Goal: Task Accomplishment & Management: Manage account settings

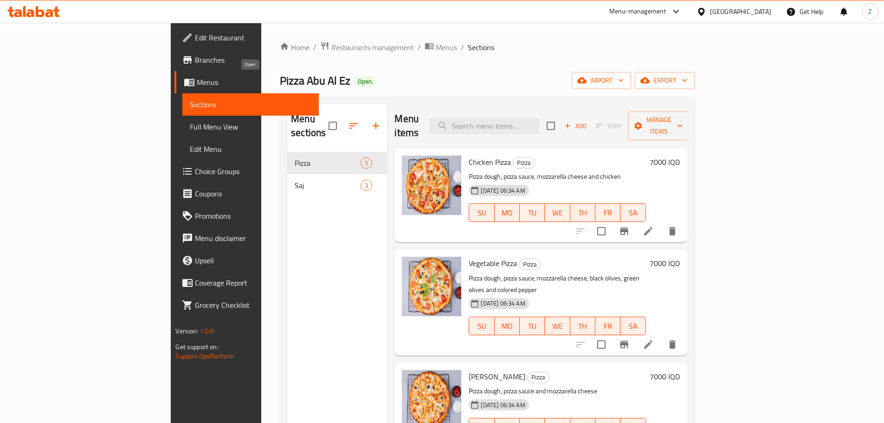
click at [261, 35] on div "Home / Restaurants management / Menus / Sections Pizza Abu Al Ez Open import ex…" at bounding box center [487, 288] width 452 height 530
click at [331, 50] on span "Restaurants management" at bounding box center [372, 47] width 83 height 11
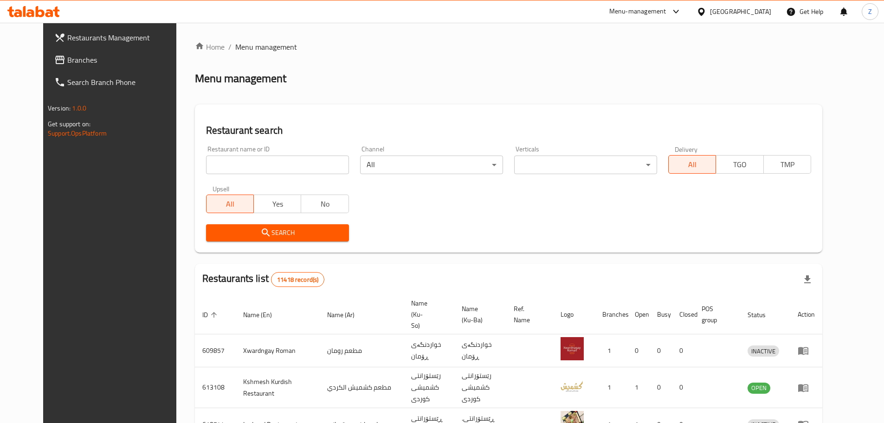
click at [268, 169] on div at bounding box center [442, 211] width 884 height 423
click at [268, 169] on input "search" at bounding box center [277, 164] width 143 height 19
paste input "701694"
type input "701694"
click at [297, 238] on span "Search" at bounding box center [277, 233] width 128 height 12
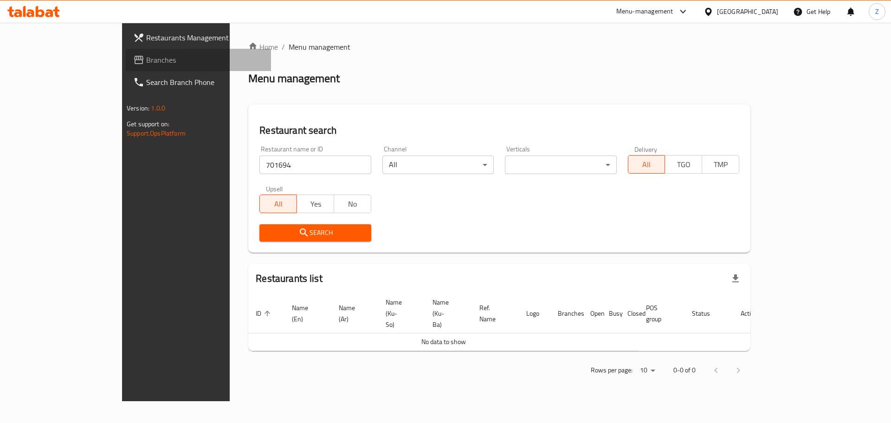
click at [146, 55] on span "Branches" at bounding box center [204, 59] width 117 height 11
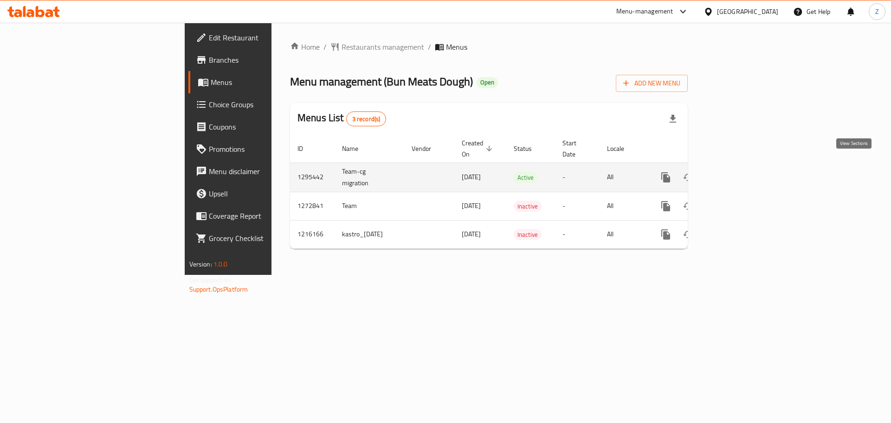
click at [738, 172] on icon "enhanced table" at bounding box center [732, 177] width 11 height 11
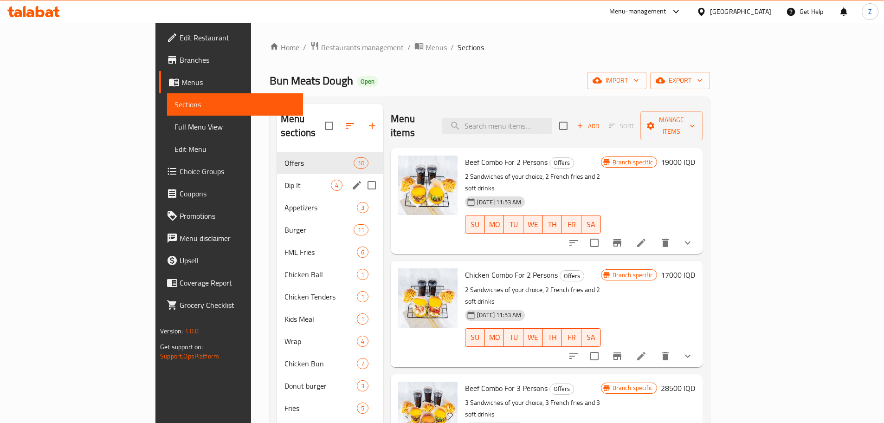
click at [284, 180] on span "Dip It" at bounding box center [307, 185] width 46 height 11
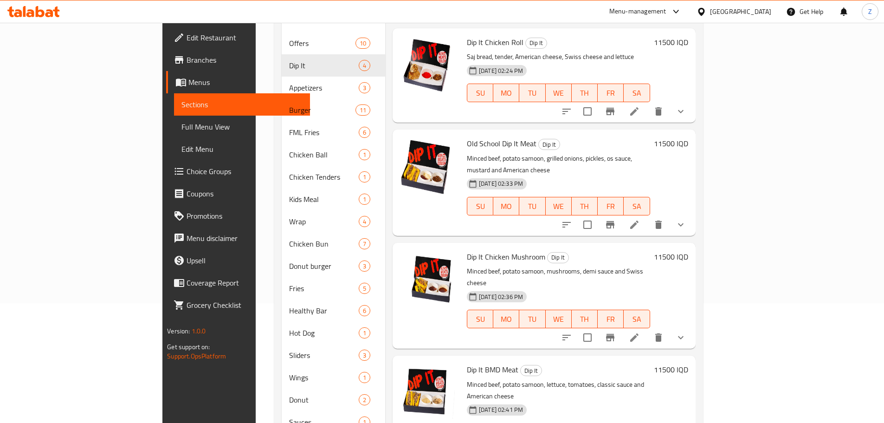
scroll to position [75, 0]
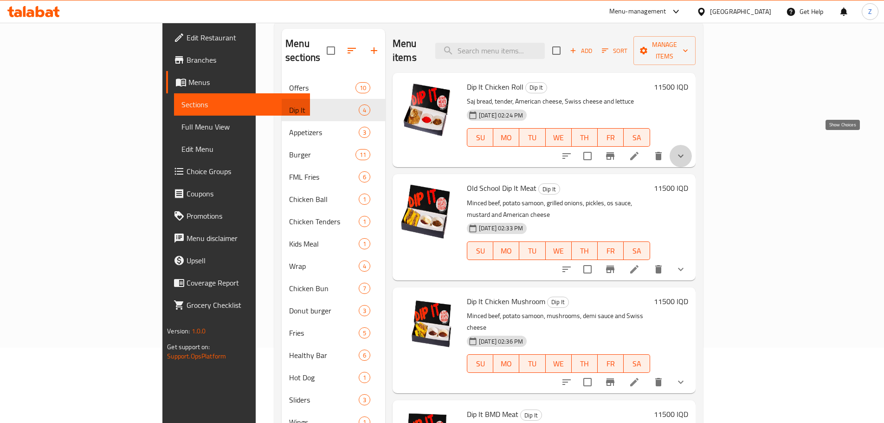
click at [686, 150] on icon "show more" at bounding box center [680, 155] width 11 height 11
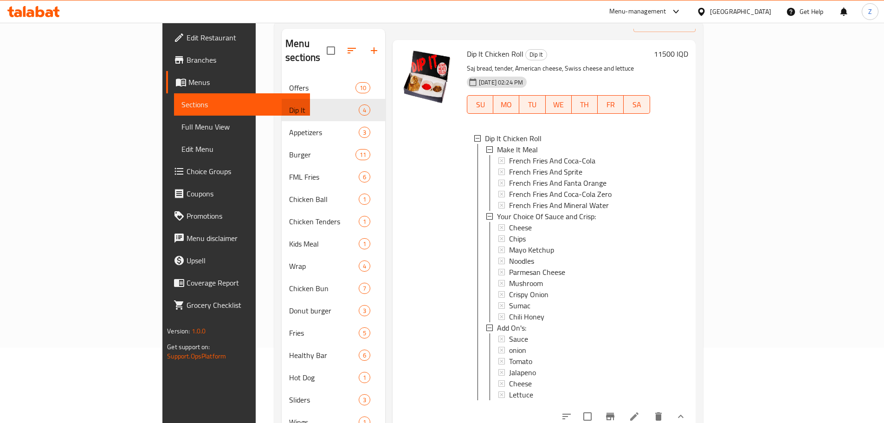
scroll to position [46, 0]
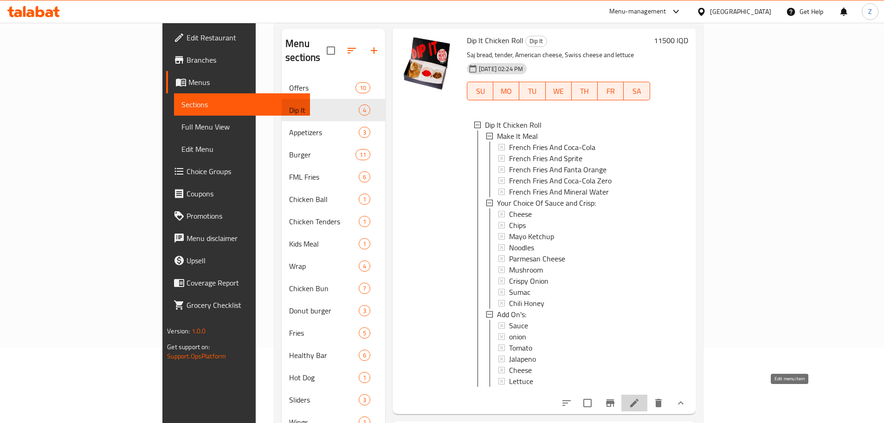
click at [640, 401] on icon at bounding box center [634, 402] width 11 height 11
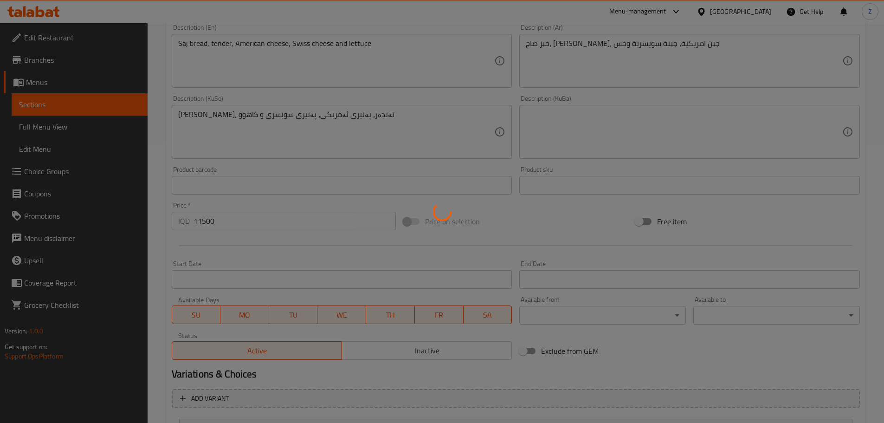
type input "اجعلها وجبة"
type input "بیکە بە ژەم"
type input "0"
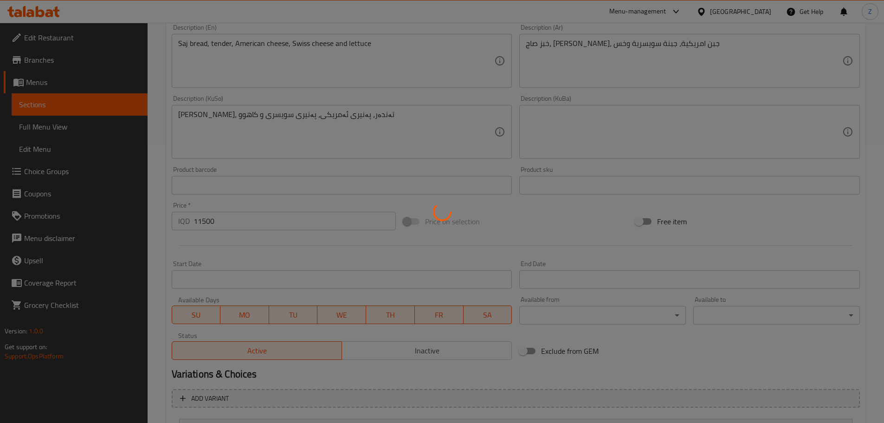
type input "إختيارك من الصوص والقرمشة:"
type input "هەڵبژاردنت لە سۆس وکریسپی:"
type input "1"
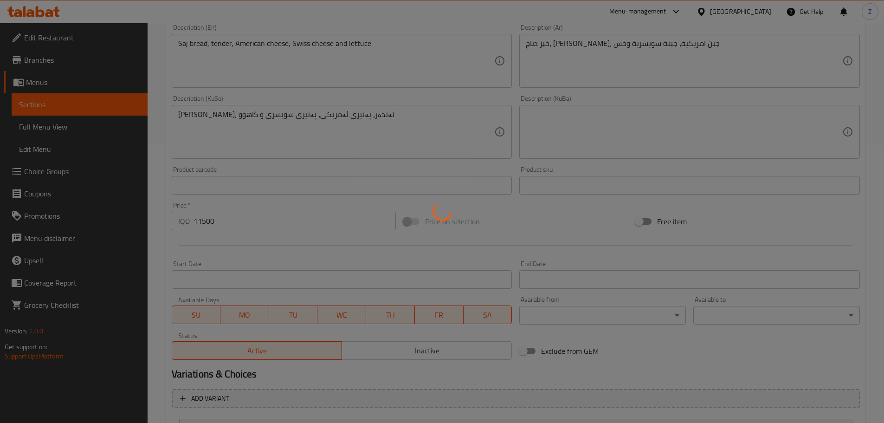
type input "الإضافات:"
type input "زیادە:"
type input "0"
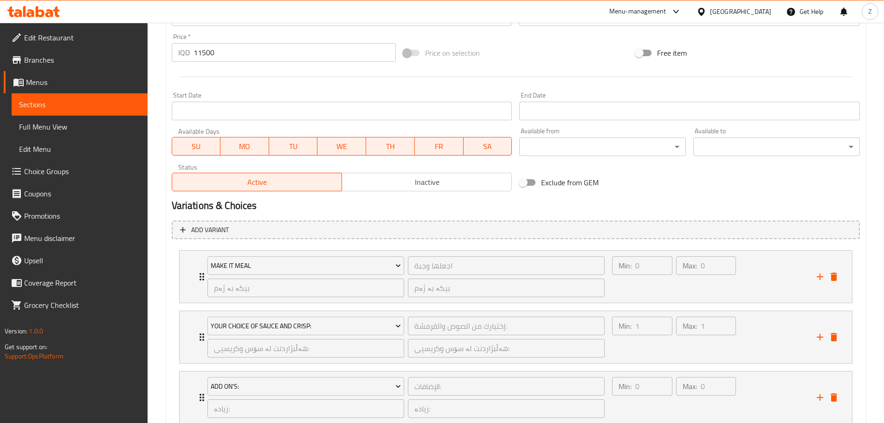
scroll to position [511, 0]
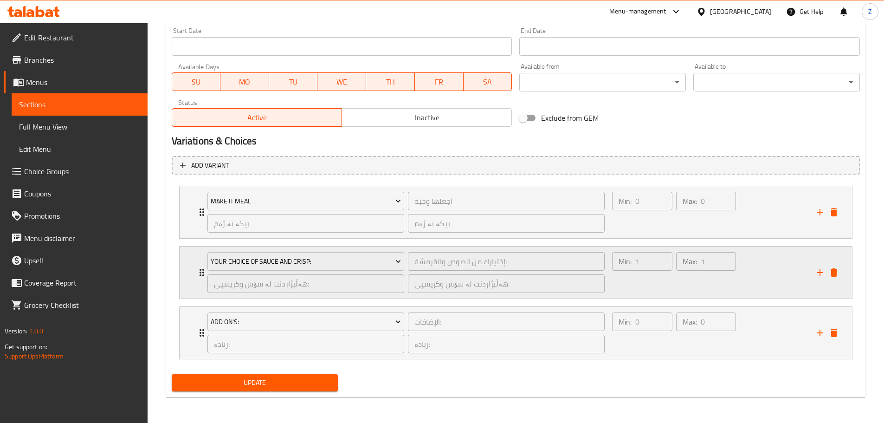
click at [696, 291] on div "Max: 1 ​" at bounding box center [706, 272] width 64 height 45
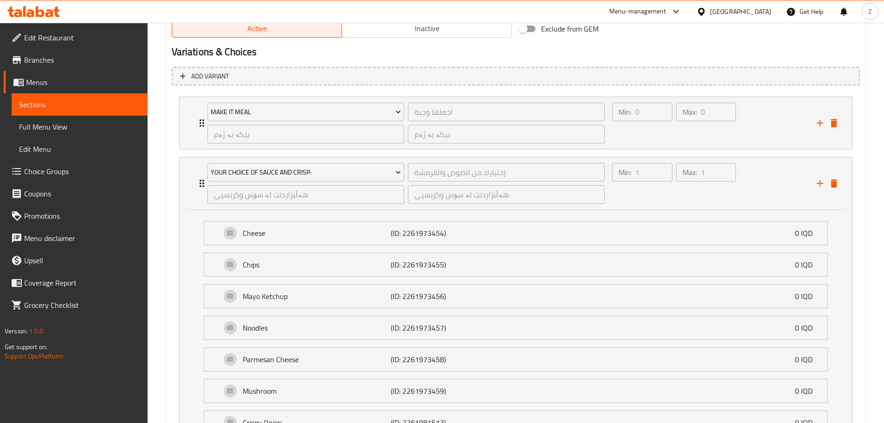
scroll to position [604, 0]
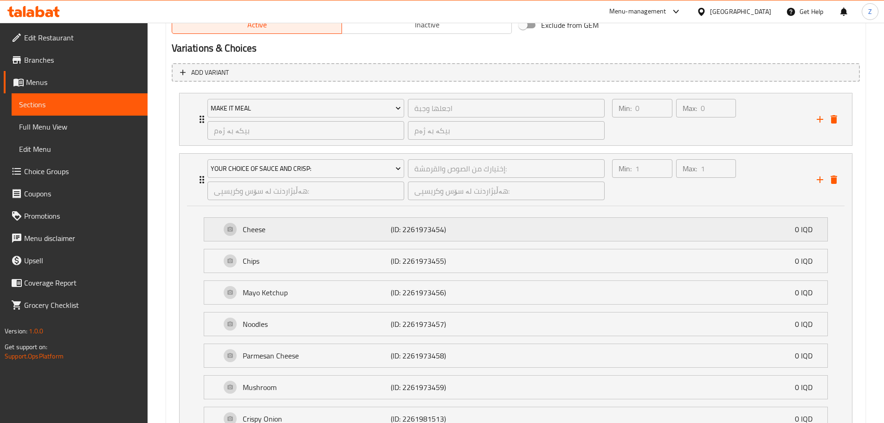
click at [298, 240] on div "Cheese (ID: 2261973454) 0 IQD" at bounding box center [518, 229] width 595 height 23
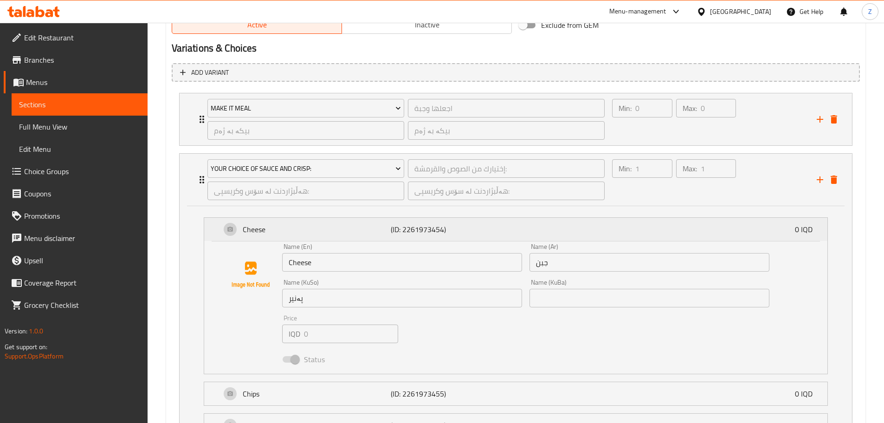
click at [298, 240] on div "Cheese (ID: 2261973454) 0 IQD" at bounding box center [518, 229] width 595 height 23
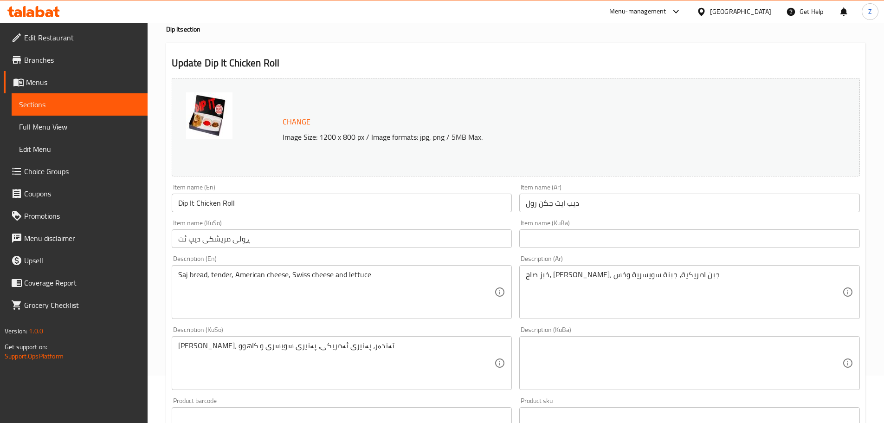
scroll to position [0, 0]
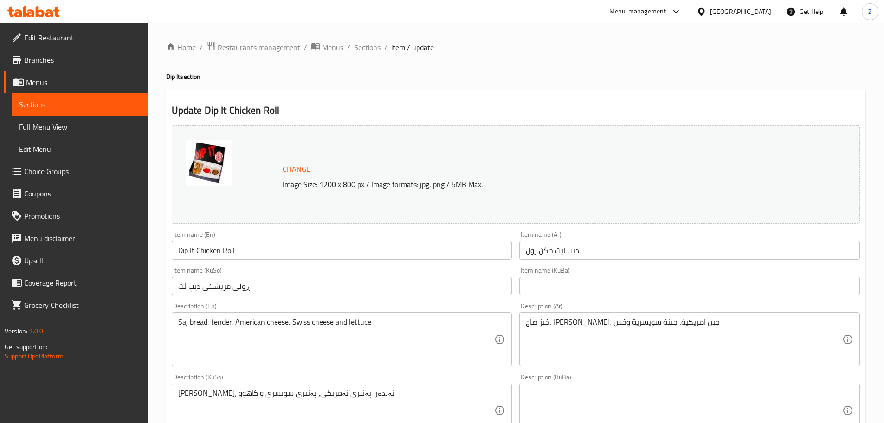
click at [374, 44] on span "Sections" at bounding box center [367, 47] width 26 height 11
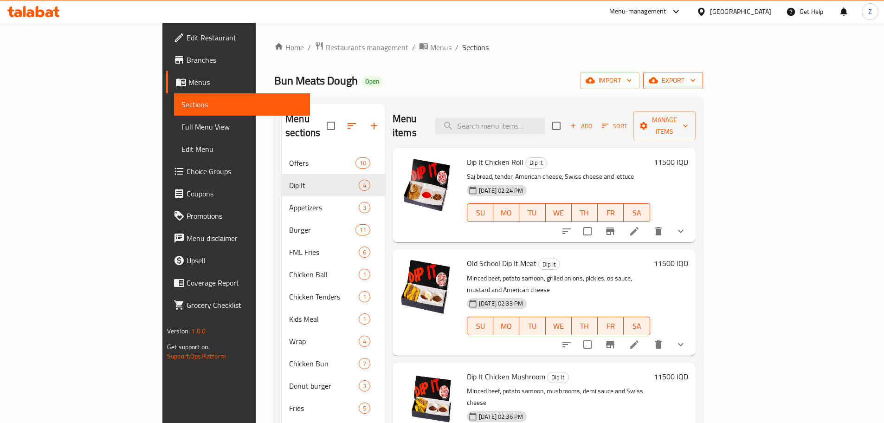
click at [703, 72] on button "export" at bounding box center [673, 80] width 60 height 17
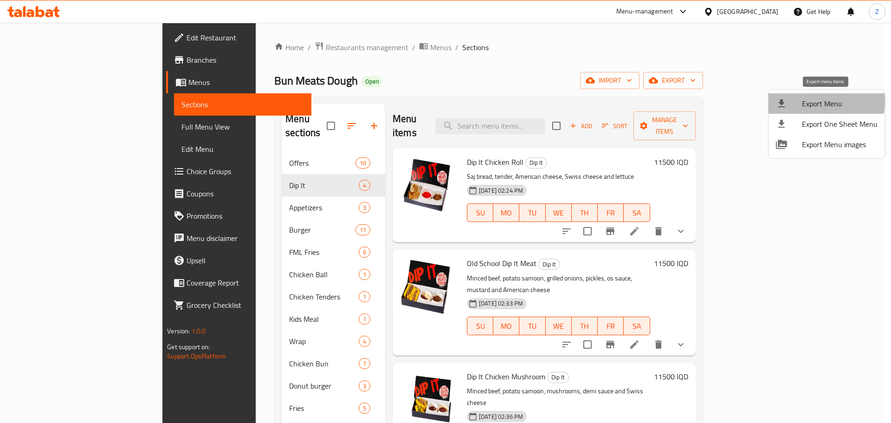
click at [822, 102] on span "Export Menu" at bounding box center [840, 103] width 76 height 11
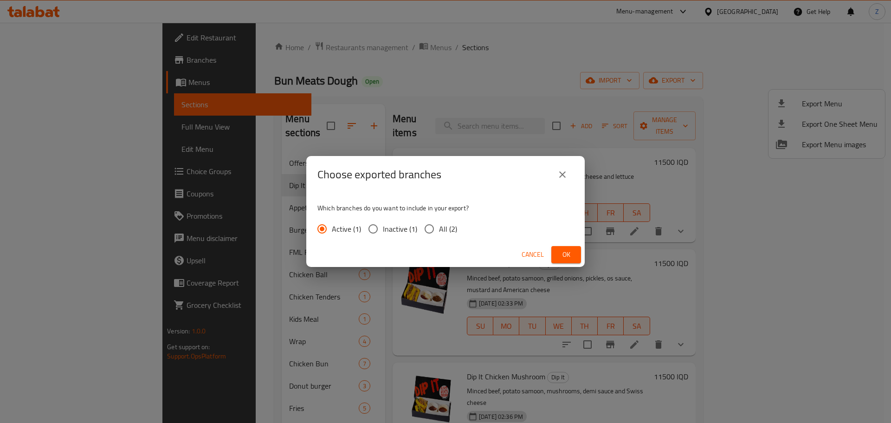
drag, startPoint x: 566, startPoint y: 239, endPoint x: 568, endPoint y: 248, distance: 9.5
click at [566, 239] on div "Which branches do you want to include in your export? Active (1) Inactive (1) A…" at bounding box center [445, 217] width 278 height 49
click at [568, 249] on span "Ok" at bounding box center [566, 255] width 15 height 12
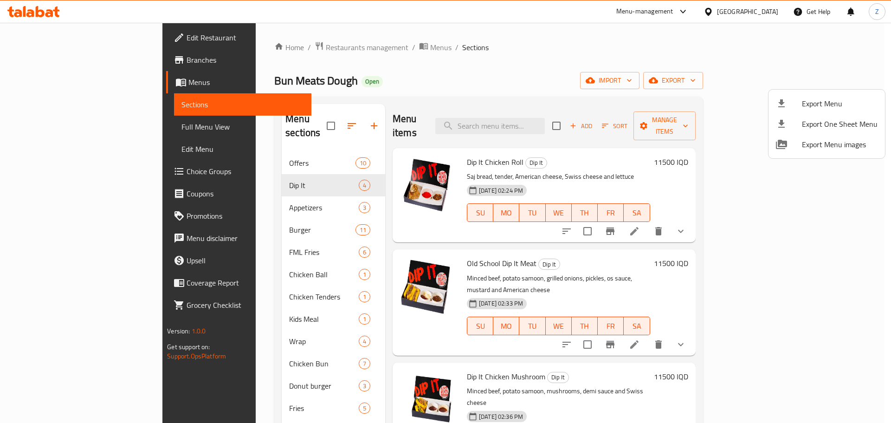
click at [63, 193] on div at bounding box center [445, 211] width 891 height 423
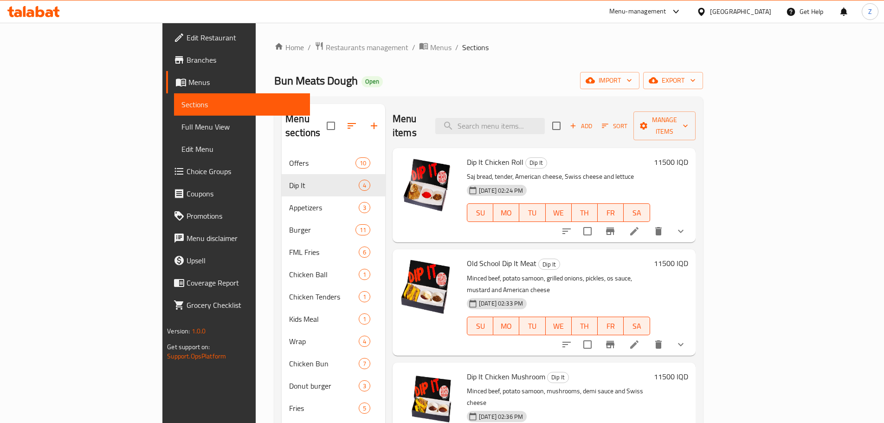
click at [187, 175] on span "Choice Groups" at bounding box center [245, 171] width 116 height 11
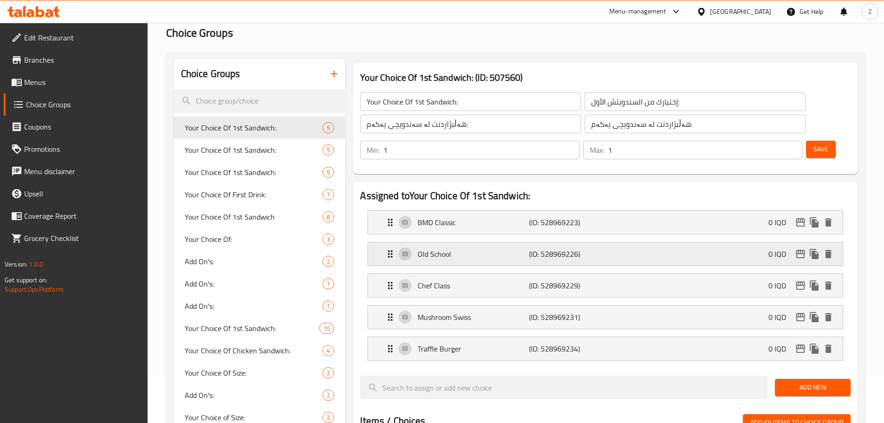
scroll to position [93, 0]
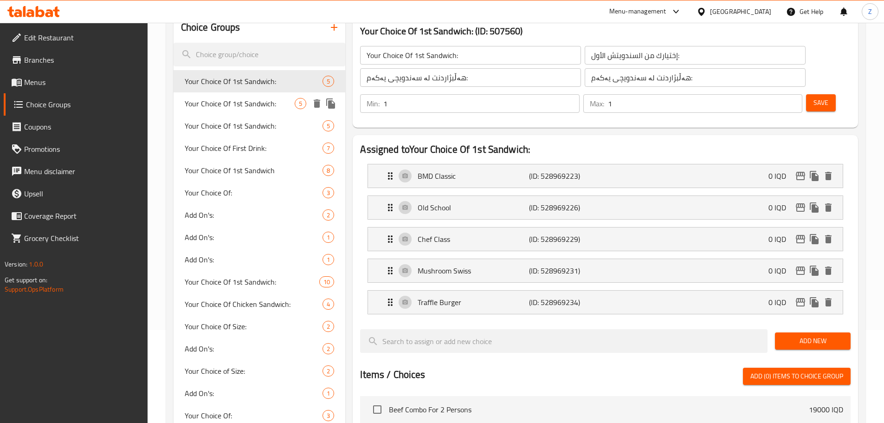
click at [249, 109] on span "Your Choice Of 1st Sandwich:" at bounding box center [240, 103] width 110 height 11
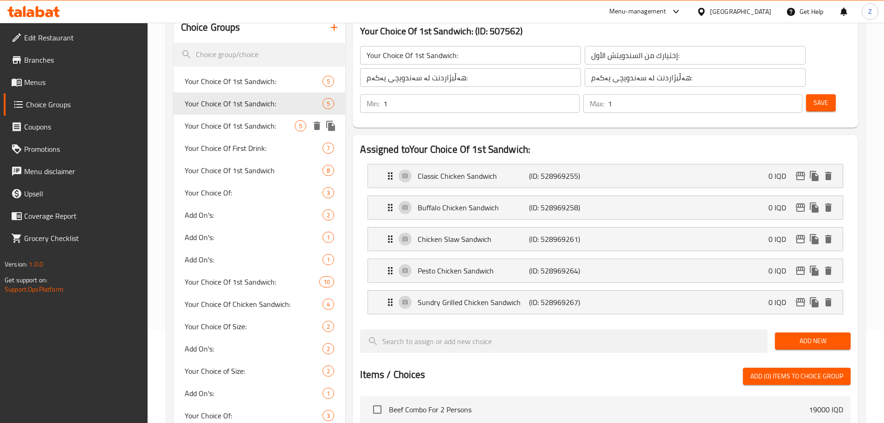
click at [251, 118] on div "Your Choice Of 1st Sandwich: 5" at bounding box center [260, 126] width 172 height 22
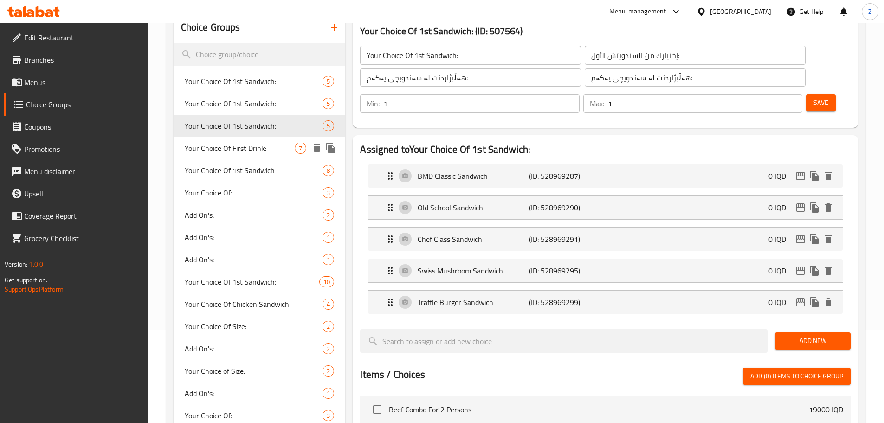
click at [252, 139] on div "Your Choice Of First Drink: 7" at bounding box center [260, 148] width 172 height 22
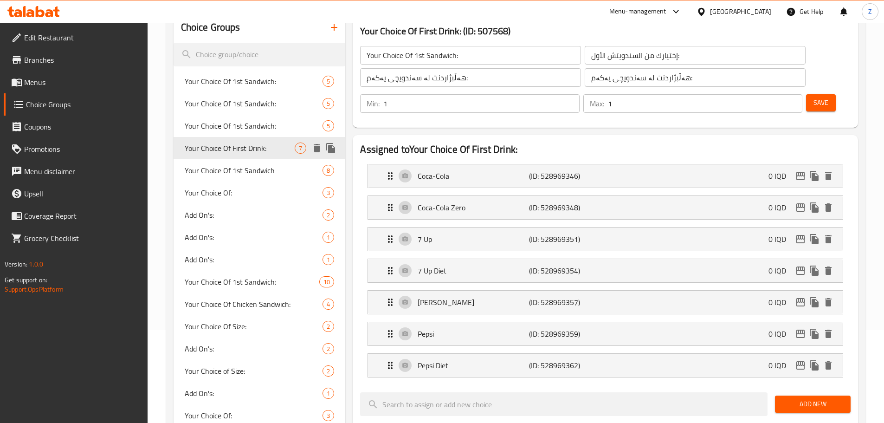
type input "Your Choice Of First Drink:"
type input "إختيارك من المشروب الأول:"
type input "هەڵبژاردنت لە خواردنەوەی یەکەم:"
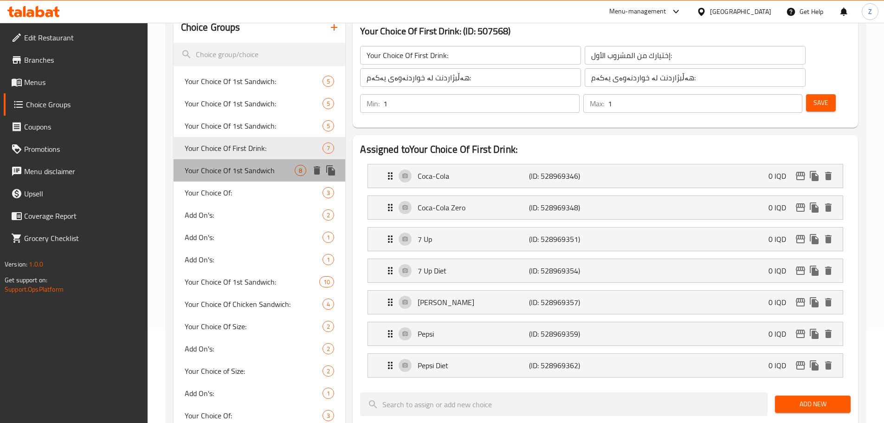
click at [250, 159] on div "Your Choice Of 1st Sandwich 8" at bounding box center [260, 170] width 172 height 22
type input "Your Choice Of 1st Sandwich"
type input "إختيارك من السندويتش الأول"
type input "هەڵبژاردنت لە سەندویچی یەکەم:"
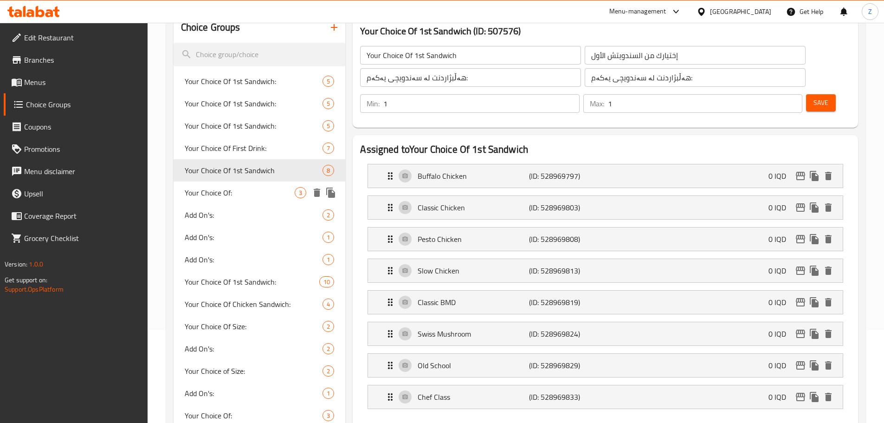
click at [247, 184] on div "Your Choice Of: 3" at bounding box center [260, 192] width 172 height 22
type input "Your Choice Of:"
type input "إختيارك من:"
type input "هەڵبژاردنت لە:"
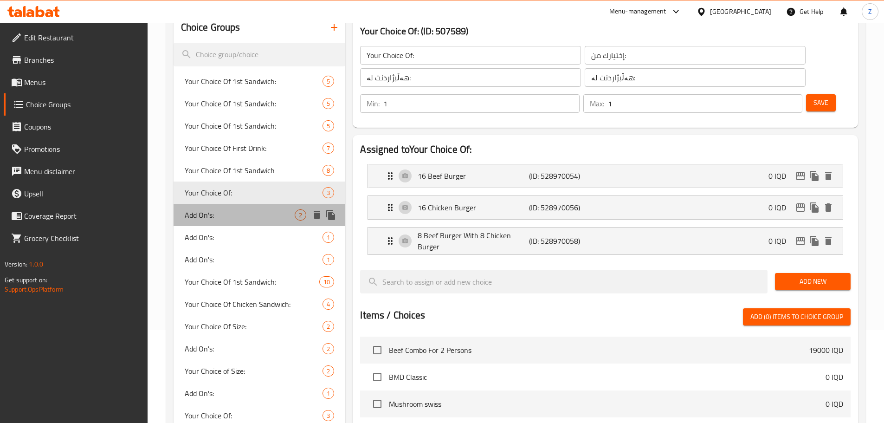
click at [237, 212] on span "Add On's:" at bounding box center [240, 214] width 110 height 11
type input "Add On's:"
type input "الإضافات:"
type input "زیادە:"
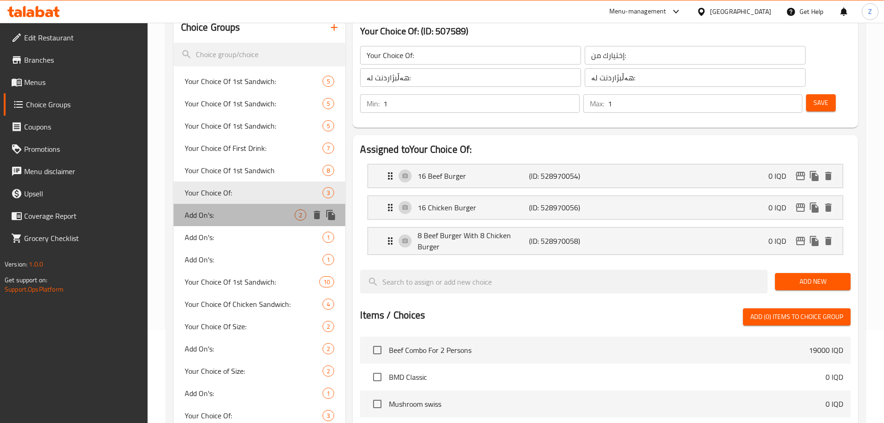
type input "0"
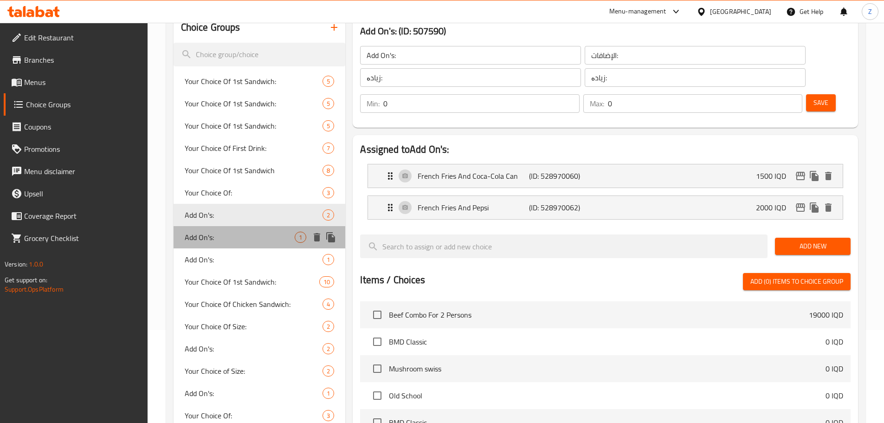
click at [241, 234] on span "Add On's:" at bounding box center [240, 237] width 110 height 11
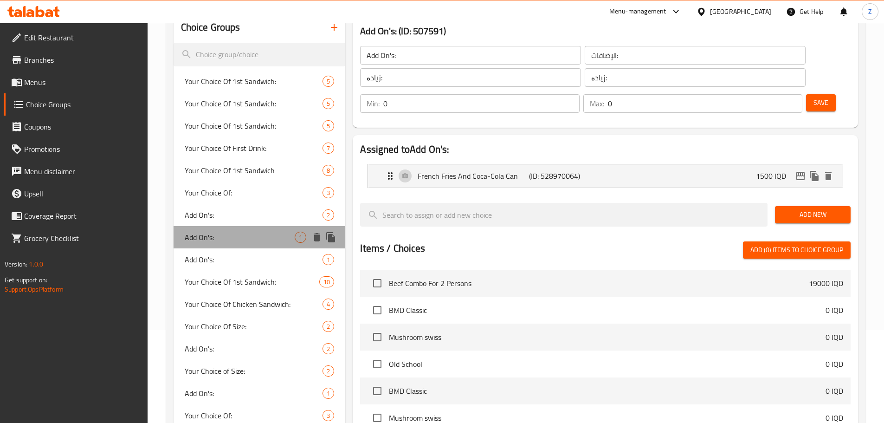
click at [241, 246] on div "Add On's: 1" at bounding box center [260, 237] width 172 height 22
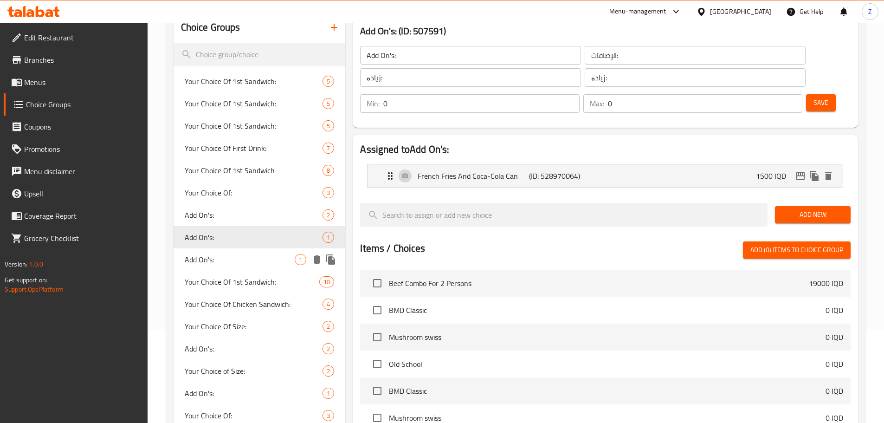
click at [237, 257] on span "Add On's:" at bounding box center [240, 259] width 110 height 11
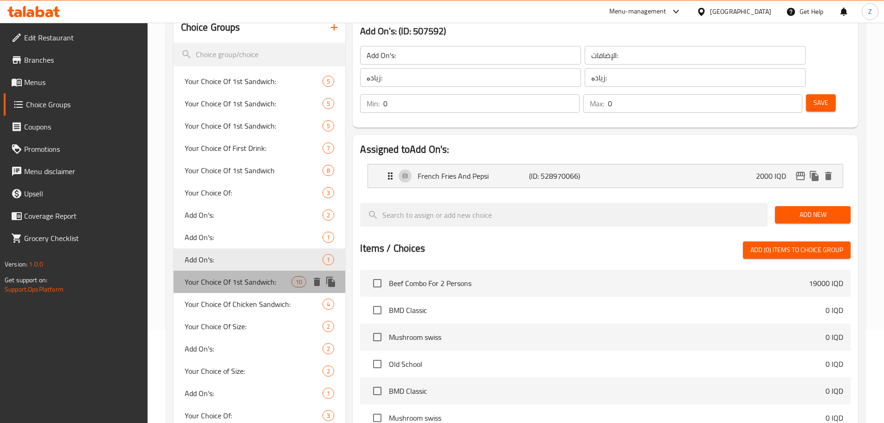
click at [245, 290] on div "Your Choice Of 1st Sandwich: 10" at bounding box center [260, 282] width 172 height 22
type input "Your Choice Of 1st Sandwich:"
type input "إختيارك من السندويتش الأول :"
type input "هەڵبژاردنت لە لەفەی یەکەم:"
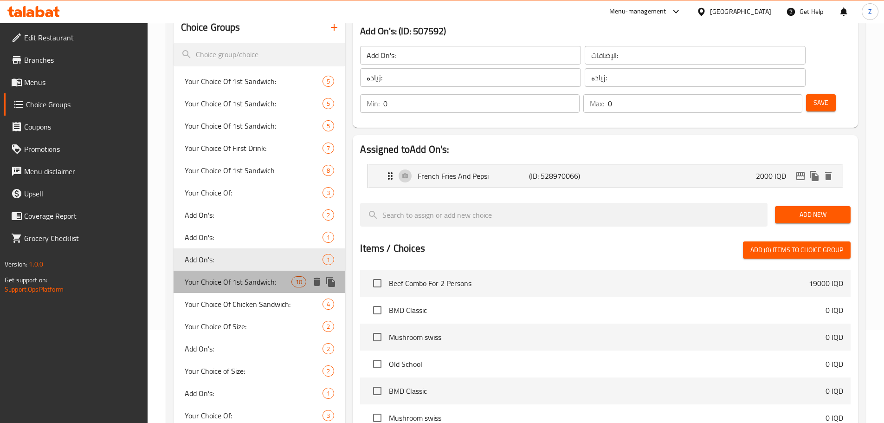
type input "1"
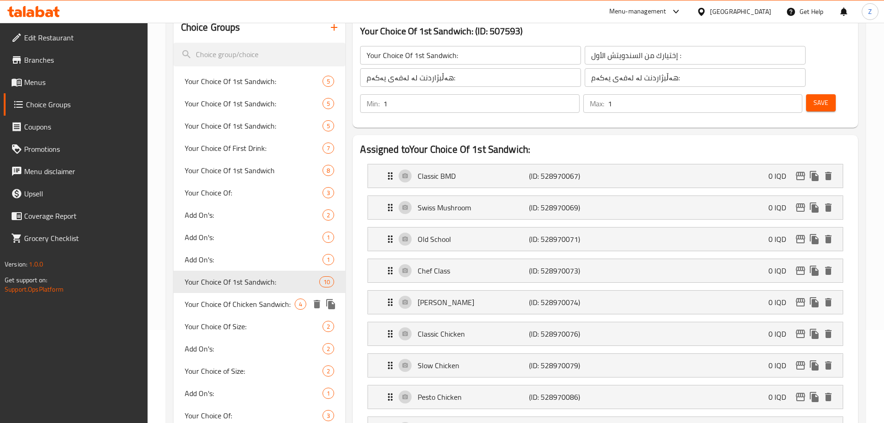
click at [247, 306] on span "Your Choice Of Chicken Sandwich:" at bounding box center [240, 303] width 110 height 11
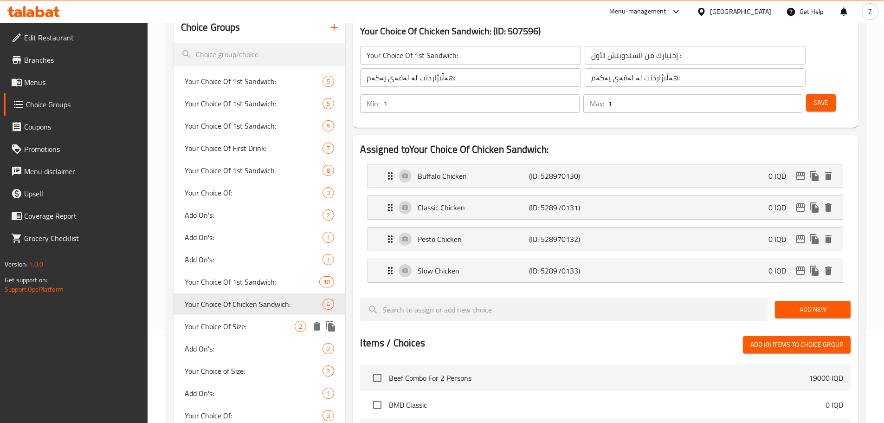
type input "Your Choice Of Chicken Sandwich:"
type input "إختيارك من سندويتش الدجاج :"
click at [237, 331] on span "Your Choice Of Size:" at bounding box center [240, 326] width 110 height 11
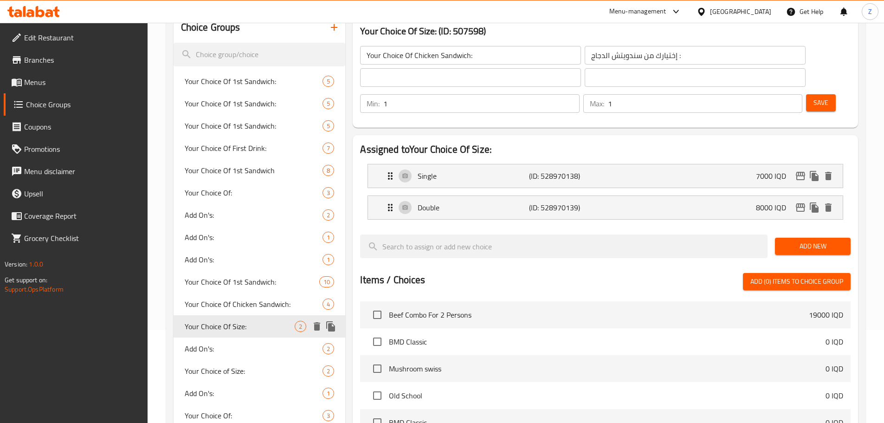
type input "Your Choice Of Size:"
type input "إختيارك من الحجم:"
type input "هەڵبژاردنت لە قەبارە:"
click at [231, 347] on span "Add On's:" at bounding box center [240, 348] width 110 height 11
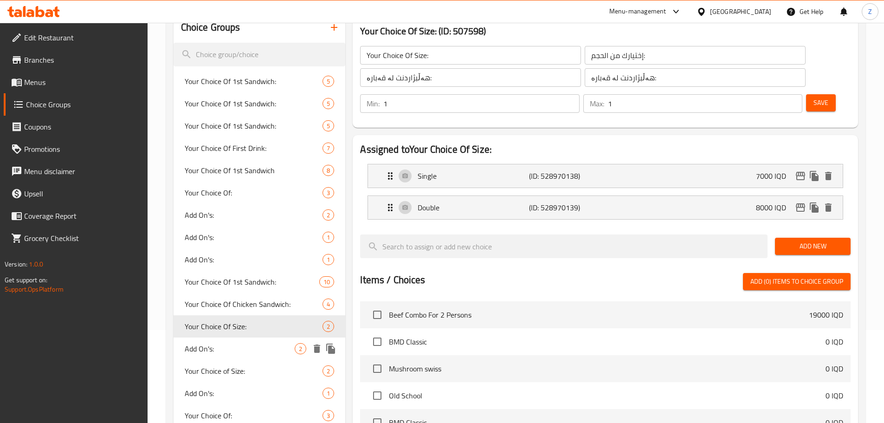
type input "Add On's:"
type input "الإضافات:"
type input "زیادە:"
type input "0"
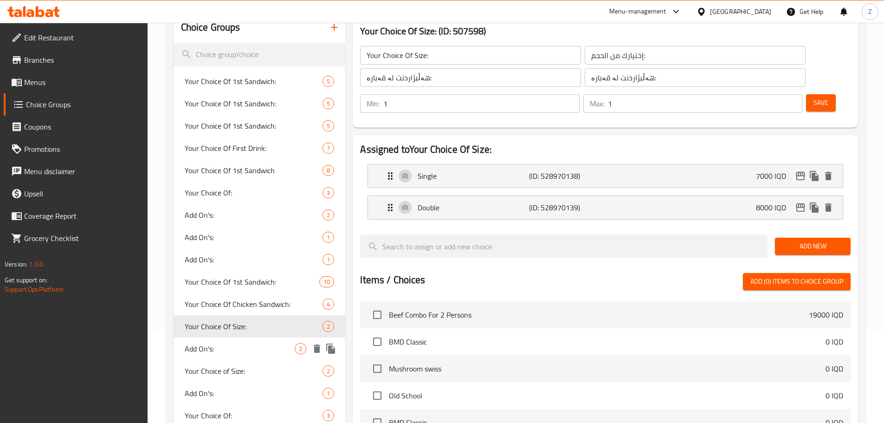
type input "0"
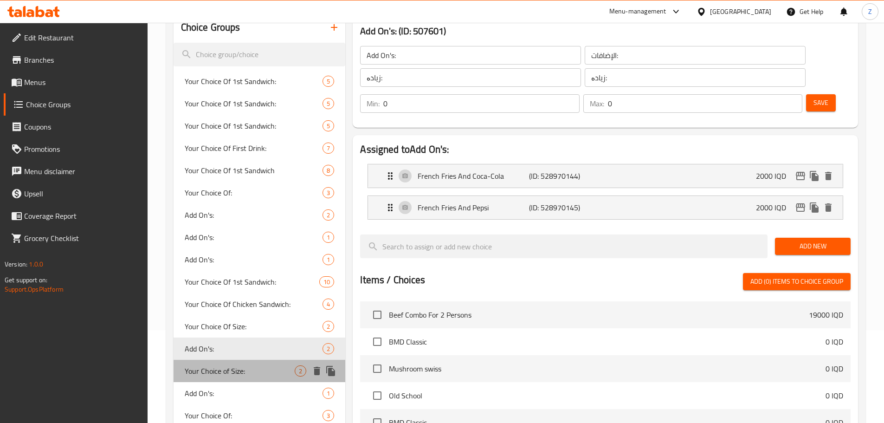
click at [226, 371] on span "Your Choice of Size:" at bounding box center [240, 370] width 110 height 11
type input "Your Choice of Size:"
type input "اختيارك من الحجم:"
type input "1"
type input "2"
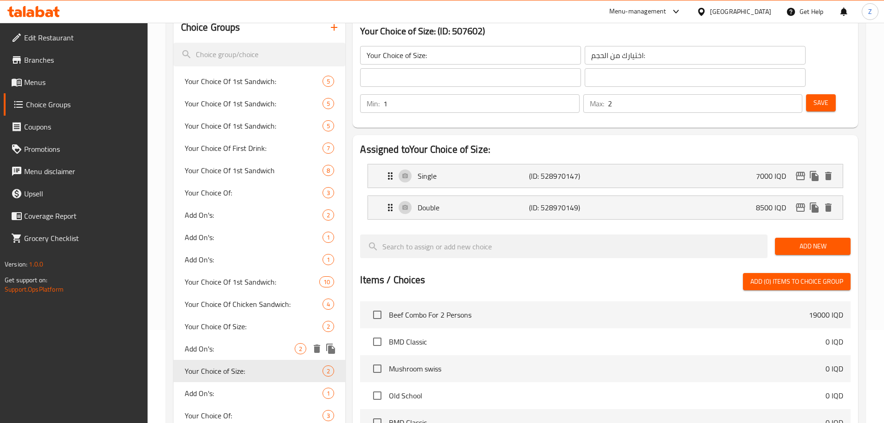
scroll to position [186, 0]
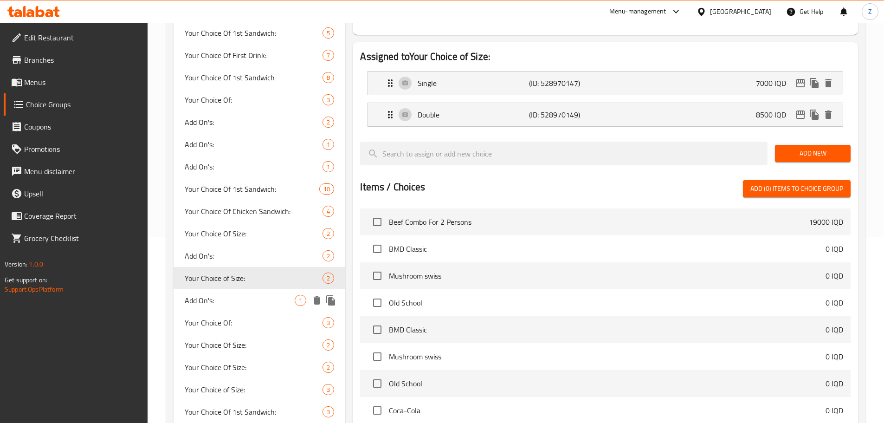
drag, startPoint x: 215, startPoint y: 300, endPoint x: 217, endPoint y: 309, distance: 9.5
click at [215, 299] on span "Add On's:" at bounding box center [240, 300] width 110 height 11
type input "Add On's:"
type input "الإضافات:"
type input "زیادە:"
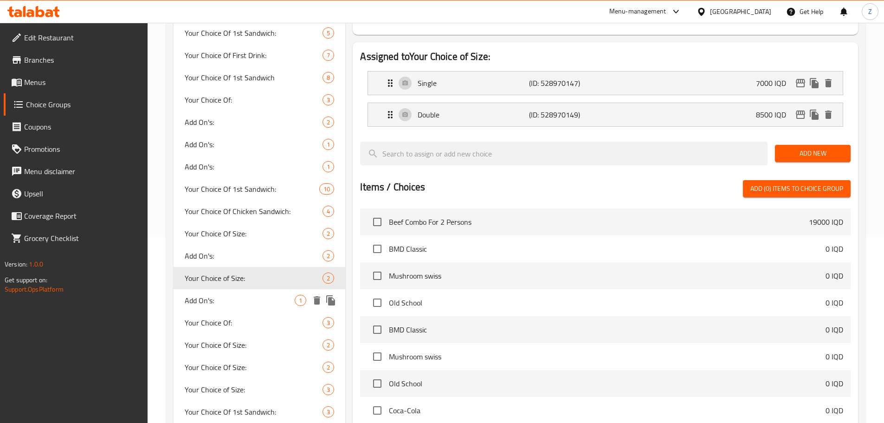
type input "زیادە:"
type input "0"
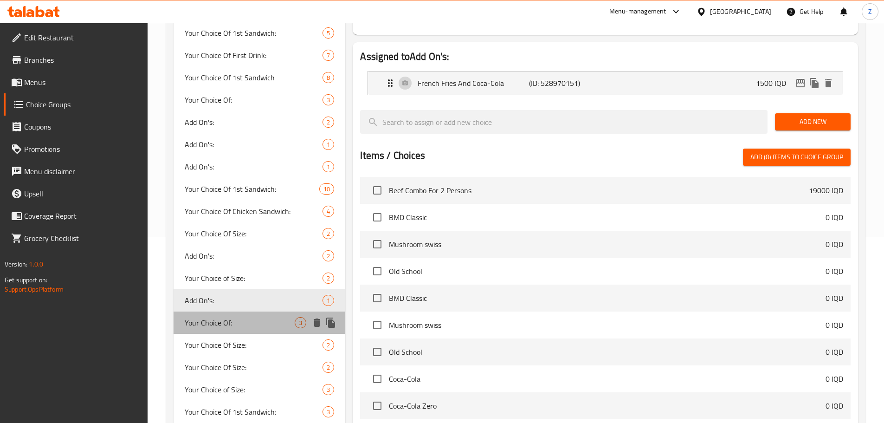
click at [222, 318] on span "Your Choice Of:" at bounding box center [240, 322] width 110 height 11
type input "Your Choice Of:"
type input "إختيارك من:"
type input "هەڵبژاردنت لە:"
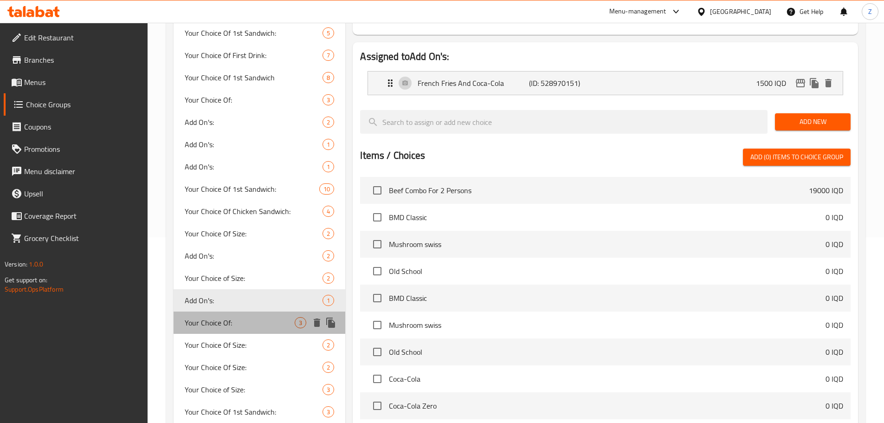
type input "1"
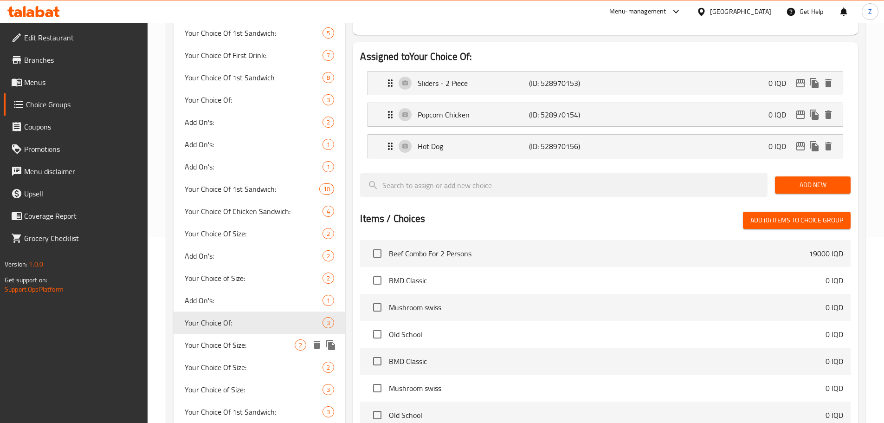
click at [225, 340] on span "Your Choice Of Size:" at bounding box center [240, 344] width 110 height 11
type input "Your Choice Of Size:"
type input "إختيارك من الحجم:"
type input "هەڵبژاردنت لە قەبارە:"
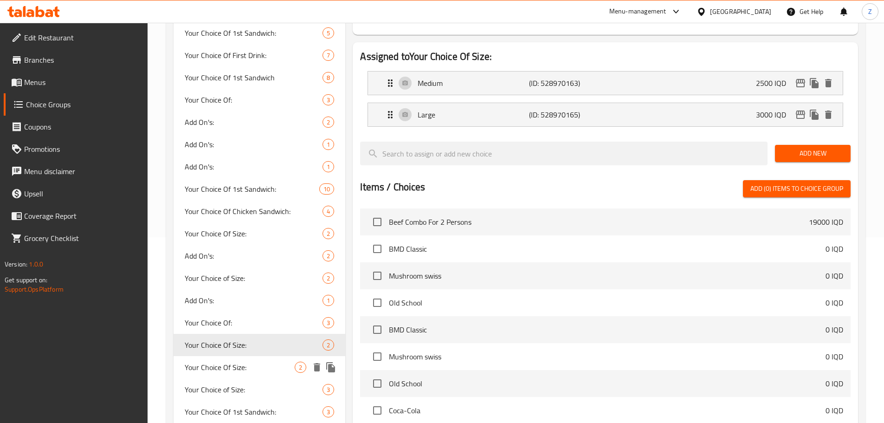
click at [233, 363] on span "Your Choice Of Size:" at bounding box center [240, 367] width 110 height 11
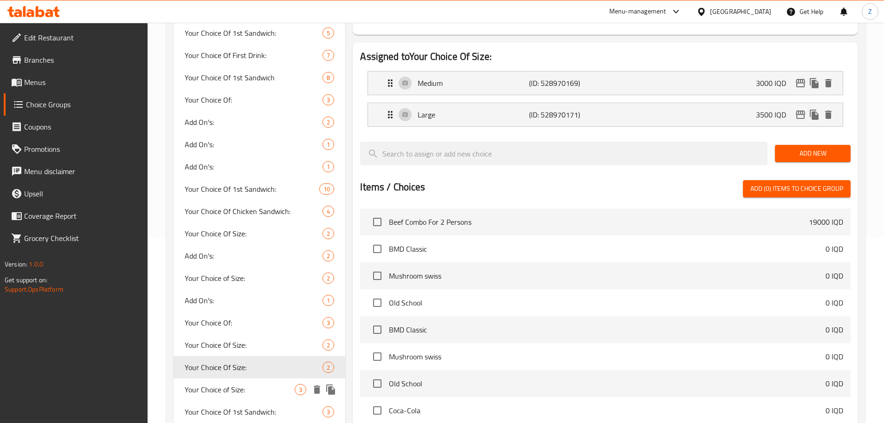
click at [237, 384] on span "Your Choice of Size:" at bounding box center [240, 389] width 110 height 11
type input "Your Choice of Size:"
type input "اختيارك من الحجم:"
type input "3"
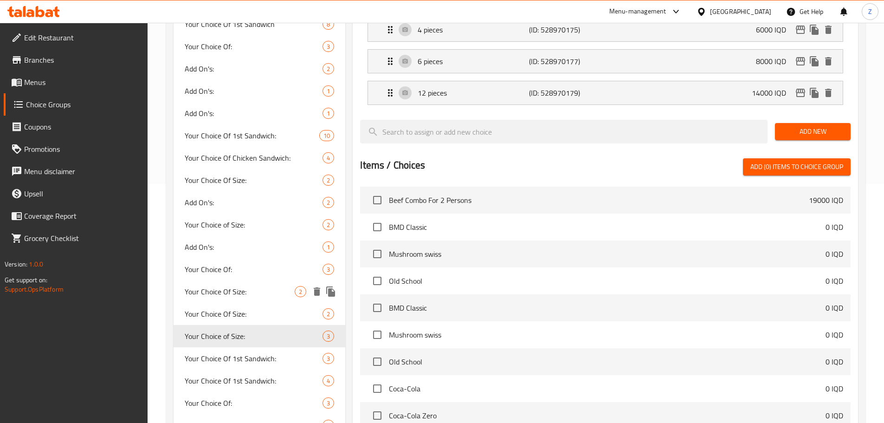
scroll to position [325, 0]
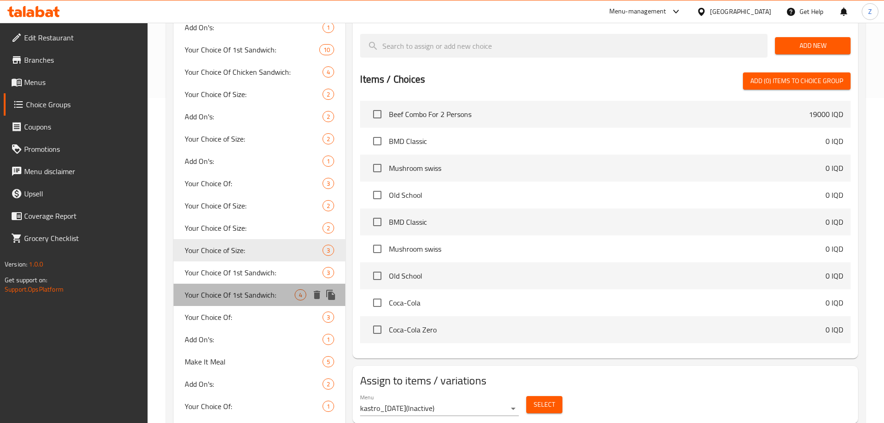
click at [231, 284] on div "Your Choice Of 1st Sandwich: 4" at bounding box center [260, 295] width 172 height 22
type input "Your Choice Of 1st Sandwich:"
type input "إختيارك من سندويتش الأول:"
type input "هەڵبژاردنت لە سەندویچی یەکەم:"
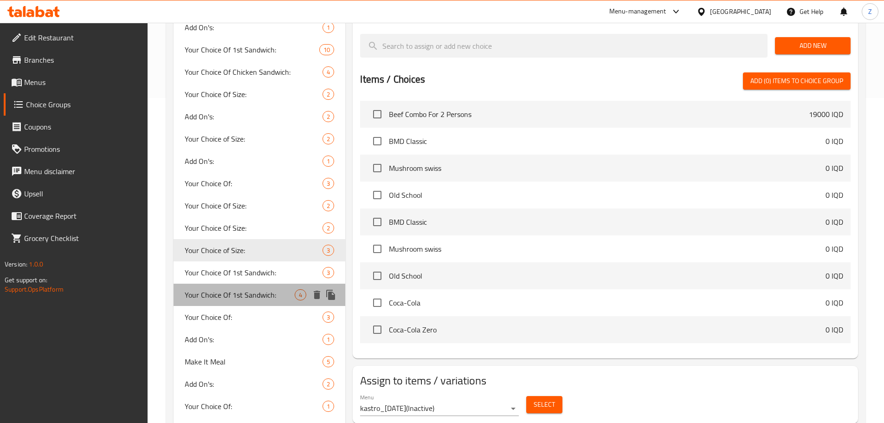
type input "1"
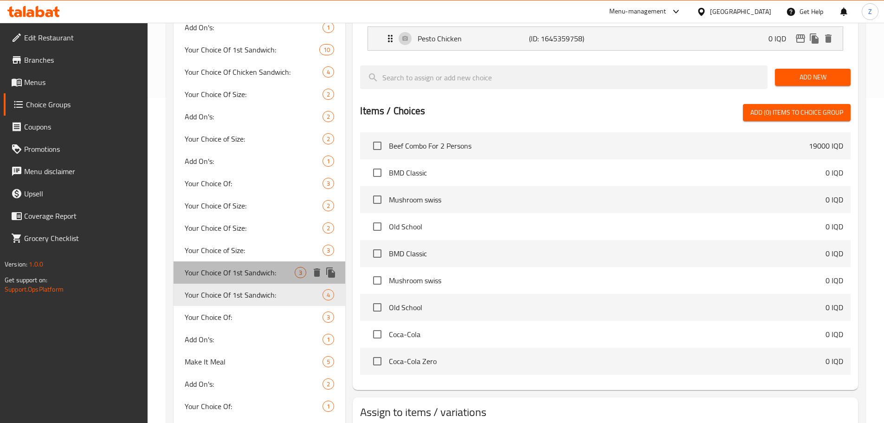
click at [236, 275] on span "Your Choice Of 1st Sandwich:" at bounding box center [240, 272] width 110 height 11
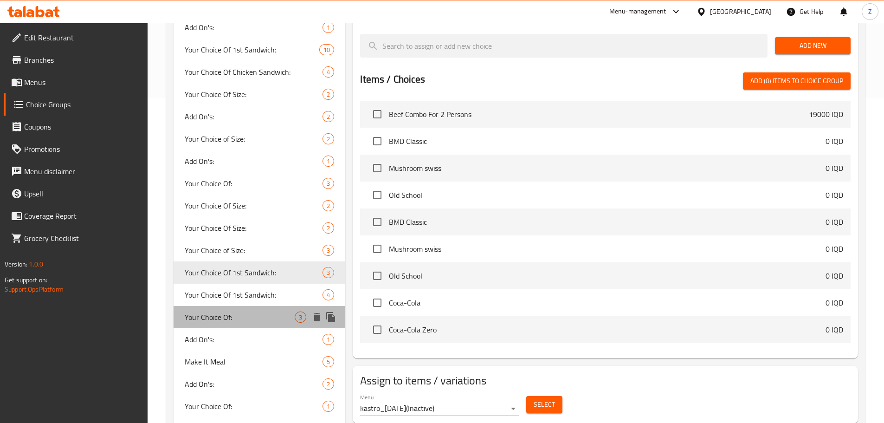
click at [232, 317] on span "Your Choice Of:" at bounding box center [240, 316] width 110 height 11
type input "Your Choice Of:"
type input "إختيارك من:"
type input "هەڵبژاردنت لە:"
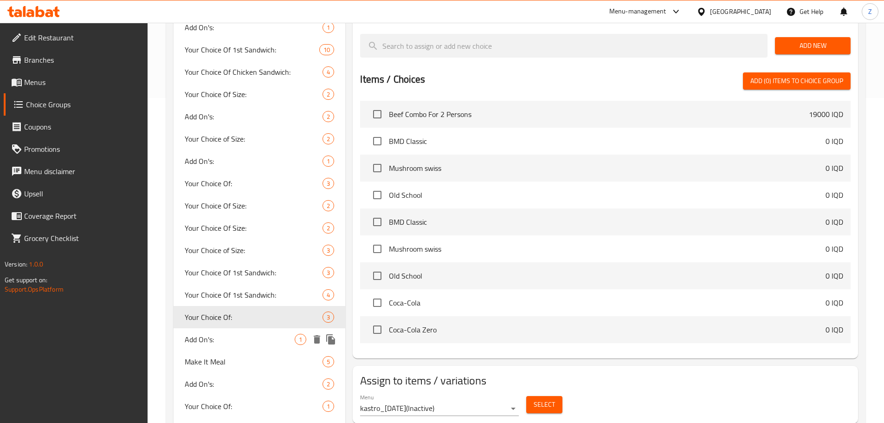
click at [224, 342] on span "Add On's:" at bounding box center [240, 339] width 110 height 11
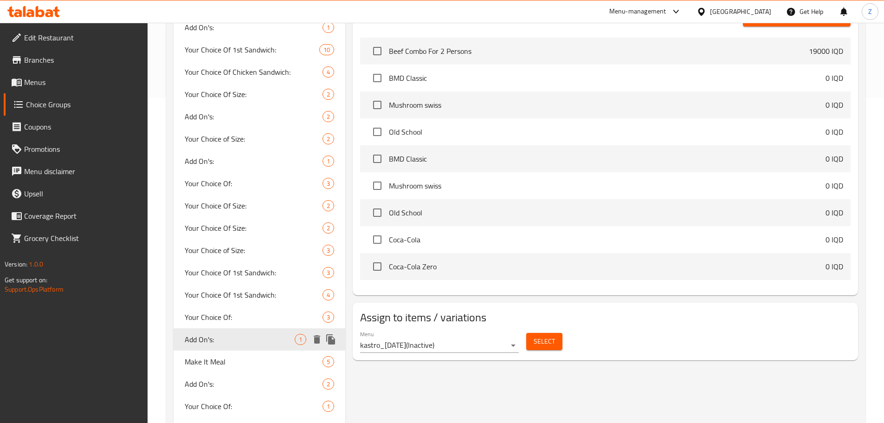
type input "Add On's:"
type input "الإضافات:"
type input "زیادە:"
type input "0"
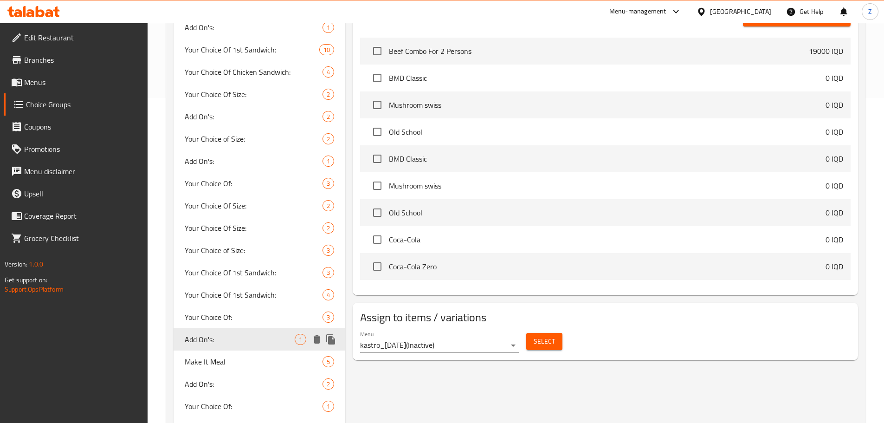
type input "0"
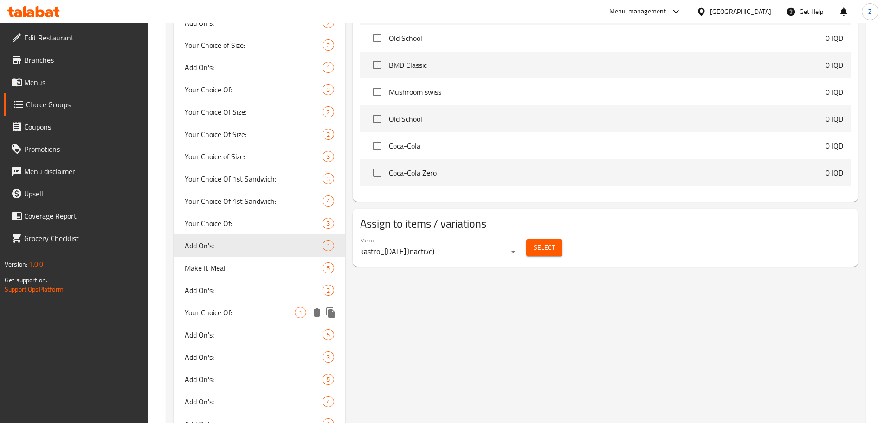
scroll to position [464, 0]
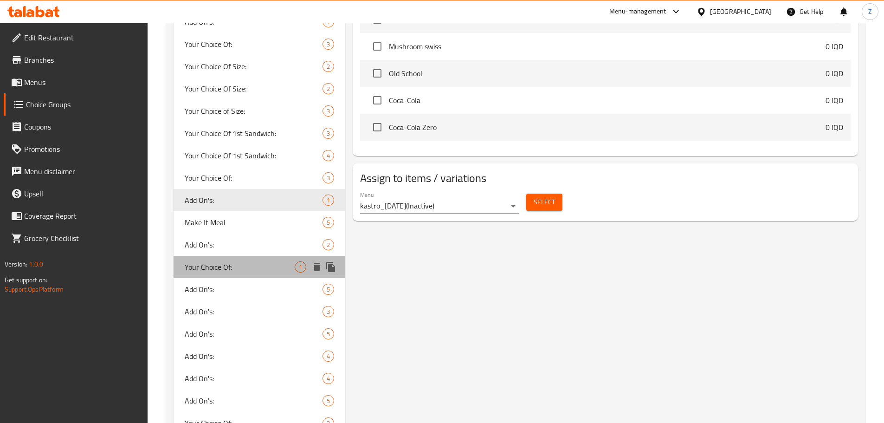
click at [260, 258] on div "Your Choice Of: 1" at bounding box center [260, 267] width 172 height 22
type input "Your Choice Of:"
type input "إختيارك من:"
type input "هەڵبژاردنت لە:"
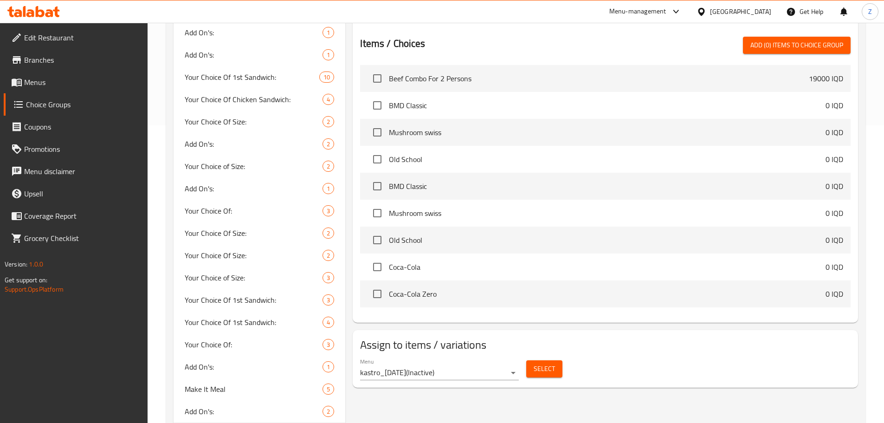
scroll to position [510, 0]
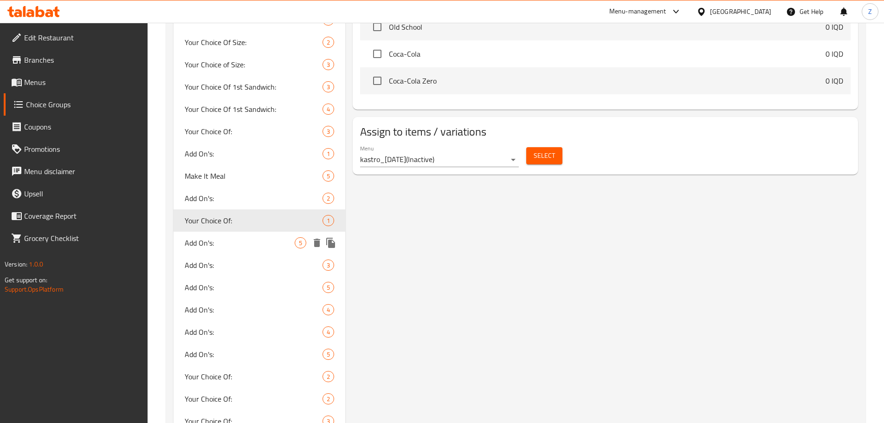
click at [252, 243] on span "Add On's:" at bounding box center [240, 242] width 110 height 11
type input "Add On's:"
type input "الإضافات:"
type input "زیادە:"
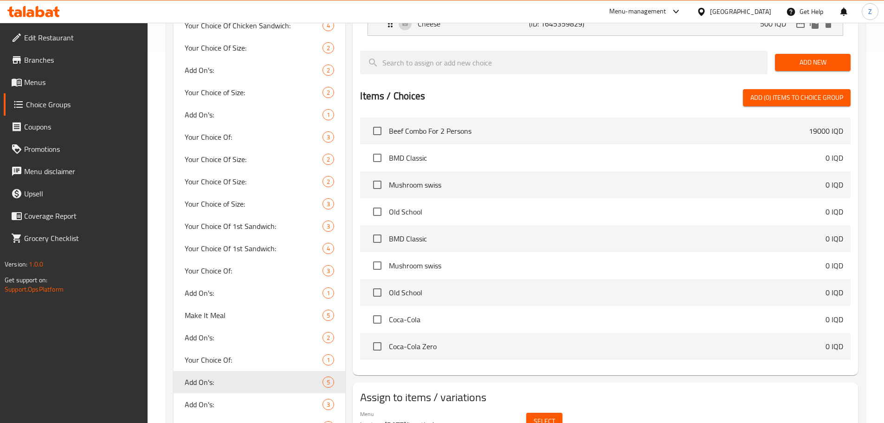
scroll to position [557, 0]
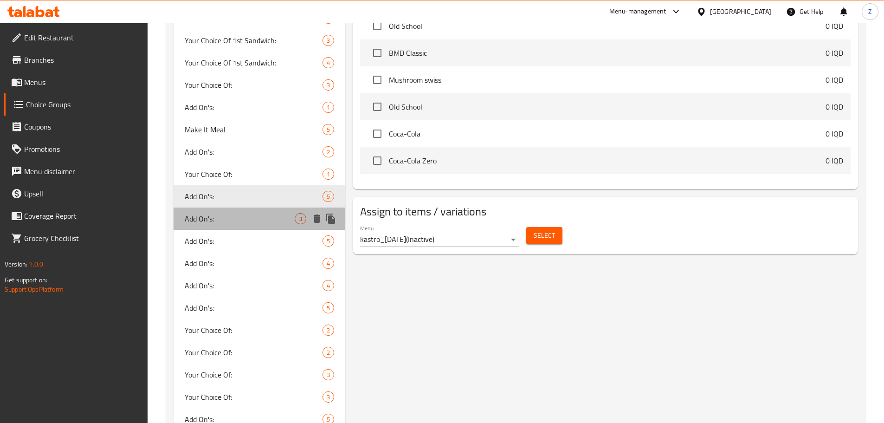
click at [243, 220] on span "Add On's:" at bounding box center [240, 218] width 110 height 11
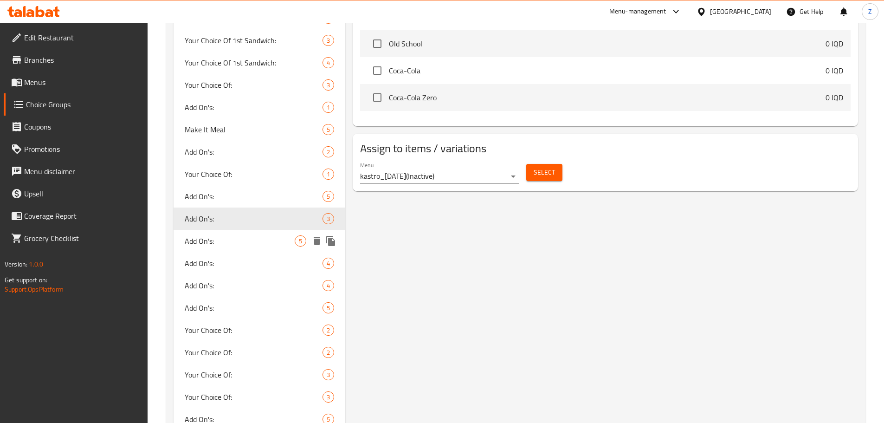
click at [250, 244] on span "Add On's:" at bounding box center [240, 240] width 110 height 11
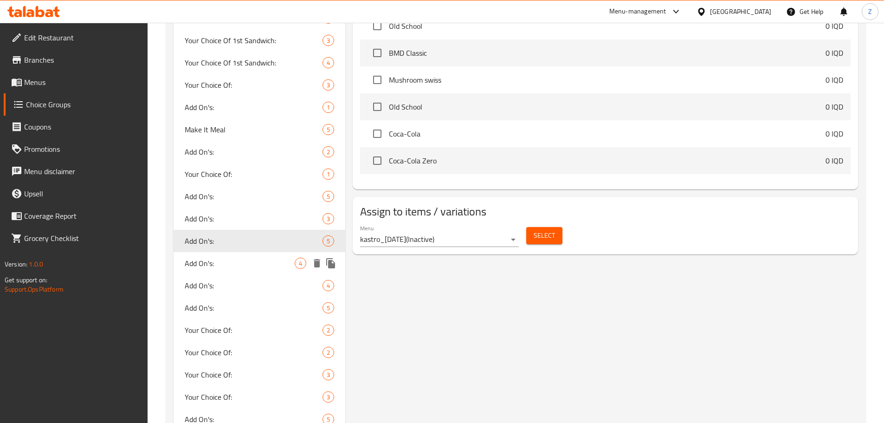
click at [243, 257] on div "Add On's: 4" at bounding box center [260, 263] width 172 height 22
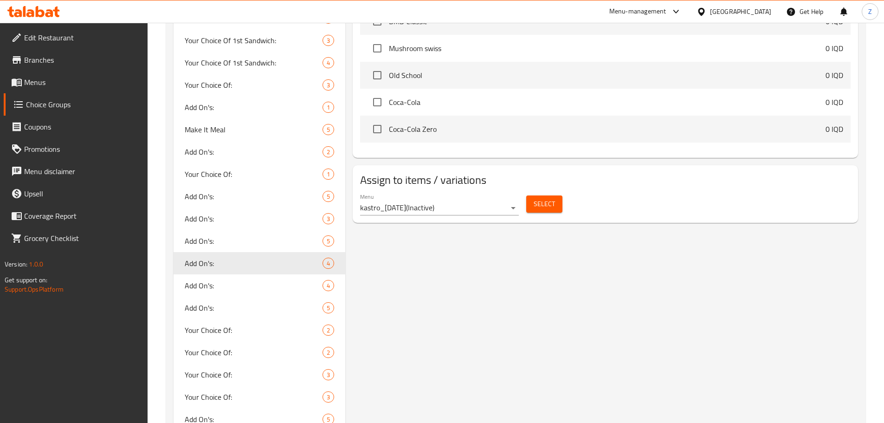
scroll to position [603, 0]
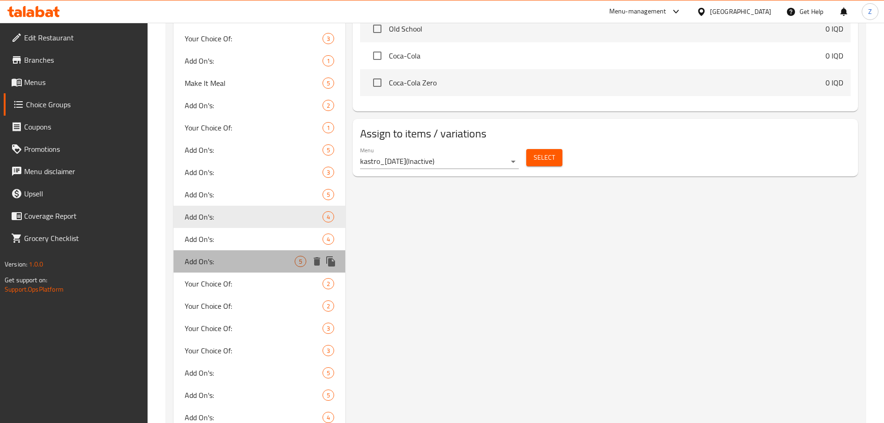
click at [247, 250] on div "Add On's: 5" at bounding box center [260, 261] width 172 height 22
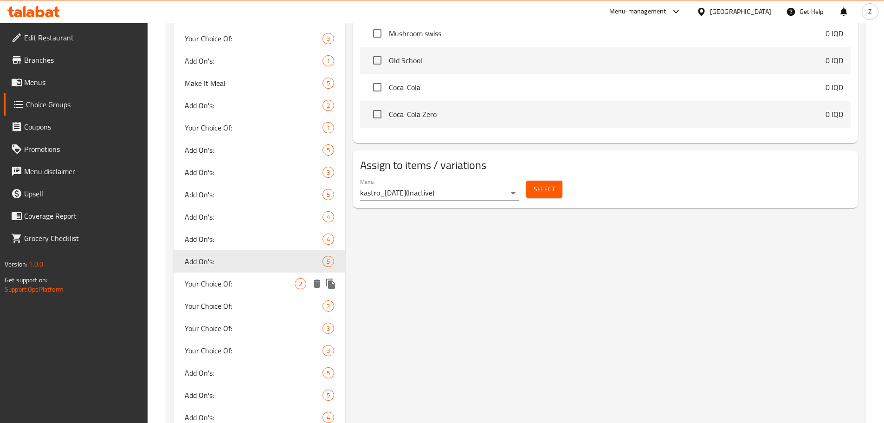
click at [240, 277] on div "Your Choice Of: 2" at bounding box center [260, 283] width 172 height 22
type input "Your Choice Of:"
type input "إختيارك من:"
type input "هەڵبژاردنت لە:"
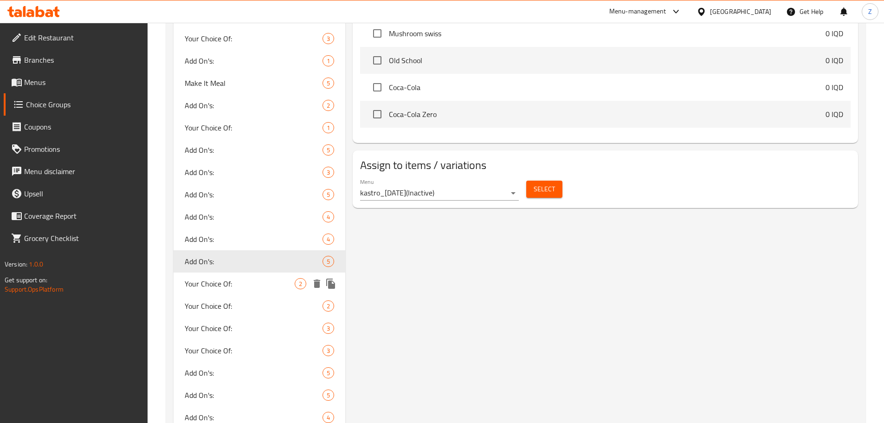
type input "1"
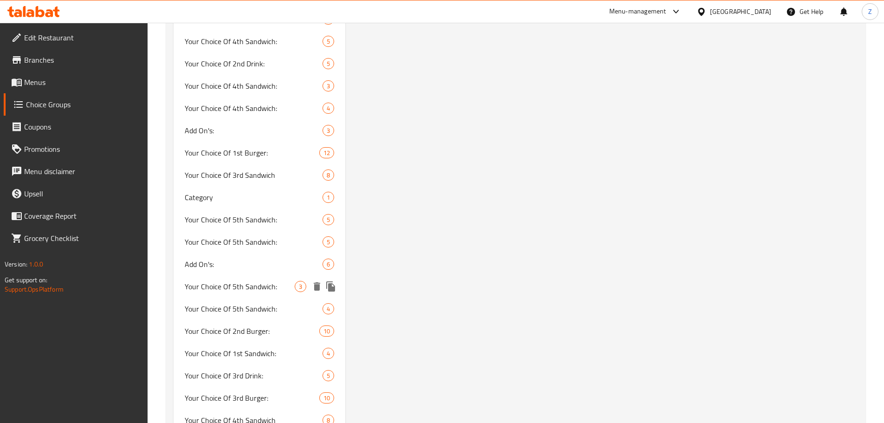
scroll to position [2166, 0]
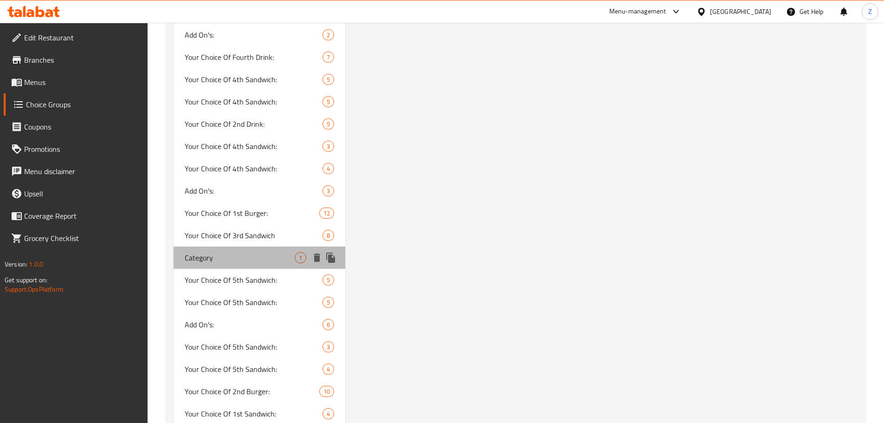
click at [238, 266] on div "Category 1" at bounding box center [260, 257] width 172 height 22
type input "Category"
type input "0"
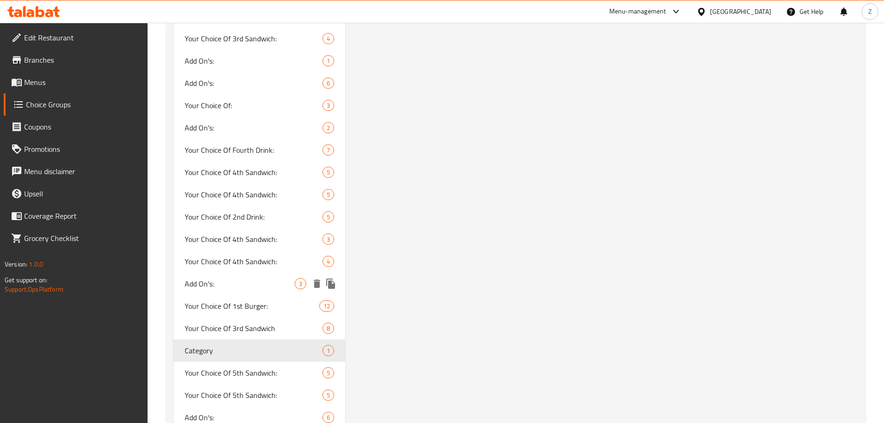
click at [234, 278] on span "Add On's:" at bounding box center [240, 283] width 110 height 11
type input "Add On's:"
type input "الإضافات:"
type input "زیادە:"
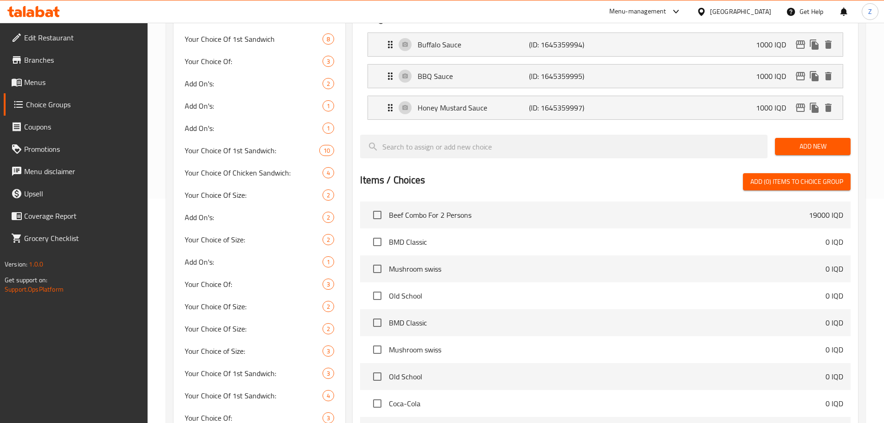
scroll to position [217, 0]
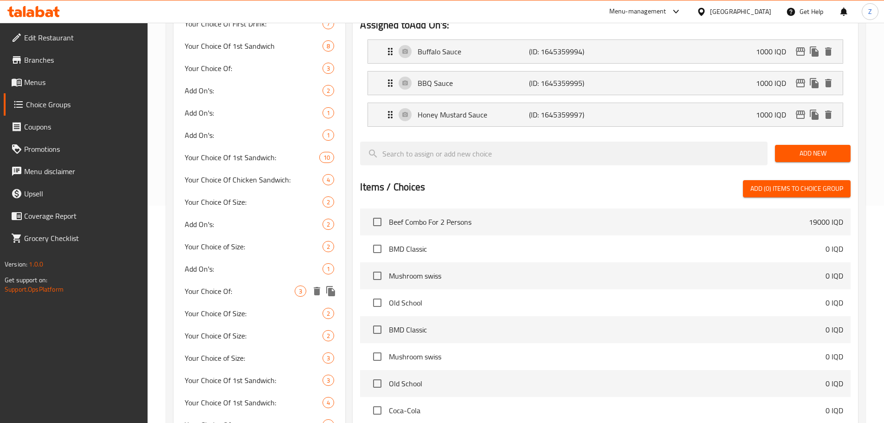
click at [239, 290] on span "Your Choice Of:" at bounding box center [240, 290] width 110 height 11
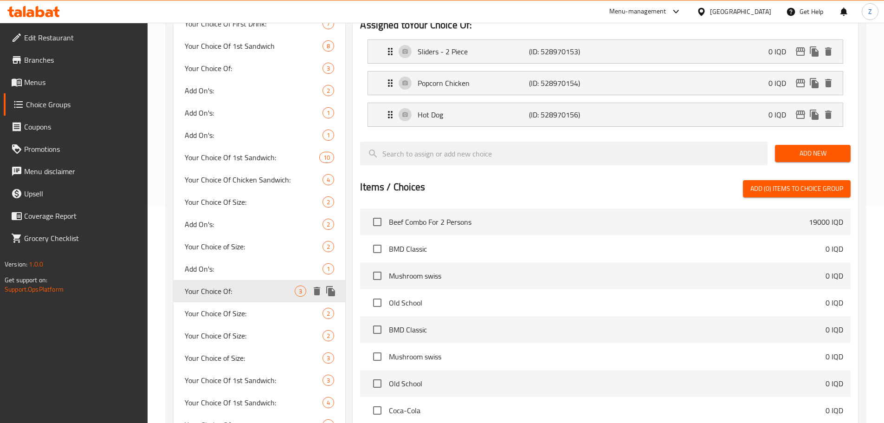
type input "Your Choice Of:"
type input "إختيارك من:"
type input "هەڵبژاردنت لە:"
type input "1"
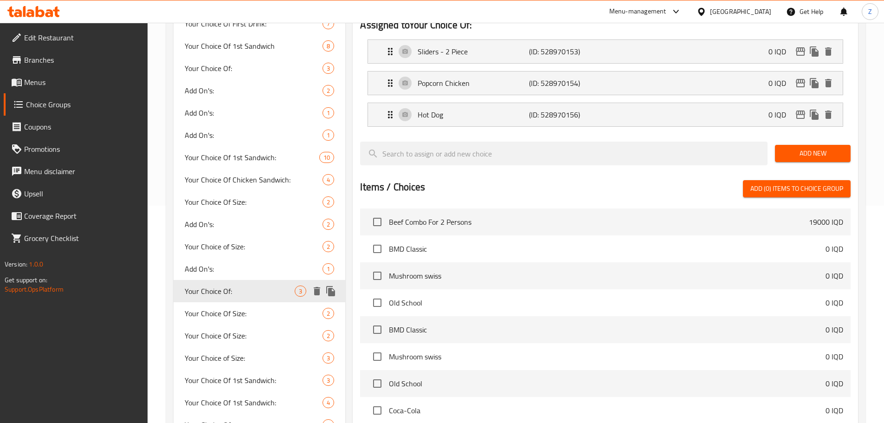
type input "1"
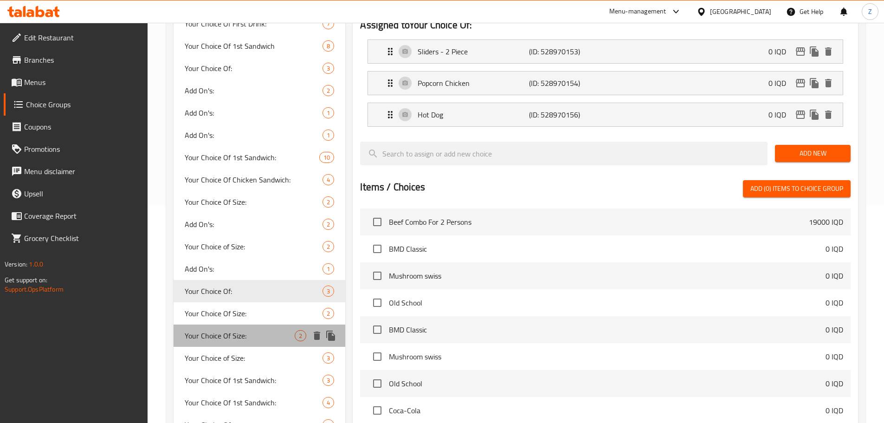
click at [240, 328] on div "Your Choice Of Size: 2" at bounding box center [260, 335] width 172 height 22
type input "Your Choice Of Size:"
type input "إختيارك من الحجم:"
type input "هەڵبژاردنت لە قەبارە:"
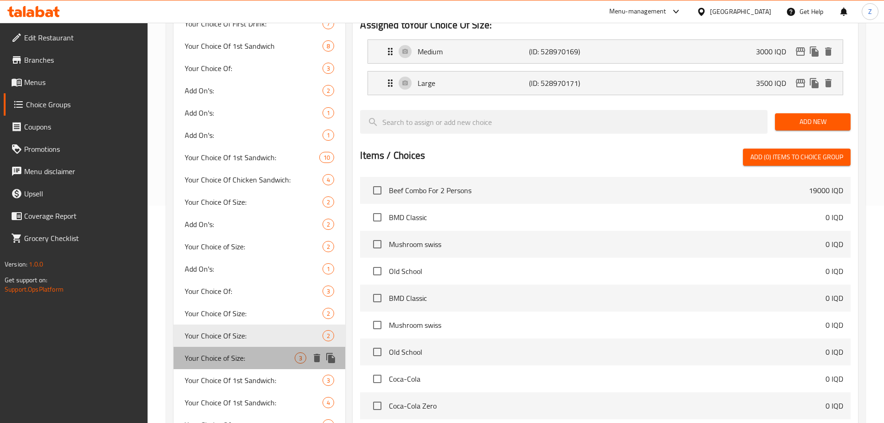
click at [236, 349] on div "Your Choice of Size: 3" at bounding box center [260, 358] width 172 height 22
type input "Your Choice of Size:"
type input "اختيارك من الحجم:"
type input "3"
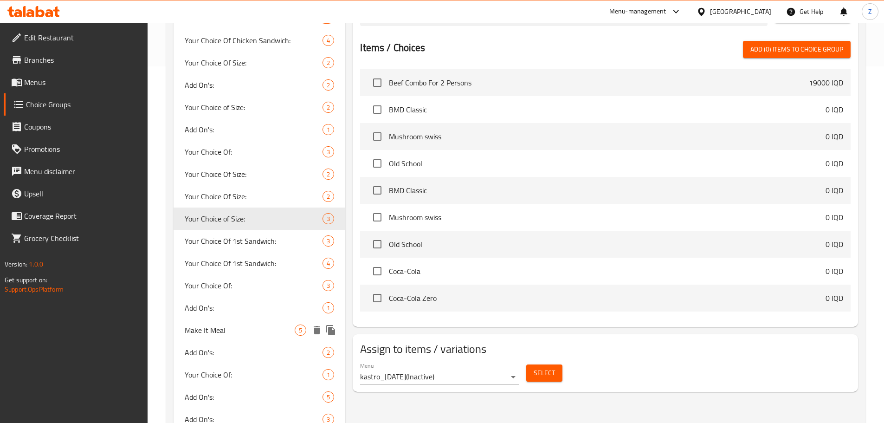
click at [230, 353] on span "Add On's:" at bounding box center [254, 352] width 138 height 11
type input "Add On's:"
type input "الإضافات:"
type input "زیادە:"
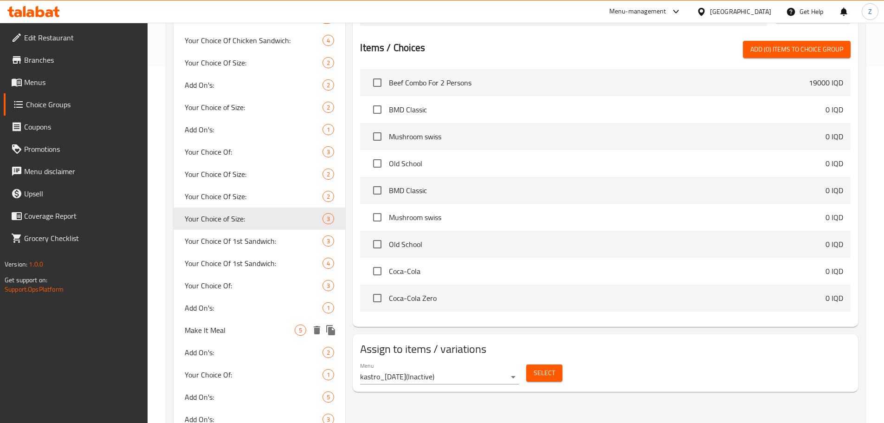
type input "0"
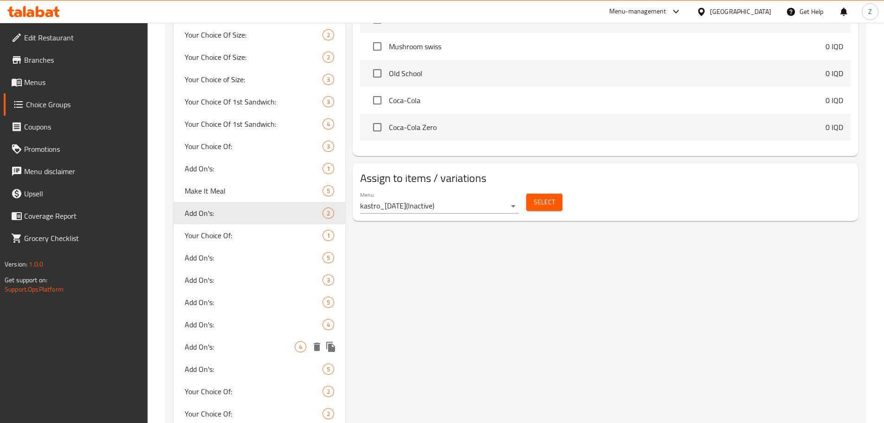
click at [230, 353] on div "Add On's: 4" at bounding box center [260, 347] width 172 height 22
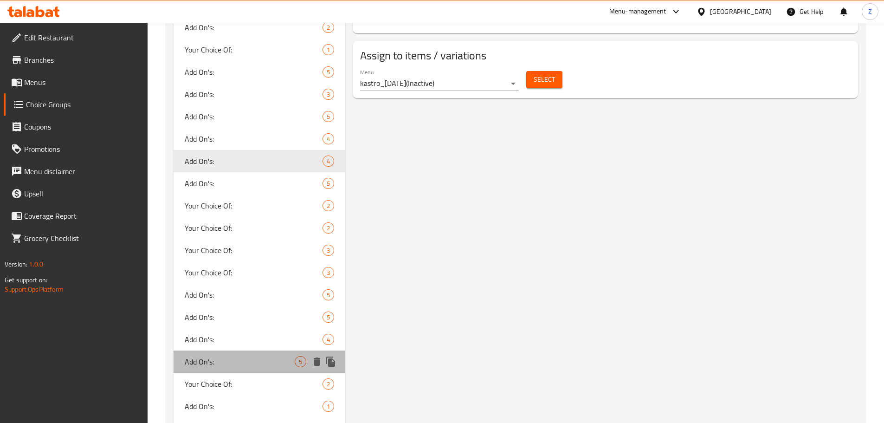
click at [230, 353] on div "Add On's: 5" at bounding box center [260, 361] width 172 height 22
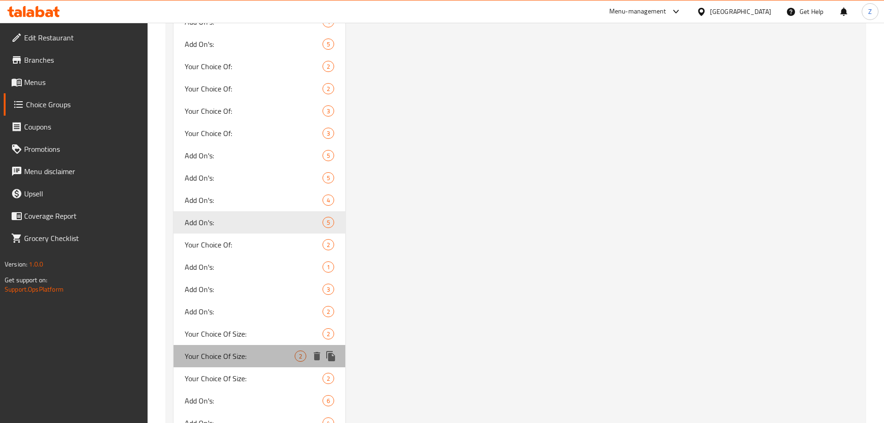
click at [230, 353] on span "Your Choice Of Size:" at bounding box center [240, 355] width 110 height 11
type input "Your Choice Of Size:"
type input "إختيارك من الحجم:"
type input "هەڵبژاردنت لە قەبارە:"
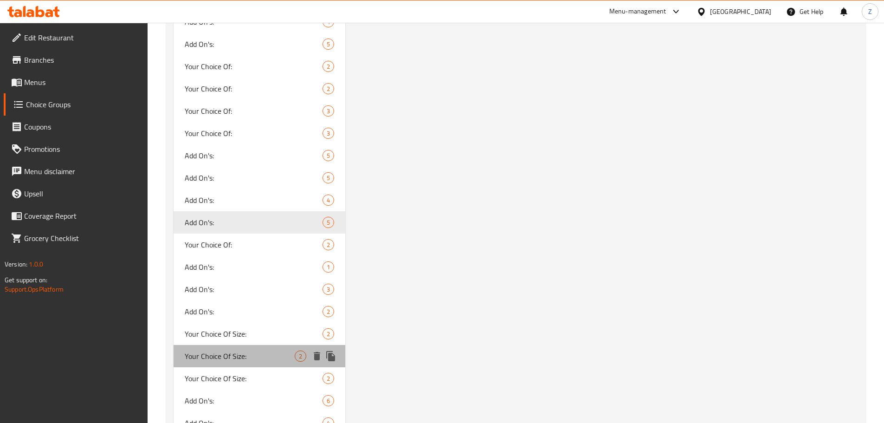
type input "1"
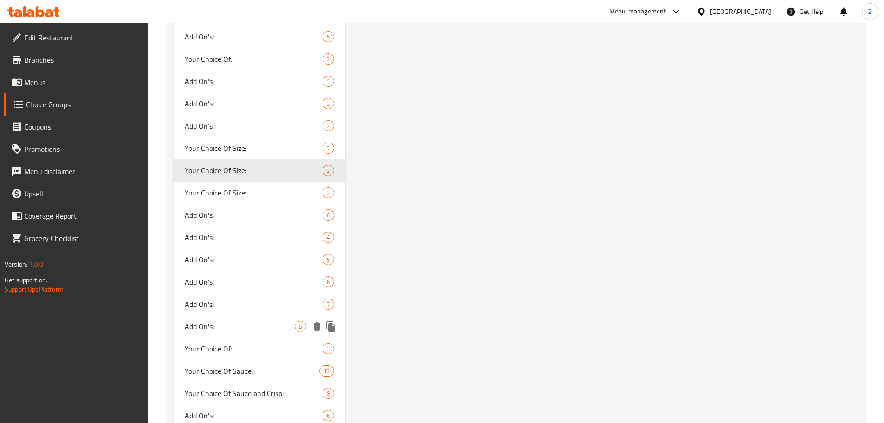
click at [231, 324] on span "Add On's:" at bounding box center [240, 326] width 110 height 11
type input "Add On's:"
type input "الإضافات:"
type input "زیادە:"
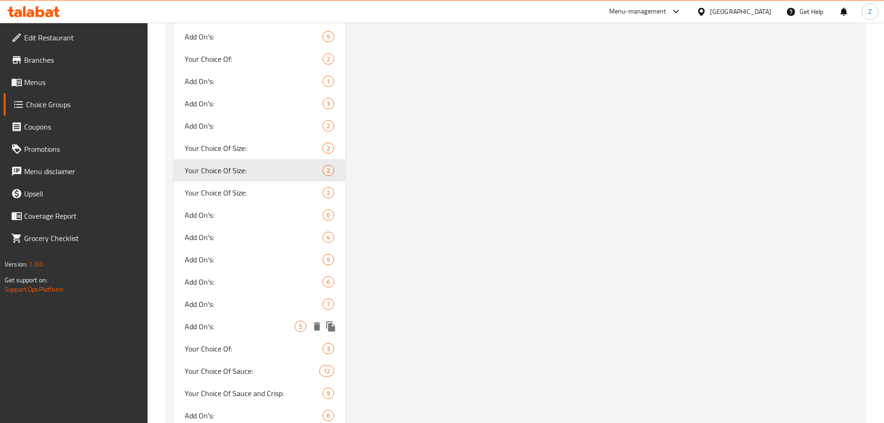
type input "0"
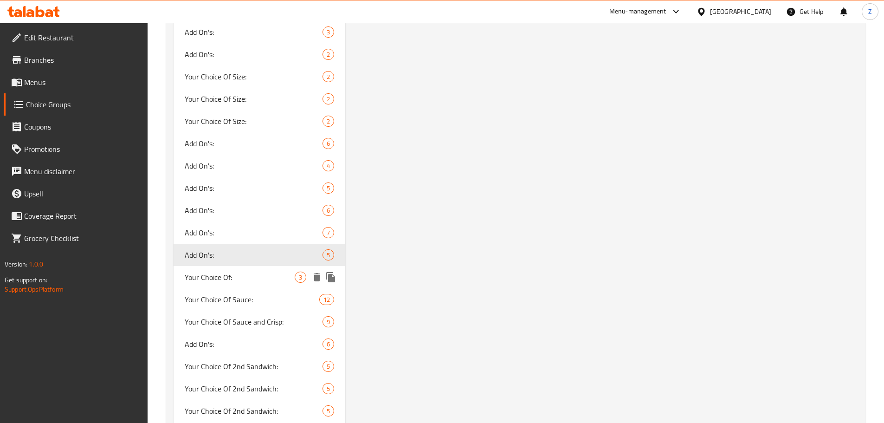
scroll to position [1099, 0]
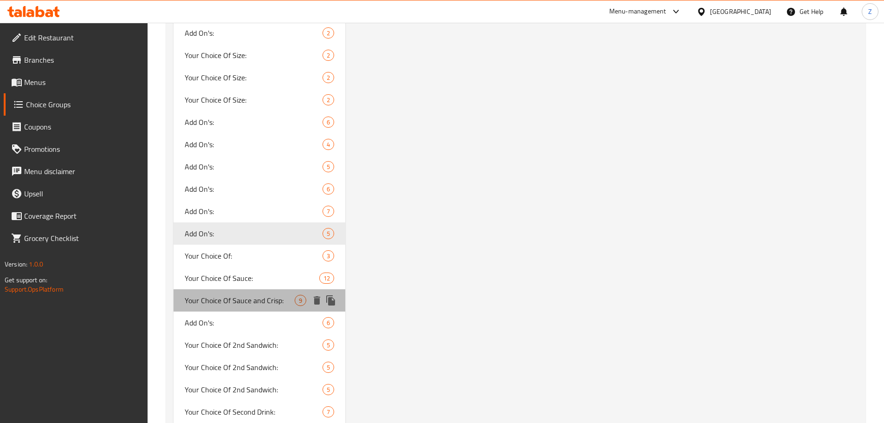
click at [250, 307] on div "Your Choice Of Sauce and Crisp: 9" at bounding box center [260, 300] width 172 height 22
type input "Your Choice Of Sauce and Crisp:"
type input "إختيارك من الصوص والقرمشة:"
type input "هەڵبژاردنت لە سۆس وکریسپی:"
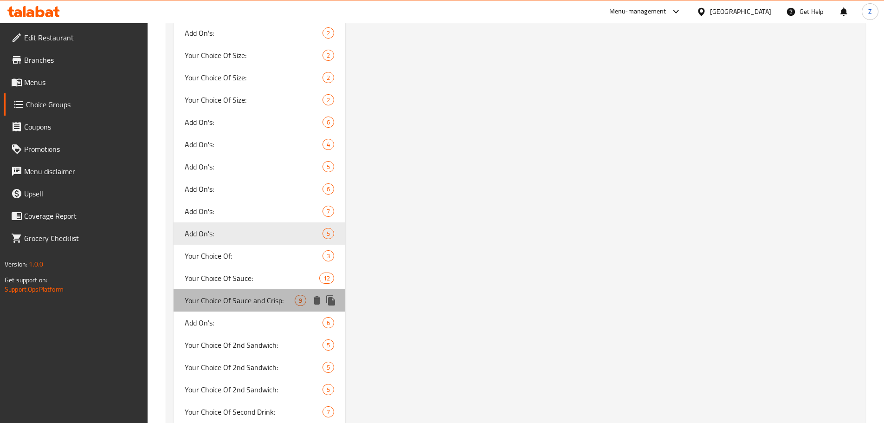
type input "1"
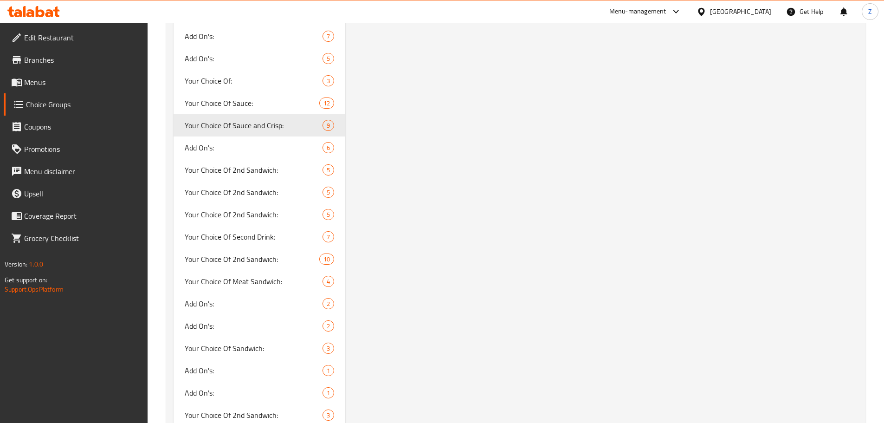
scroll to position [1424, 0]
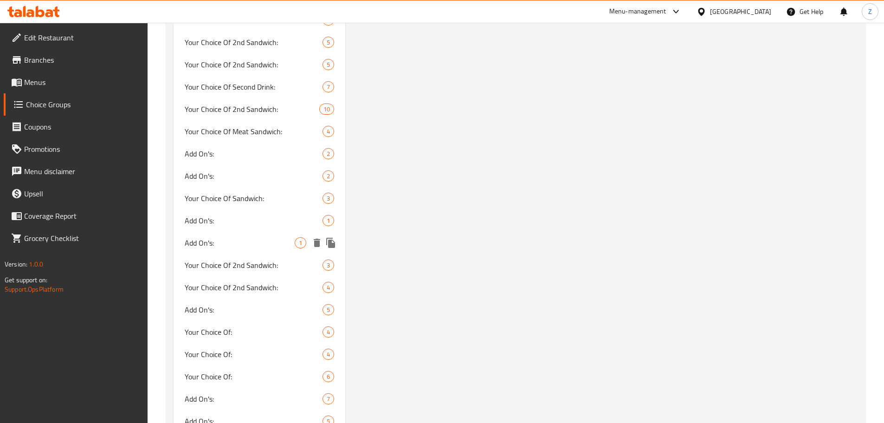
click at [242, 244] on span "Add On's:" at bounding box center [240, 242] width 110 height 11
type input "Add On's:"
type input "الإضافات:"
type input "زیادە:"
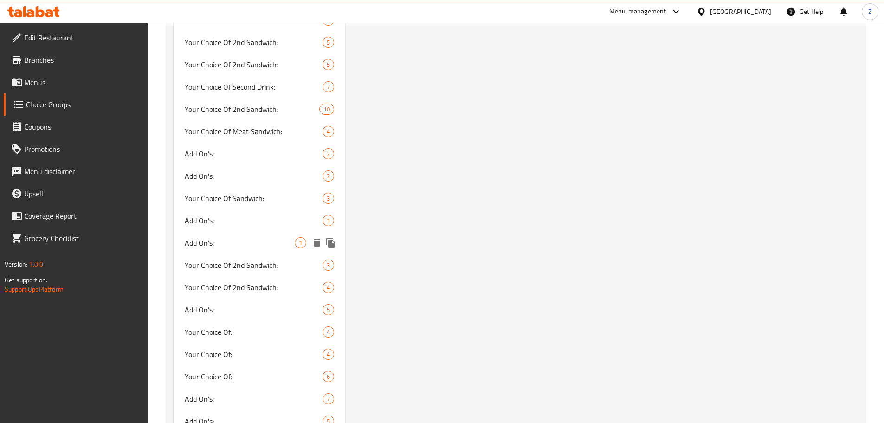
type input "0"
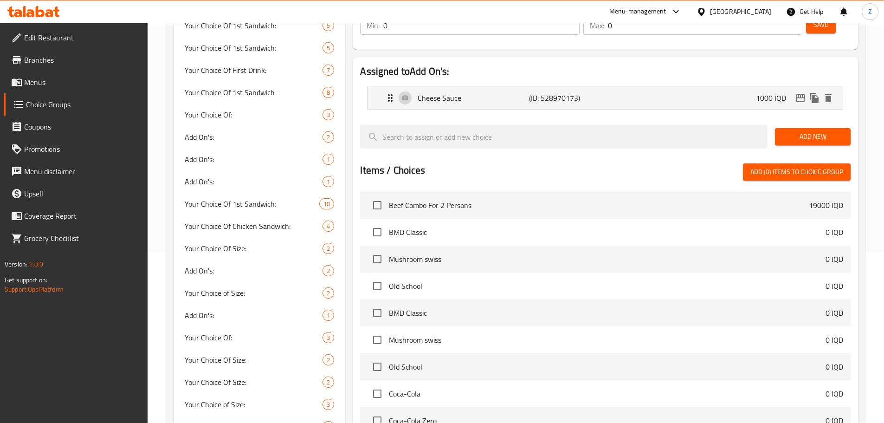
scroll to position [0, 0]
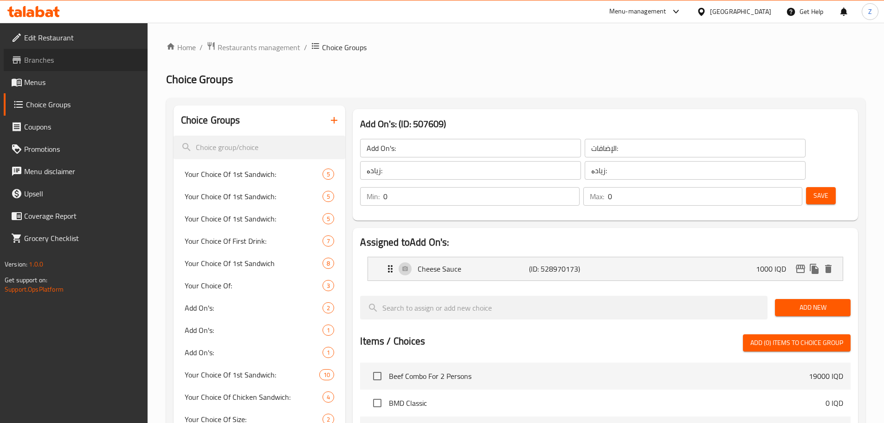
click at [77, 55] on span "Branches" at bounding box center [82, 59] width 116 height 11
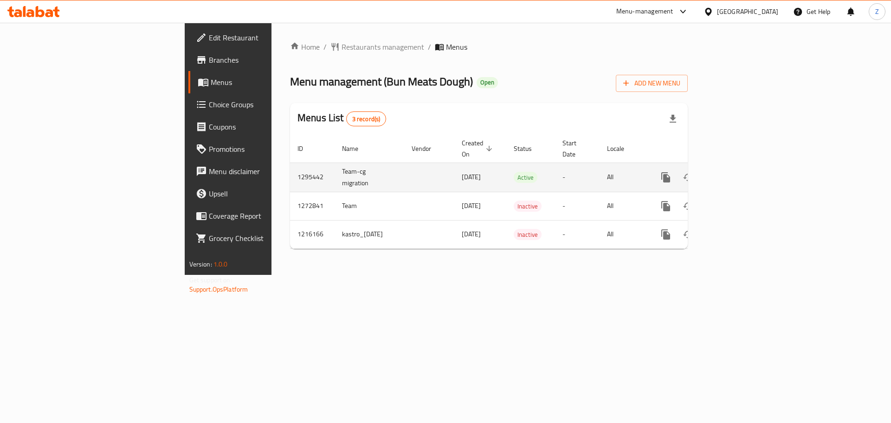
click at [737, 173] on icon "enhanced table" at bounding box center [733, 177] width 8 height 8
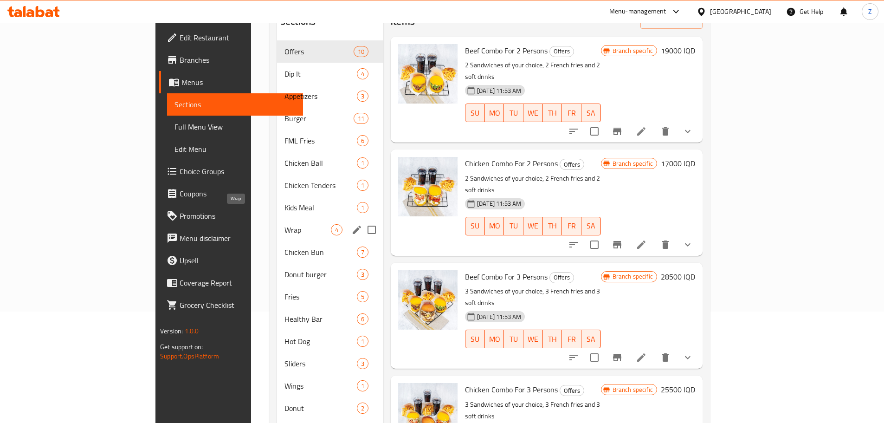
scroll to position [168, 0]
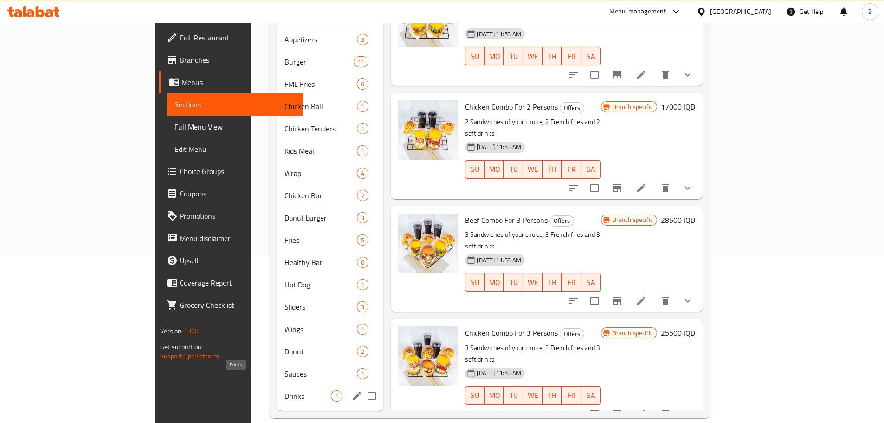
click at [284, 390] on span "Drinks" at bounding box center [307, 395] width 46 height 11
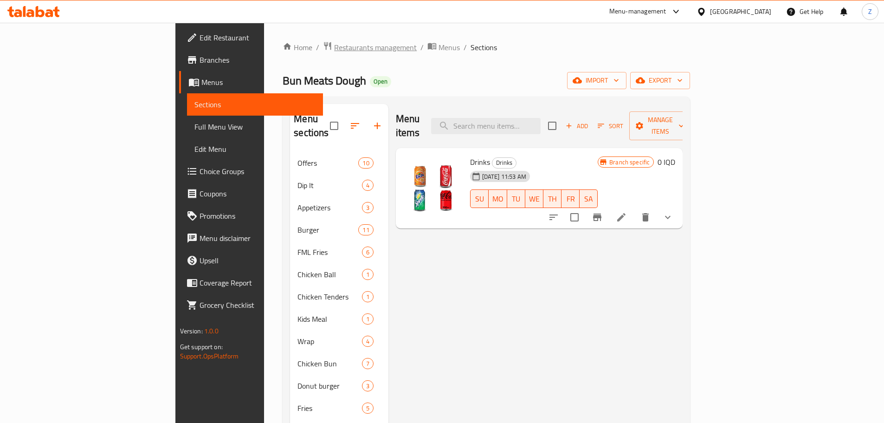
click at [334, 52] on span "Restaurants management" at bounding box center [375, 47] width 83 height 11
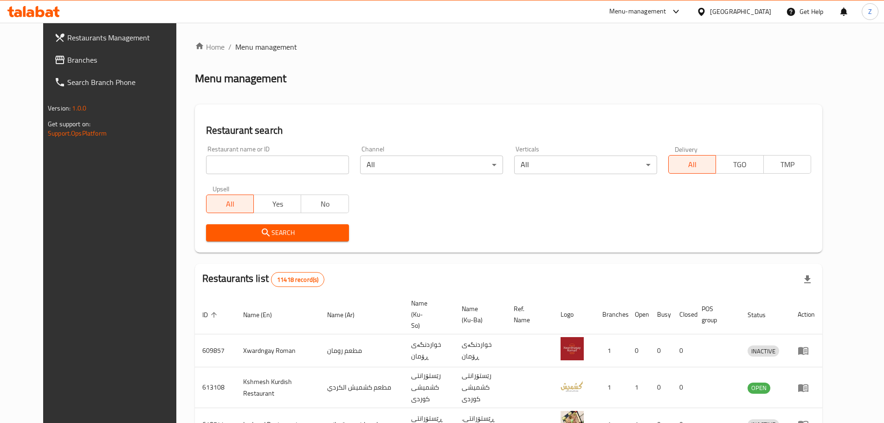
click at [291, 169] on input "search" at bounding box center [277, 164] width 143 height 19
paste input "[PERSON_NAME]"
type input "[PERSON_NAME]"
click at [275, 235] on span "Search" at bounding box center [277, 233] width 128 height 12
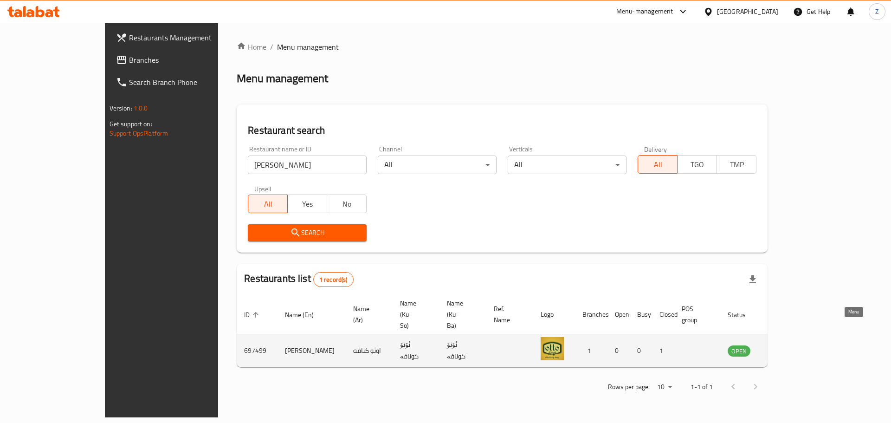
click at [794, 345] on link "enhanced table" at bounding box center [784, 350] width 17 height 11
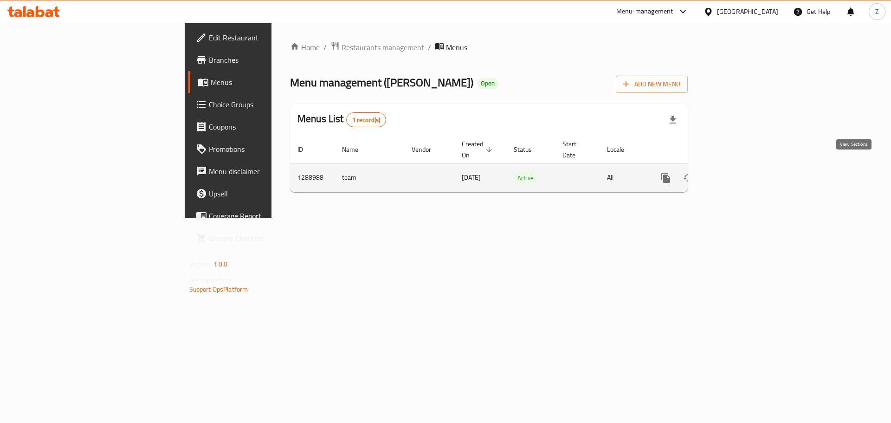
click at [744, 167] on link "enhanced table" at bounding box center [733, 178] width 22 height 22
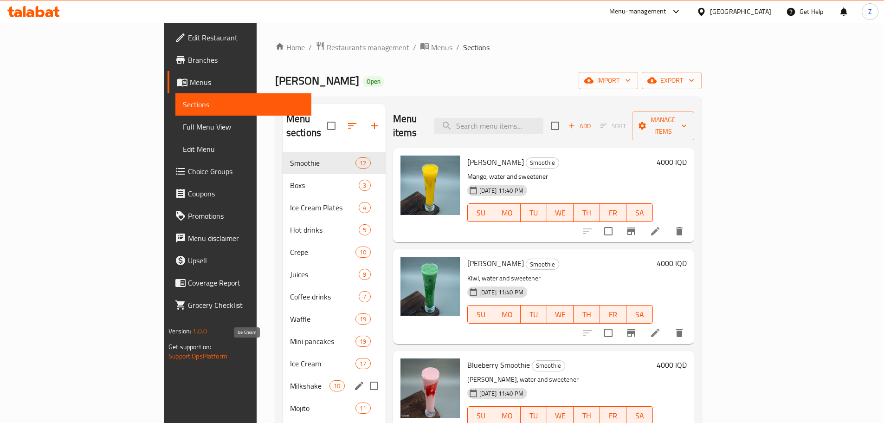
scroll to position [130, 0]
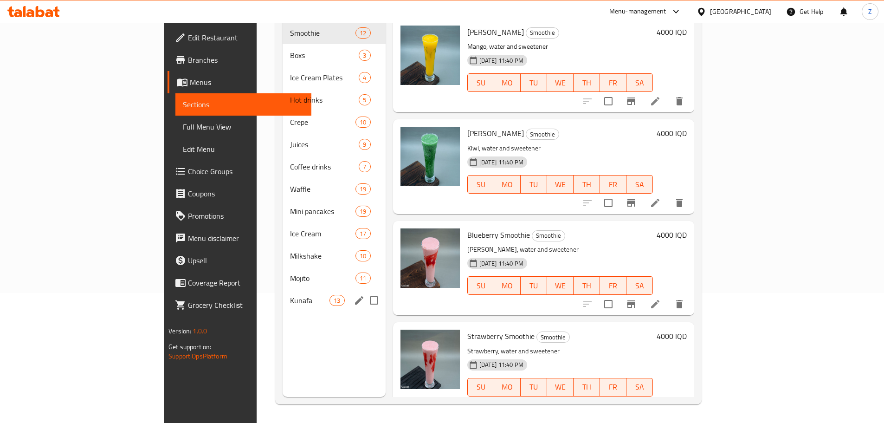
click at [283, 289] on div "Kunafa 13" at bounding box center [334, 300] width 103 height 22
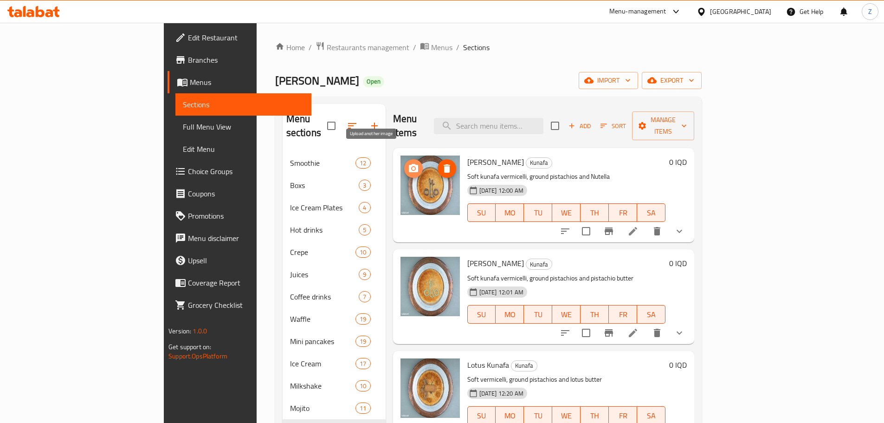
click at [408, 163] on icon "upload picture" at bounding box center [413, 168] width 11 height 11
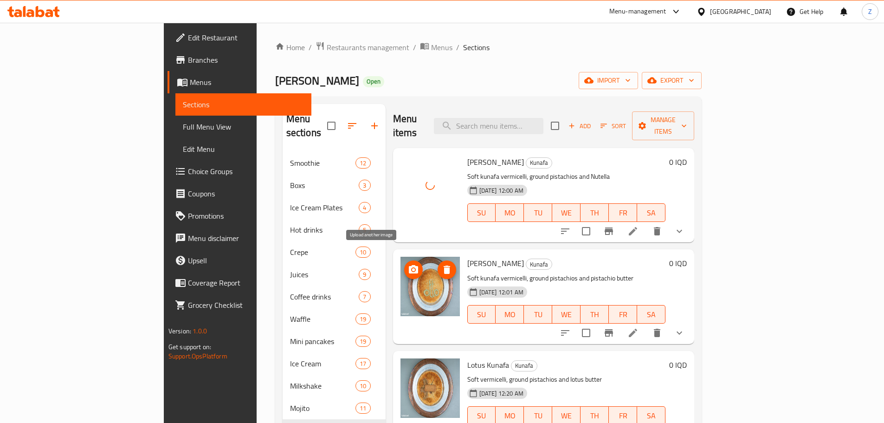
click at [409, 265] on icon "upload picture" at bounding box center [413, 269] width 9 height 8
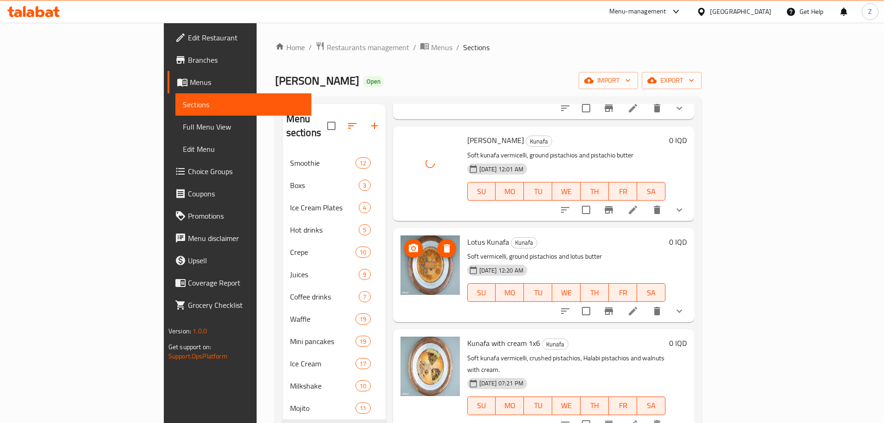
scroll to position [139, 0]
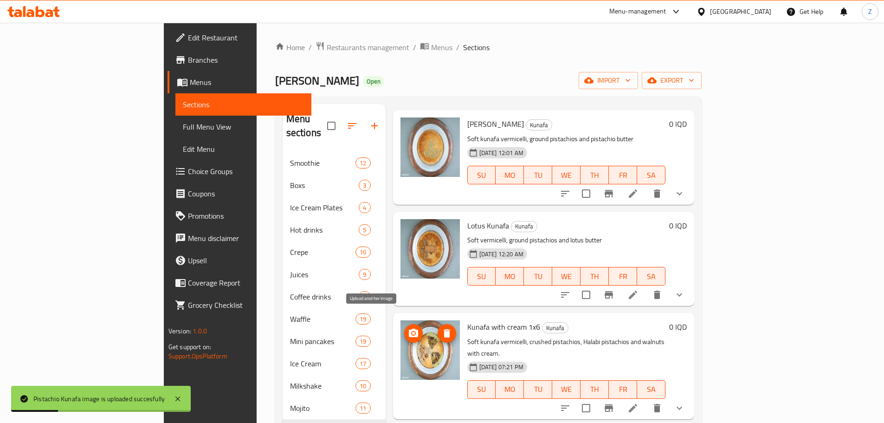
click at [409, 329] on icon "upload picture" at bounding box center [413, 333] width 9 height 8
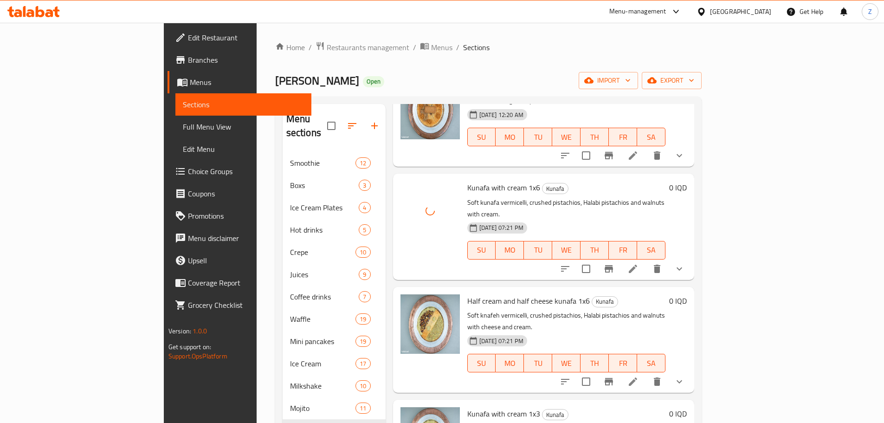
scroll to position [325, 0]
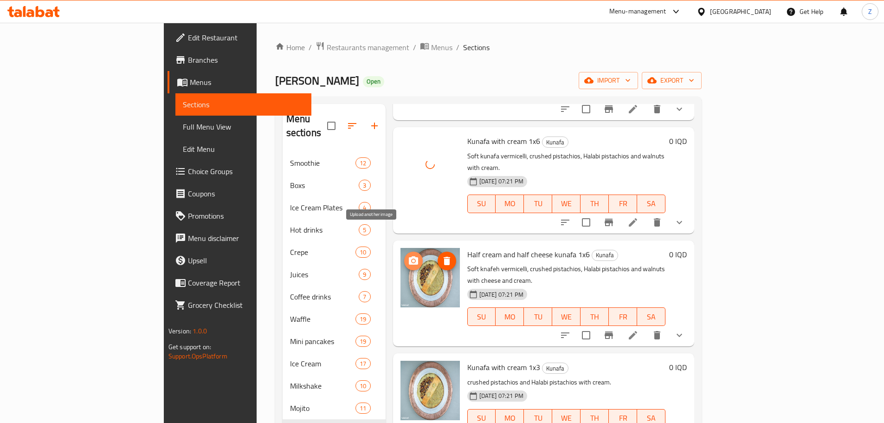
click at [408, 255] on icon "upload picture" at bounding box center [413, 260] width 11 height 11
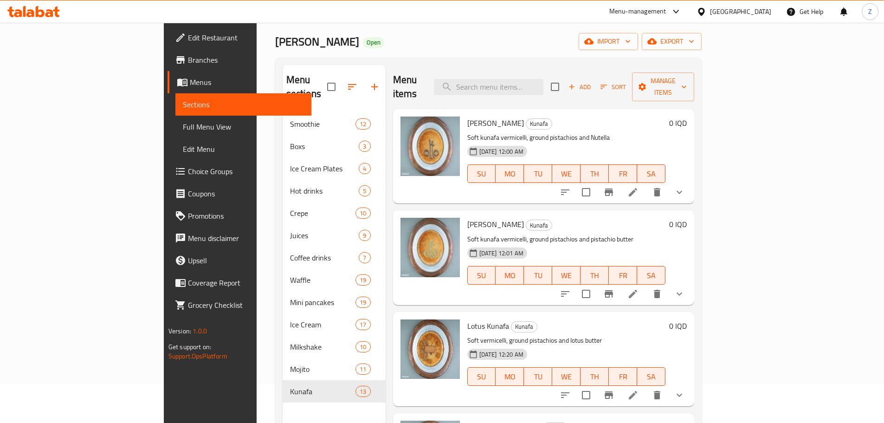
scroll to position [37, 0]
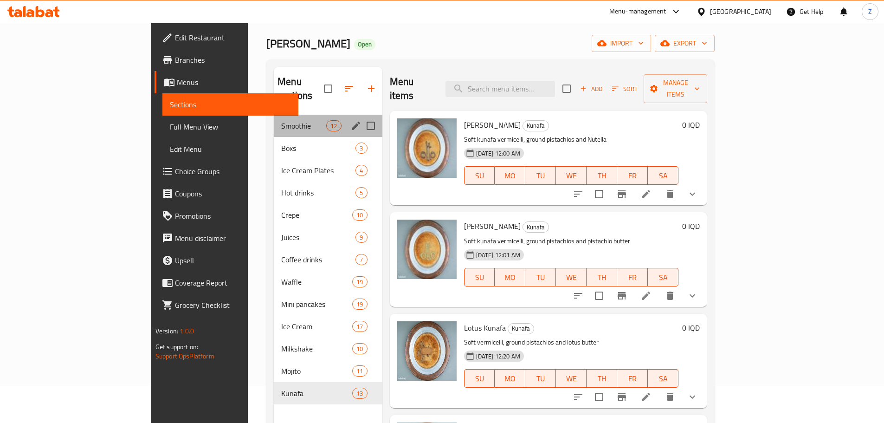
click at [274, 115] on div "Smoothie 12" at bounding box center [328, 126] width 109 height 22
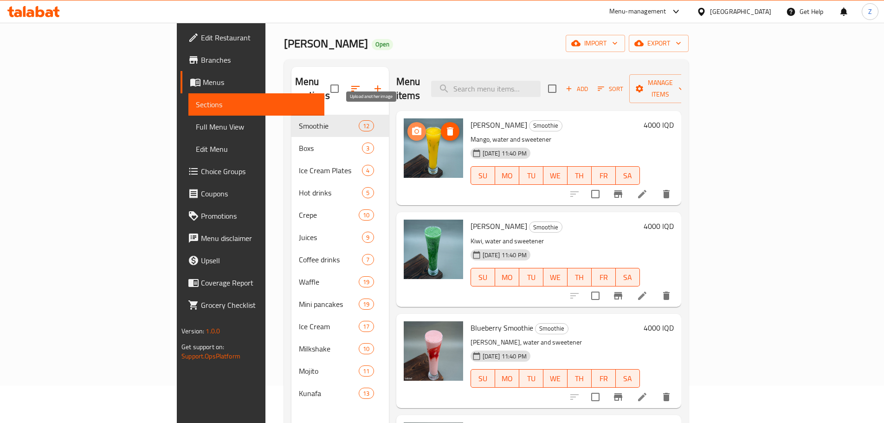
click at [407, 126] on span "upload picture" at bounding box center [416, 131] width 19 height 11
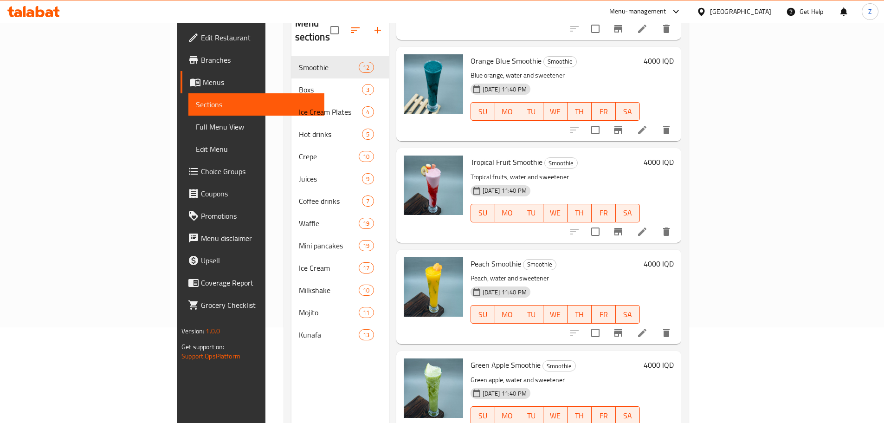
scroll to position [130, 0]
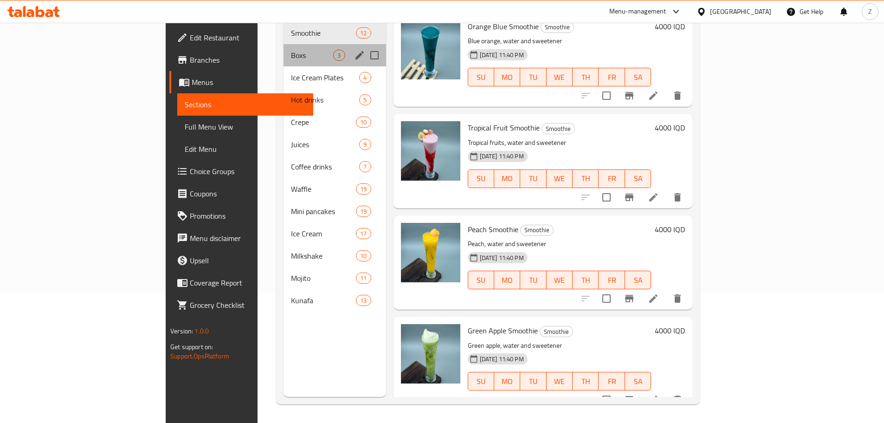
click at [291, 50] on span "Boxs" at bounding box center [312, 55] width 42 height 11
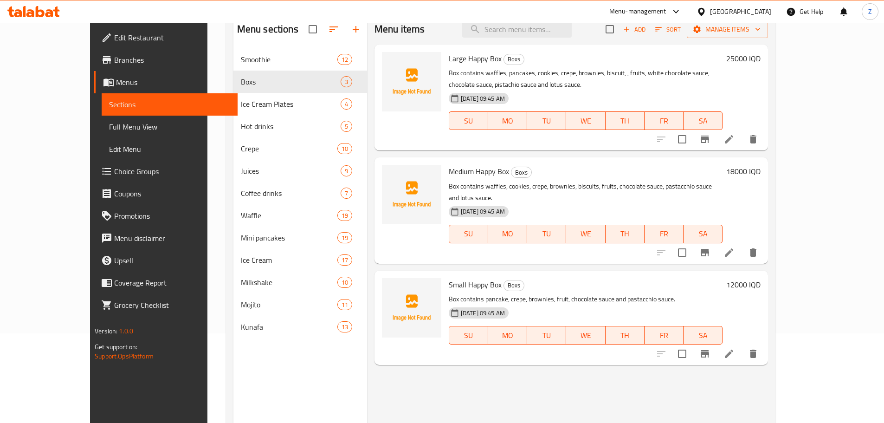
scroll to position [37, 0]
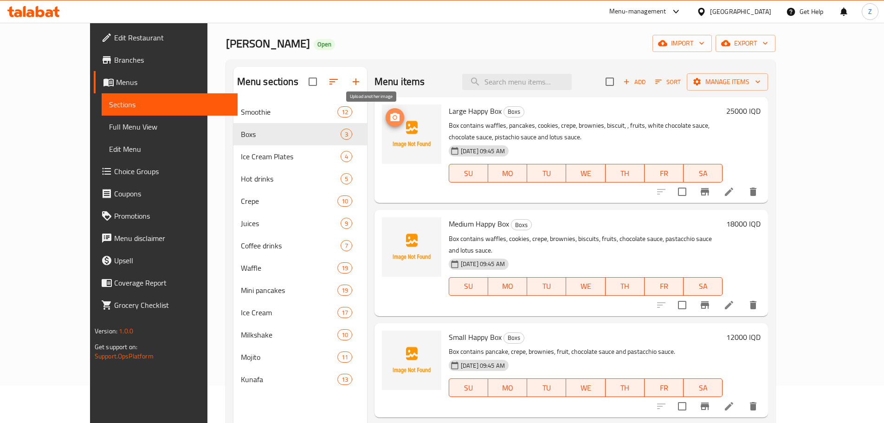
click at [394, 116] on circle "upload picture" at bounding box center [395, 117] width 3 height 3
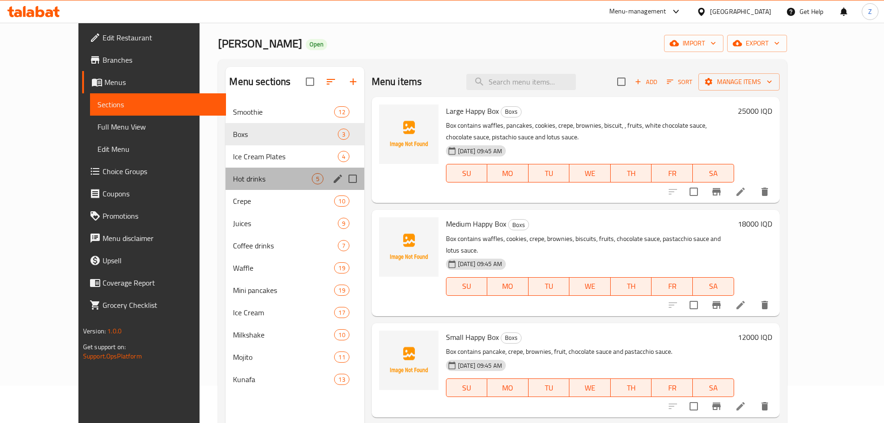
click at [226, 185] on div "Hot drinks 5" at bounding box center [295, 179] width 138 height 22
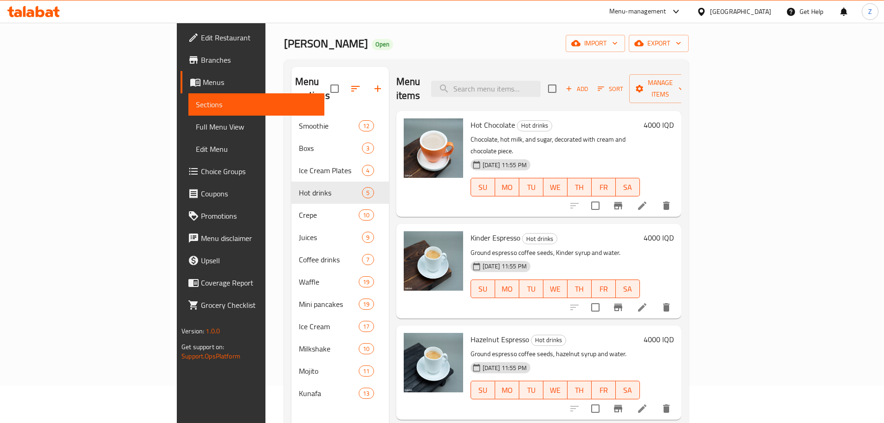
scroll to position [107, 0]
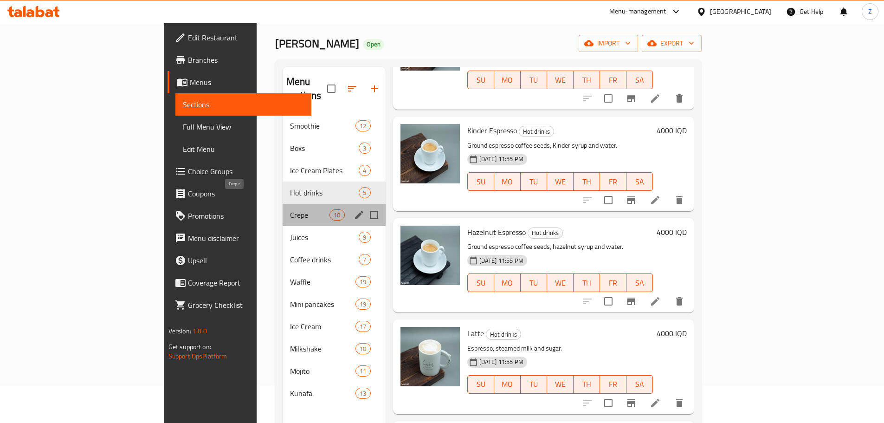
click at [290, 209] on span "Crepe" at bounding box center [309, 214] width 39 height 11
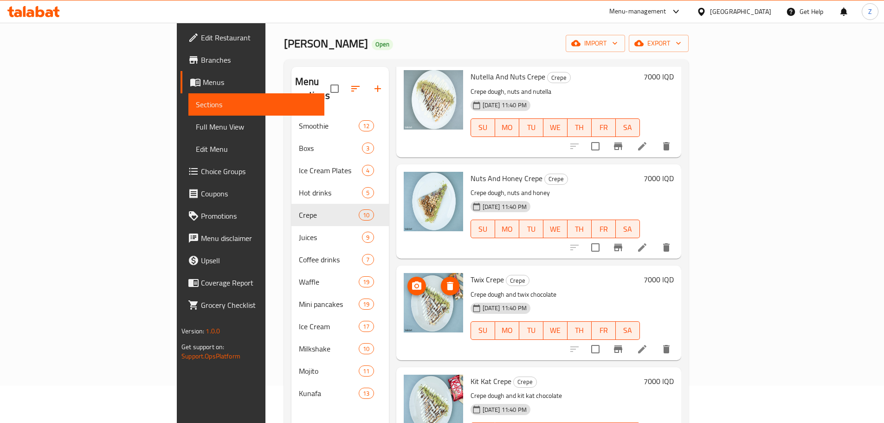
scroll to position [614, 0]
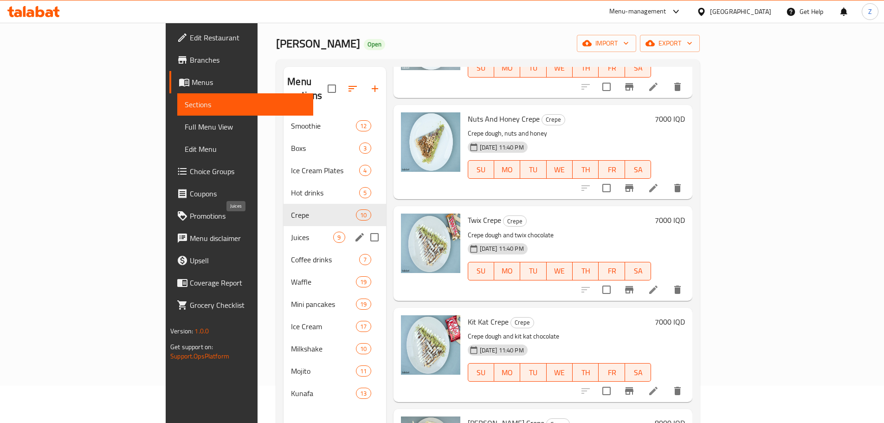
click at [291, 232] on span "Juices" at bounding box center [312, 237] width 42 height 11
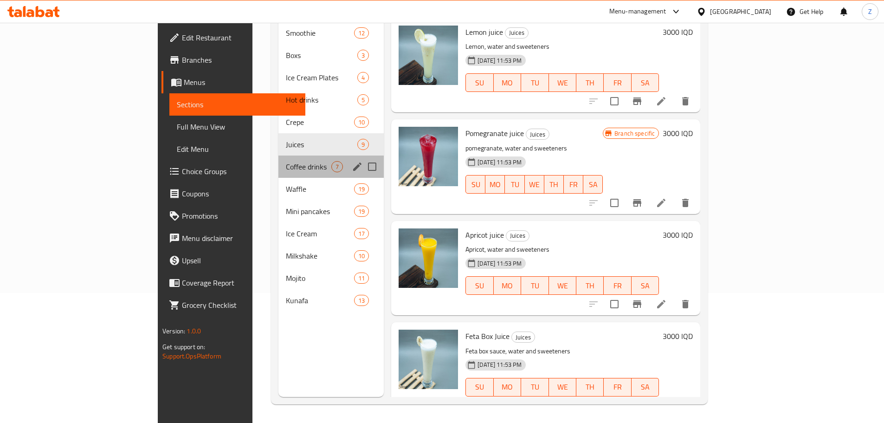
click at [278, 162] on div "Coffee drinks 7" at bounding box center [330, 166] width 105 height 22
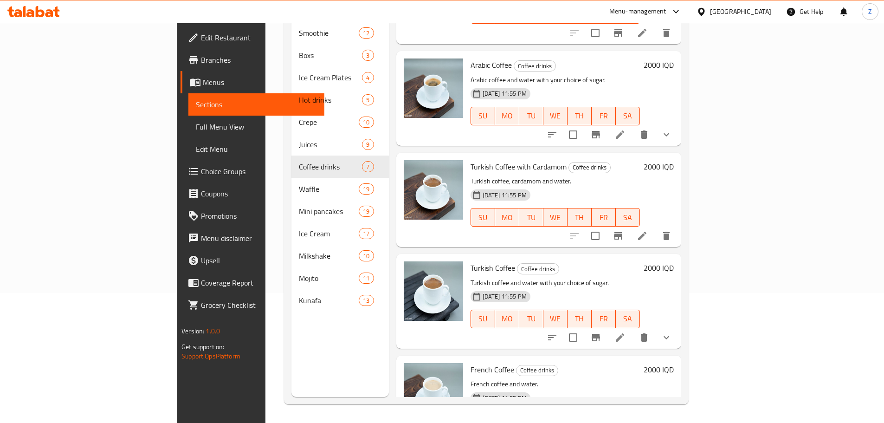
scroll to position [310, 0]
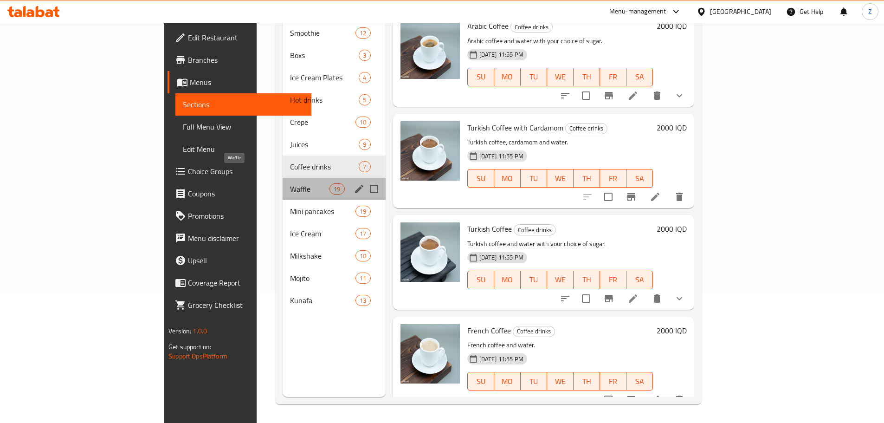
click at [290, 183] on span "Waffle" at bounding box center [309, 188] width 39 height 11
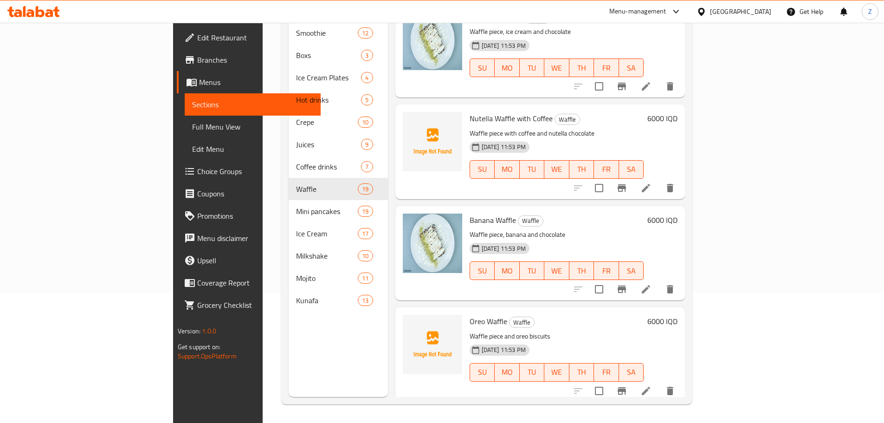
scroll to position [542, 0]
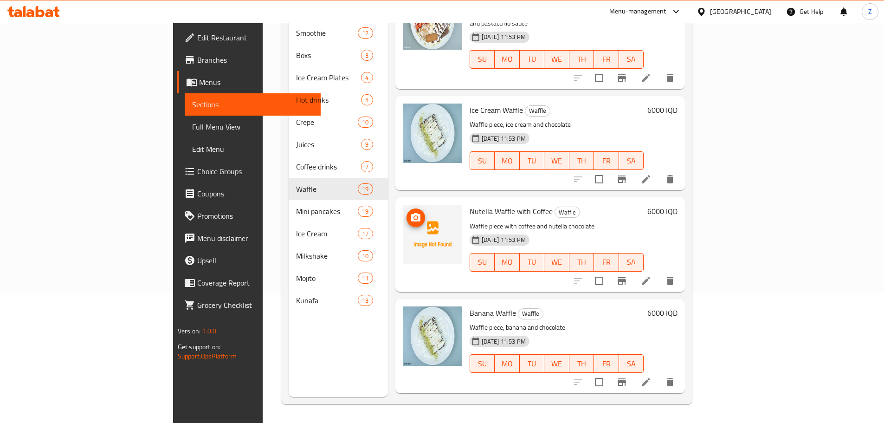
click at [410, 212] on icon "upload picture" at bounding box center [415, 217] width 11 height 11
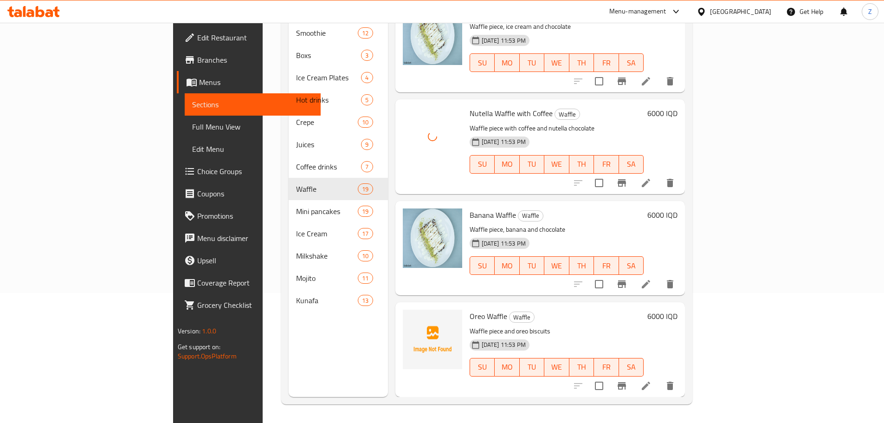
scroll to position [681, 0]
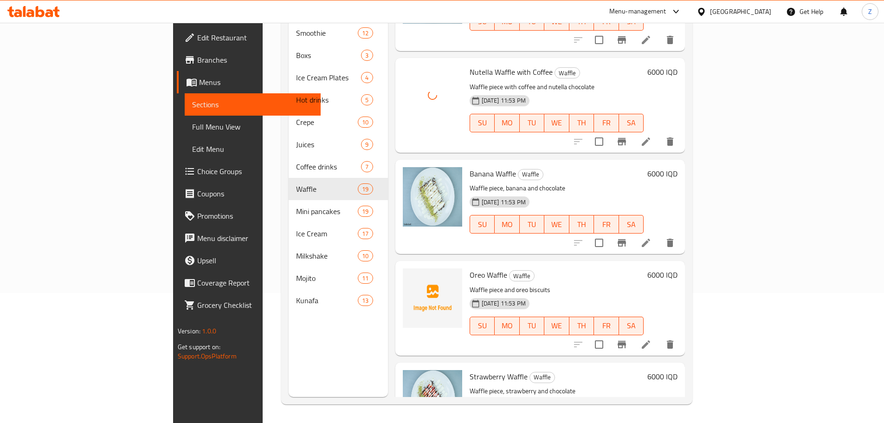
click at [399, 265] on div at bounding box center [432, 308] width 67 height 87
click at [403, 272] on img at bounding box center [432, 297] width 59 height 59
click at [403, 268] on img at bounding box center [432, 297] width 59 height 59
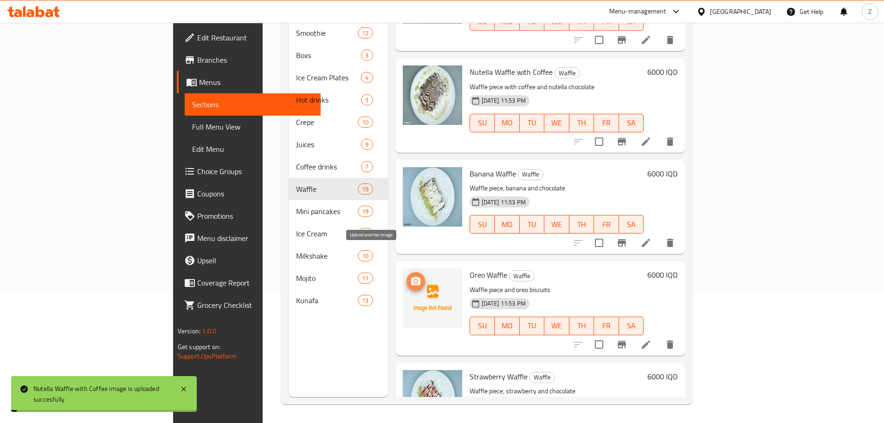
click at [414, 280] on circle "upload picture" at bounding box center [415, 281] width 3 height 3
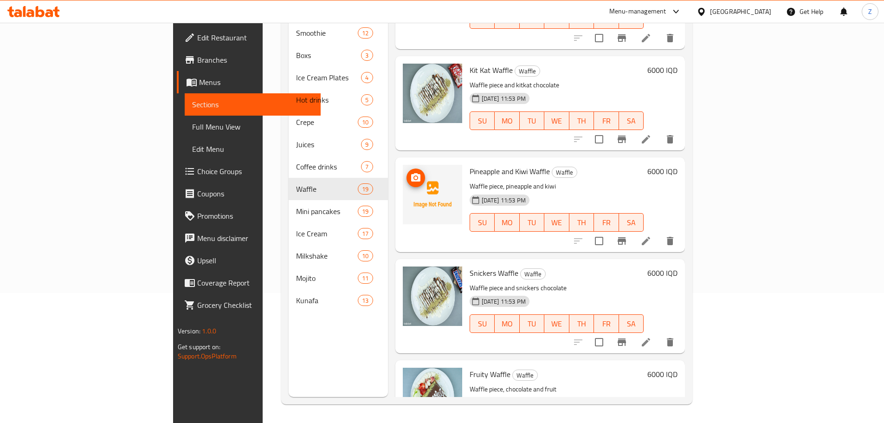
scroll to position [1053, 0]
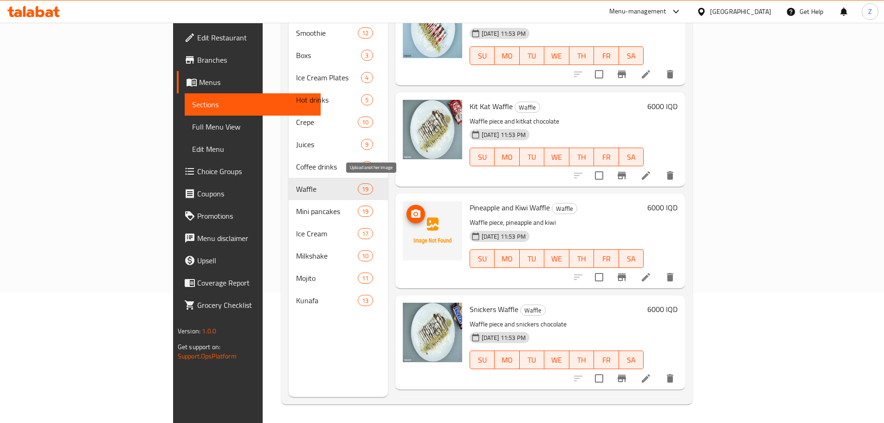
click at [411, 209] on icon "upload picture" at bounding box center [415, 213] width 9 height 8
click at [676, 271] on icon "delete" at bounding box center [670, 276] width 11 height 11
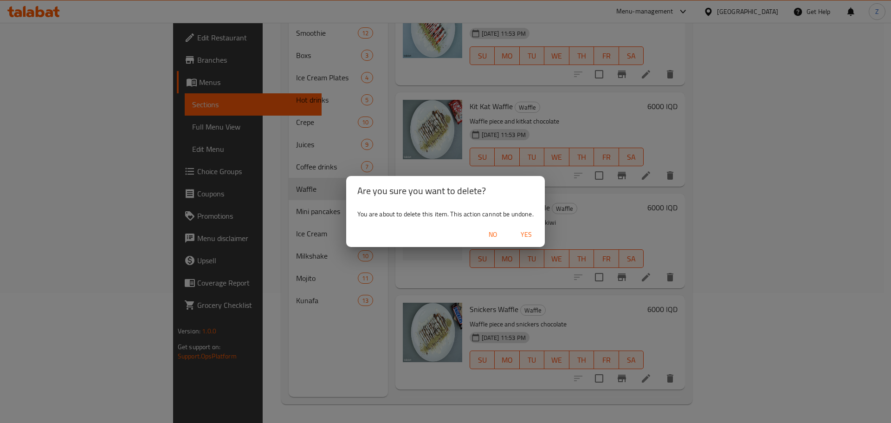
click at [527, 226] on button "Yes" at bounding box center [526, 234] width 30 height 17
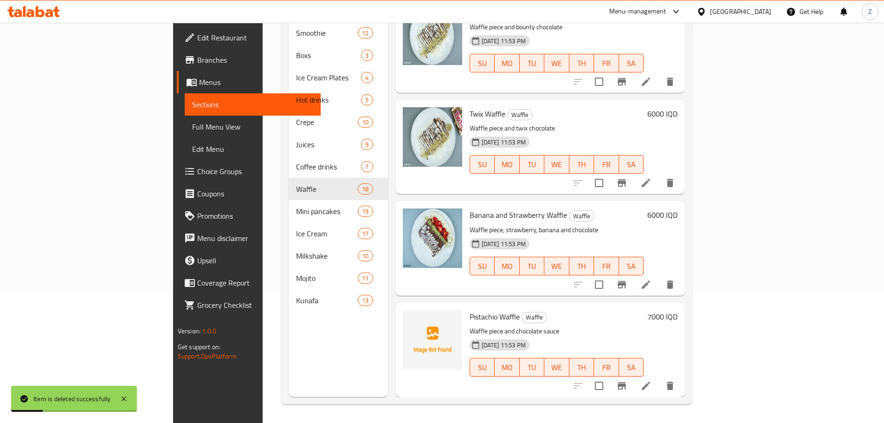
scroll to position [1425, 0]
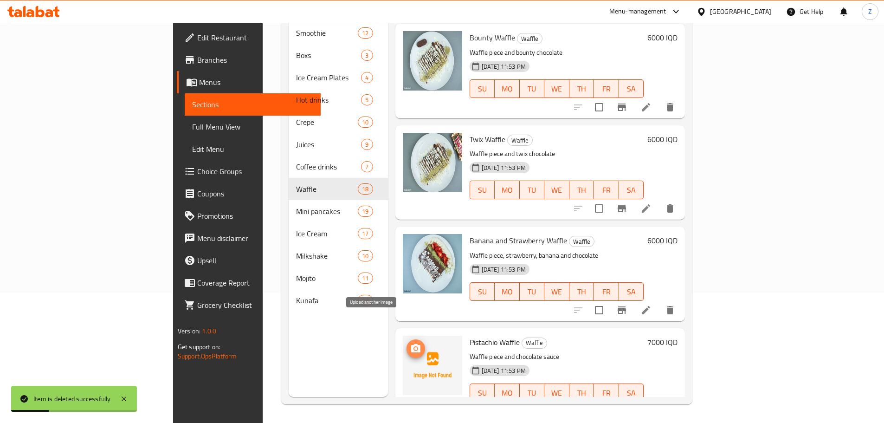
click at [410, 343] on icon "upload picture" at bounding box center [415, 348] width 11 height 11
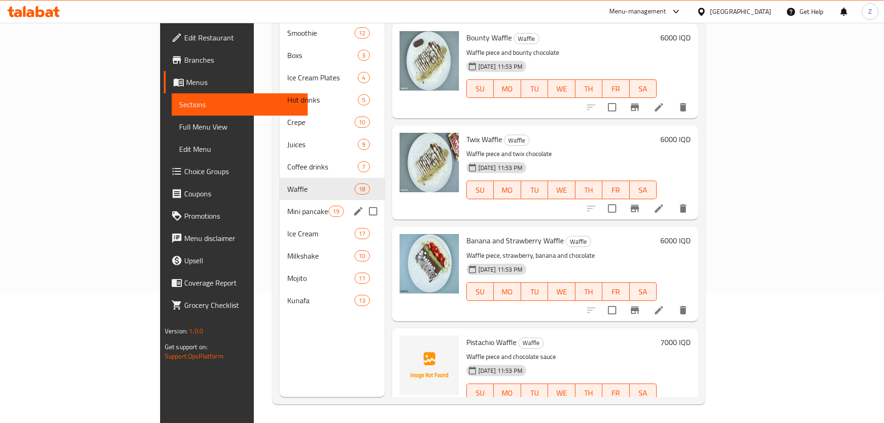
click at [280, 206] on div "Mini pancakes 19" at bounding box center [332, 211] width 104 height 22
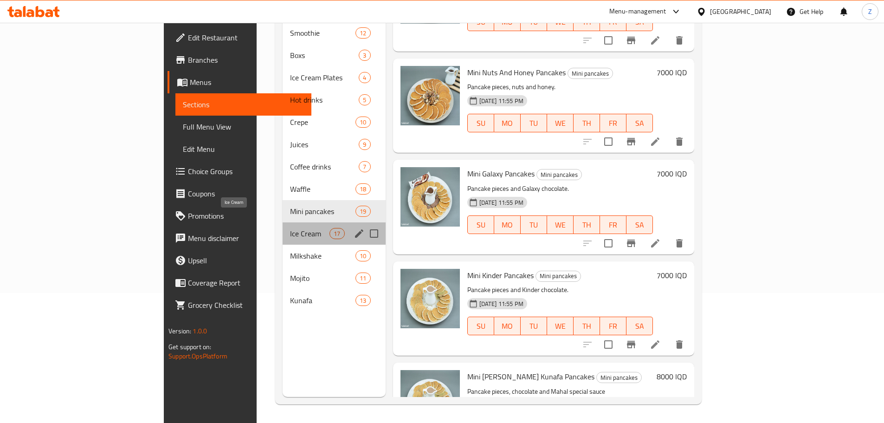
click at [290, 228] on span "Ice Cream" at bounding box center [309, 233] width 39 height 11
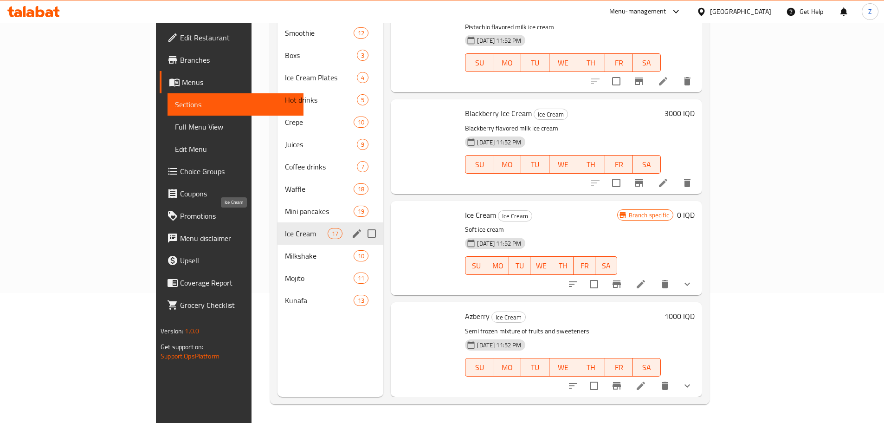
scroll to position [1324, 0]
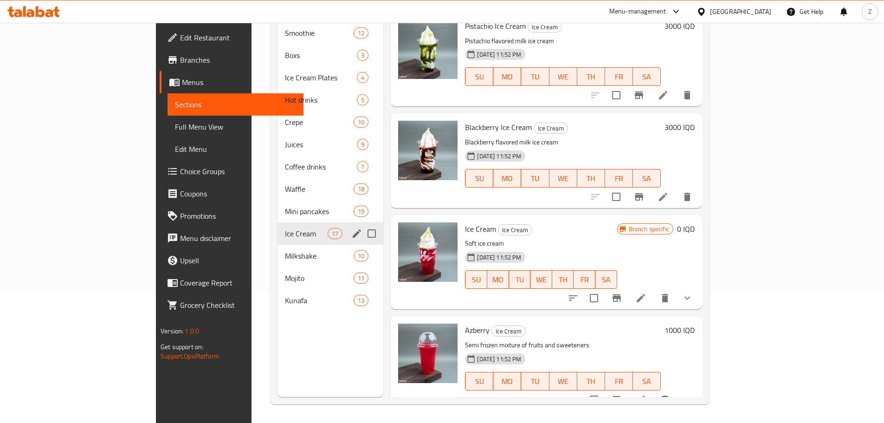
click at [285, 250] on span "Milkshake" at bounding box center [319, 255] width 69 height 11
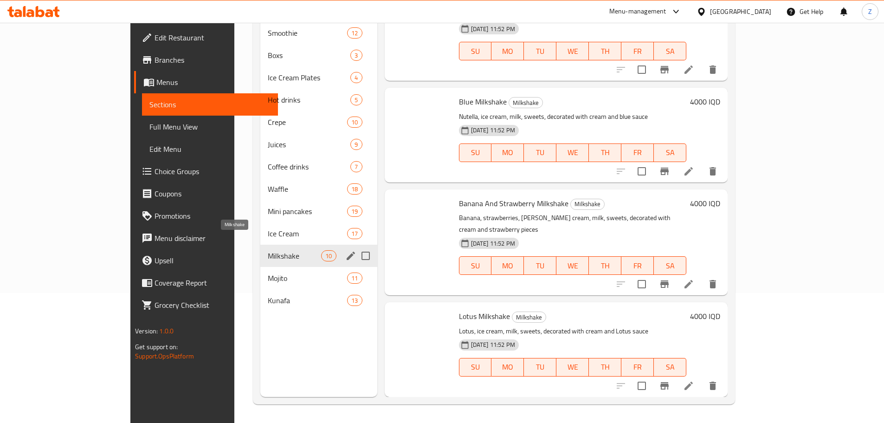
scroll to position [614, 0]
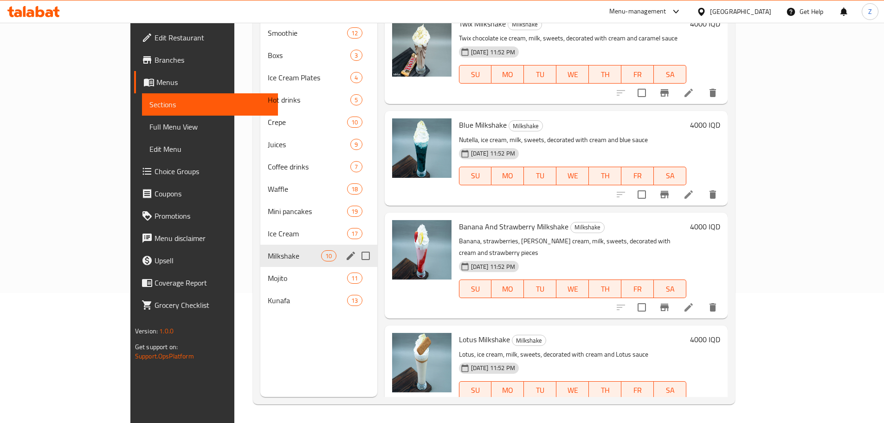
click at [260, 252] on div "Smoothie 12 Boxs 3 Ice Cream Plates 4 Hot drinks 5 Crepe 10 Juices 9 Coffee dri…" at bounding box center [318, 167] width 117 height 290
click at [260, 267] on div "Mojito 11" at bounding box center [318, 278] width 117 height 22
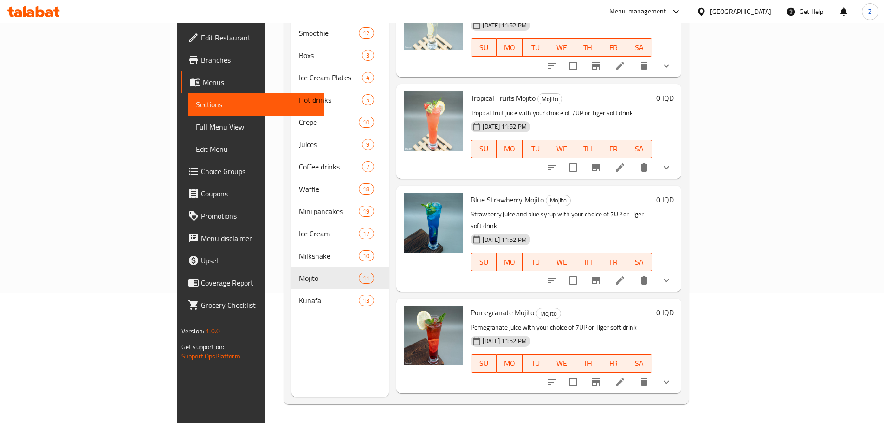
scroll to position [716, 0]
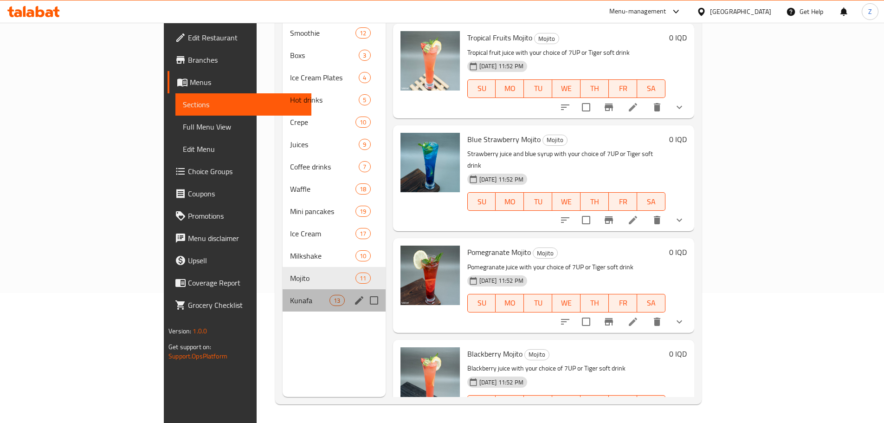
click at [283, 289] on div "Kunafa 13" at bounding box center [334, 300] width 103 height 22
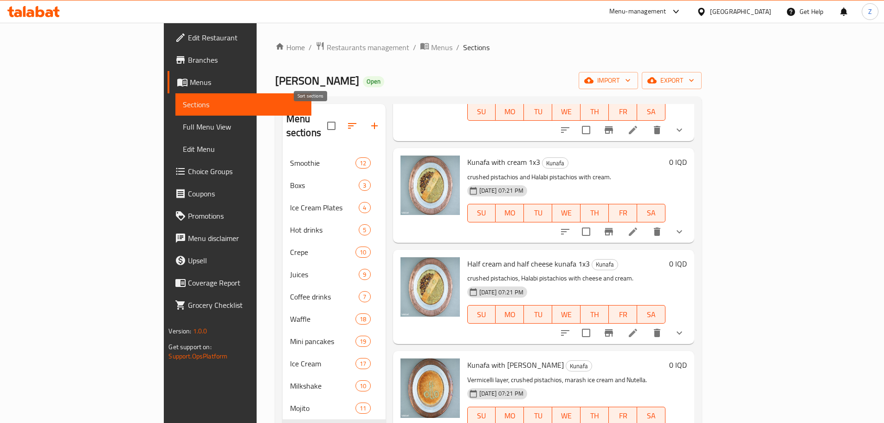
click at [341, 115] on button "button" at bounding box center [352, 126] width 22 height 22
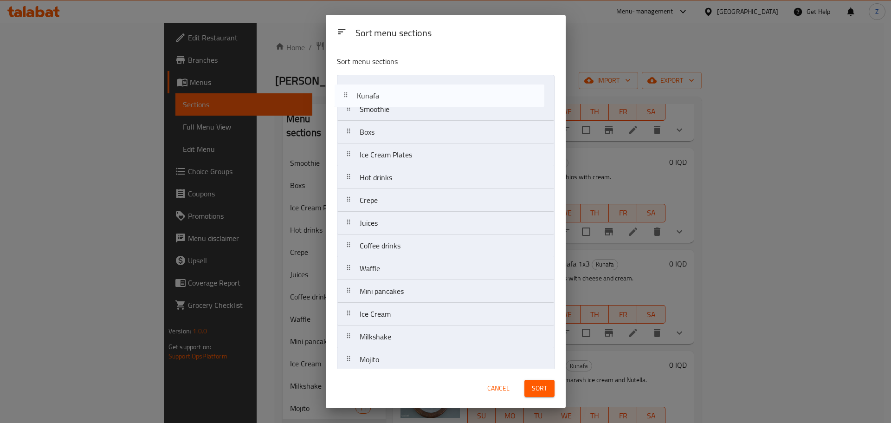
drag, startPoint x: 395, startPoint y: 363, endPoint x: 394, endPoint y: 90, distance: 273.8
click at [394, 90] on nav "Smoothie Boxs Ice Cream Plates Hot drinks Crepe Juices Coffee drinks Waffle Min…" at bounding box center [446, 223] width 218 height 297
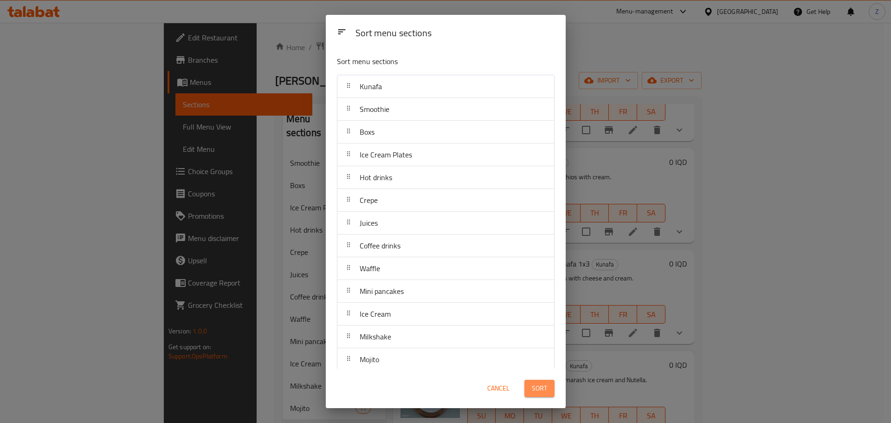
click at [539, 384] on span "Sort" at bounding box center [539, 388] width 15 height 12
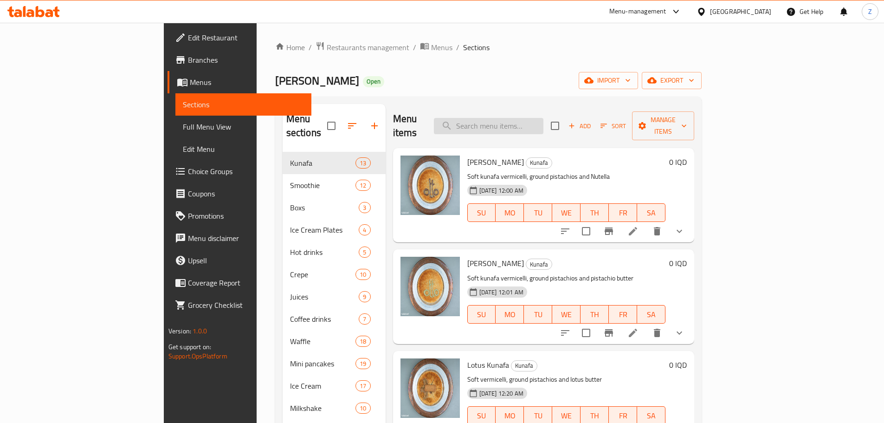
click at [543, 118] on input "search" at bounding box center [489, 126] width 110 height 16
click at [567, 129] on div "Menu items Add Sort Manage items" at bounding box center [544, 126] width 302 height 44
click at [543, 124] on input "search" at bounding box center [489, 126] width 110 height 16
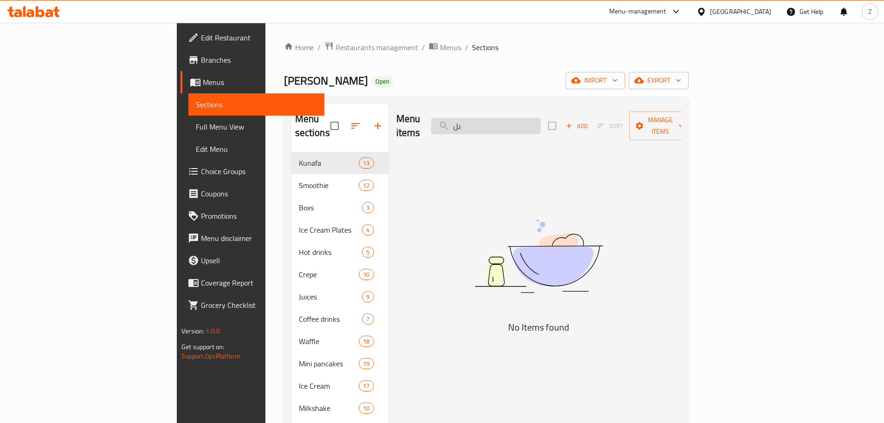
type input "ب"
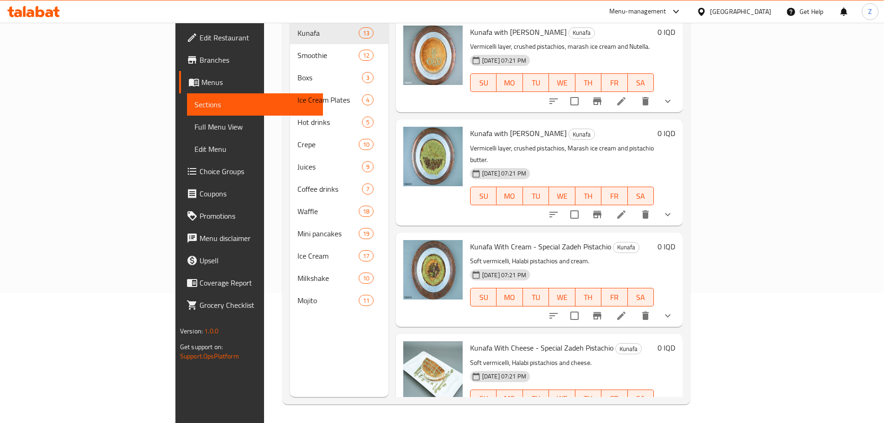
type input "زادة"
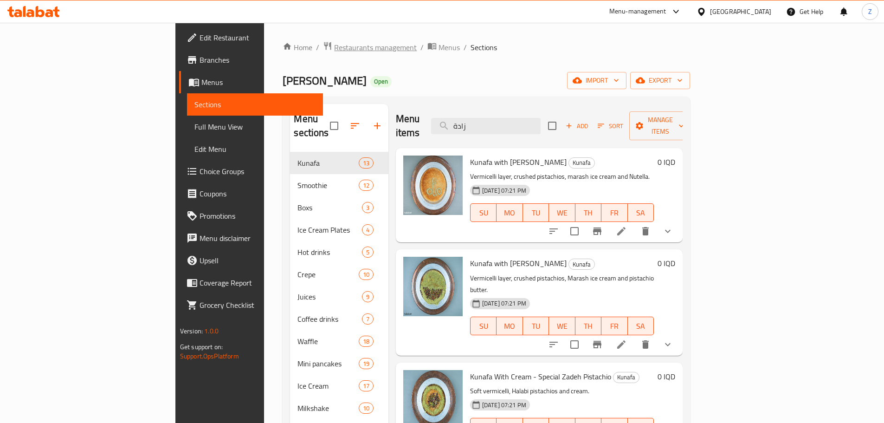
click at [334, 49] on span "Restaurants management" at bounding box center [375, 47] width 83 height 11
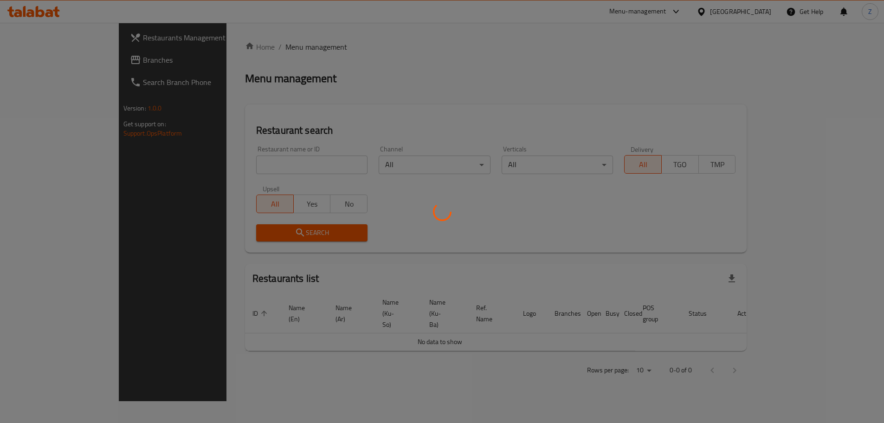
click at [304, 163] on div at bounding box center [442, 211] width 884 height 423
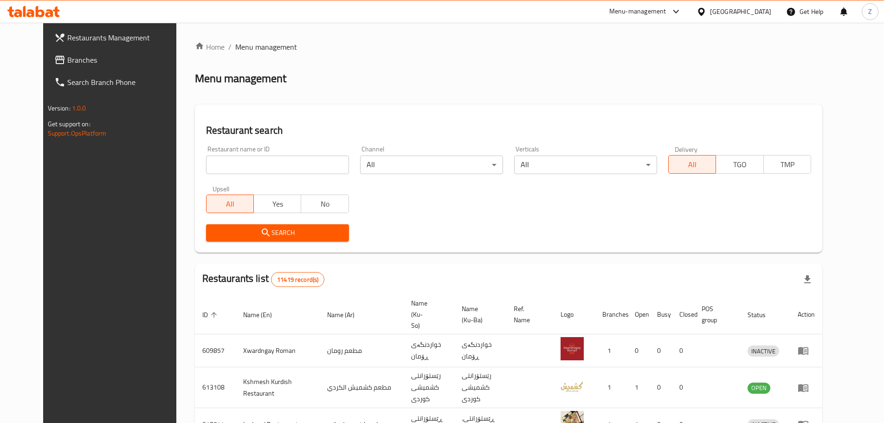
click at [304, 163] on input "search" at bounding box center [277, 164] width 143 height 19
paste input "683566"
click at [318, 233] on span "Search" at bounding box center [277, 233] width 128 height 12
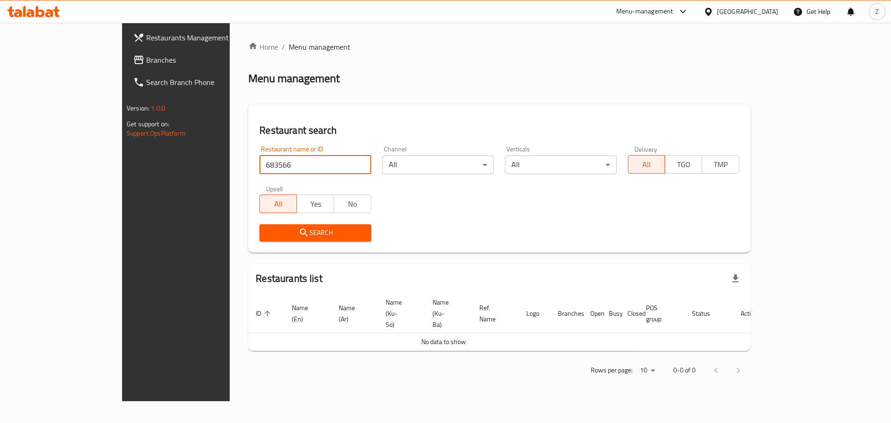
click at [312, 162] on input "683566" at bounding box center [314, 164] width 111 height 19
paste input "I Will Cafe"
type input "I Will Cafe"
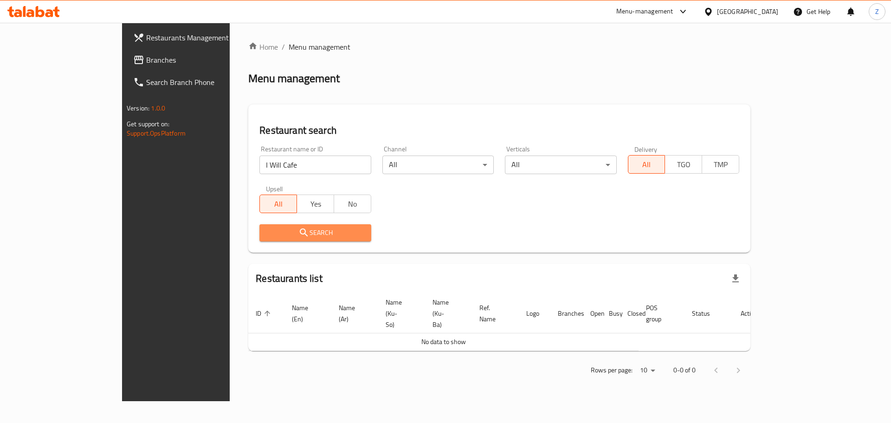
click at [283, 236] on span "Search" at bounding box center [315, 233] width 97 height 12
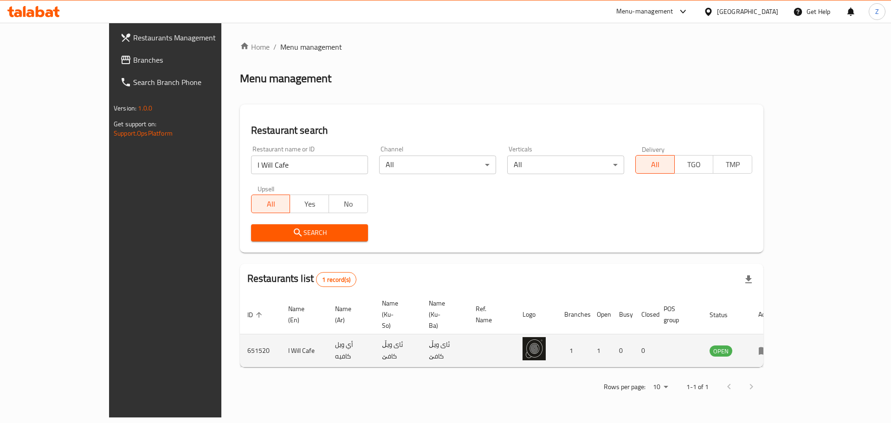
click at [783, 334] on td "enhanced table" at bounding box center [767, 350] width 32 height 33
click at [768, 349] on icon "enhanced table" at bounding box center [765, 351] width 3 height 4
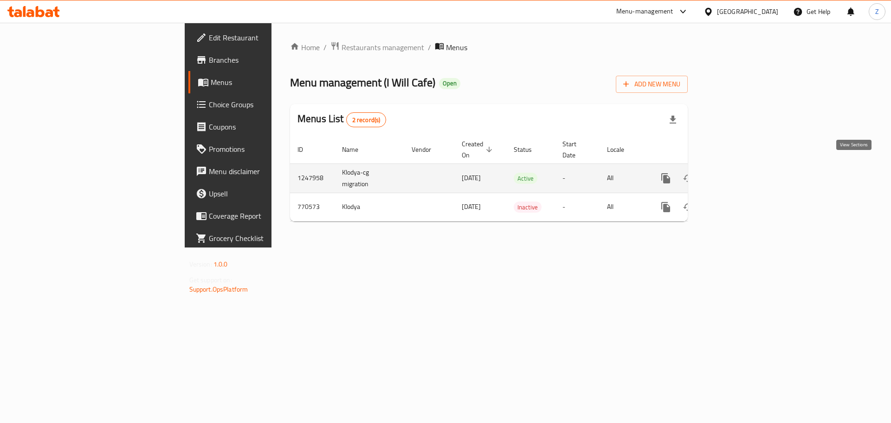
click at [738, 173] on icon "enhanced table" at bounding box center [732, 178] width 11 height 11
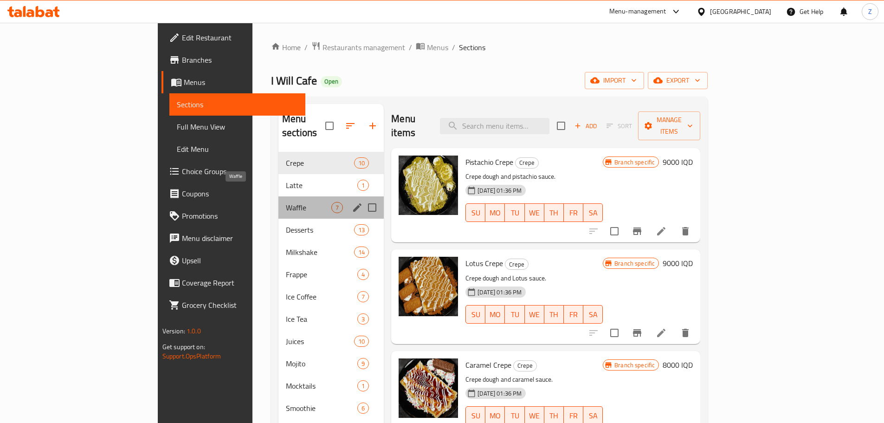
click at [286, 202] on span "Waffle" at bounding box center [308, 207] width 45 height 11
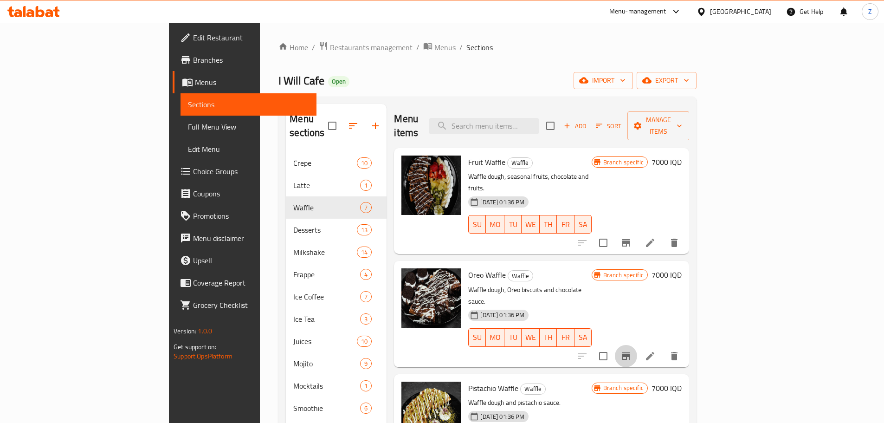
click at [630, 352] on icon "Branch-specific-item" at bounding box center [626, 355] width 8 height 7
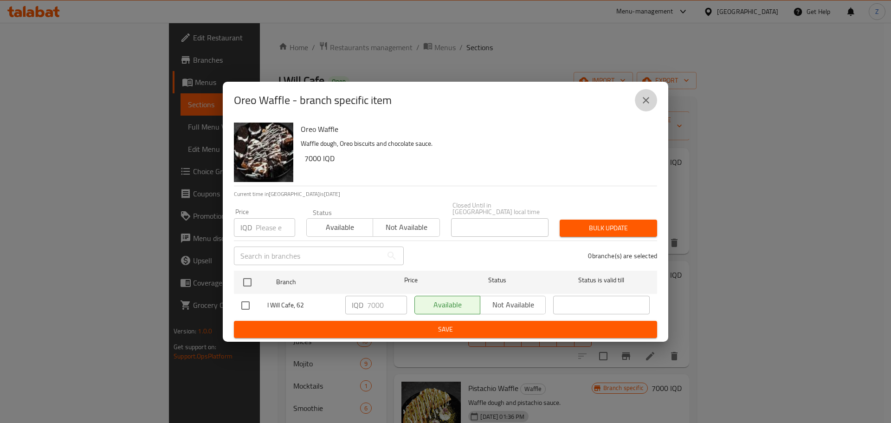
click at [644, 102] on icon "close" at bounding box center [645, 100] width 11 height 11
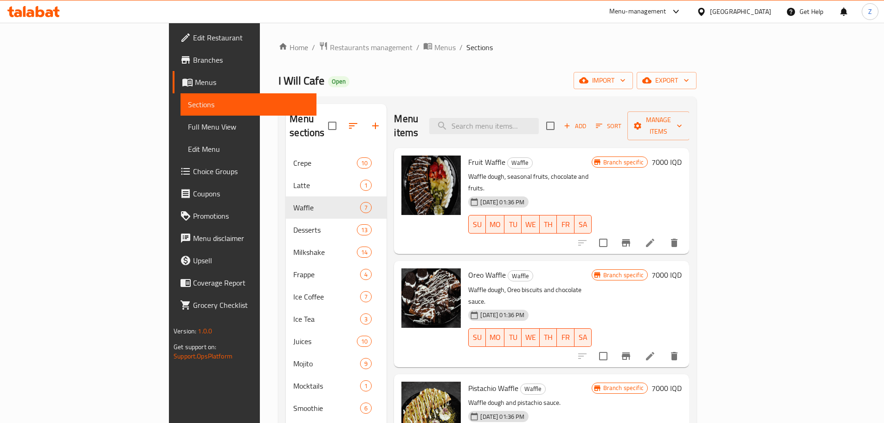
click at [632, 237] on icon "Branch-specific-item" at bounding box center [625, 242] width 11 height 11
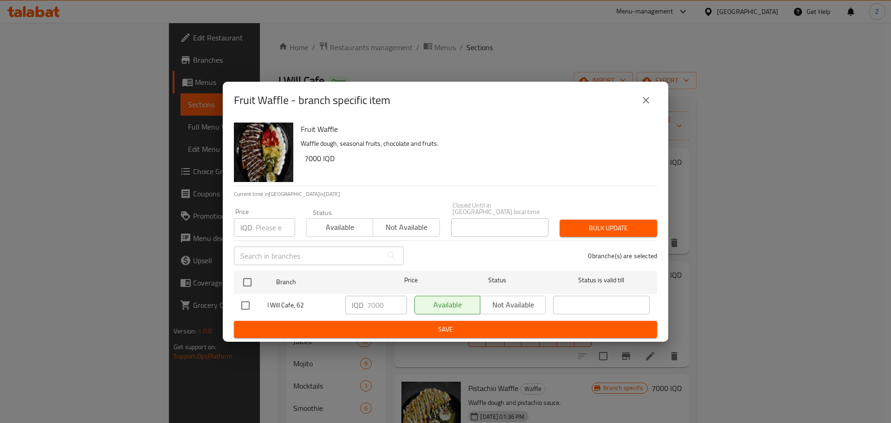
click at [653, 96] on button "close" at bounding box center [646, 100] width 22 height 22
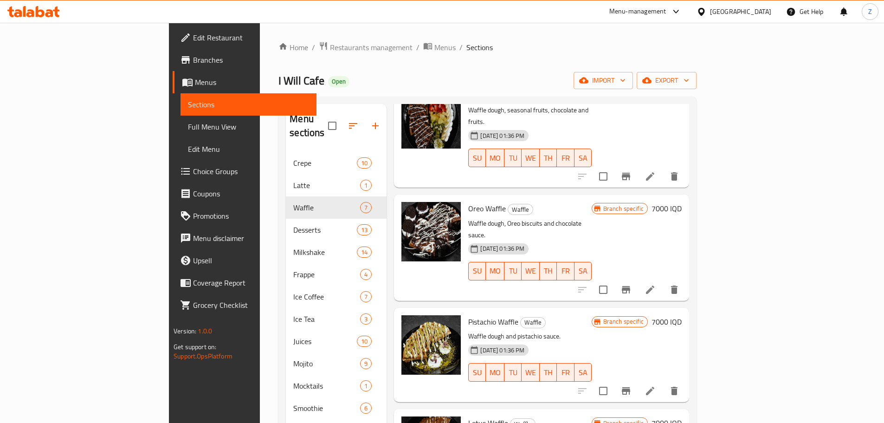
scroll to position [186, 0]
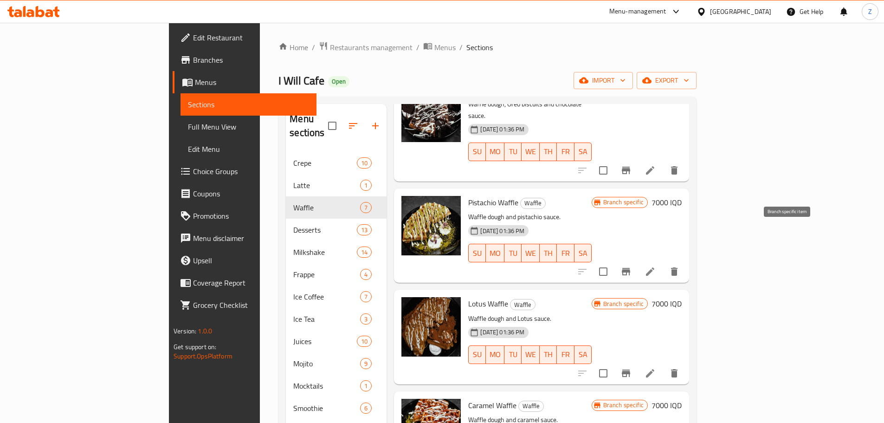
click at [637, 260] on button "Branch-specific-item" at bounding box center [626, 271] width 22 height 22
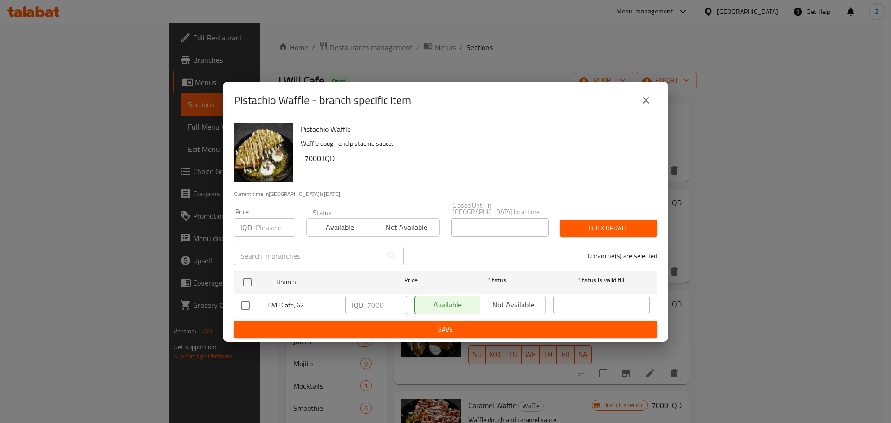
click at [641, 117] on div "Pistachio Waffle - branch specific item" at bounding box center [446, 100] width 446 height 37
click at [646, 111] on button "close" at bounding box center [646, 100] width 22 height 22
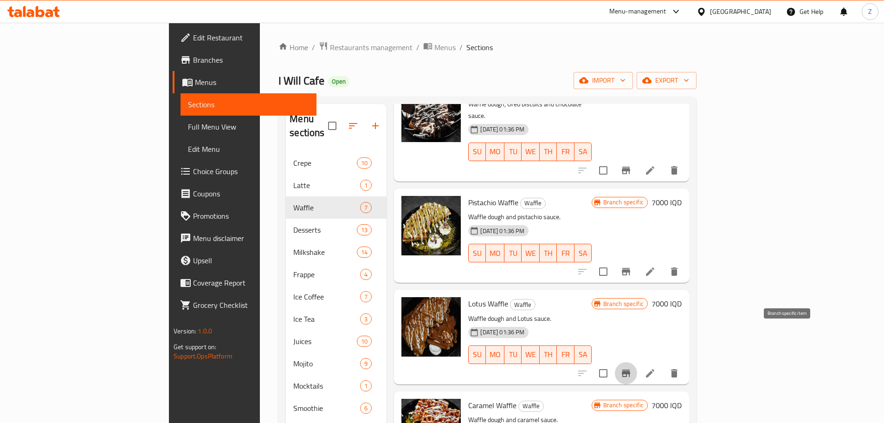
click at [632, 368] on icon "Branch-specific-item" at bounding box center [625, 373] width 11 height 11
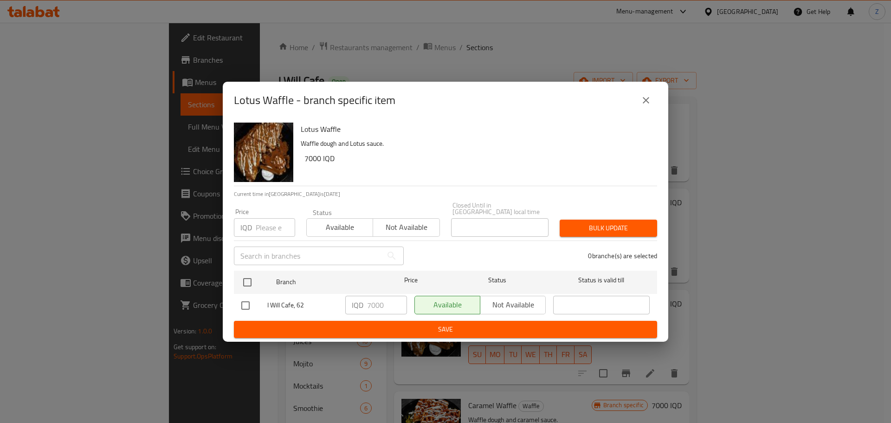
click at [652, 103] on button "close" at bounding box center [646, 100] width 22 height 22
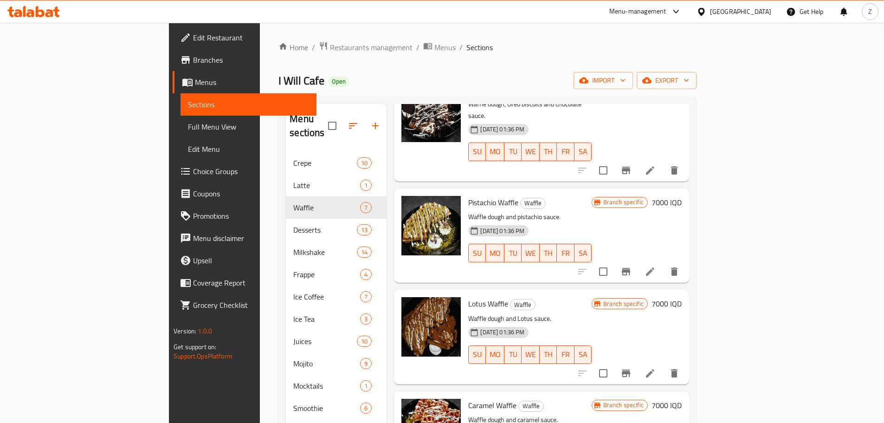
scroll to position [310, 0]
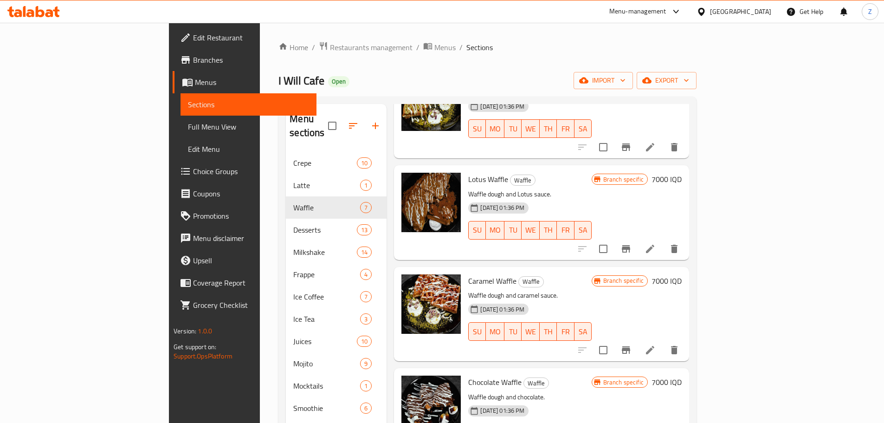
click at [637, 339] on button "Branch-specific-item" at bounding box center [626, 350] width 22 height 22
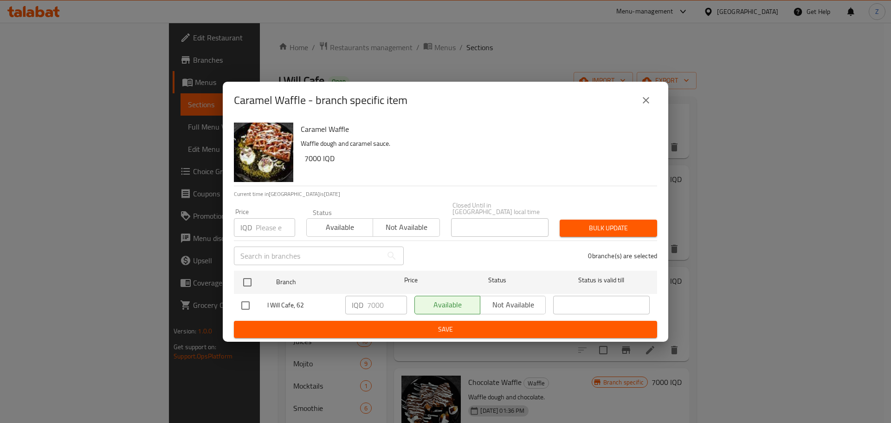
click at [654, 97] on button "close" at bounding box center [646, 100] width 22 height 22
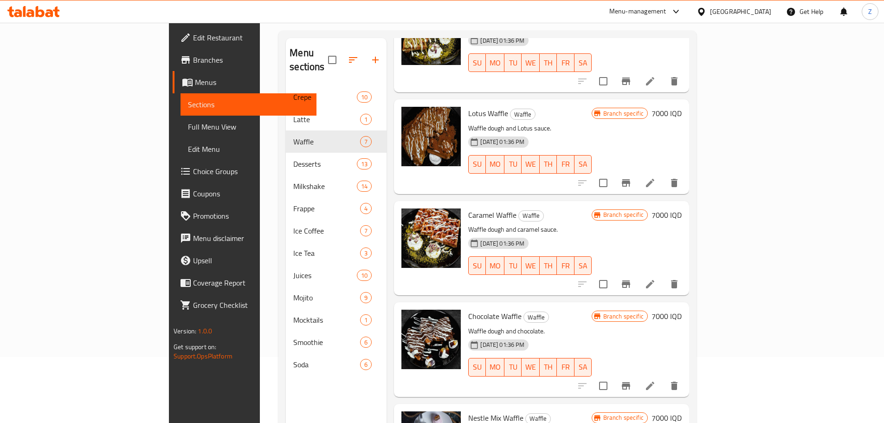
scroll to position [130, 0]
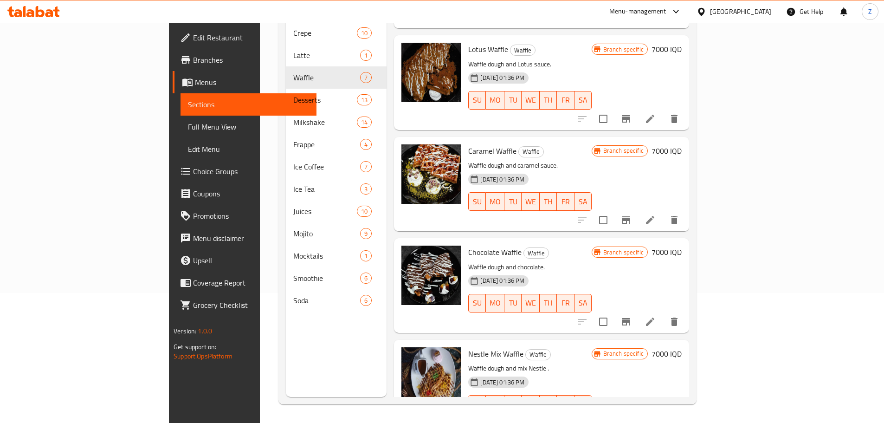
click at [630, 318] on icon "Branch-specific-item" at bounding box center [626, 321] width 8 height 7
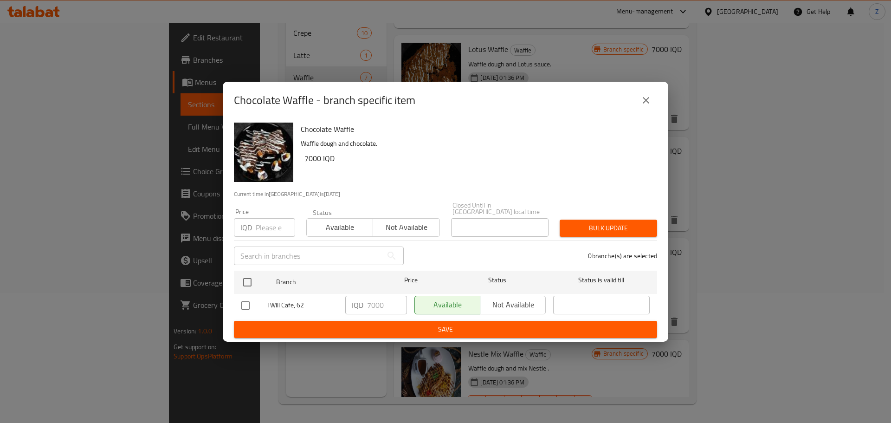
click at [642, 110] on button "close" at bounding box center [646, 100] width 22 height 22
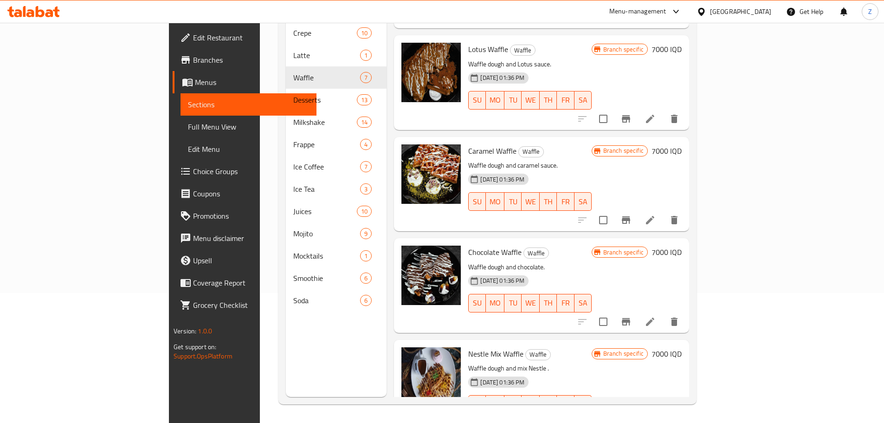
click at [663, 414] on li at bounding box center [650, 422] width 26 height 17
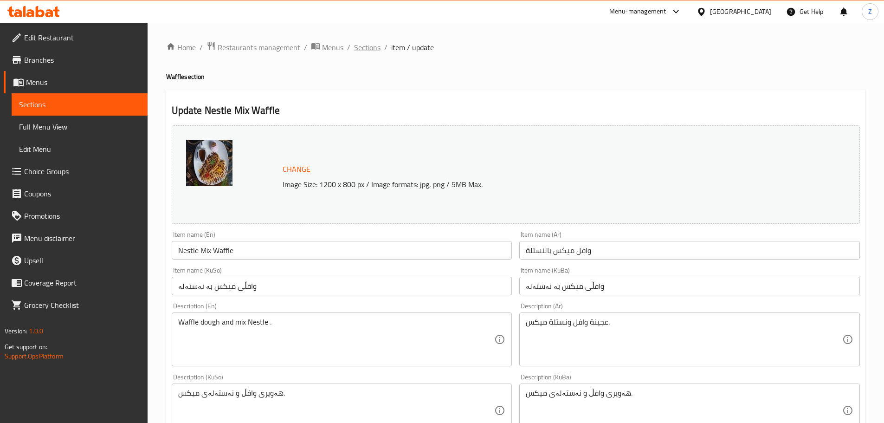
click at [365, 50] on span "Sections" at bounding box center [367, 47] width 26 height 11
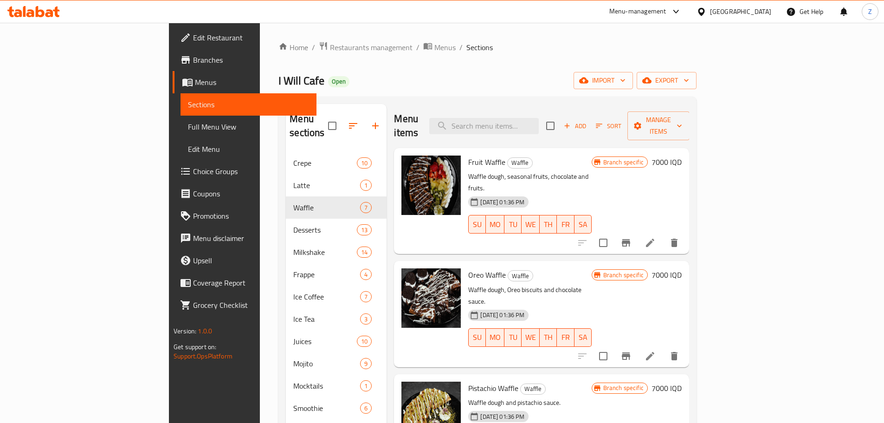
click at [286, 148] on nav "Crepe 10 Latte 1 Waffle 7 Desserts 13 Milkshake 14 Frappe 4 Ice Coffee 7 Ice Te…" at bounding box center [336, 296] width 101 height 297
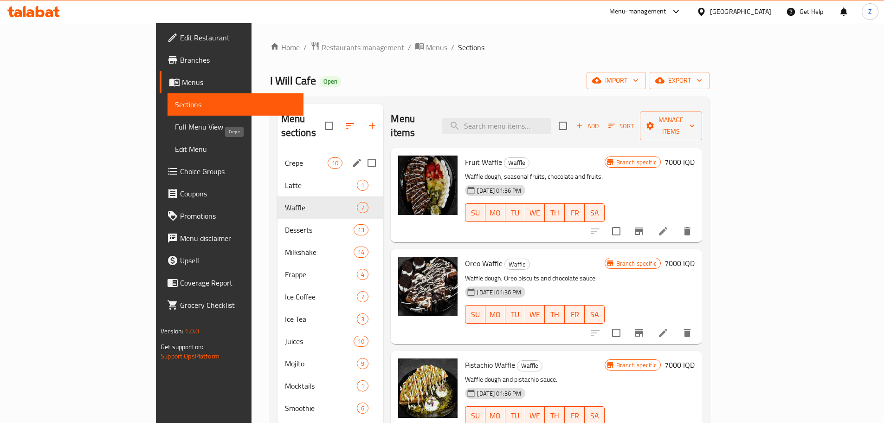
click at [285, 157] on span "Crepe" at bounding box center [306, 162] width 43 height 11
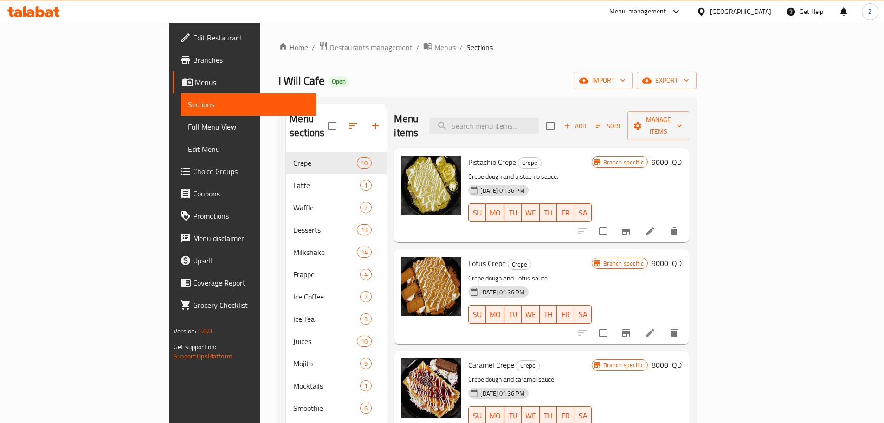
click at [682, 155] on h6 "9000 IQD" at bounding box center [667, 161] width 30 height 13
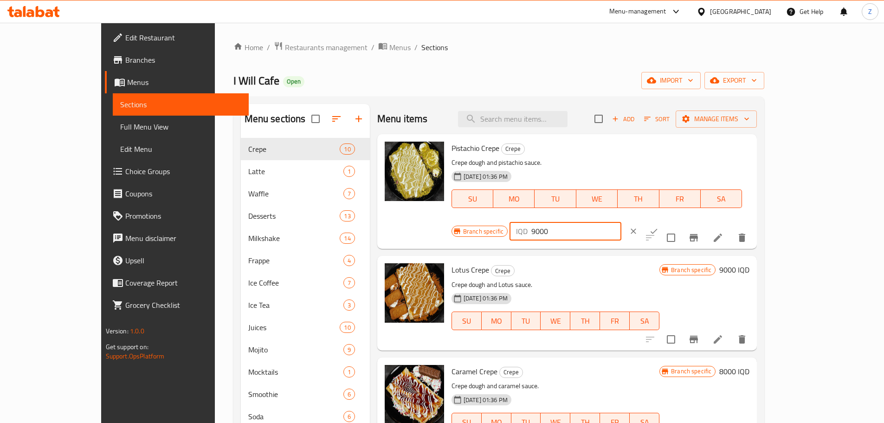
drag, startPoint x: 721, startPoint y: 153, endPoint x: 714, endPoint y: 155, distance: 6.8
click at [621, 222] on div "IQD 9000 ​" at bounding box center [566, 231] width 112 height 19
click at [621, 222] on input "7000" at bounding box center [576, 231] width 90 height 19
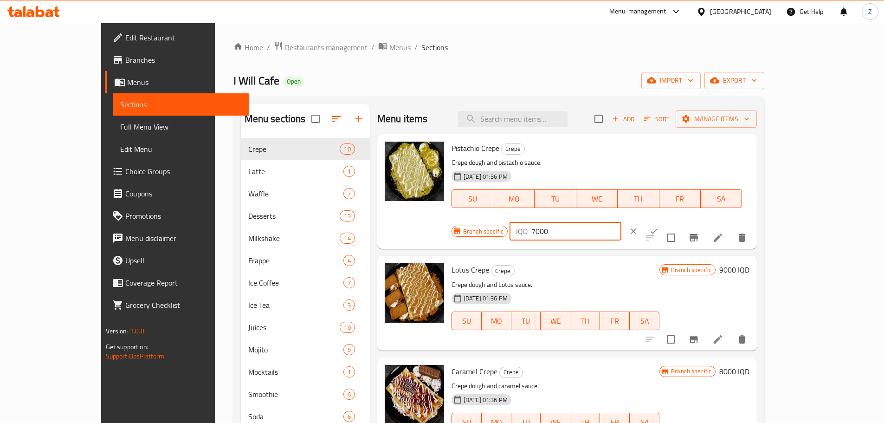
type input "7000"
click at [664, 221] on button "ok" at bounding box center [654, 231] width 20 height 20
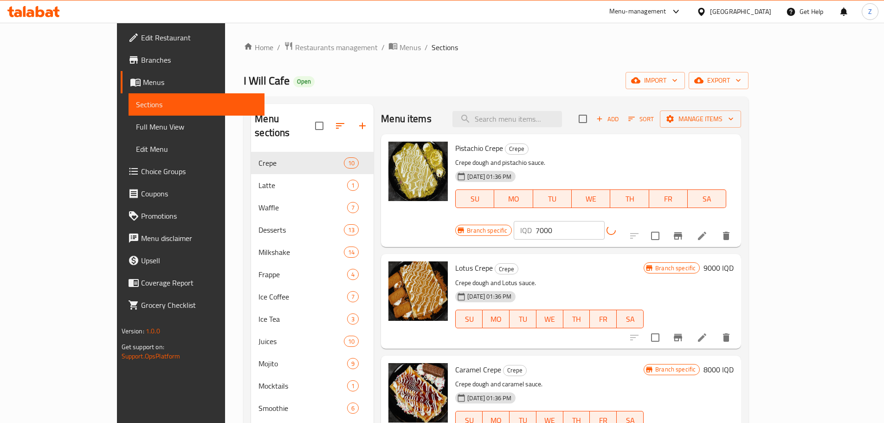
click at [689, 225] on button "Branch-specific-item" at bounding box center [678, 236] width 22 height 22
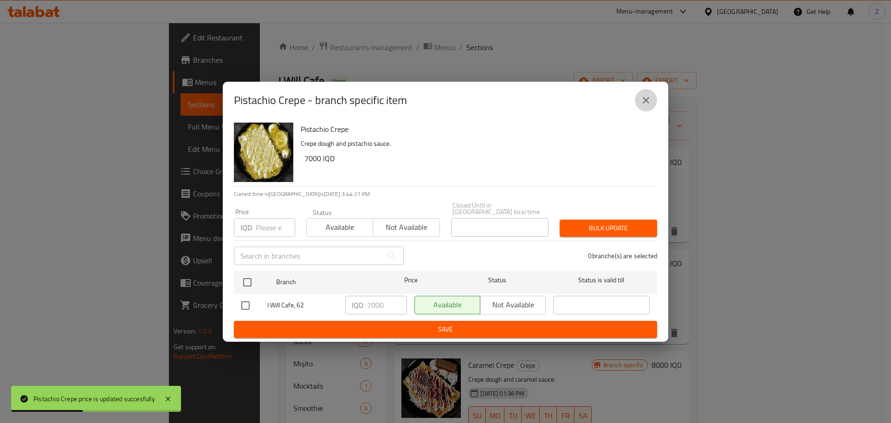
click at [644, 106] on icon "close" at bounding box center [645, 100] width 11 height 11
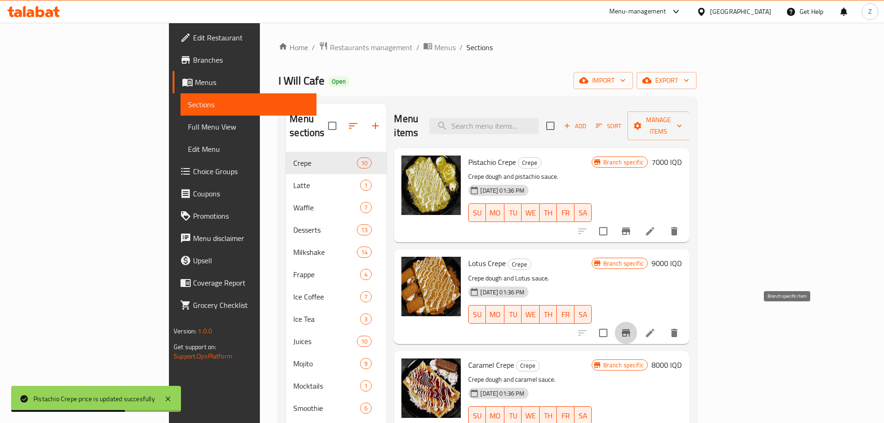
click at [632, 327] on icon "Branch-specific-item" at bounding box center [625, 332] width 11 height 11
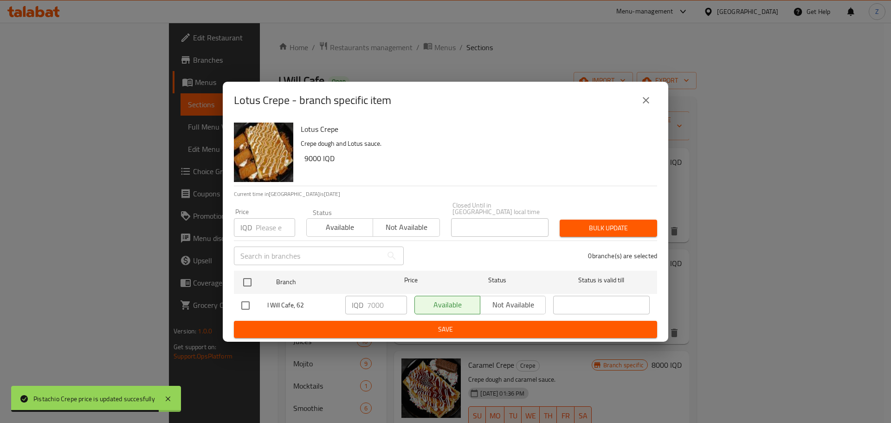
click at [645, 103] on icon "close" at bounding box center [646, 100] width 6 height 6
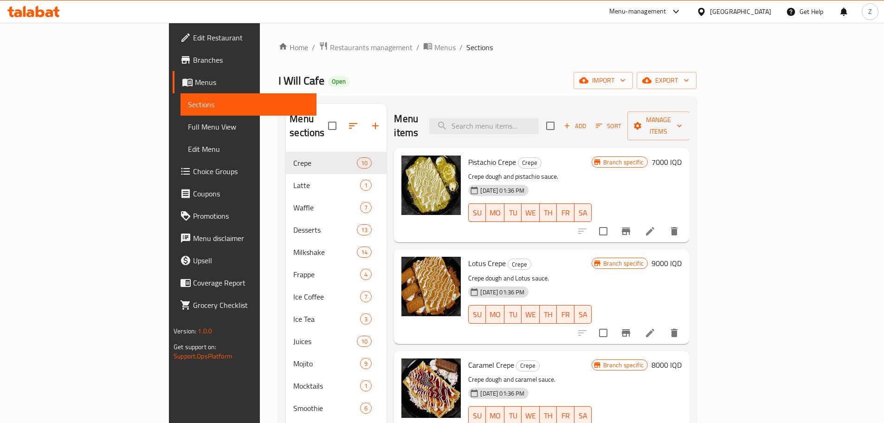
click at [682, 257] on h6 "9000 IQD" at bounding box center [667, 263] width 30 height 13
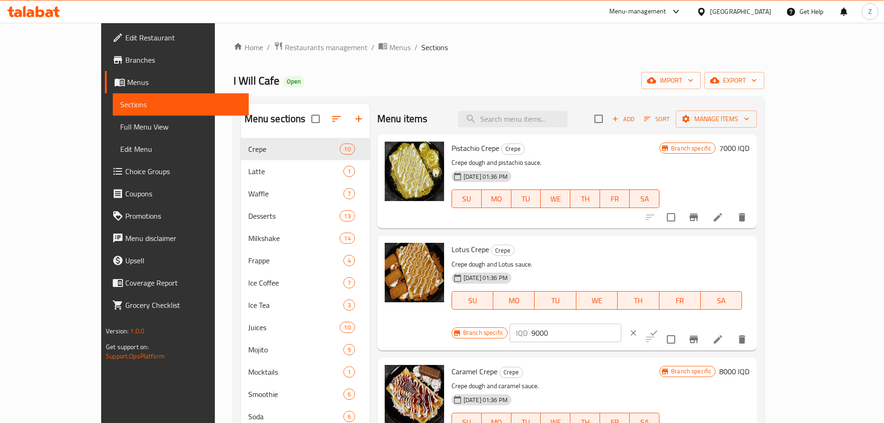
click at [621, 323] on input "9000" at bounding box center [576, 332] width 90 height 19
paste input "7"
type input "7000"
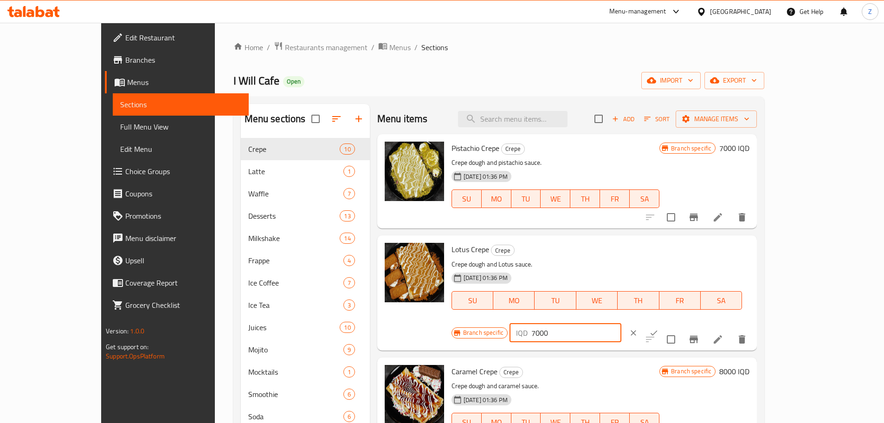
click at [678, 323] on div "IQD 7000 ​" at bounding box center [594, 333] width 168 height 20
click at [664, 323] on button "ok" at bounding box center [654, 333] width 20 height 20
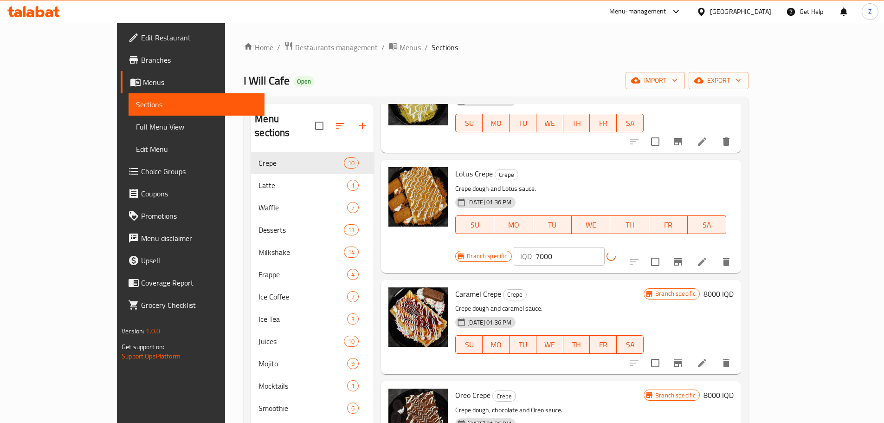
scroll to position [186, 0]
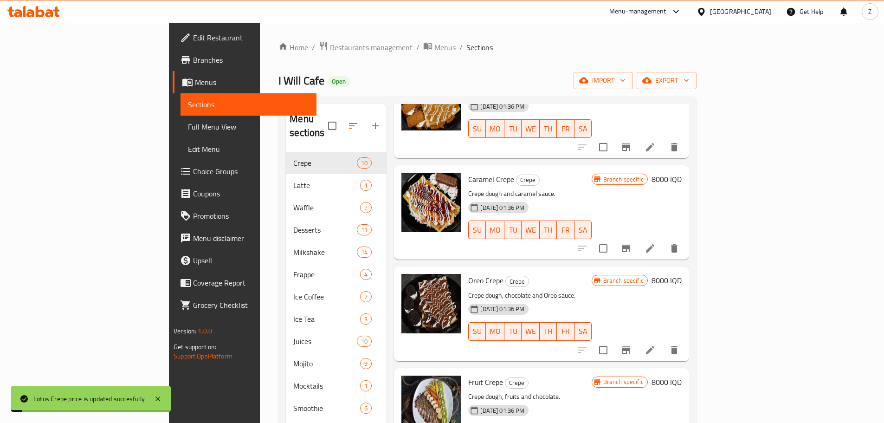
click at [682, 173] on h6 "8000 IQD" at bounding box center [667, 179] width 30 height 13
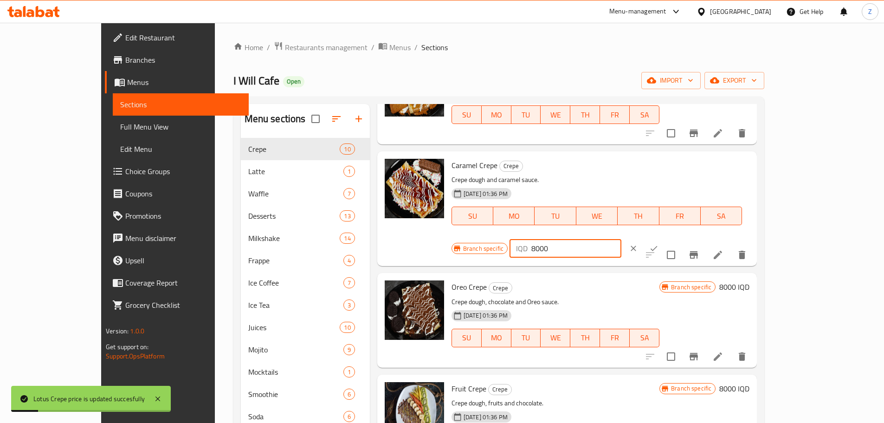
click at [621, 239] on input "8000" at bounding box center [576, 248] width 90 height 19
paste input "7"
type input "7000"
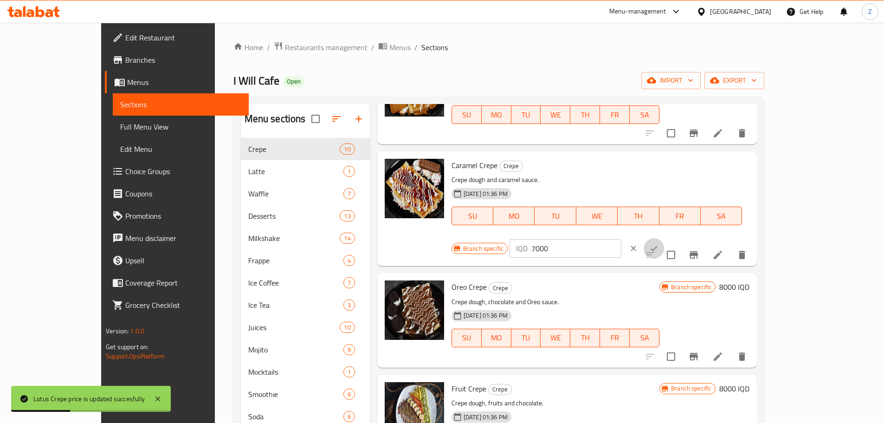
click at [664, 238] on button "ok" at bounding box center [654, 248] width 20 height 20
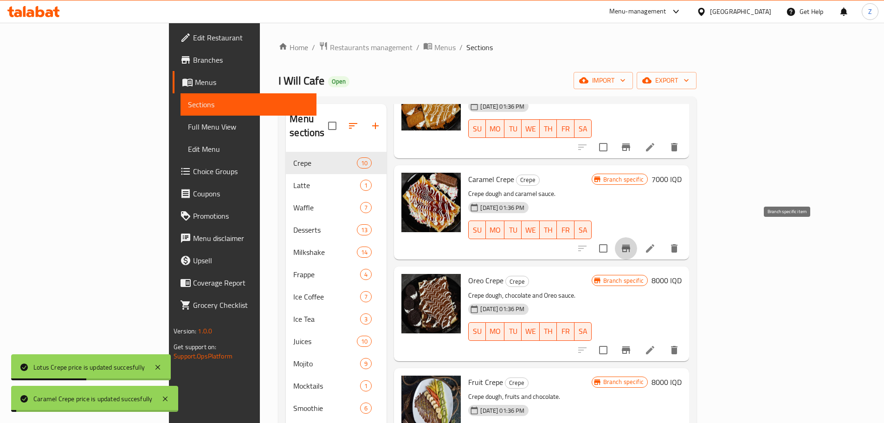
click at [630, 245] on icon "Branch-specific-item" at bounding box center [626, 248] width 8 height 7
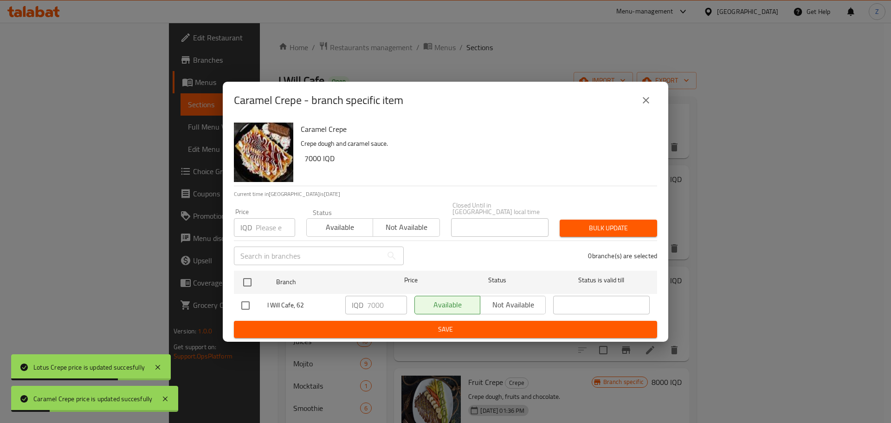
click at [655, 93] on div "Caramel Crepe - branch specific item" at bounding box center [445, 100] width 423 height 22
click at [650, 101] on icon "close" at bounding box center [645, 100] width 11 height 11
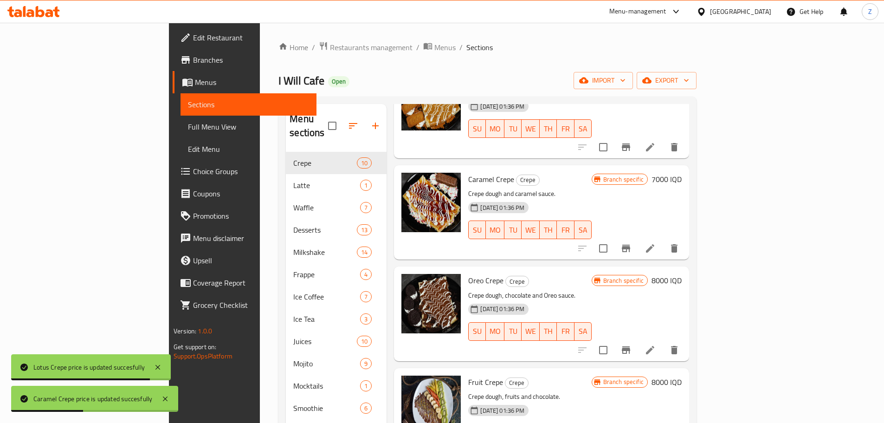
click at [682, 274] on h6 "8000 IQD" at bounding box center [667, 280] width 30 height 13
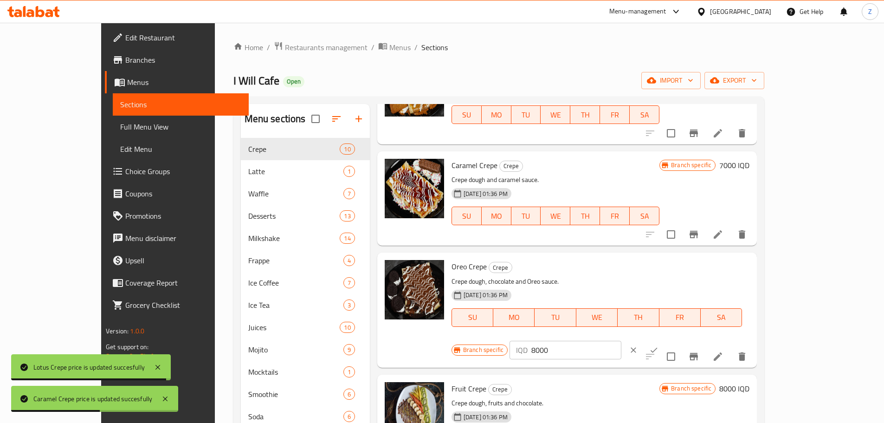
click at [621, 341] on input "8000" at bounding box center [576, 350] width 90 height 19
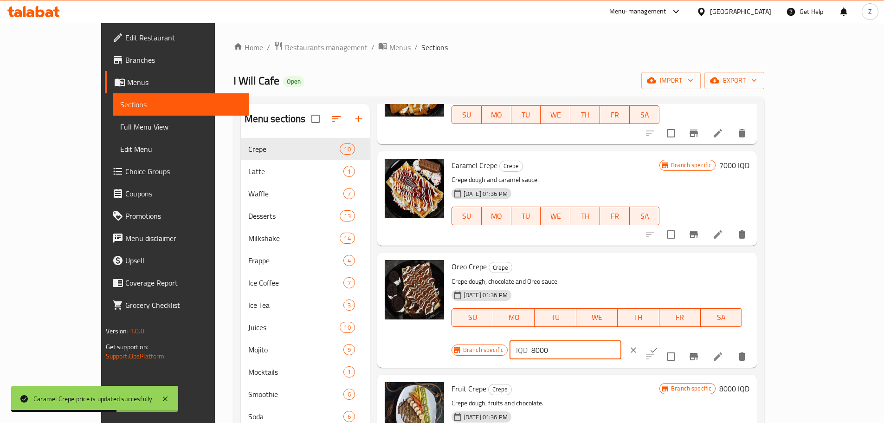
paste input "7"
type input "7000"
click at [659, 345] on icon "ok" at bounding box center [653, 349] width 9 height 9
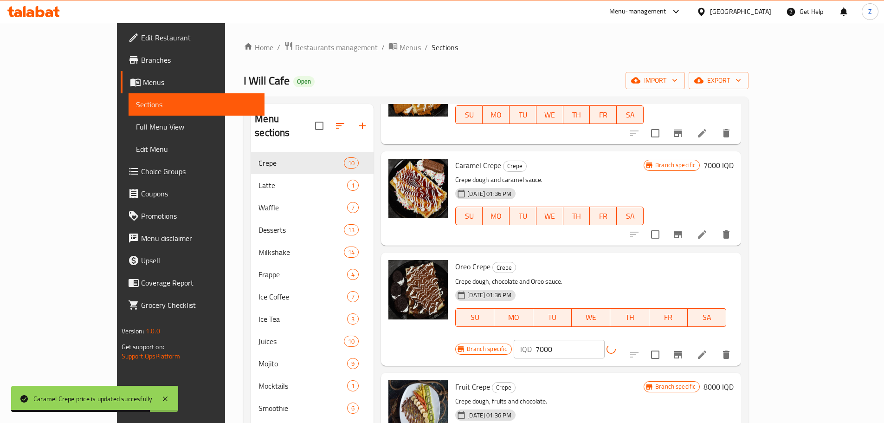
click at [689, 343] on button "Branch-specific-item" at bounding box center [678, 354] width 22 height 22
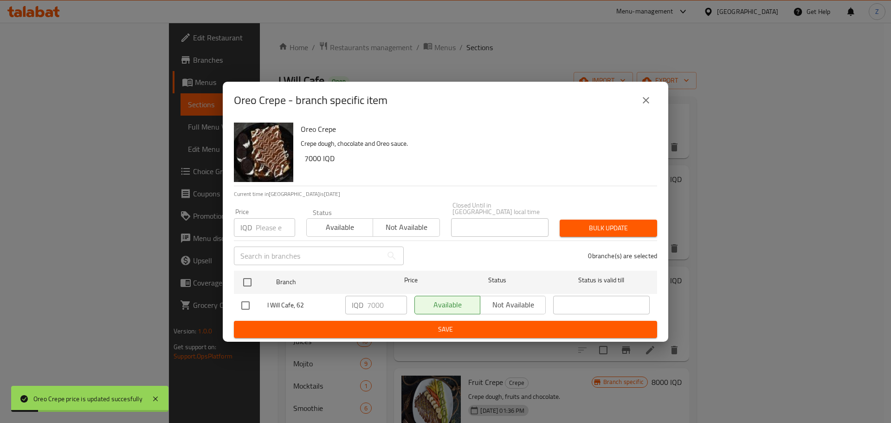
click at [650, 102] on icon "close" at bounding box center [645, 100] width 11 height 11
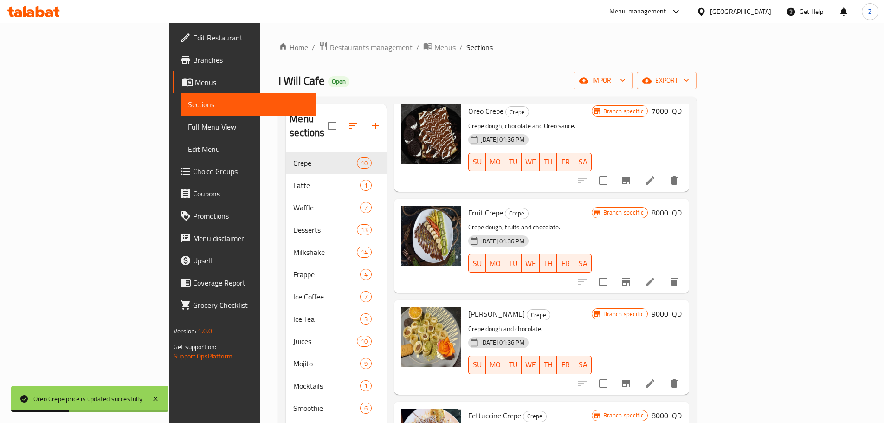
scroll to position [371, 0]
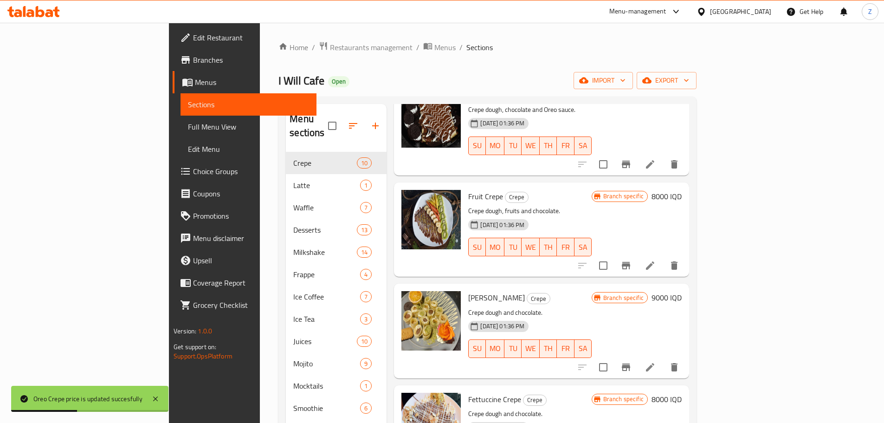
click at [682, 190] on h6 "8000 IQD" at bounding box center [667, 196] width 30 height 13
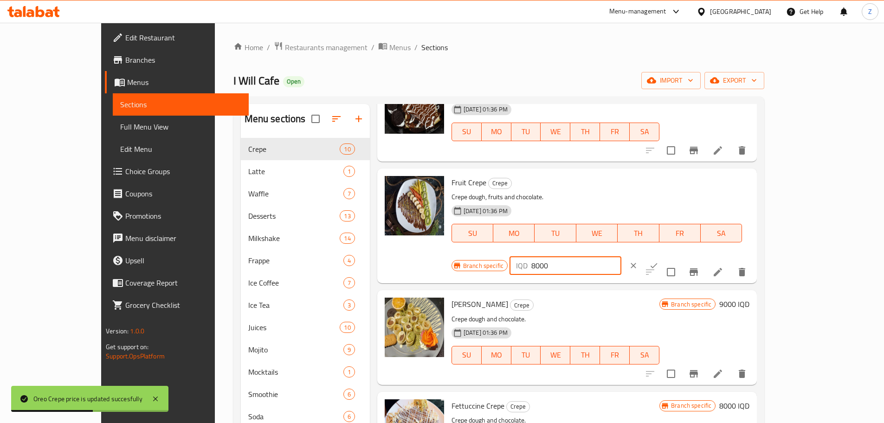
click at [621, 256] on input "8000" at bounding box center [576, 265] width 90 height 19
paste input "7"
type input "7000"
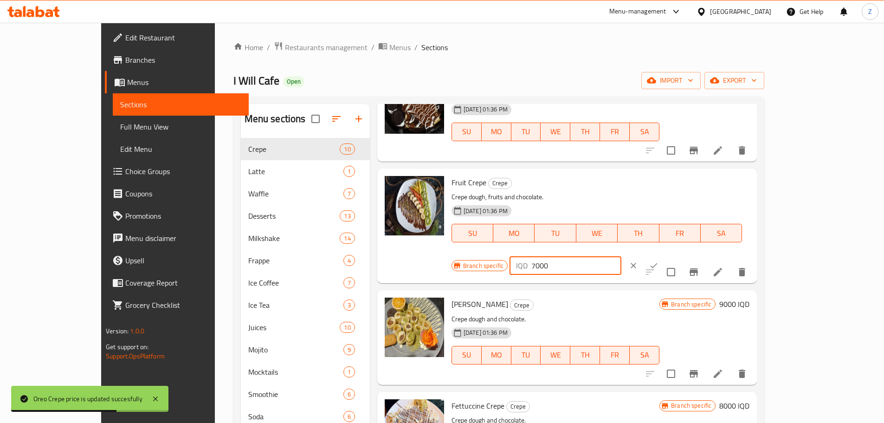
click at [659, 261] on icon "ok" at bounding box center [653, 265] width 9 height 9
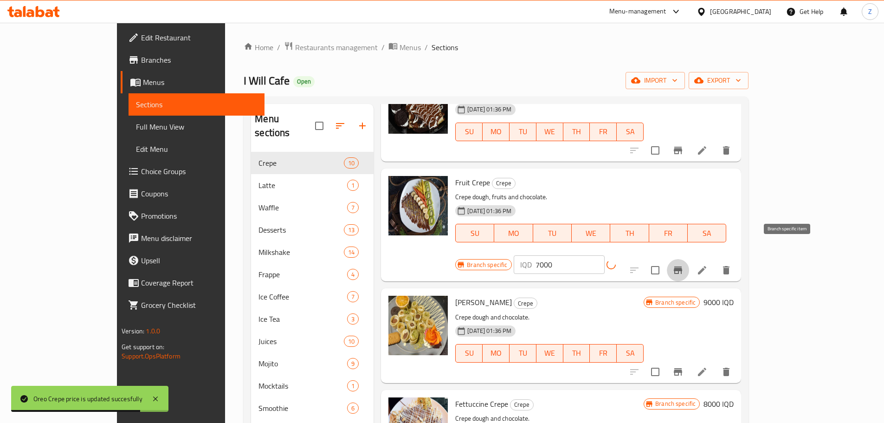
click at [689, 259] on button "Branch-specific-item" at bounding box center [678, 270] width 22 height 22
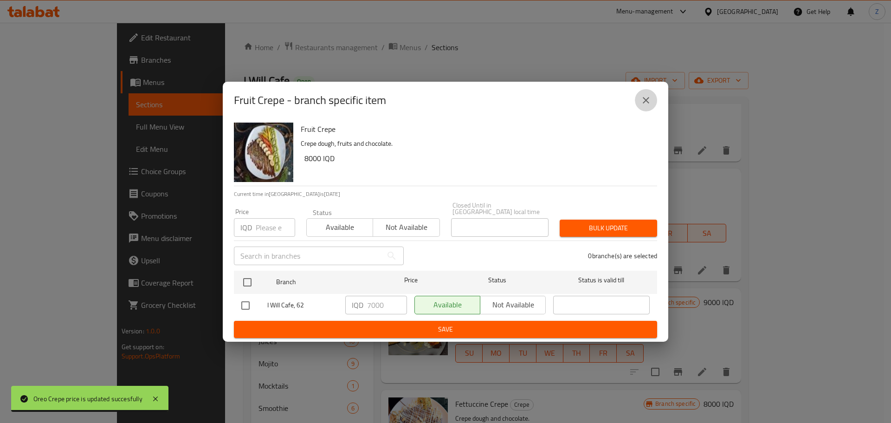
click at [645, 103] on icon "close" at bounding box center [646, 100] width 6 height 6
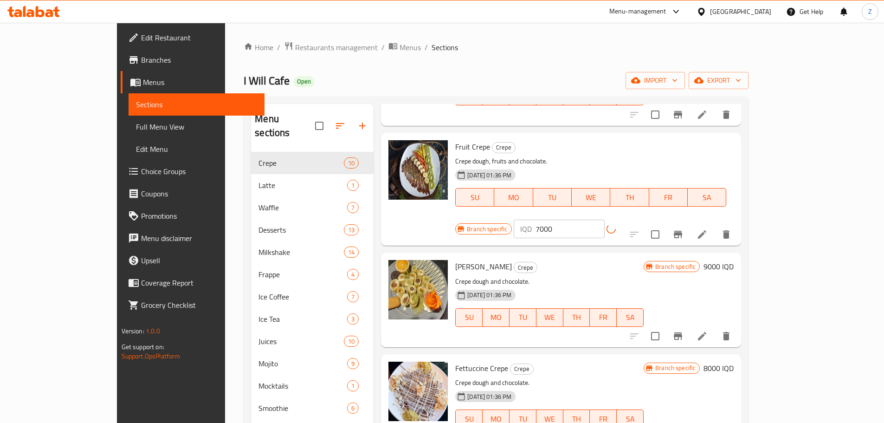
scroll to position [418, 0]
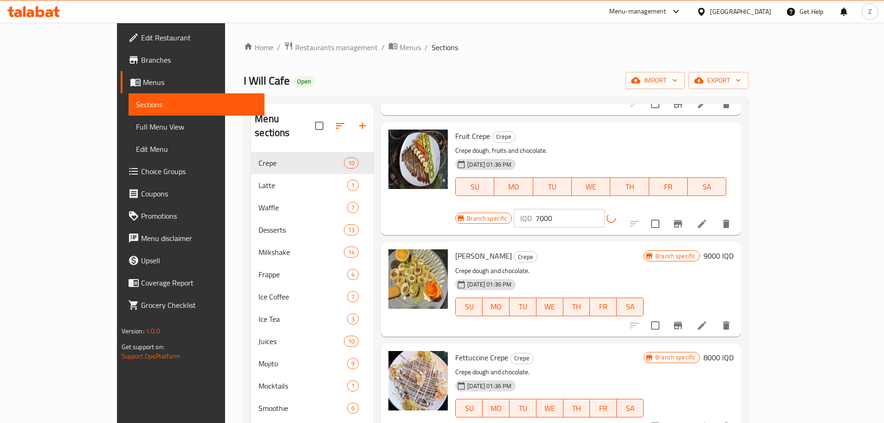
click at [737, 245] on div "Sushi Crepe Crepe Crepe dough and chocolate. [DATE] 01:36 PM SU MO TU WE TH FR …" at bounding box center [595, 288] width 286 height 87
click at [734, 249] on h6 "9000 IQD" at bounding box center [719, 255] width 30 height 13
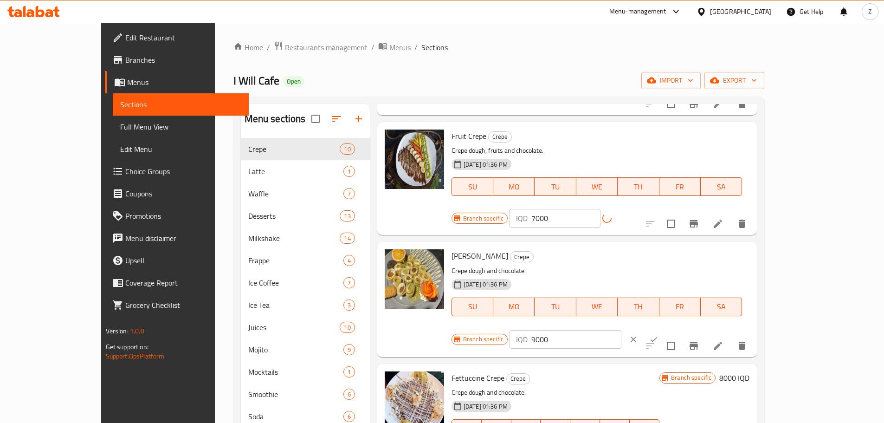
click at [621, 330] on input "9000" at bounding box center [576, 339] width 90 height 19
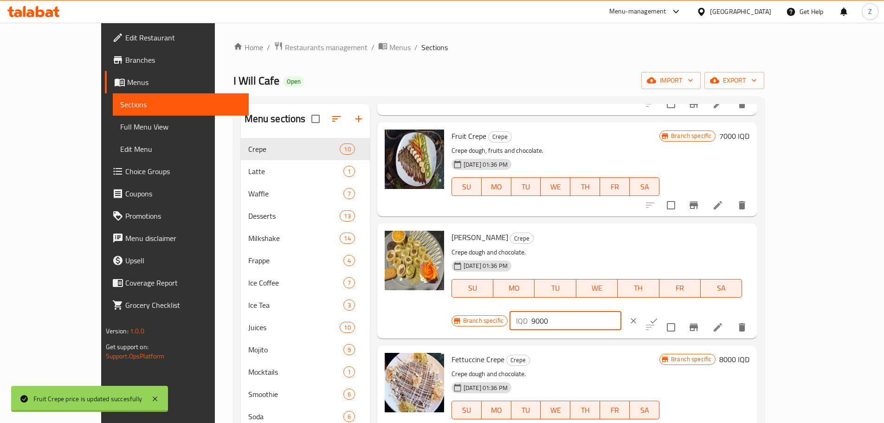
paste input "7"
type input "7000"
click at [659, 316] on icon "ok" at bounding box center [653, 320] width 9 height 9
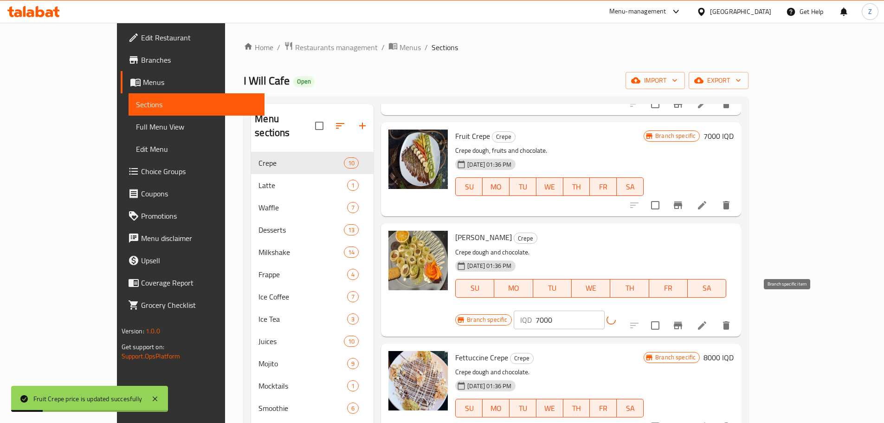
click at [682, 322] on icon "Branch-specific-item" at bounding box center [678, 325] width 8 height 7
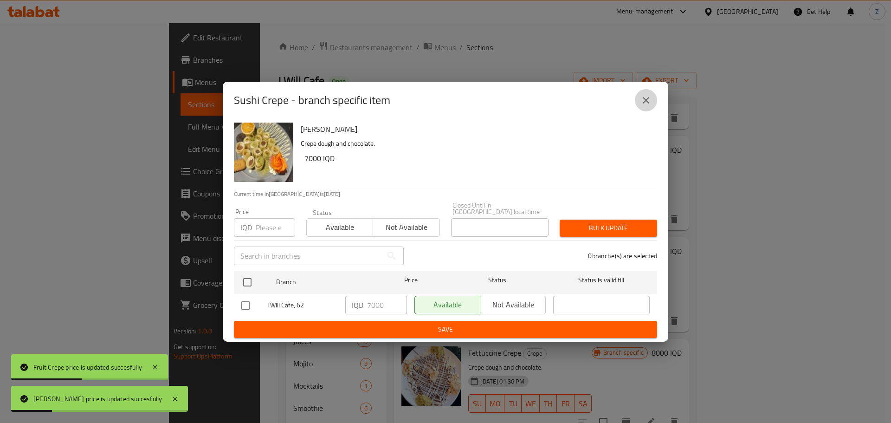
click at [651, 106] on icon "close" at bounding box center [645, 100] width 11 height 11
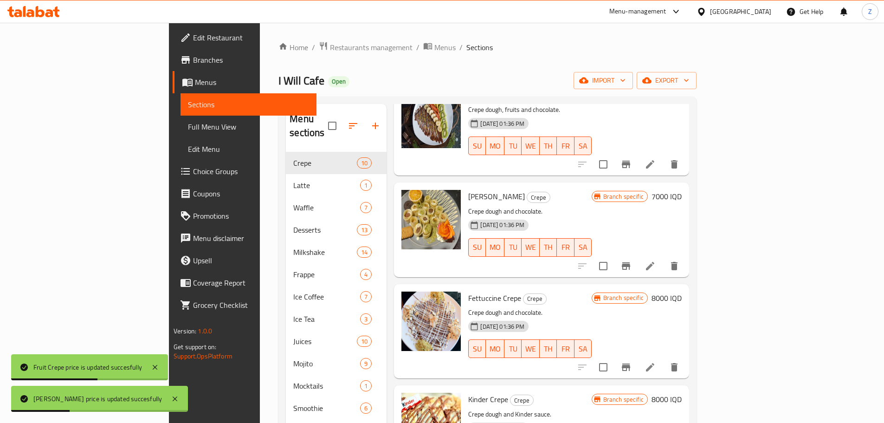
scroll to position [557, 0]
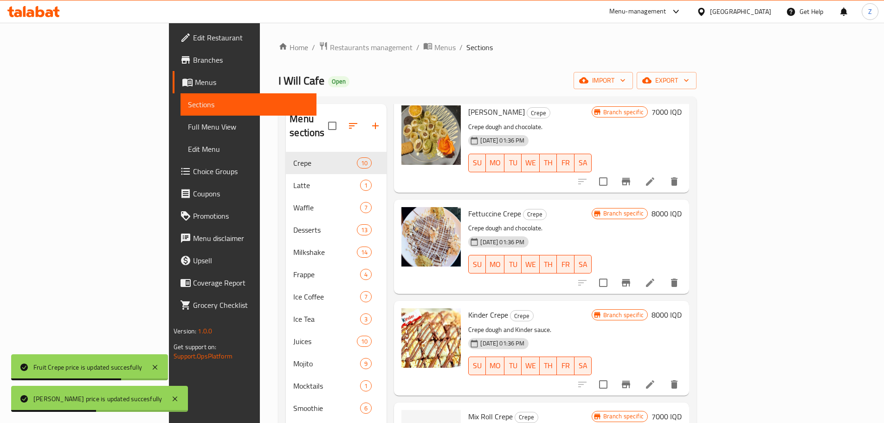
click at [682, 207] on h6 "8000 IQD" at bounding box center [667, 213] width 30 height 13
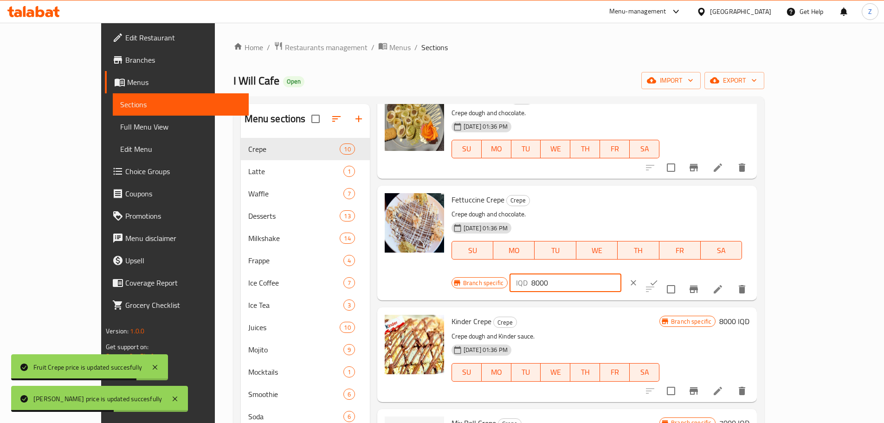
click at [621, 273] on input "8000" at bounding box center [576, 282] width 90 height 19
paste input "7"
type input "7000"
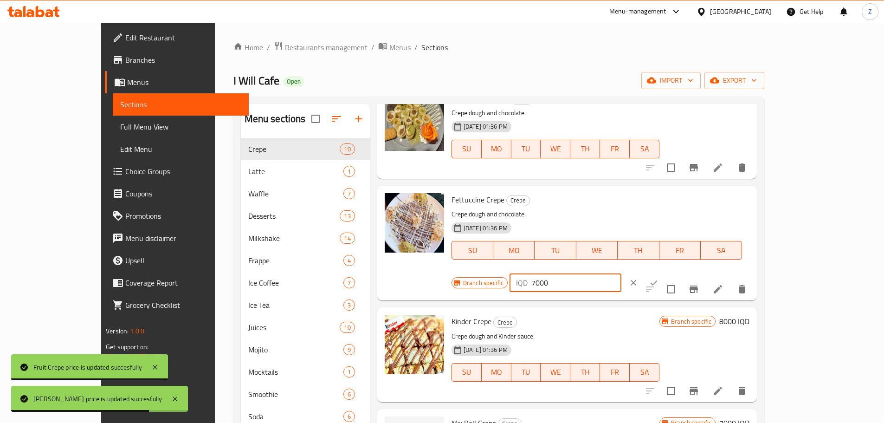
click at [659, 278] on icon "ok" at bounding box center [653, 282] width 9 height 9
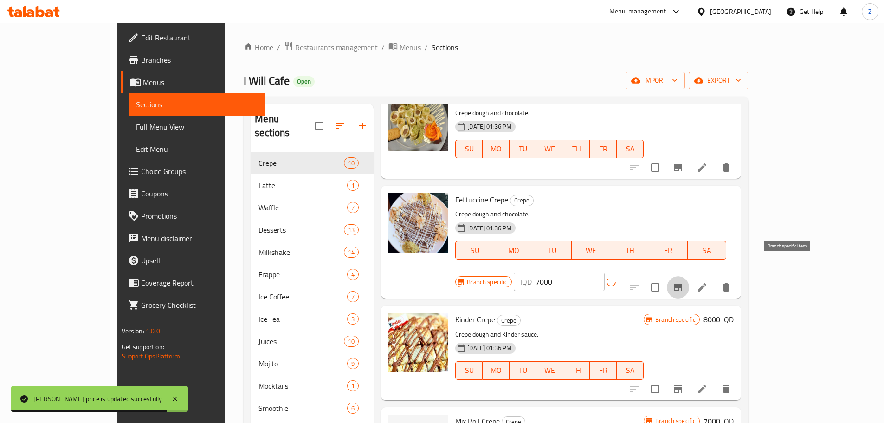
click at [684, 282] on icon "Branch-specific-item" at bounding box center [677, 287] width 11 height 11
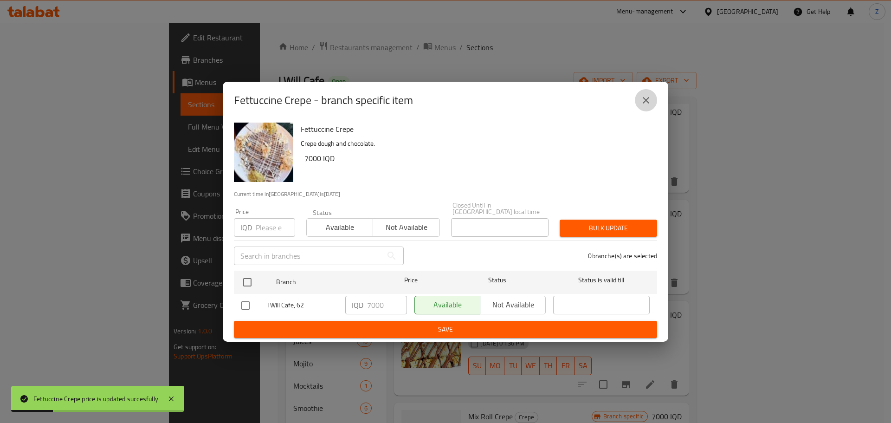
click at [651, 106] on icon "close" at bounding box center [645, 100] width 11 height 11
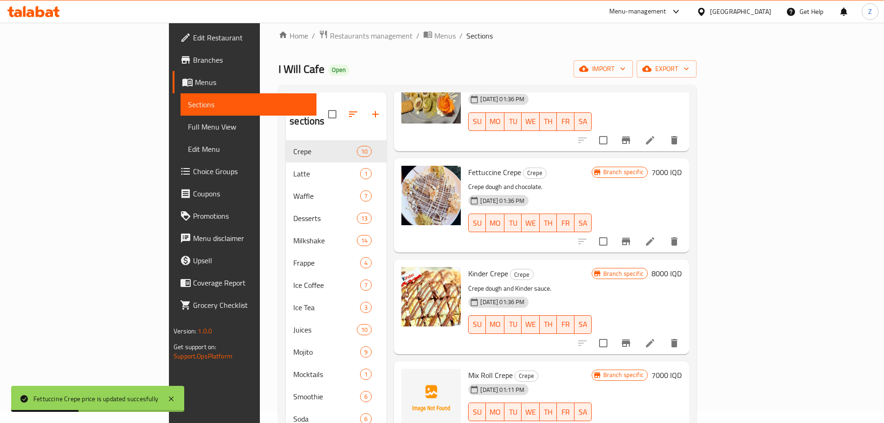
scroll to position [93, 0]
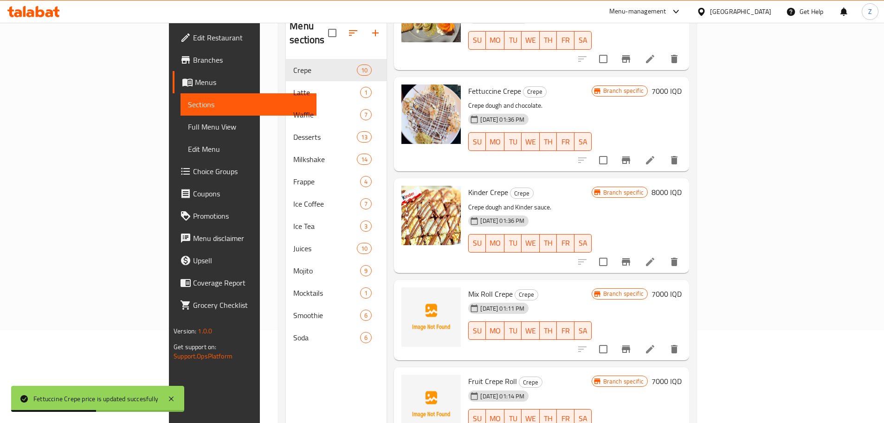
click at [685, 182] on div "Kinder Crepe Crepe Crepe dough and Kinder sauce. [DATE] 01:36 PM SU MO TU WE TH…" at bounding box center [575, 225] width 221 height 87
click at [682, 187] on div "Branch specific 8000 IQD" at bounding box center [637, 225] width 90 height 79
click at [682, 186] on div "Branch specific 8000 IQD" at bounding box center [637, 192] width 90 height 13
click at [682, 186] on h6 "8000 IQD" at bounding box center [667, 192] width 30 height 13
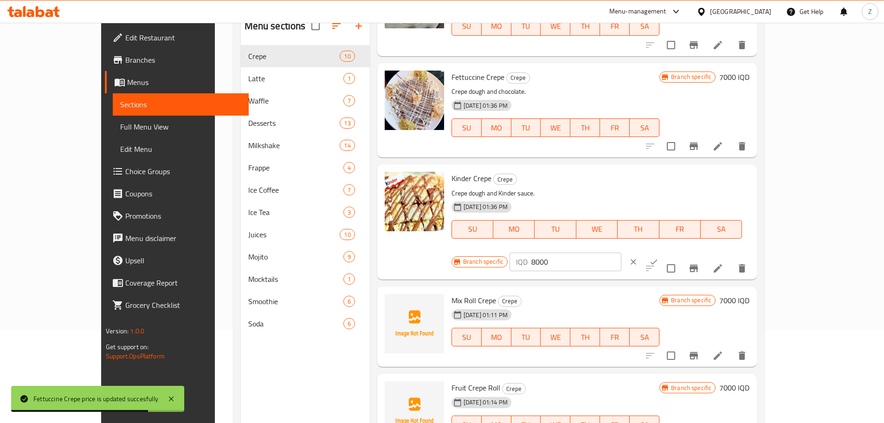
click at [621, 252] on input "8000" at bounding box center [576, 261] width 90 height 19
paste input "7"
type input "7000"
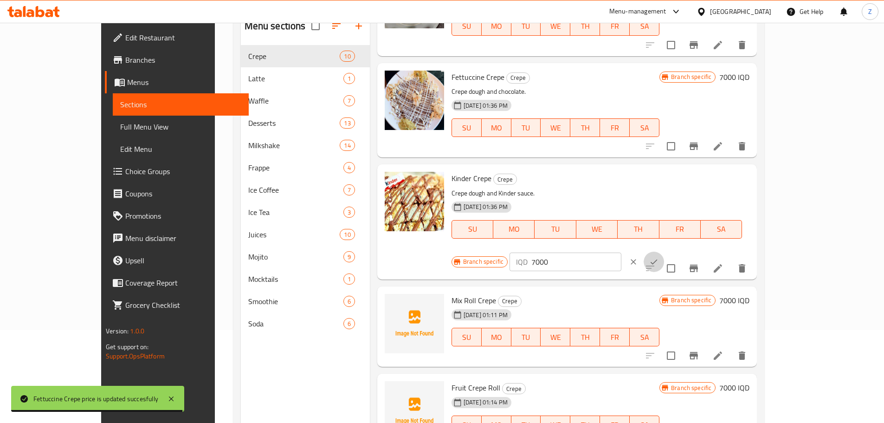
click at [659, 257] on icon "ok" at bounding box center [653, 261] width 9 height 9
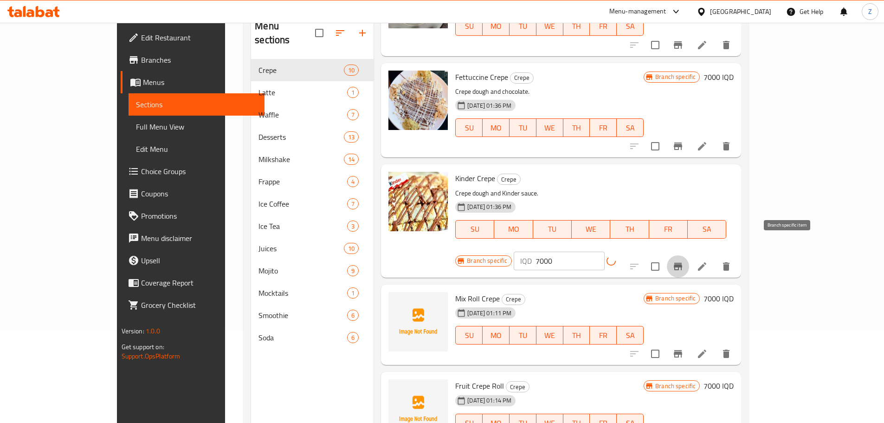
click at [689, 255] on button "Branch-specific-item" at bounding box center [678, 266] width 22 height 22
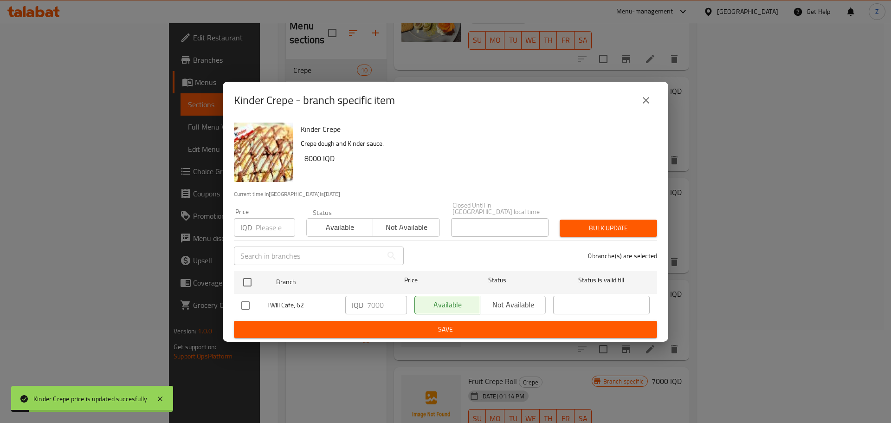
click at [648, 127] on h6 "Kinder Crepe" at bounding box center [475, 129] width 349 height 13
click at [643, 102] on icon "close" at bounding box center [645, 100] width 11 height 11
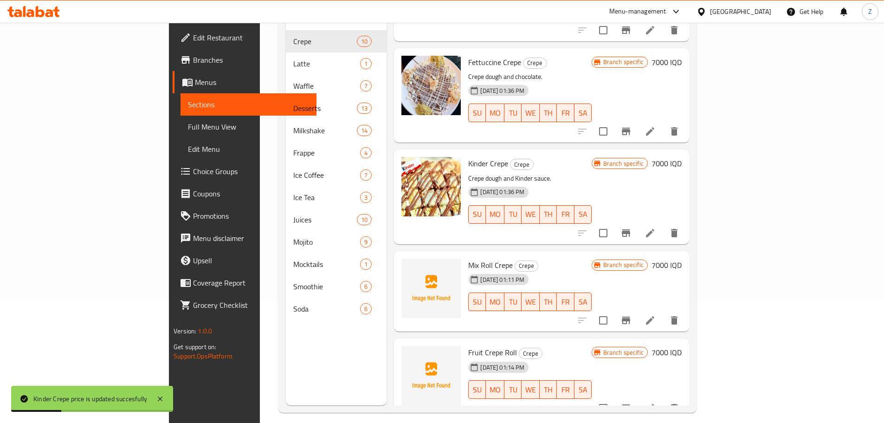
scroll to position [130, 0]
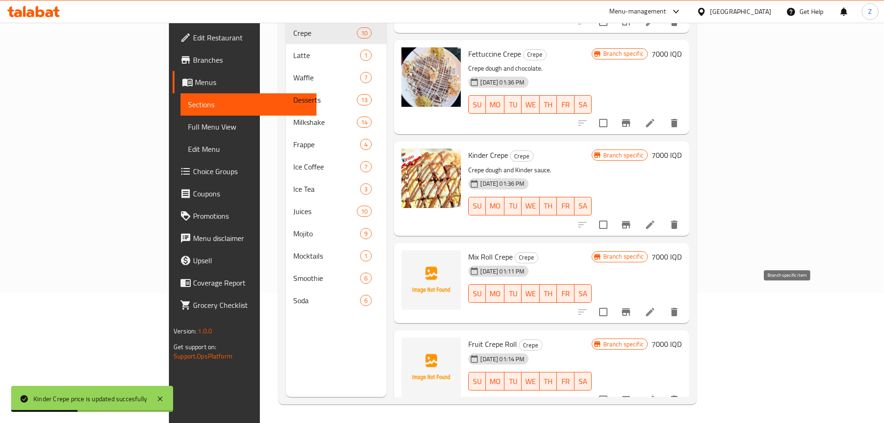
click at [637, 304] on button "Branch-specific-item" at bounding box center [626, 312] width 22 height 22
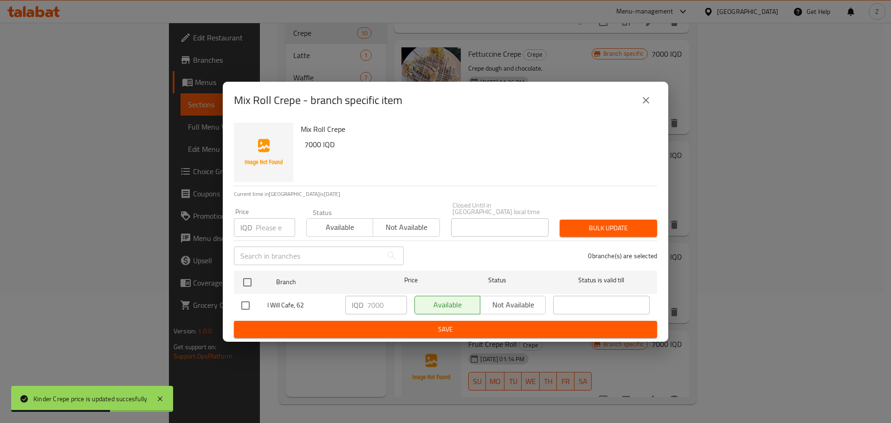
click at [639, 116] on div "Mix Roll Crepe - branch specific item" at bounding box center [446, 100] width 446 height 37
click at [640, 103] on icon "close" at bounding box center [645, 100] width 11 height 11
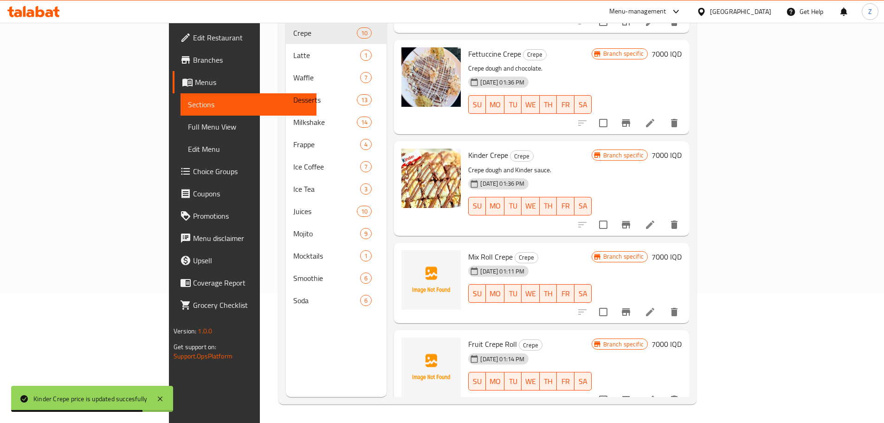
click at [630, 396] on icon "Branch-specific-item" at bounding box center [626, 399] width 8 height 7
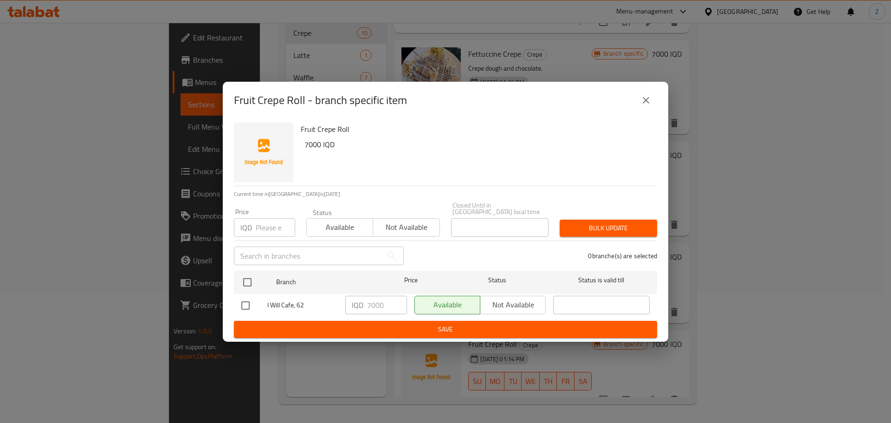
click at [652, 96] on button "close" at bounding box center [646, 100] width 22 height 22
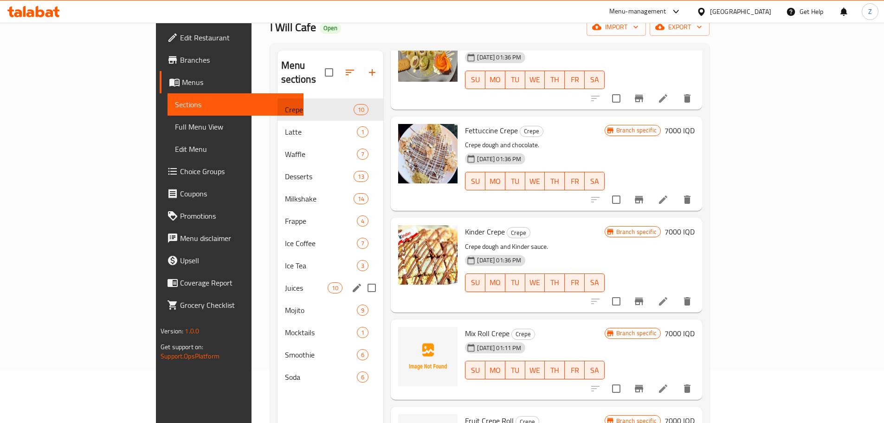
scroll to position [37, 0]
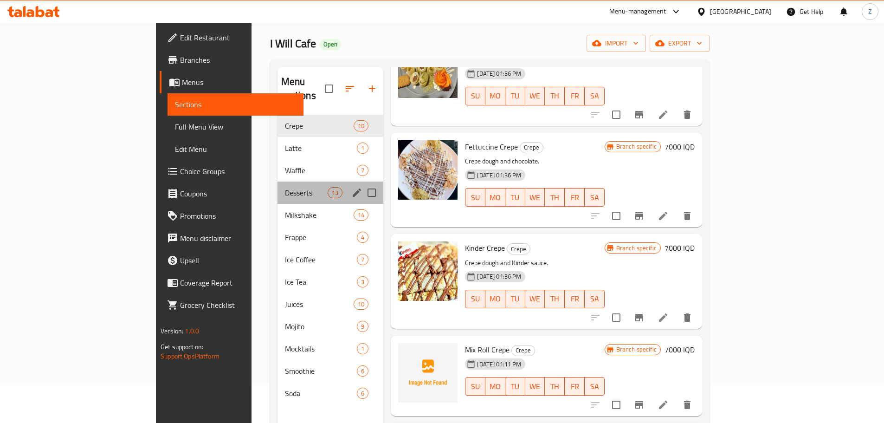
click at [278, 181] on div "Desserts 13" at bounding box center [331, 192] width 106 height 22
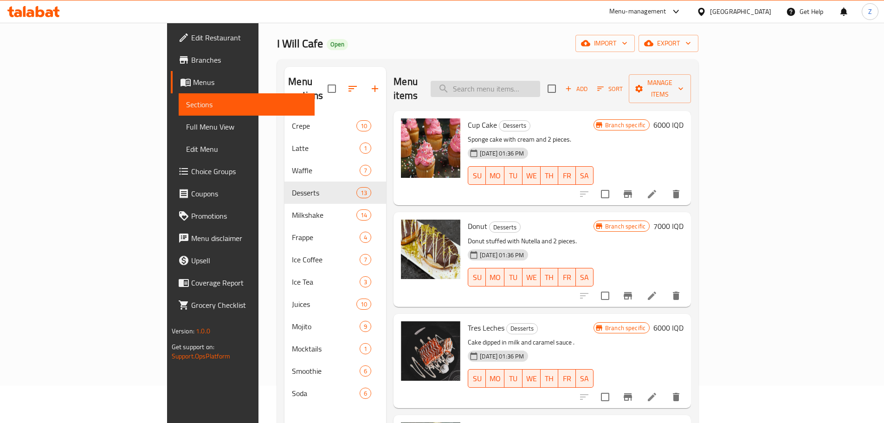
click at [540, 84] on input "search" at bounding box center [486, 89] width 110 height 16
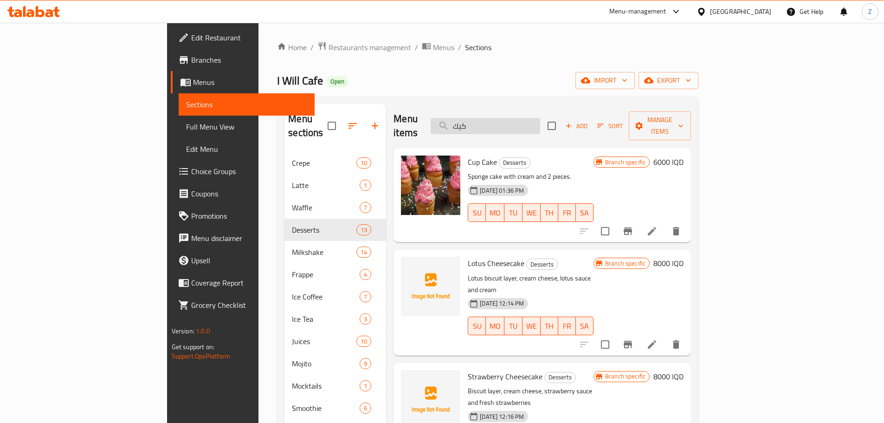
click at [530, 122] on input "كيك" at bounding box center [486, 126] width 110 height 16
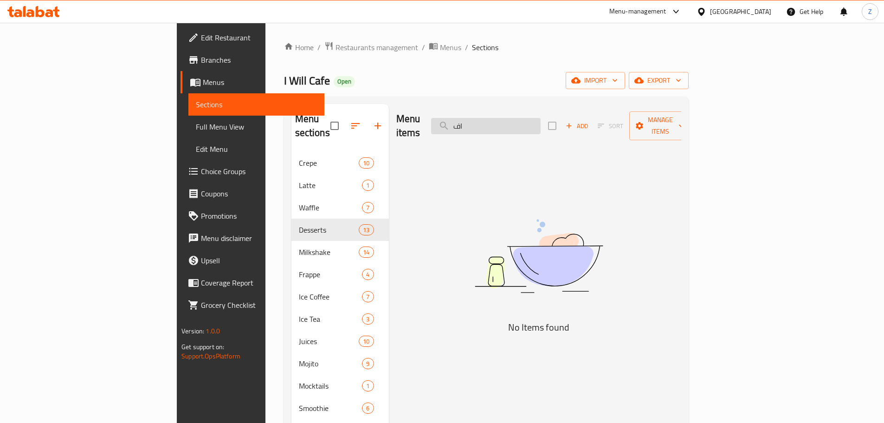
type input "ا"
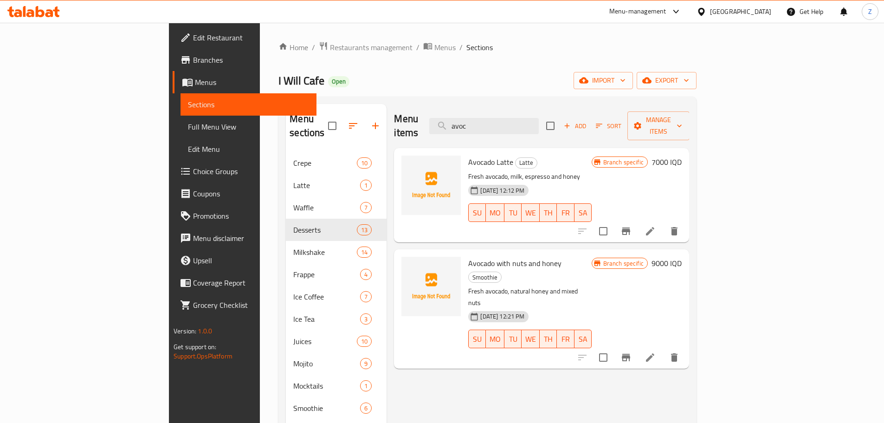
type input "avoc"
click at [682, 155] on h6 "7000 IQD" at bounding box center [667, 161] width 30 height 13
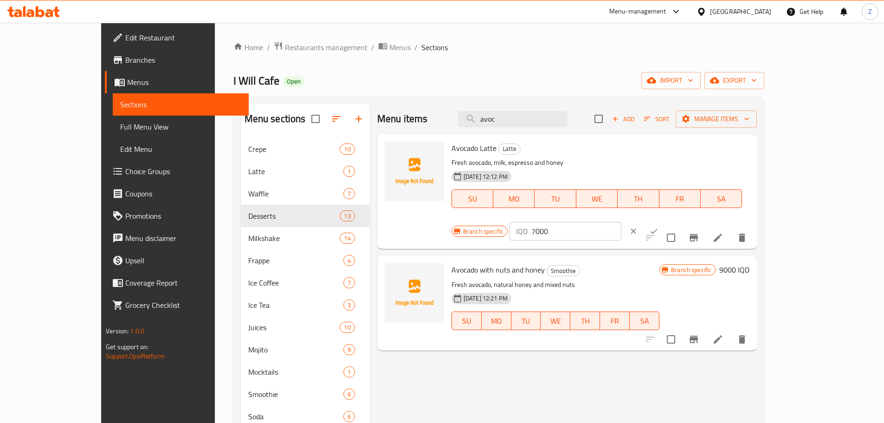
click at [678, 221] on div "IQD 7000 ​" at bounding box center [594, 231] width 168 height 20
drag, startPoint x: 730, startPoint y: 152, endPoint x: 721, endPoint y: 156, distance: 9.1
click at [621, 222] on div "IQD 7000 ​" at bounding box center [566, 231] width 112 height 19
click at [621, 222] on input "6000" at bounding box center [576, 231] width 90 height 19
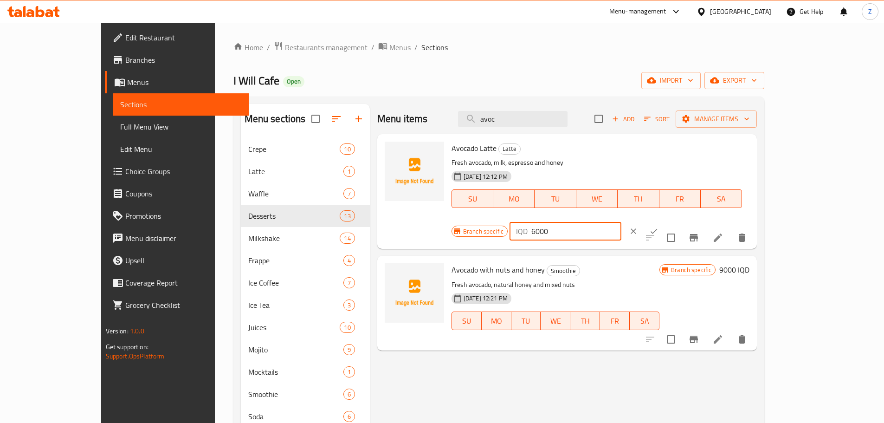
click at [621, 222] on input "6000" at bounding box center [576, 231] width 90 height 19
type input "6000"
click at [658, 229] on icon "ok" at bounding box center [654, 231] width 7 height 5
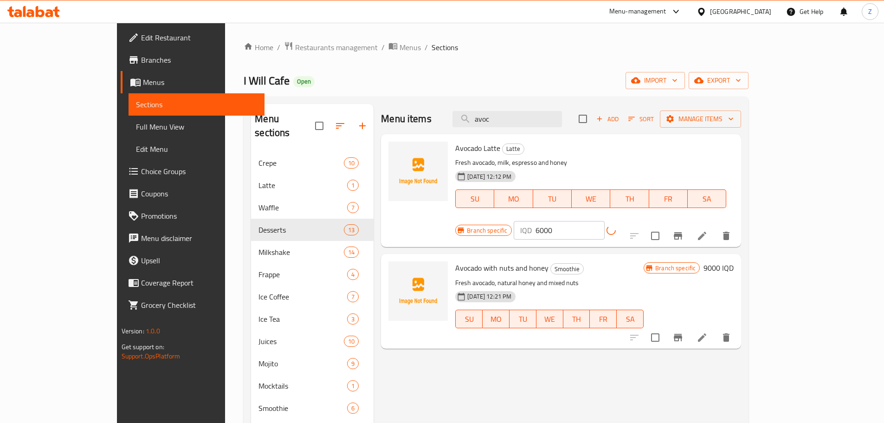
click at [684, 230] on icon "Branch-specific-item" at bounding box center [677, 235] width 11 height 11
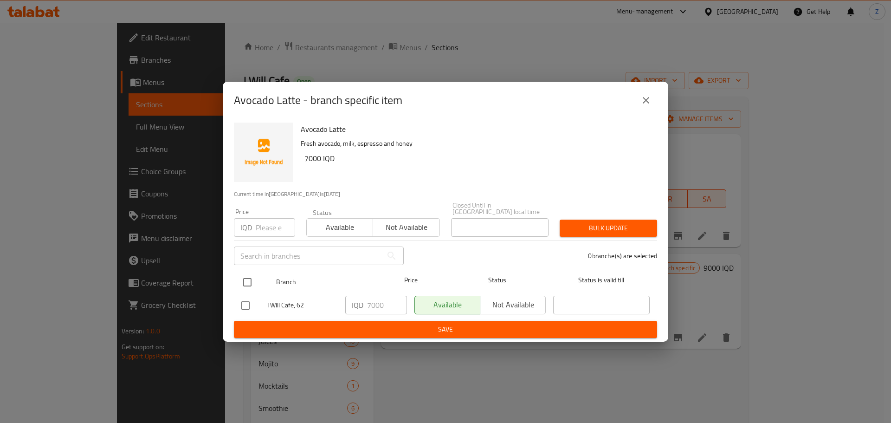
click at [249, 278] on input "checkbox" at bounding box center [247, 281] width 19 height 19
checkbox input "true"
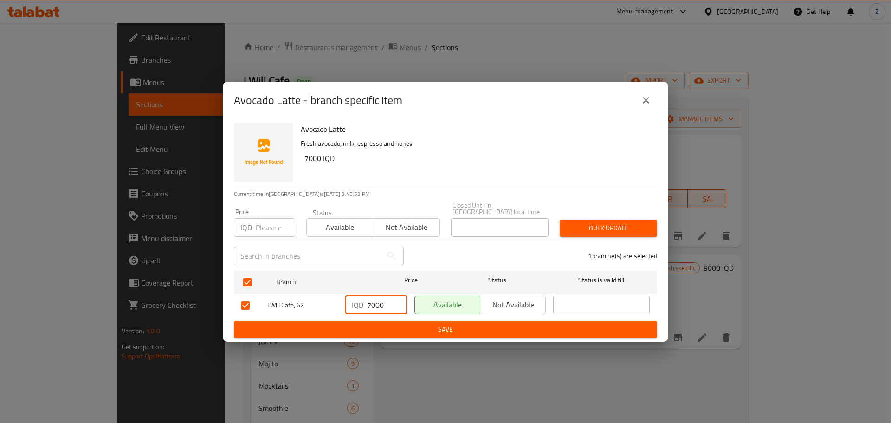
click at [374, 299] on input "7000" at bounding box center [387, 305] width 40 height 19
paste input "6"
type input "6000"
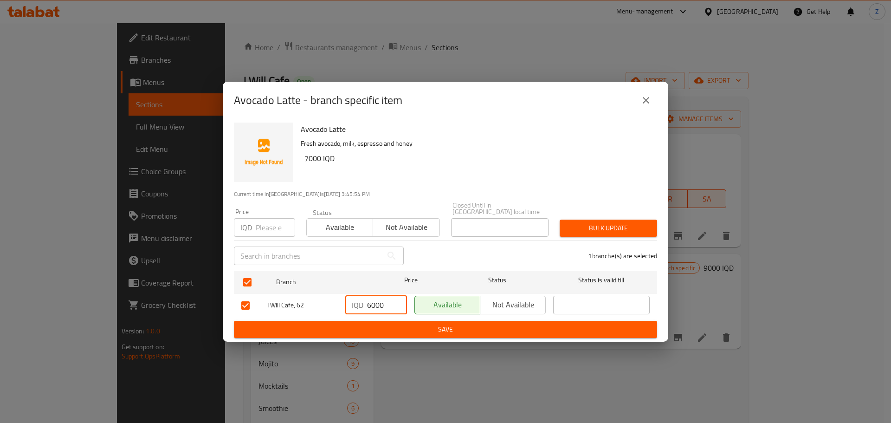
click at [390, 323] on span "Save" at bounding box center [445, 329] width 408 height 12
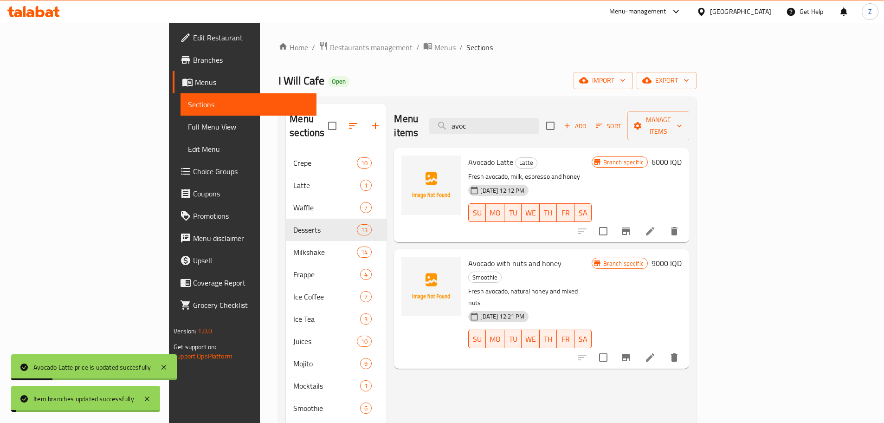
click at [682, 257] on h6 "9000 IQD" at bounding box center [667, 263] width 30 height 13
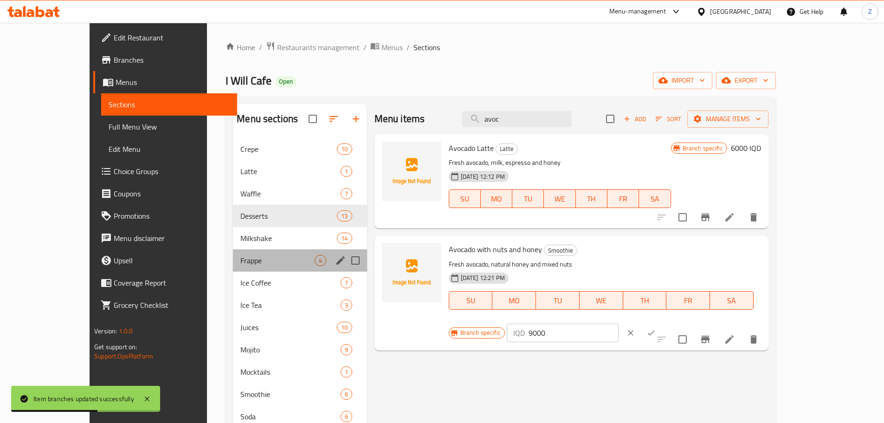
click at [233, 270] on div "Frappe 4" at bounding box center [300, 260] width 134 height 22
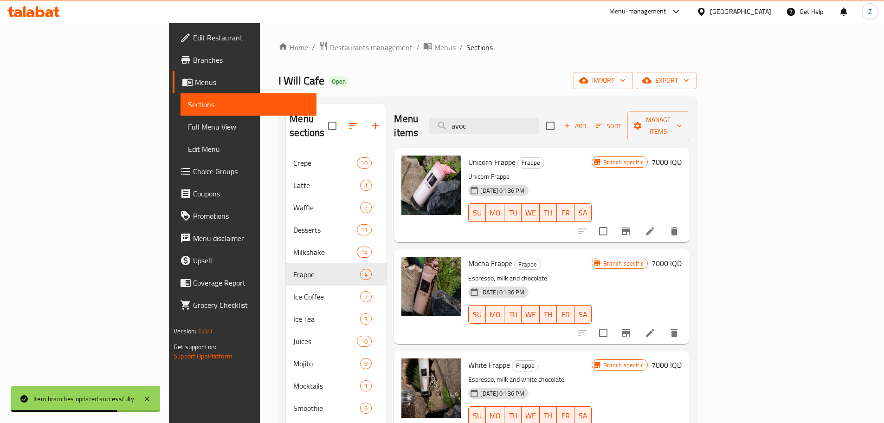
click at [682, 155] on h6 "7000 IQD" at bounding box center [667, 161] width 30 height 13
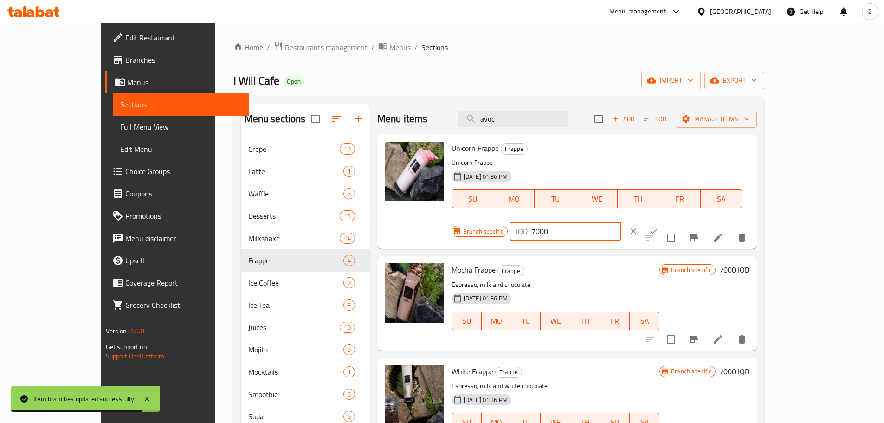
drag, startPoint x: 721, startPoint y: 156, endPoint x: 714, endPoint y: 157, distance: 6.5
click at [621, 222] on div "IQD 7000 ​" at bounding box center [566, 231] width 112 height 19
click at [621, 222] on input "5000" at bounding box center [576, 231] width 90 height 19
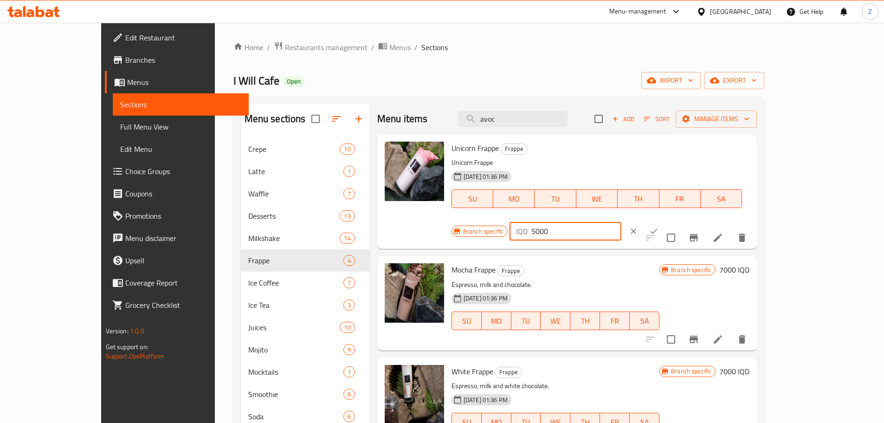
type input "5000"
click at [659, 226] on icon "ok" at bounding box center [653, 230] width 9 height 9
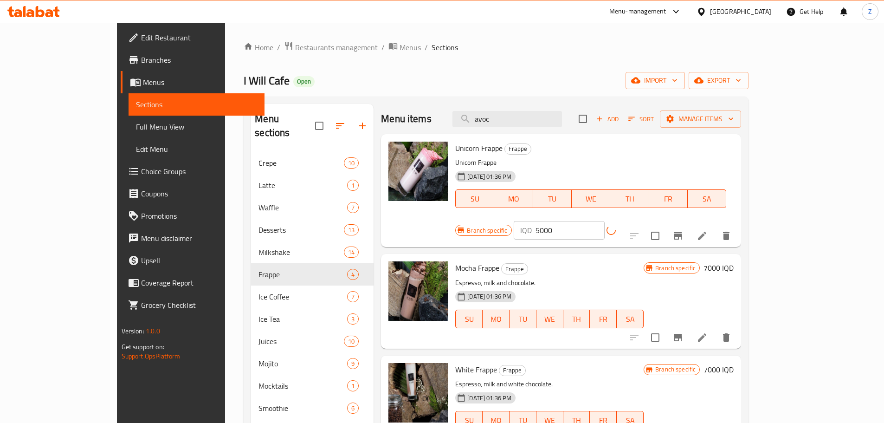
click at [684, 230] on icon "Branch-specific-item" at bounding box center [677, 235] width 11 height 11
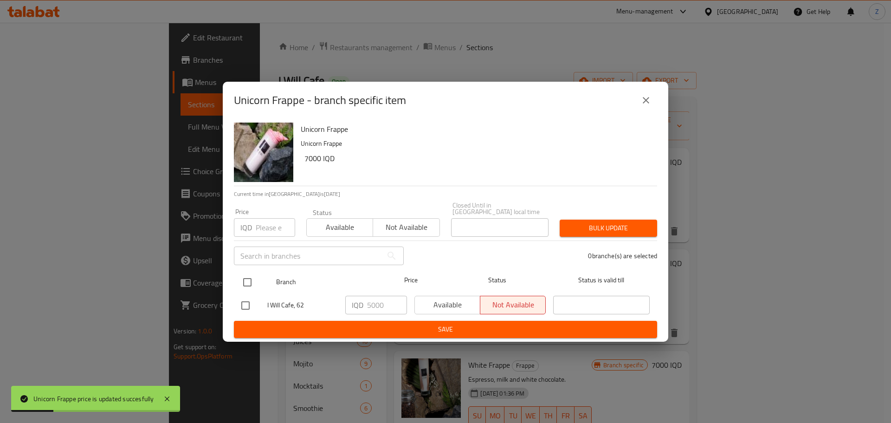
click at [258, 285] on div at bounding box center [255, 282] width 35 height 27
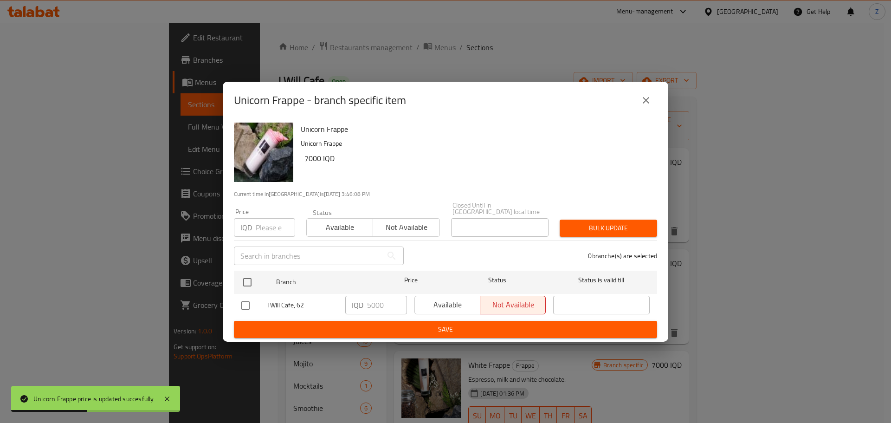
click at [640, 107] on button "close" at bounding box center [646, 100] width 22 height 22
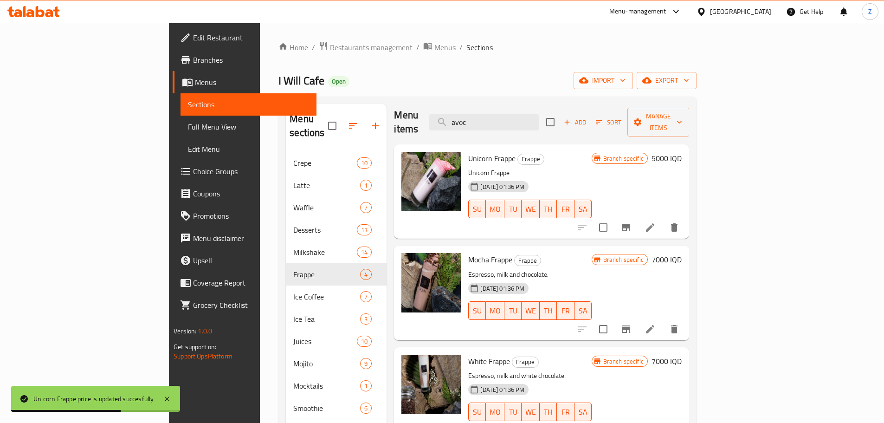
scroll to position [6, 0]
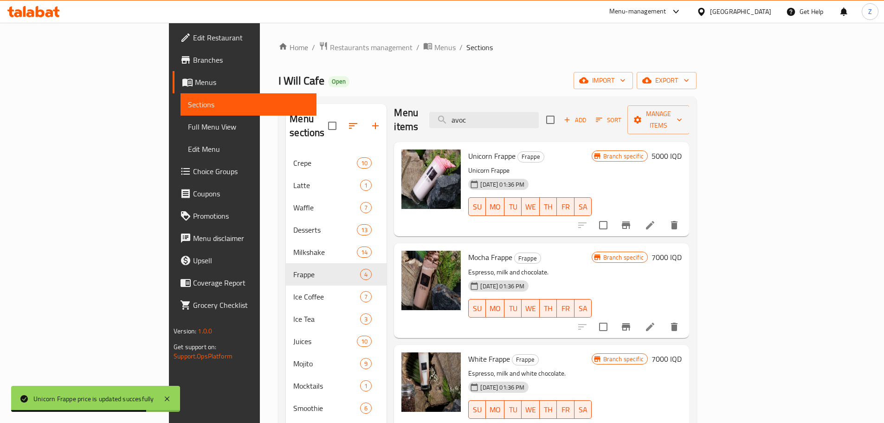
click at [682, 251] on div "Branch specific 7000 IQD" at bounding box center [637, 257] width 90 height 13
click at [682, 251] on h6 "7000 IQD" at bounding box center [667, 257] width 30 height 13
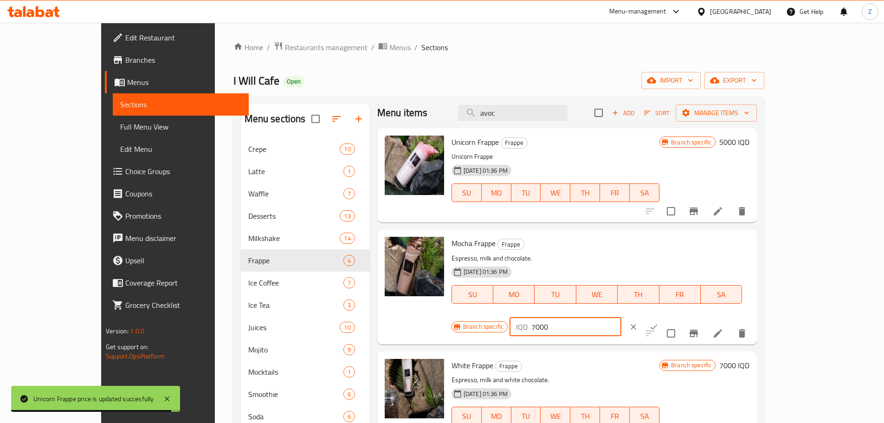
click at [621, 317] on input "7000" at bounding box center [576, 326] width 90 height 19
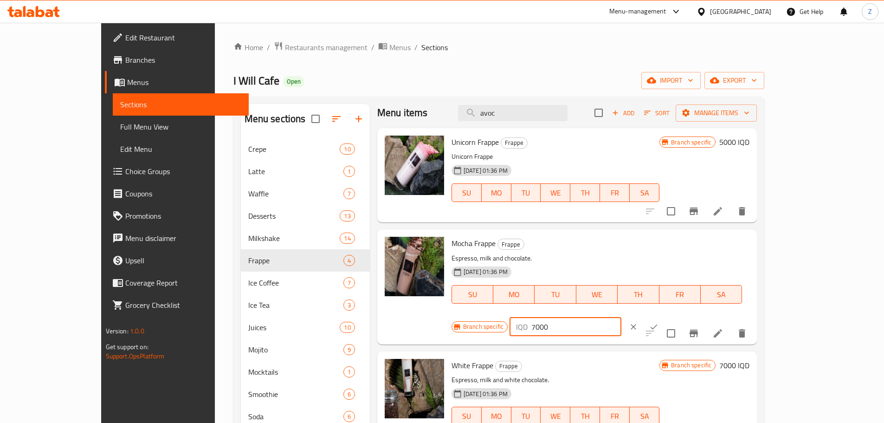
paste input "5"
type input "5000"
click at [659, 322] on icon "ok" at bounding box center [653, 326] width 9 height 9
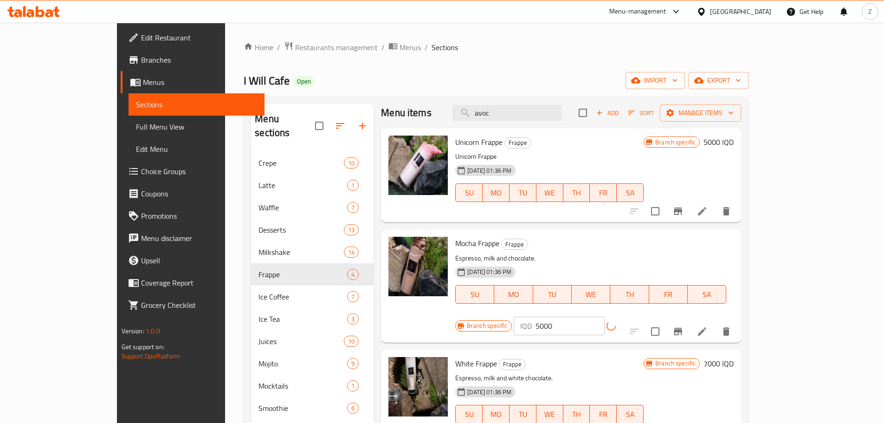
click at [684, 326] on icon "Branch-specific-item" at bounding box center [677, 331] width 11 height 11
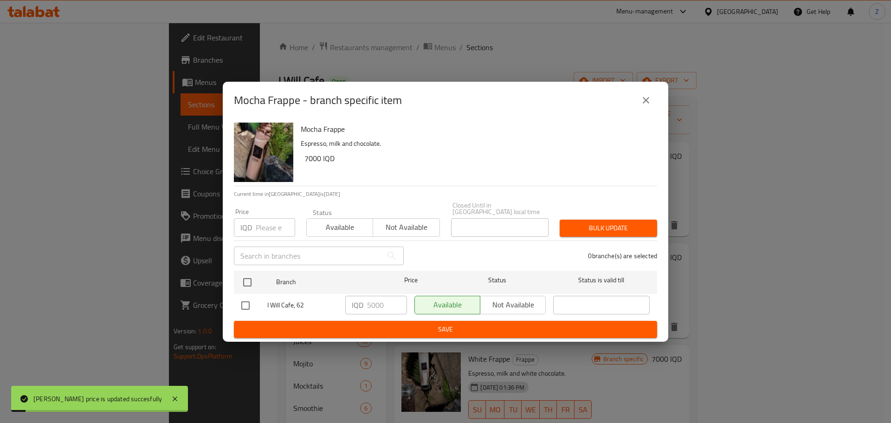
click at [654, 96] on button "close" at bounding box center [646, 100] width 22 height 22
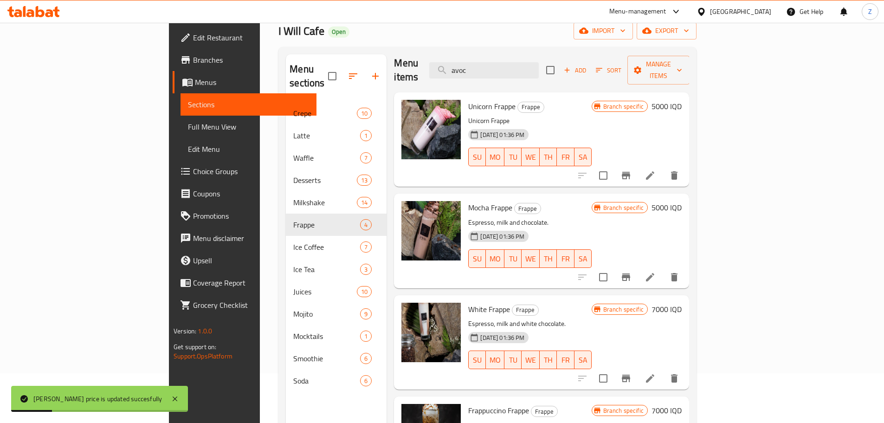
scroll to position [130, 0]
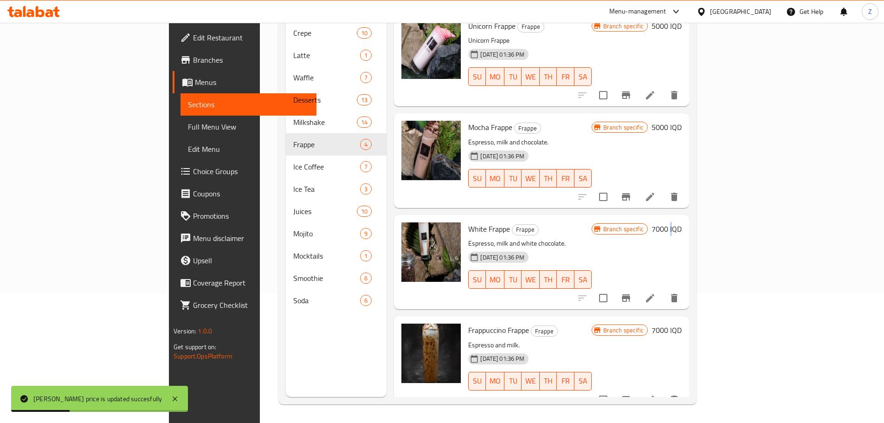
click at [682, 222] on h6 "7000 IQD" at bounding box center [667, 228] width 30 height 13
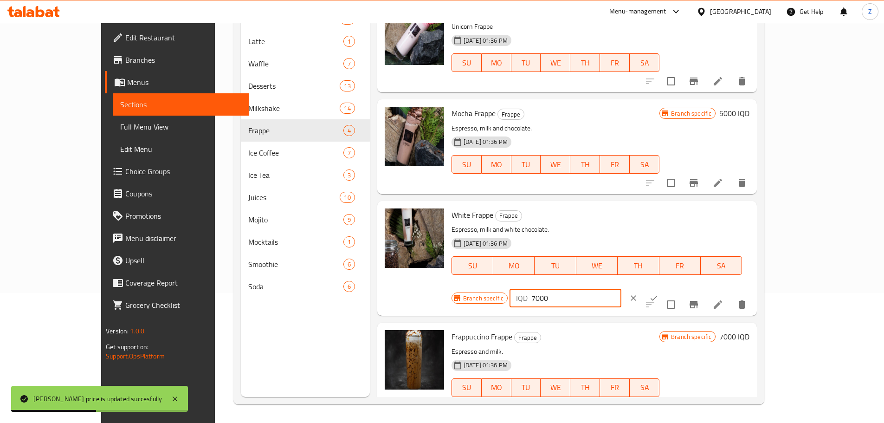
click at [621, 289] on input "7000" at bounding box center [576, 298] width 90 height 19
paste input "5"
type input "5000"
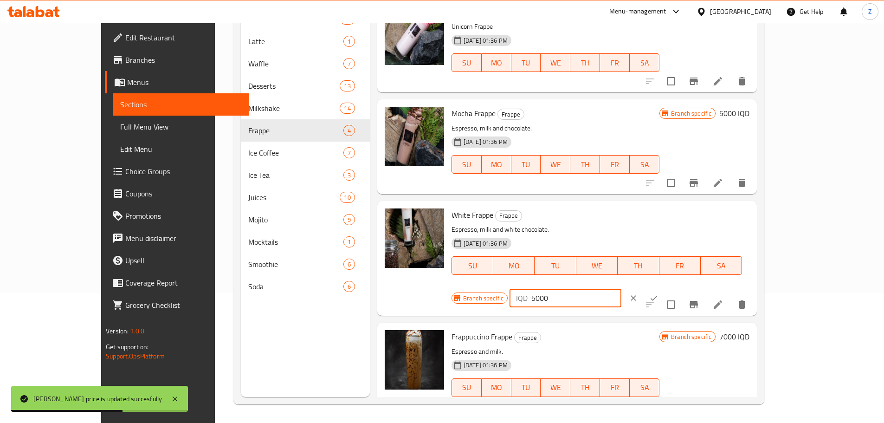
drag, startPoint x: 831, startPoint y: 224, endPoint x: 827, endPoint y: 232, distance: 9.3
click at [664, 288] on button "ok" at bounding box center [654, 298] width 20 height 20
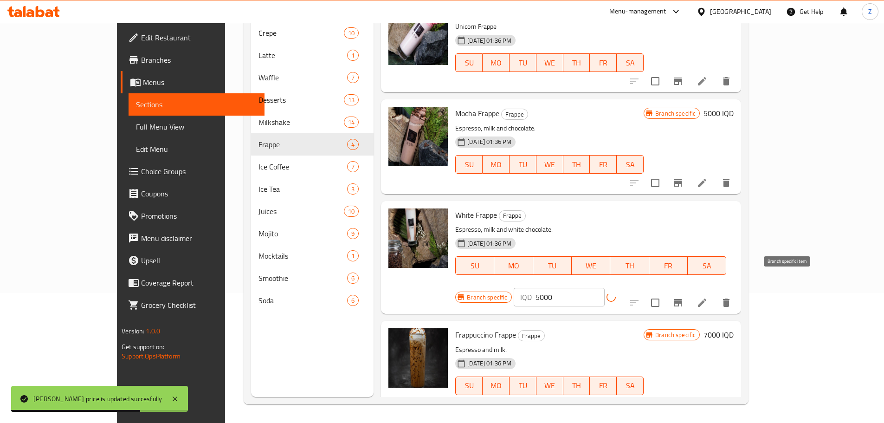
click at [689, 295] on button "Branch-specific-item" at bounding box center [678, 302] width 22 height 22
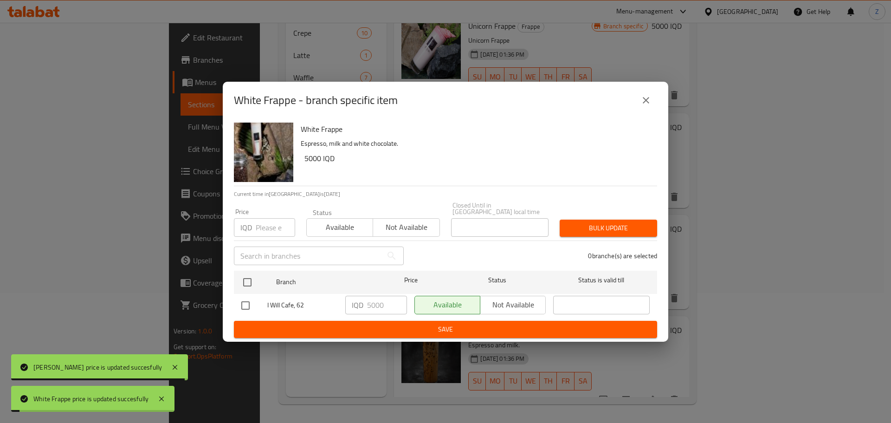
click at [645, 105] on icon "close" at bounding box center [645, 100] width 11 height 11
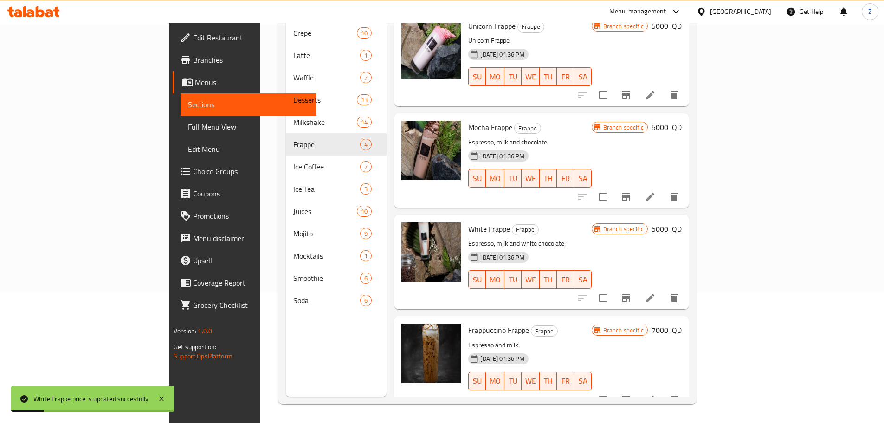
click at [682, 323] on h6 "7000 IQD" at bounding box center [667, 329] width 30 height 13
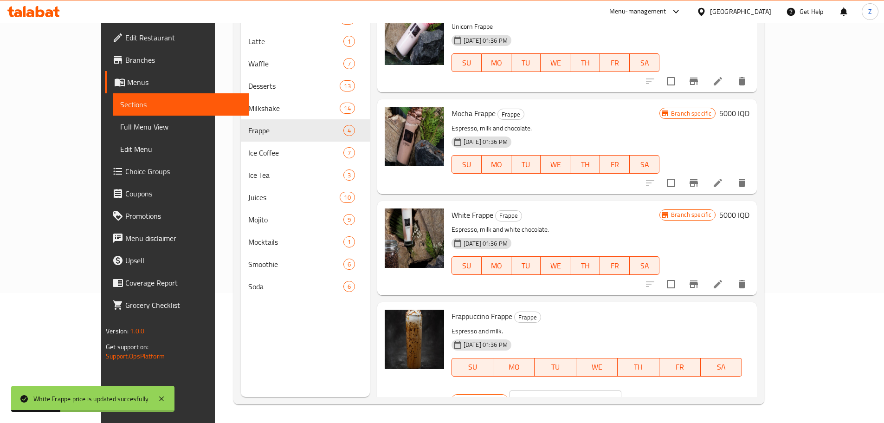
click at [678, 389] on div "IQD 7000 ​" at bounding box center [594, 399] width 168 height 20
click at [621, 390] on input "7000" at bounding box center [576, 399] width 90 height 19
paste input "5"
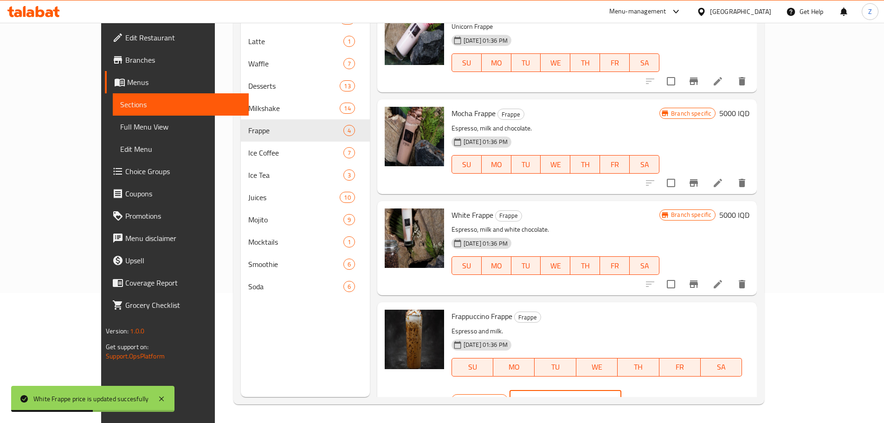
type input "5000"
click at [659, 395] on icon "ok" at bounding box center [653, 399] width 9 height 9
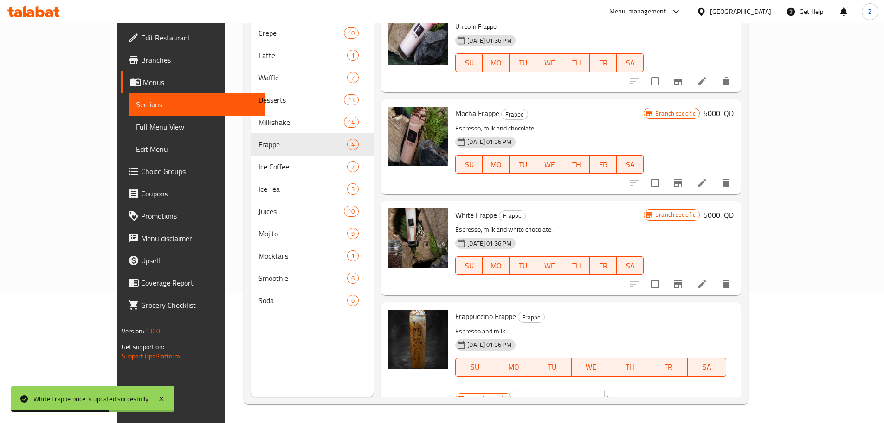
click at [689, 393] on button "Branch-specific-item" at bounding box center [678, 404] width 22 height 22
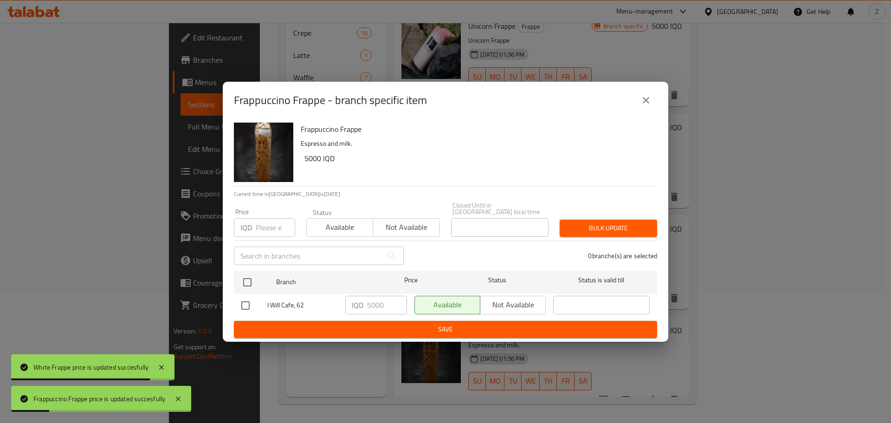
click at [657, 97] on div "Frappuccino Frappe - branch specific item" at bounding box center [446, 100] width 446 height 37
click at [651, 92] on div "Frappuccino Frappe - branch specific item" at bounding box center [445, 100] width 423 height 22
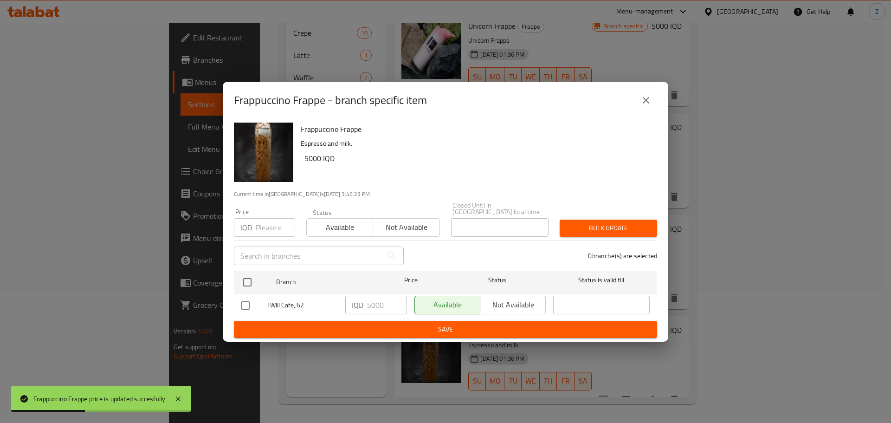
click at [649, 97] on button "close" at bounding box center [646, 100] width 22 height 22
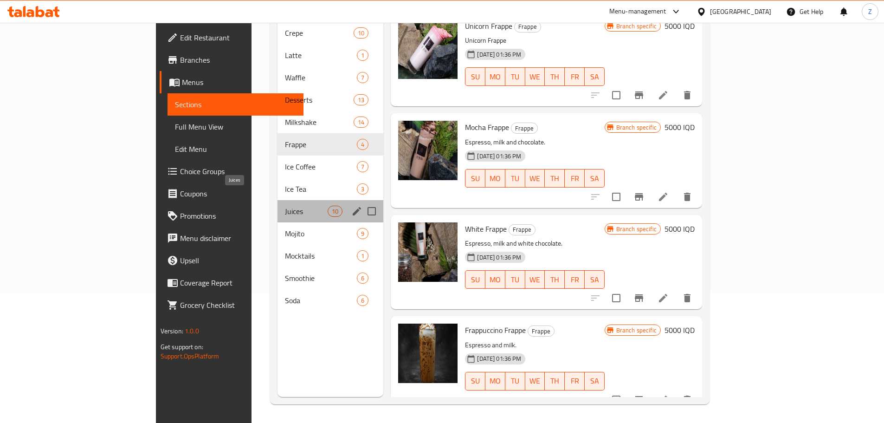
click at [285, 206] on span "Juices" at bounding box center [306, 211] width 43 height 11
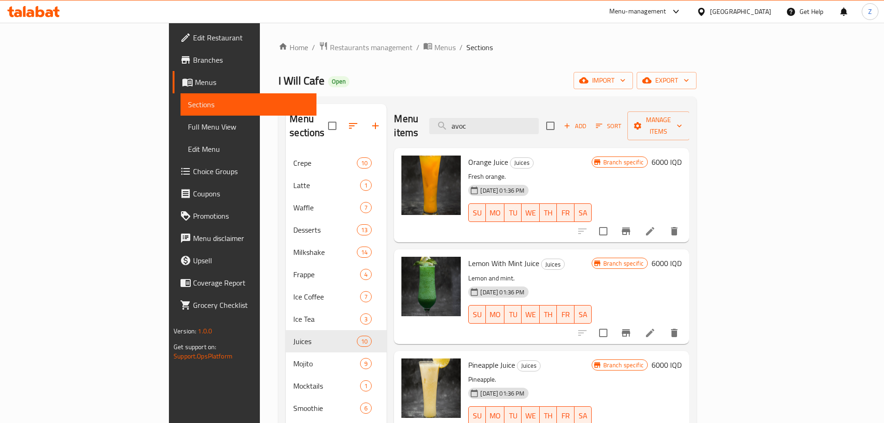
click at [682, 155] on h6 "6000 IQD" at bounding box center [667, 161] width 30 height 13
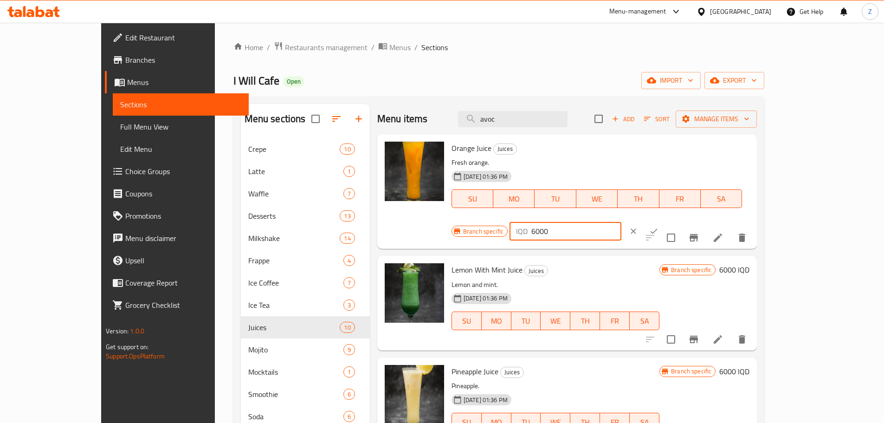
drag, startPoint x: 722, startPoint y: 156, endPoint x: 711, endPoint y: 154, distance: 10.4
click at [621, 222] on div "IQD 6000 ​" at bounding box center [566, 231] width 112 height 19
click at [621, 222] on input "5000" at bounding box center [576, 231] width 90 height 19
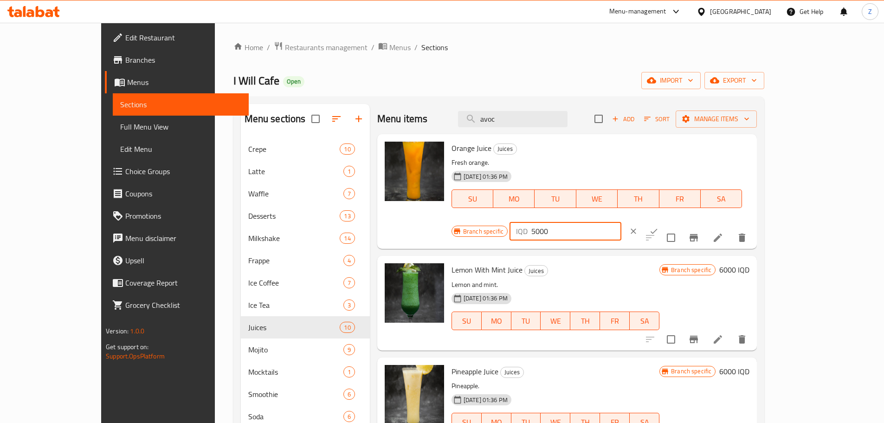
type input "5000"
drag, startPoint x: 836, startPoint y: 149, endPoint x: 825, endPoint y: 160, distance: 15.8
click at [664, 221] on button "ok" at bounding box center [654, 231] width 20 height 20
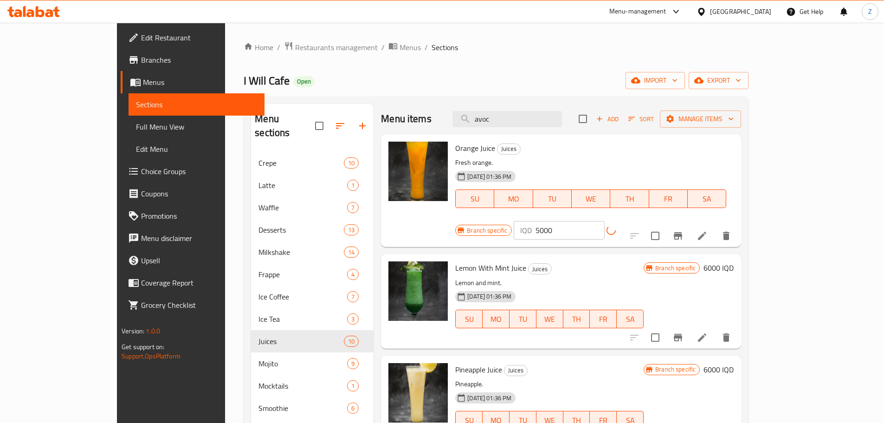
click at [737, 225] on div at bounding box center [680, 236] width 114 height 22
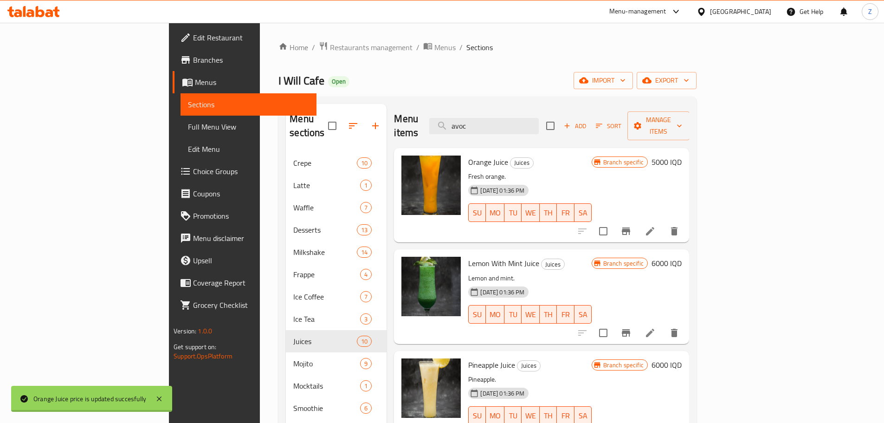
click at [630, 227] on icon "Branch-specific-item" at bounding box center [626, 230] width 8 height 7
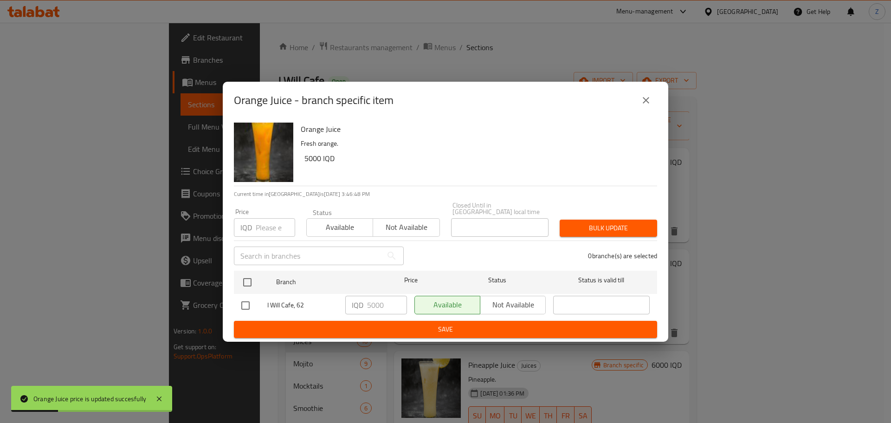
click at [640, 106] on icon "close" at bounding box center [645, 100] width 11 height 11
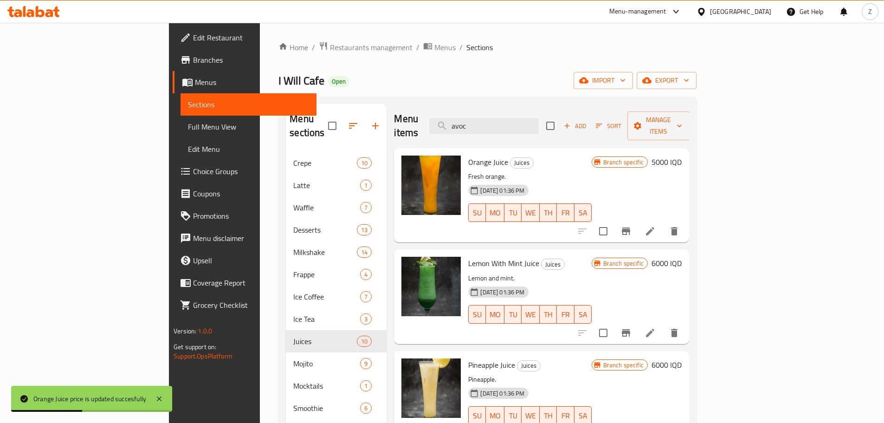
click at [682, 257] on h6 "6000 IQD" at bounding box center [667, 263] width 30 height 13
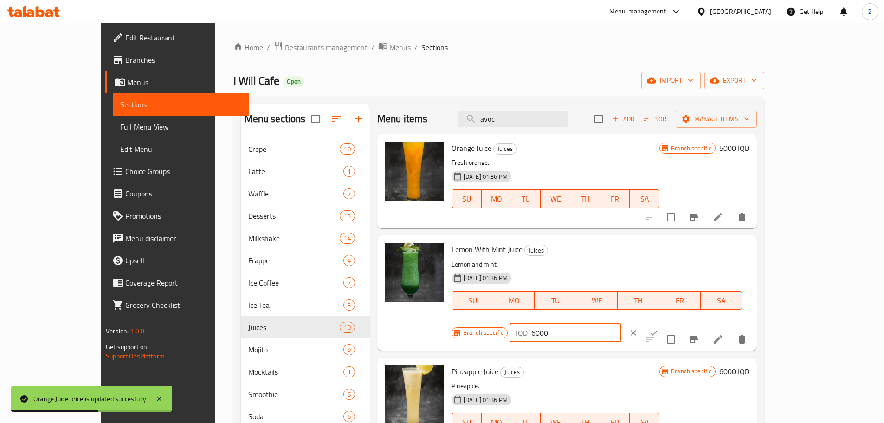
click at [621, 323] on input "6000" at bounding box center [576, 332] width 90 height 19
paste input "5"
type input "5000"
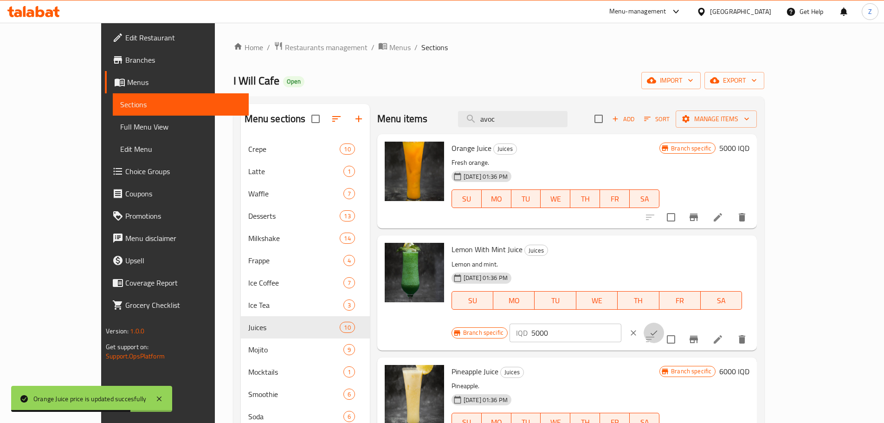
click at [659, 328] on icon "ok" at bounding box center [653, 332] width 9 height 9
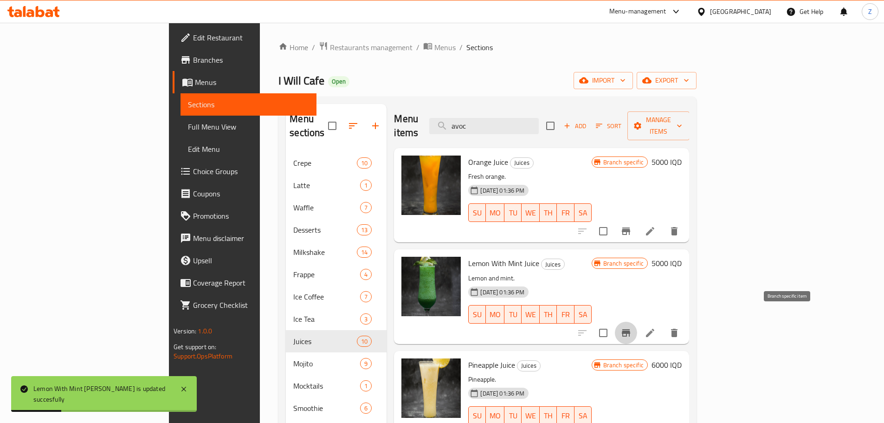
click at [630, 329] on icon "Branch-specific-item" at bounding box center [626, 332] width 8 height 7
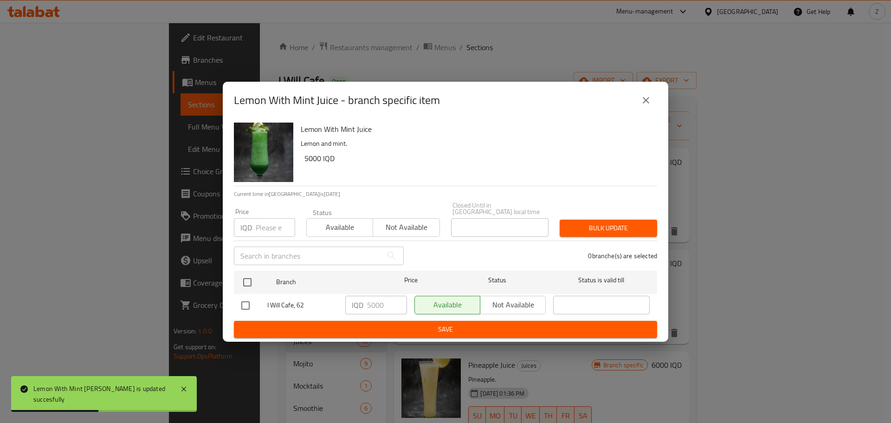
click at [652, 104] on button "close" at bounding box center [646, 100] width 22 height 22
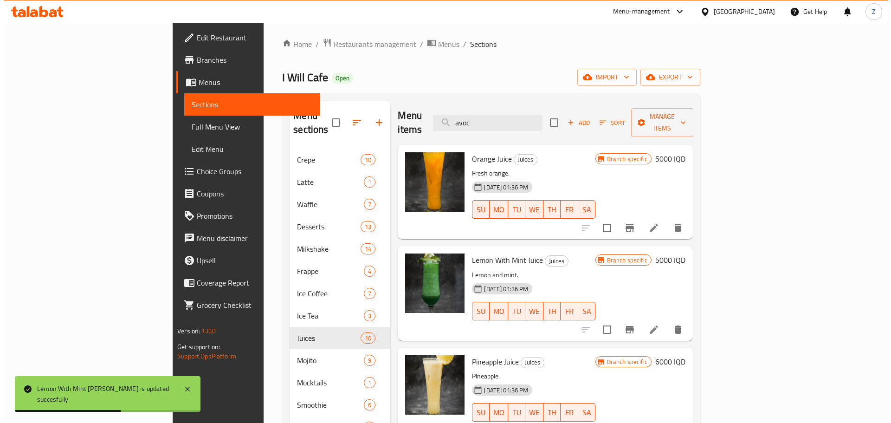
scroll to position [93, 0]
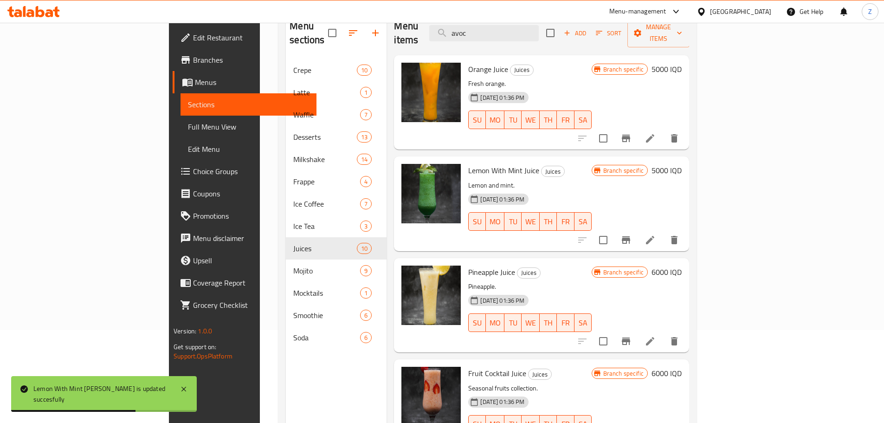
click at [682, 265] on h6 "6000 IQD" at bounding box center [667, 271] width 30 height 13
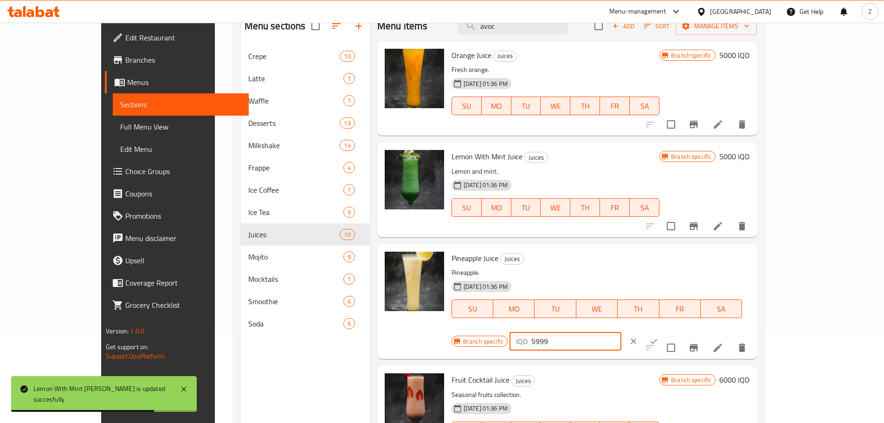
click at [621, 332] on input "5999" at bounding box center [576, 341] width 90 height 19
click at [621, 332] on input "5998" at bounding box center [576, 341] width 90 height 19
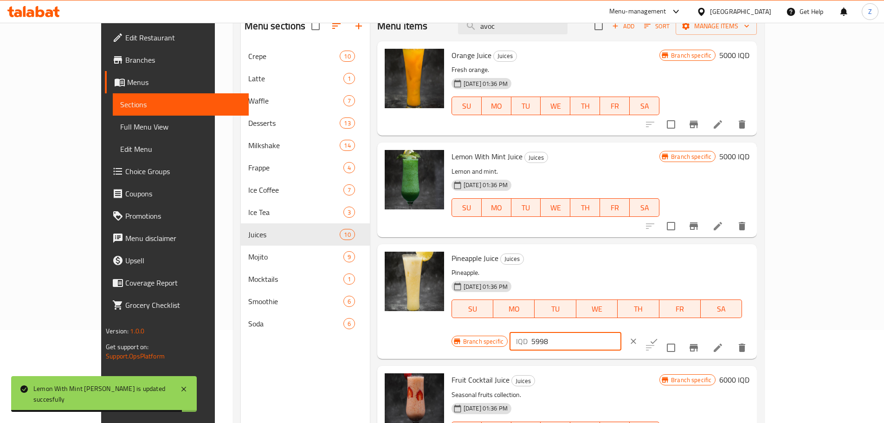
paste input "000"
type input "5000"
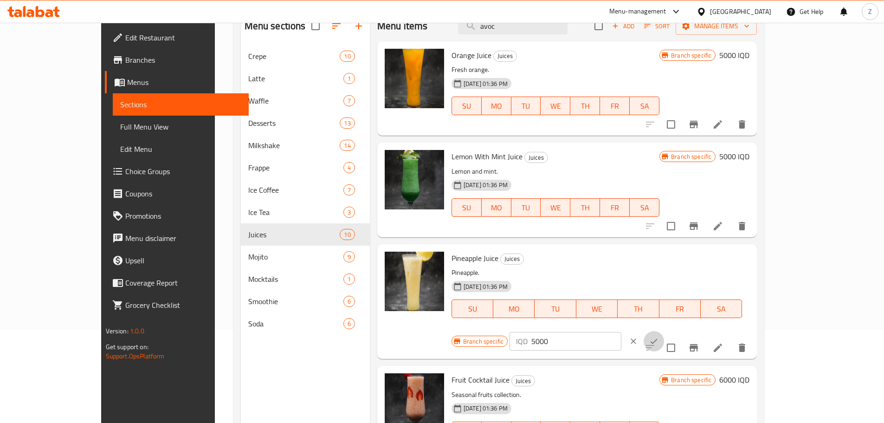
click at [664, 331] on button "ok" at bounding box center [654, 341] width 20 height 20
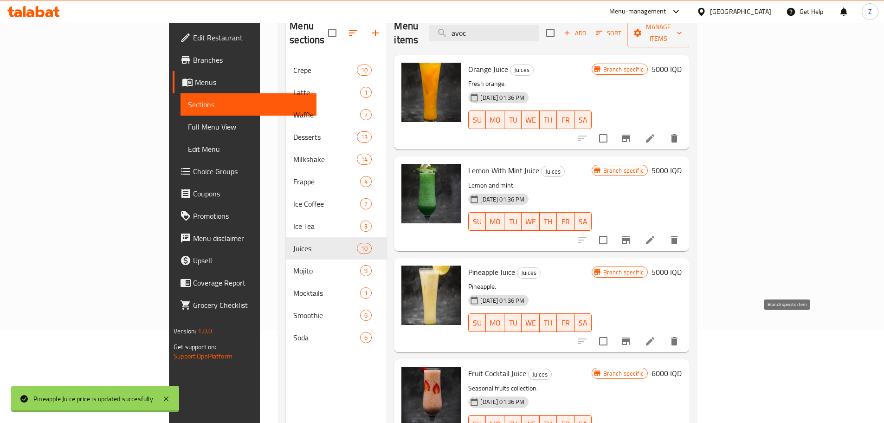
click at [637, 330] on button "Branch-specific-item" at bounding box center [626, 341] width 22 height 22
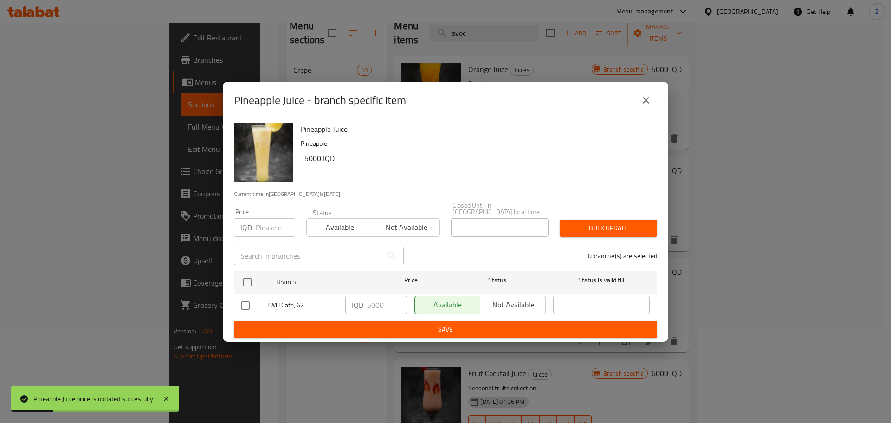
click at [648, 103] on icon "close" at bounding box center [646, 100] width 6 height 6
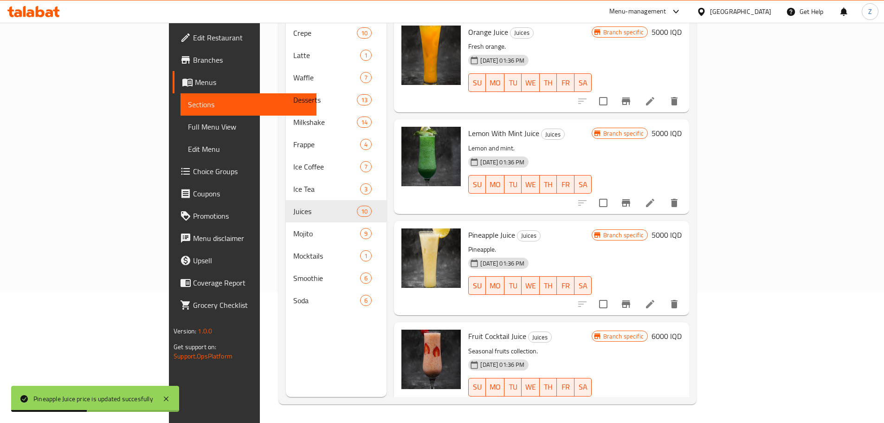
scroll to position [186, 0]
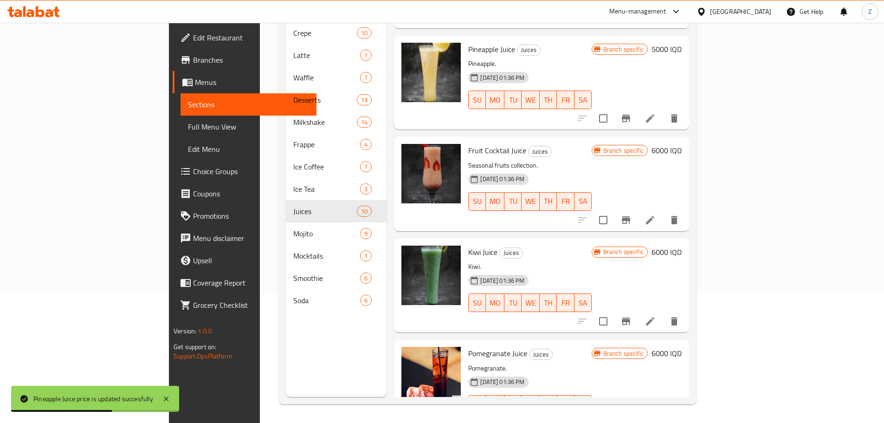
click at [682, 144] on h6 "6000 IQD" at bounding box center [667, 150] width 30 height 13
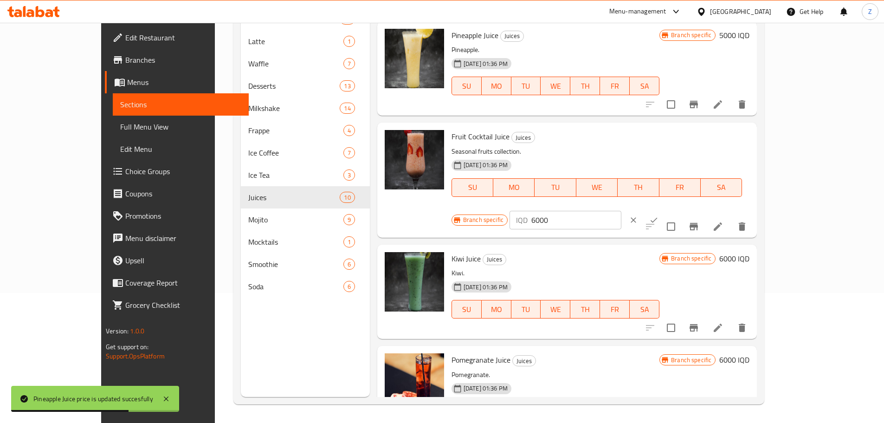
click at [678, 210] on div "Branch specific IQD 6000 ​" at bounding box center [565, 220] width 226 height 20
click at [621, 211] on input "6000" at bounding box center [576, 220] width 90 height 19
paste input "5"
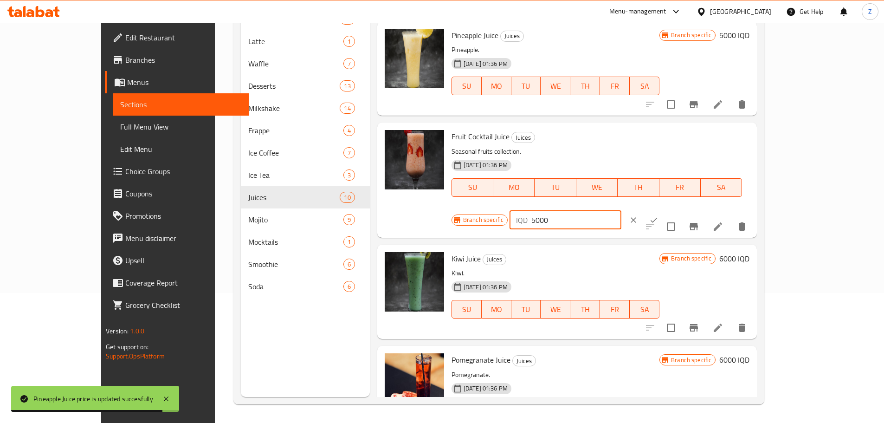
type input "5000"
click at [659, 215] on icon "ok" at bounding box center [653, 219] width 9 height 9
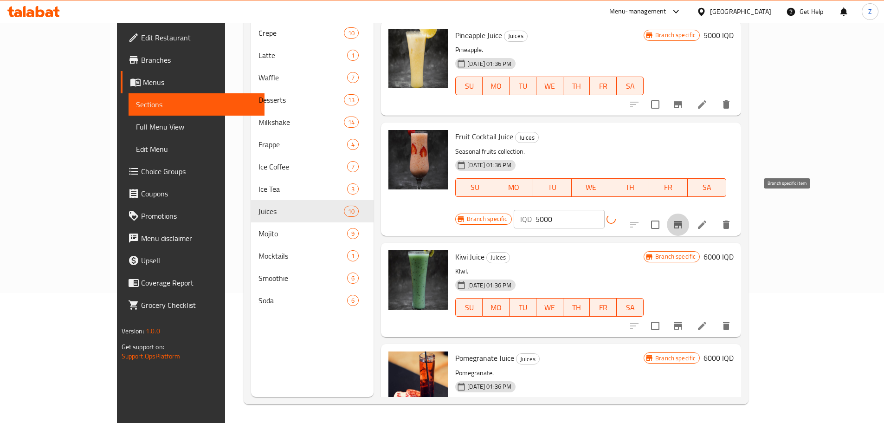
click at [684, 219] on icon "Branch-specific-item" at bounding box center [677, 224] width 11 height 11
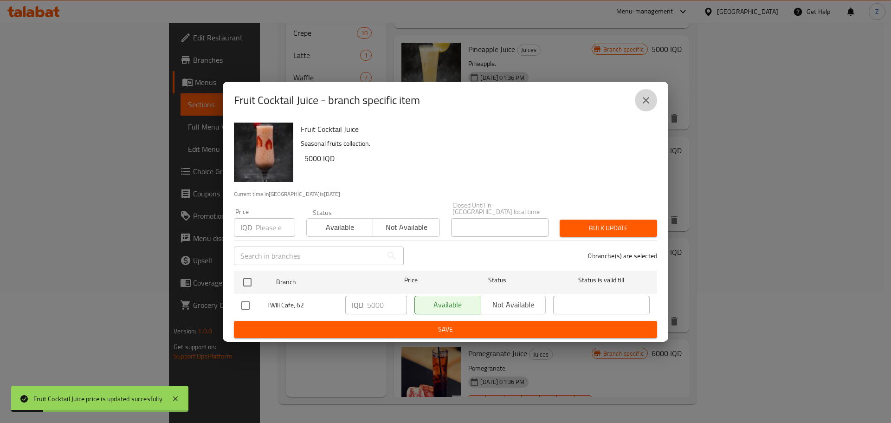
click at [651, 111] on button "close" at bounding box center [646, 100] width 22 height 22
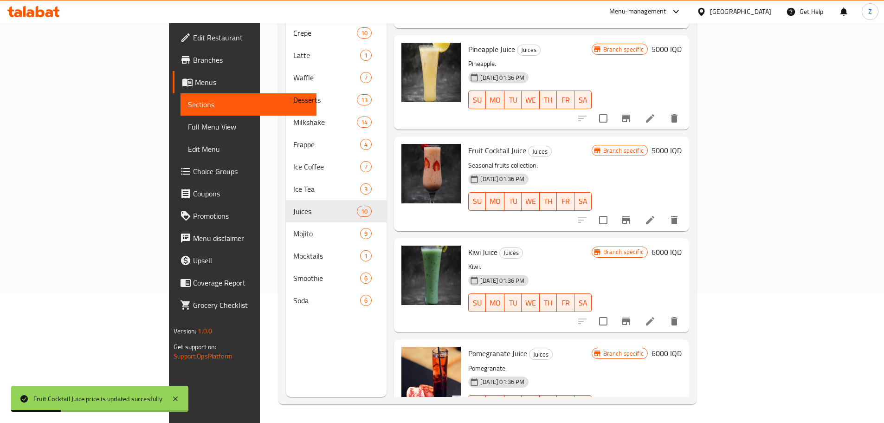
click at [682, 245] on h6 "6000 IQD" at bounding box center [667, 251] width 30 height 13
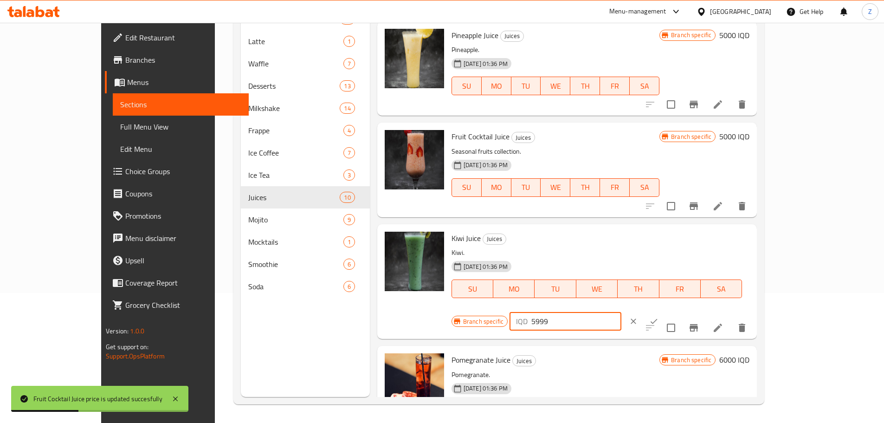
click at [621, 312] on input "5999" at bounding box center [576, 321] width 90 height 19
click at [621, 312] on input "5998" at bounding box center [576, 321] width 90 height 19
click at [621, 312] on input "5997" at bounding box center [576, 321] width 90 height 19
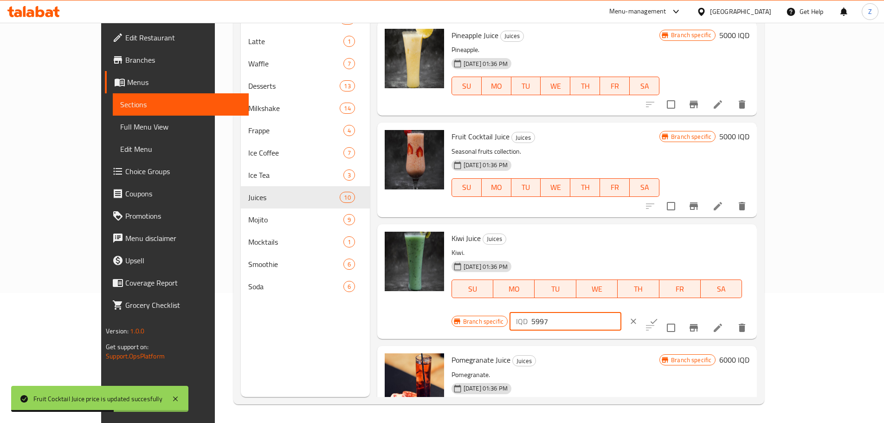
click at [621, 312] on input "5997" at bounding box center [576, 321] width 90 height 19
paste input "000"
type input "5000"
click at [659, 317] on icon "ok" at bounding box center [653, 321] width 9 height 9
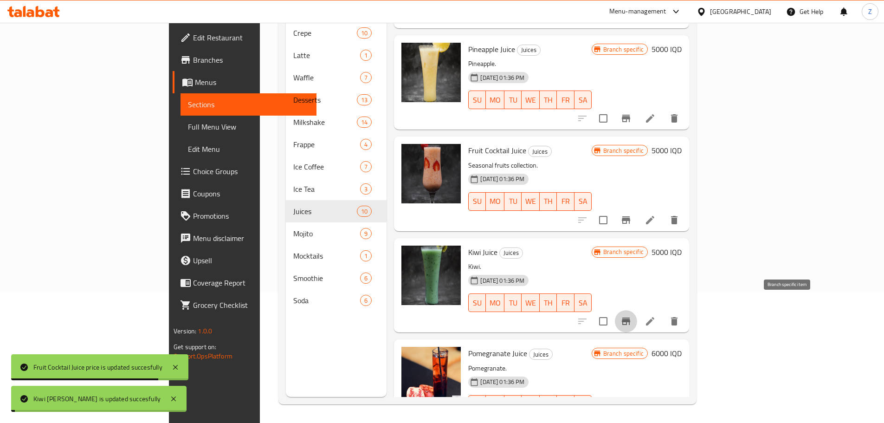
click at [637, 310] on button "Branch-specific-item" at bounding box center [626, 321] width 22 height 22
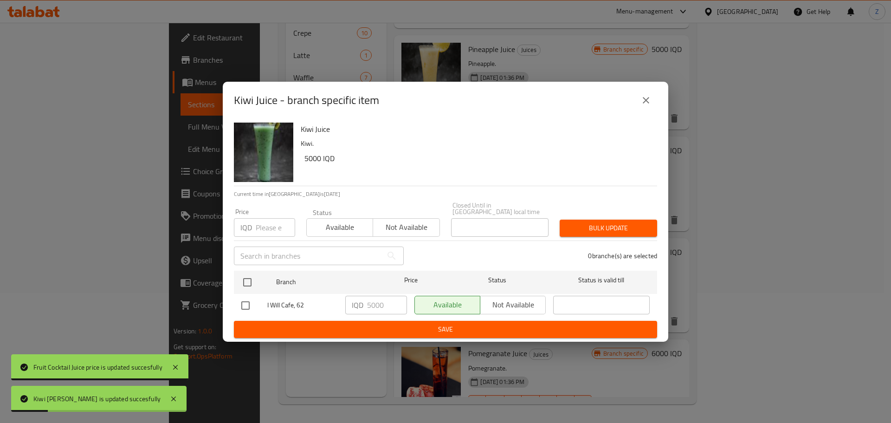
click at [649, 111] on button "close" at bounding box center [646, 100] width 22 height 22
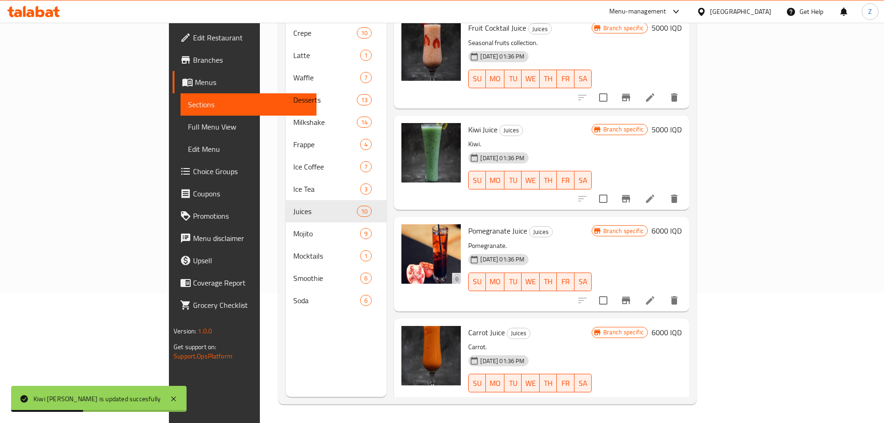
scroll to position [325, 0]
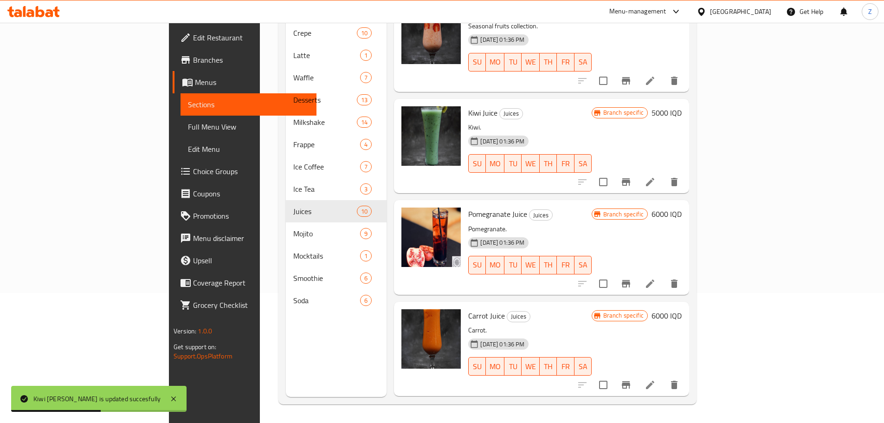
click at [682, 207] on h6 "6000 IQD" at bounding box center [667, 213] width 30 height 13
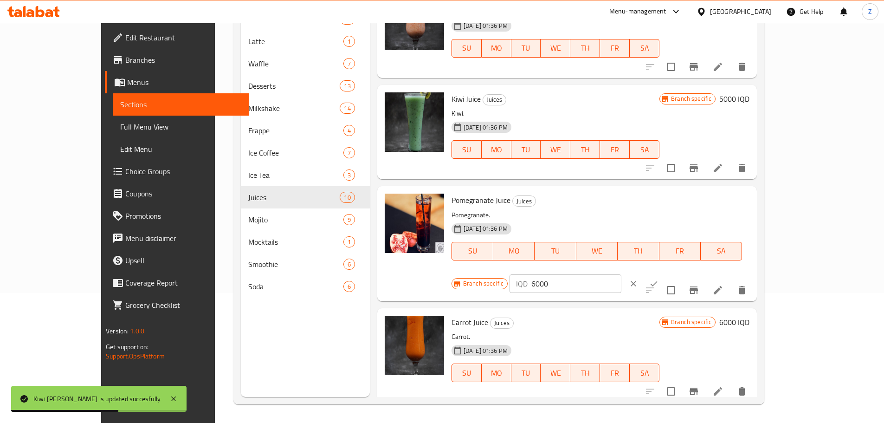
drag, startPoint x: 698, startPoint y: 204, endPoint x: 733, endPoint y: 198, distance: 36.3
click at [621, 274] on div "IQD 6000 ​" at bounding box center [566, 283] width 112 height 19
click at [621, 274] on input "6000" at bounding box center [576, 283] width 90 height 19
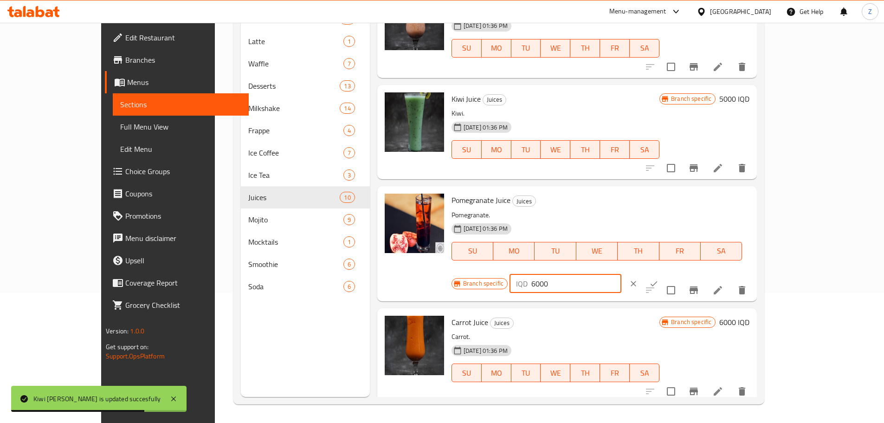
paste input "5"
type input "5000"
click at [659, 279] on icon "ok" at bounding box center [653, 283] width 9 height 9
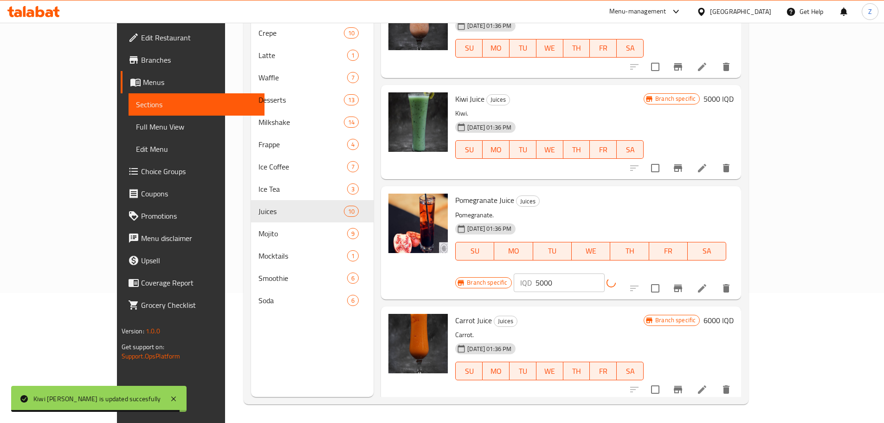
drag, startPoint x: 797, startPoint y: 275, endPoint x: 792, endPoint y: 271, distance: 6.6
click at [689, 277] on button "Branch-specific-item" at bounding box center [678, 288] width 22 height 22
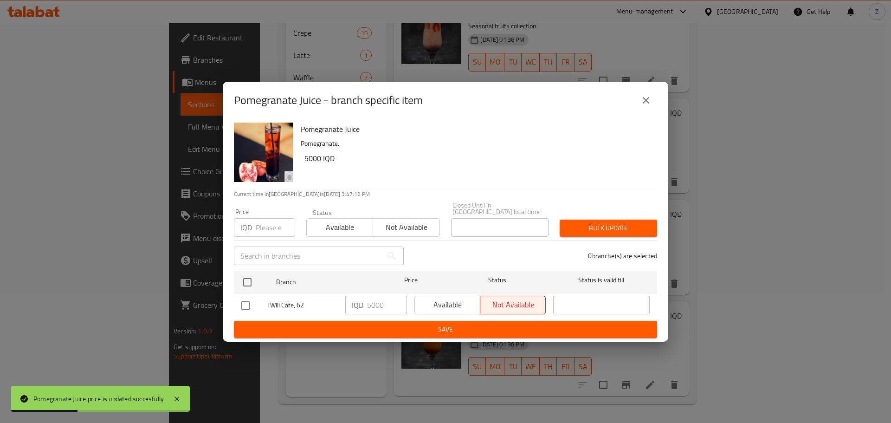
click at [657, 91] on div "Pomegranate Juice - branch specific item" at bounding box center [446, 100] width 446 height 37
click at [650, 111] on button "close" at bounding box center [646, 100] width 22 height 22
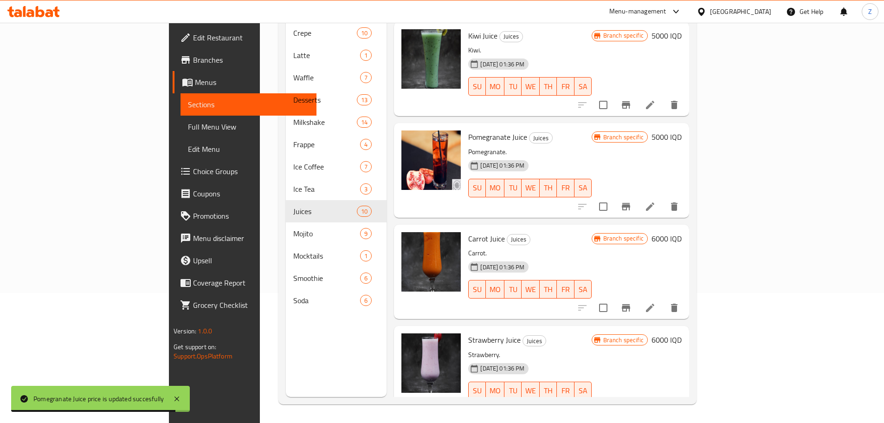
scroll to position [510, 0]
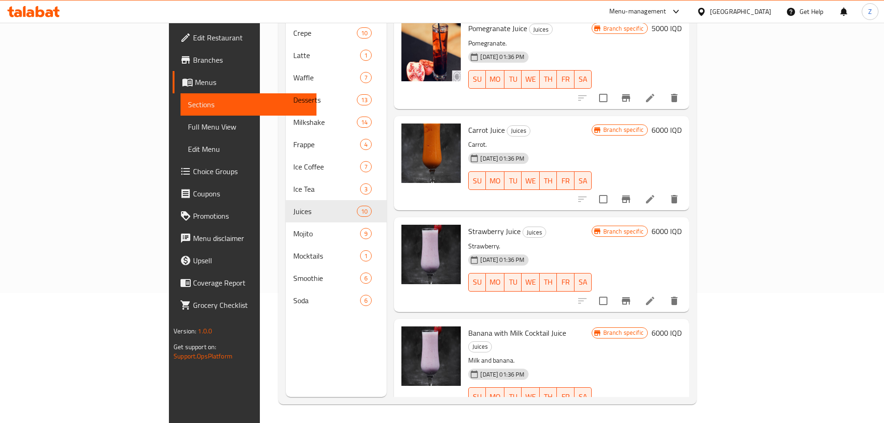
click at [682, 123] on h6 "6000 IQD" at bounding box center [667, 129] width 30 height 13
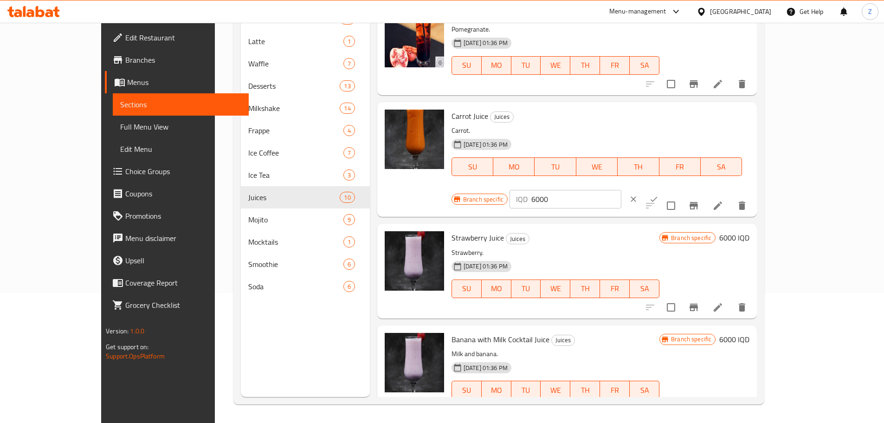
click at [621, 190] on input "6000" at bounding box center [576, 199] width 90 height 19
paste input "5"
type input "5000"
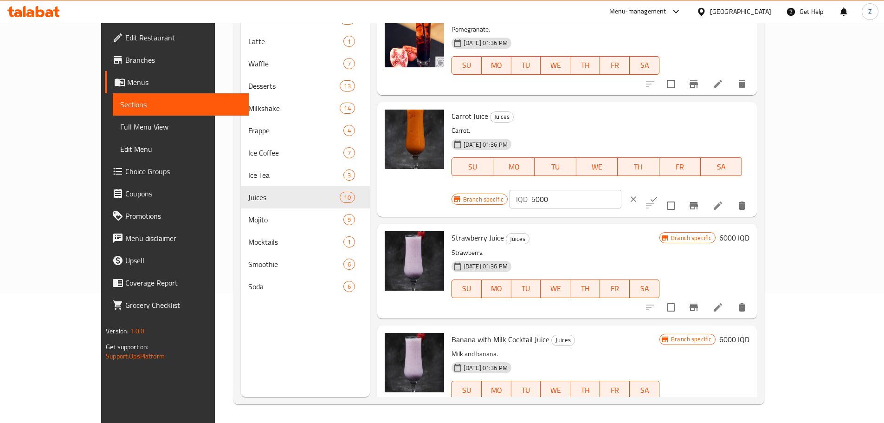
click at [664, 189] on div at bounding box center [643, 199] width 41 height 20
click at [664, 189] on button "ok" at bounding box center [654, 199] width 20 height 20
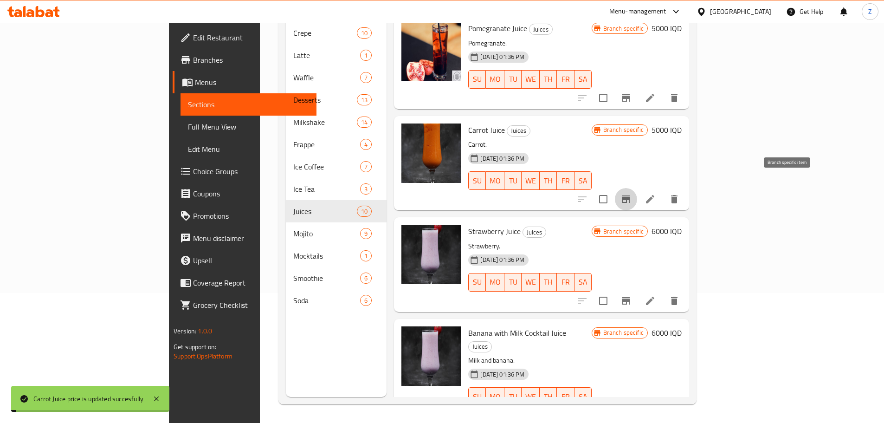
click at [637, 188] on button "Branch-specific-item" at bounding box center [626, 199] width 22 height 22
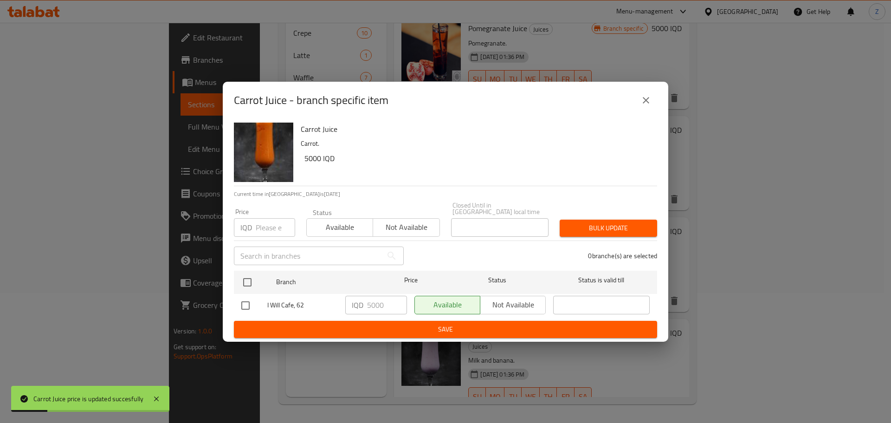
click at [652, 106] on button "close" at bounding box center [646, 100] width 22 height 22
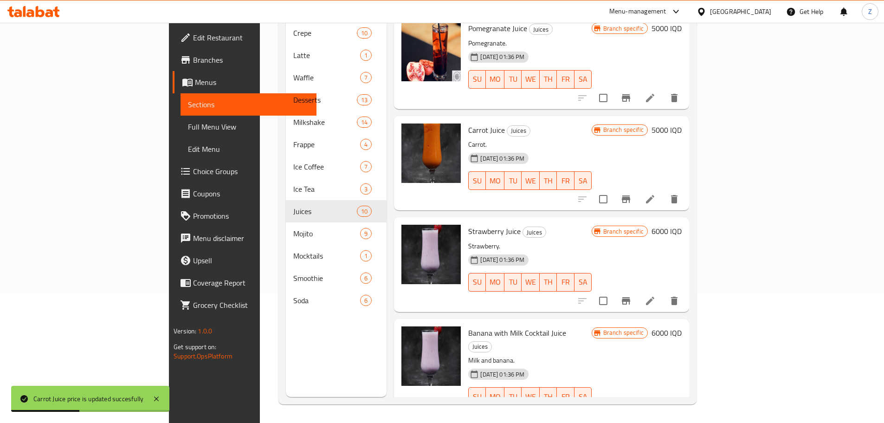
click at [682, 225] on h6 "6000 IQD" at bounding box center [667, 231] width 30 height 13
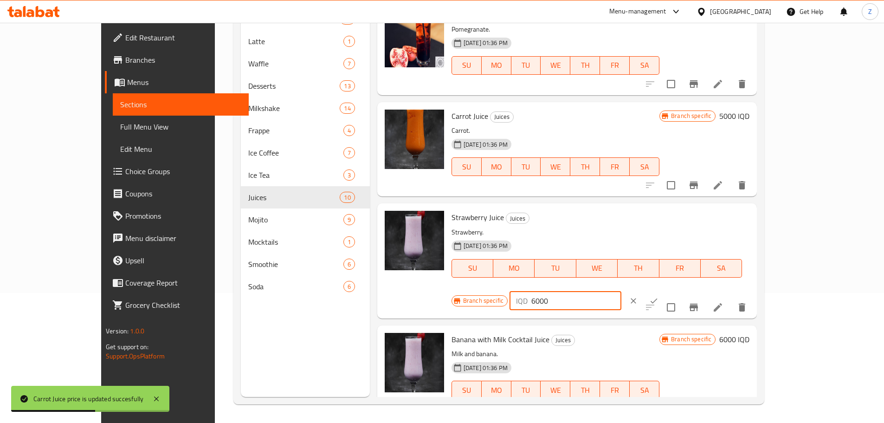
click at [621, 291] on input "6000" at bounding box center [576, 300] width 90 height 19
paste input "5"
type input "5000"
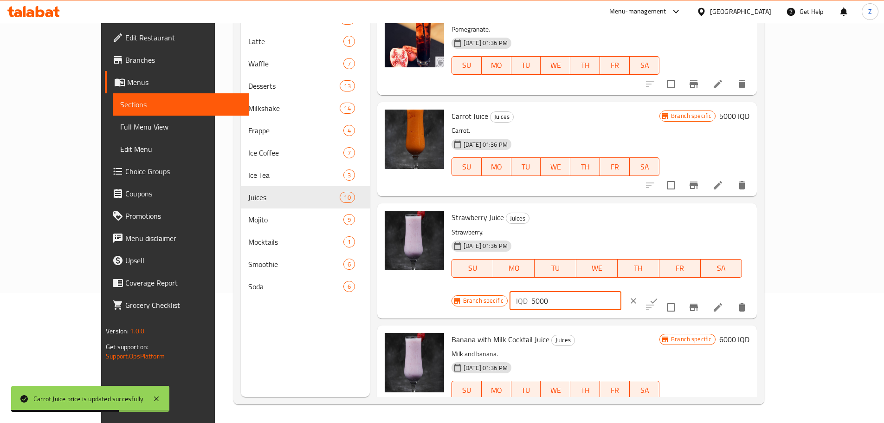
drag, startPoint x: 830, startPoint y: 221, endPoint x: 821, endPoint y: 236, distance: 16.6
click at [659, 296] on icon "ok" at bounding box center [653, 300] width 9 height 9
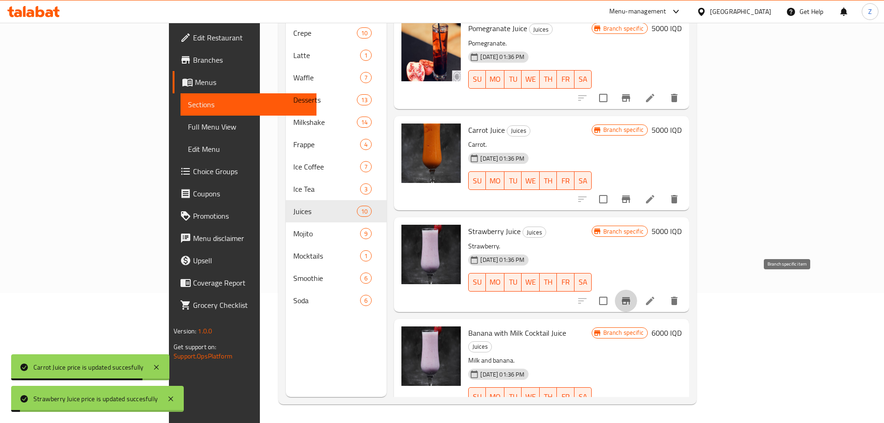
click at [632, 295] on icon "Branch-specific-item" at bounding box center [625, 300] width 11 height 11
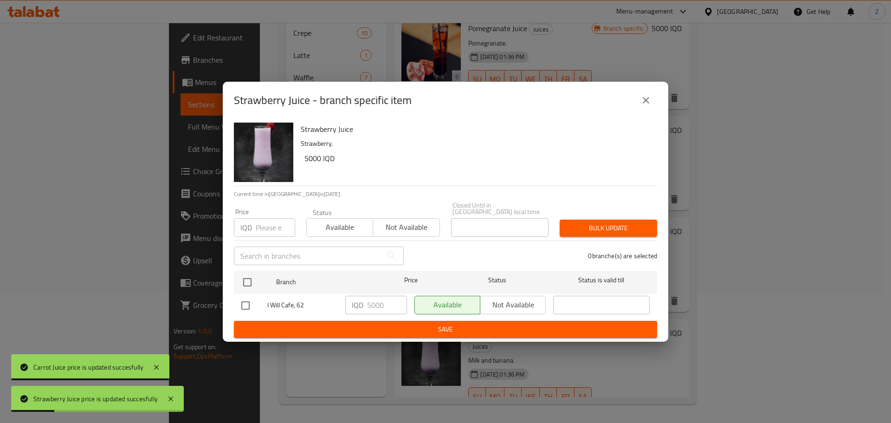
click at [650, 106] on icon "close" at bounding box center [645, 100] width 11 height 11
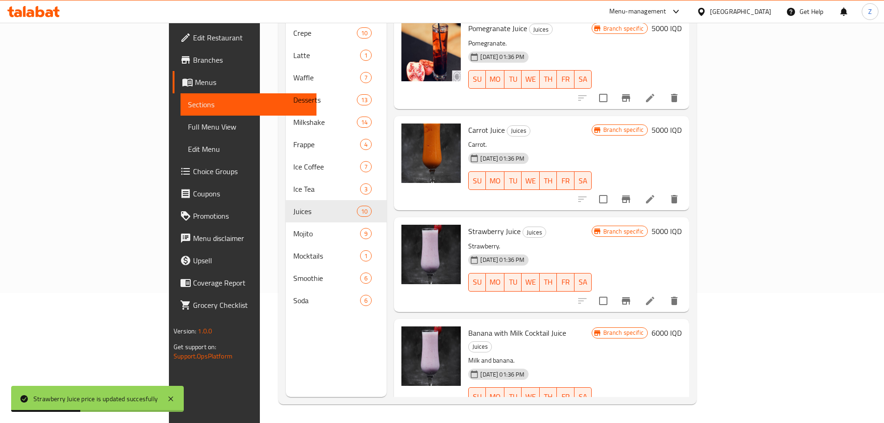
click at [682, 326] on h6 "6000 IQD" at bounding box center [667, 332] width 30 height 13
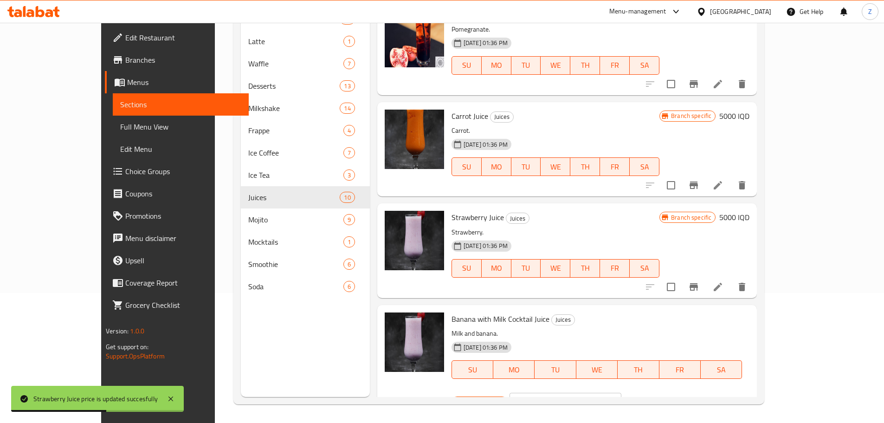
click at [621, 393] on input "6000" at bounding box center [576, 402] width 90 height 19
paste input "5"
type input "5000"
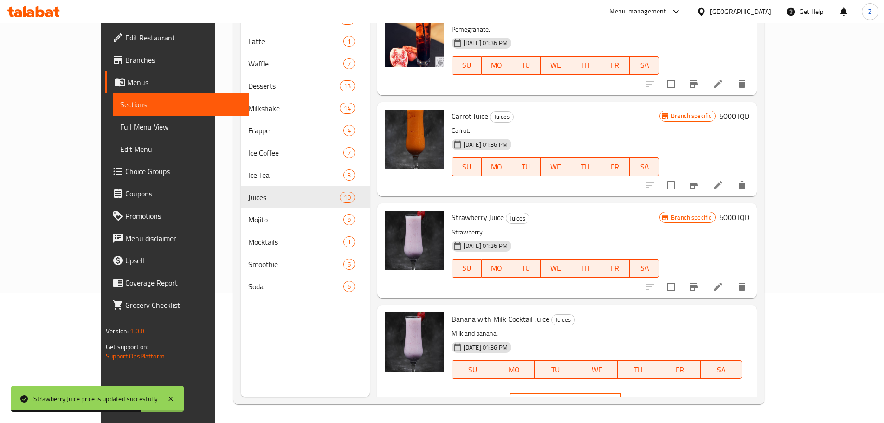
click at [658, 400] on icon "ok" at bounding box center [654, 402] width 7 height 5
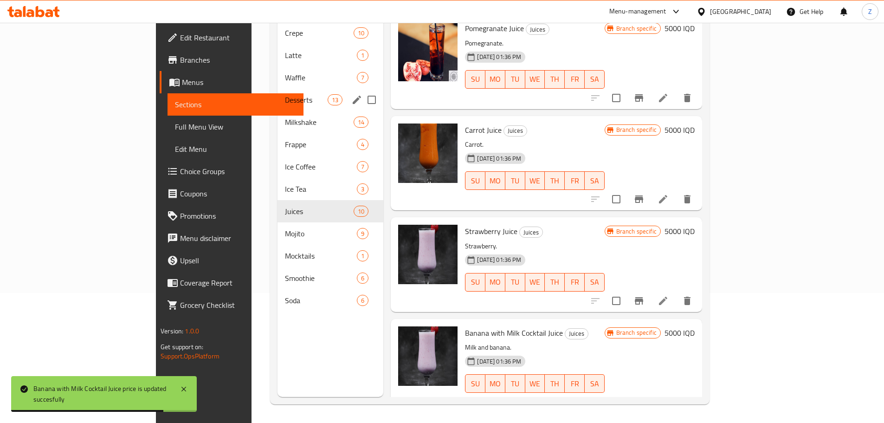
click at [278, 94] on div "Desserts 13" at bounding box center [331, 100] width 106 height 22
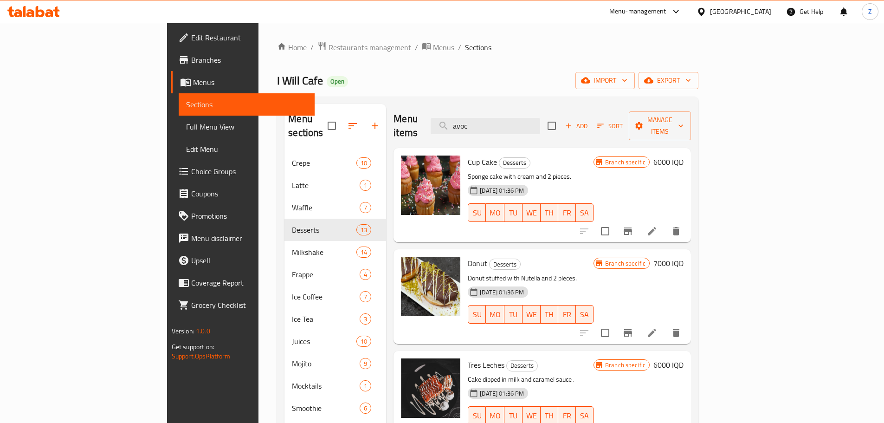
click at [684, 155] on h6 "6000 IQD" at bounding box center [668, 161] width 30 height 13
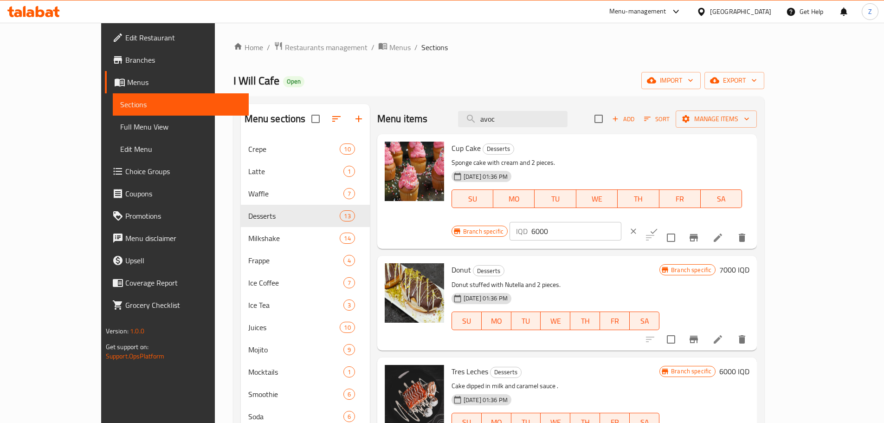
click at [621, 222] on input "6000" at bounding box center [576, 231] width 90 height 19
click at [659, 226] on icon "ok" at bounding box center [653, 230] width 9 height 9
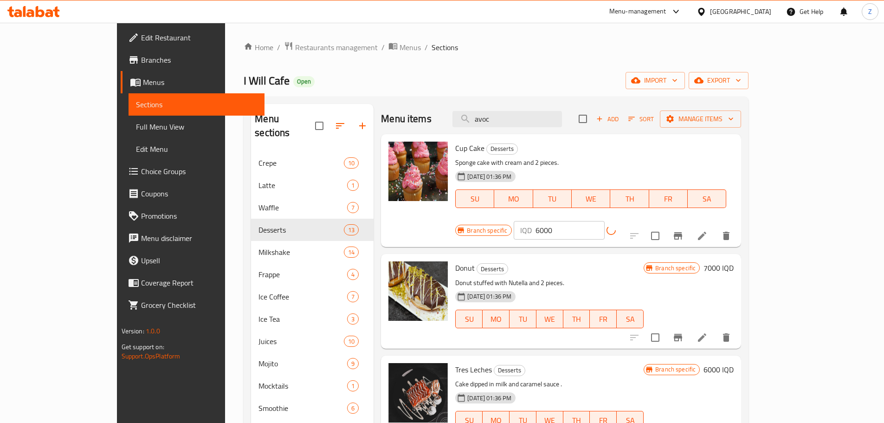
click at [682, 232] on icon "Branch-specific-item" at bounding box center [678, 235] width 8 height 7
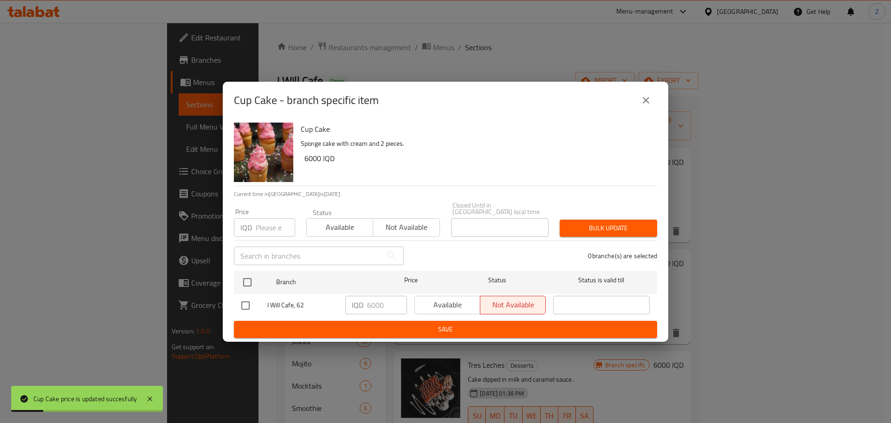
click at [643, 111] on button "close" at bounding box center [646, 100] width 22 height 22
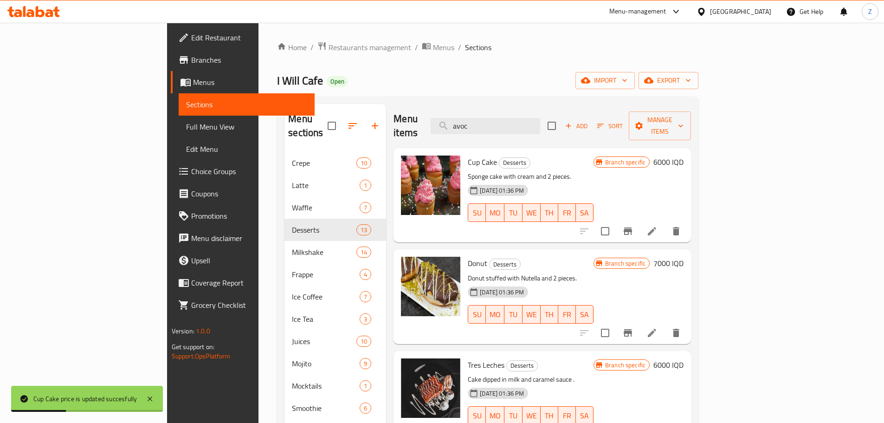
click at [691, 249] on div "Donut Desserts Donut stuffed with Nutella and 2 pieces. [DATE] 01:36 PM SU MO T…" at bounding box center [542, 296] width 297 height 94
click at [684, 257] on h6 "7000 IQD" at bounding box center [668, 263] width 30 height 13
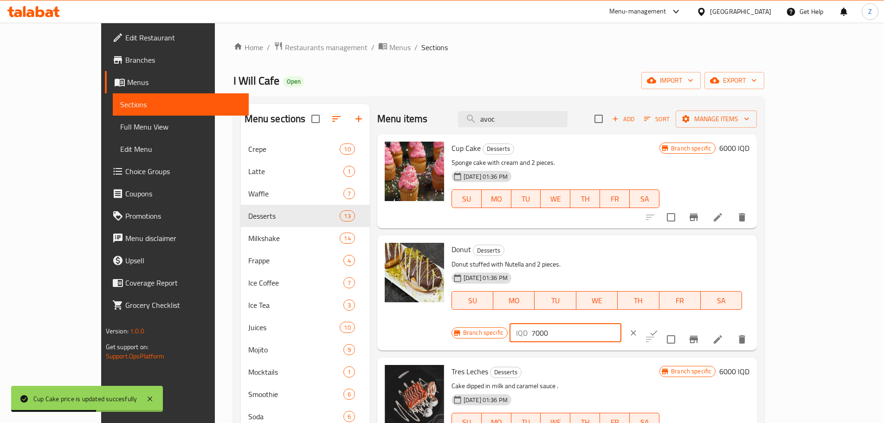
click at [621, 323] on input "7000" at bounding box center [576, 332] width 90 height 19
paste input "6"
type input "6000"
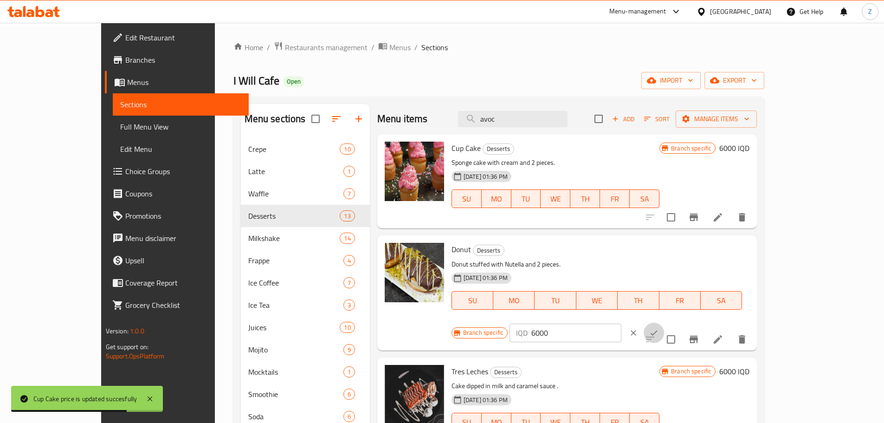
click at [659, 328] on icon "ok" at bounding box center [653, 332] width 9 height 9
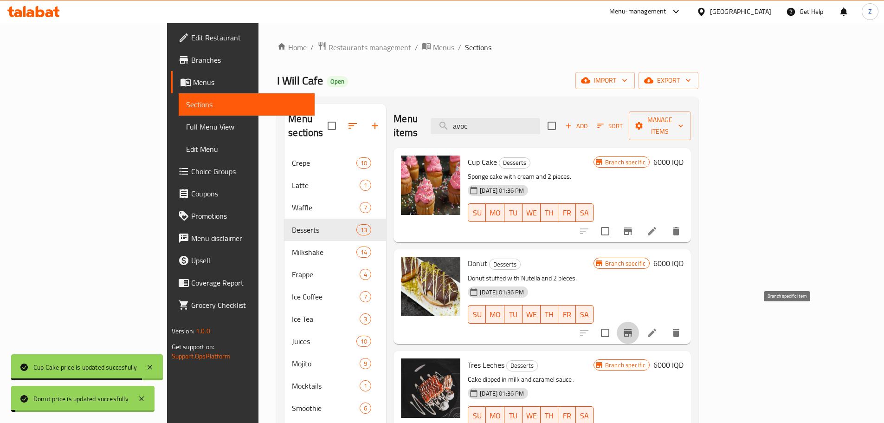
click at [639, 322] on button "Branch-specific-item" at bounding box center [628, 333] width 22 height 22
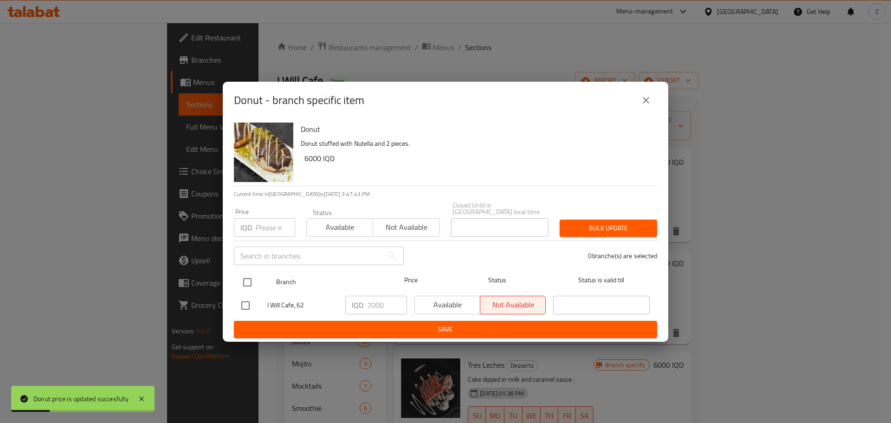
click at [250, 283] on input "checkbox" at bounding box center [247, 281] width 19 height 19
checkbox input "true"
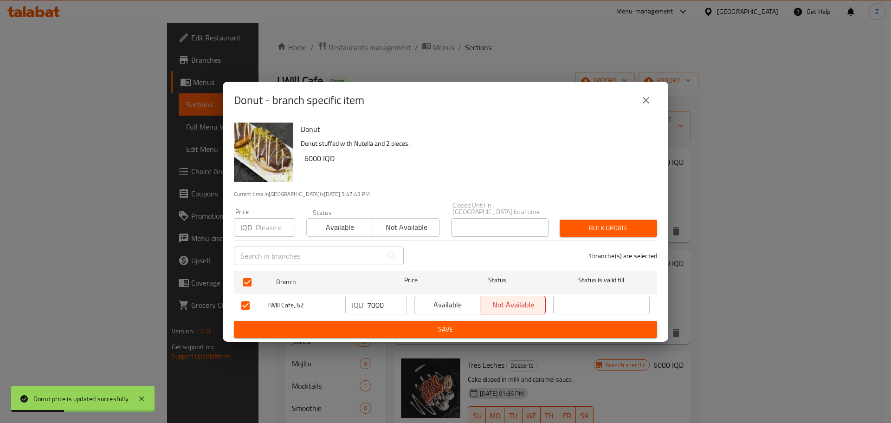
click at [363, 306] on p "IQD" at bounding box center [358, 304] width 12 height 11
click at [365, 306] on div "IQD 7000 ​" at bounding box center [376, 305] width 62 height 19
click at [379, 304] on input "7000" at bounding box center [387, 305] width 40 height 19
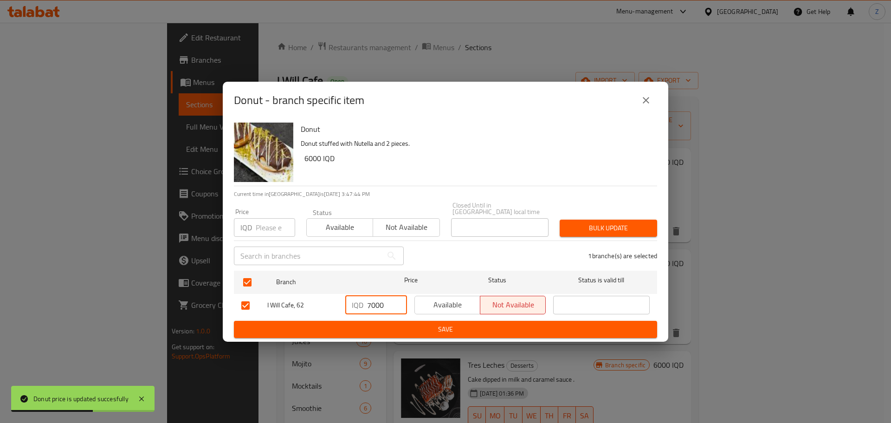
paste input "6"
type input "6000"
click at [393, 323] on span "Save" at bounding box center [445, 329] width 408 height 12
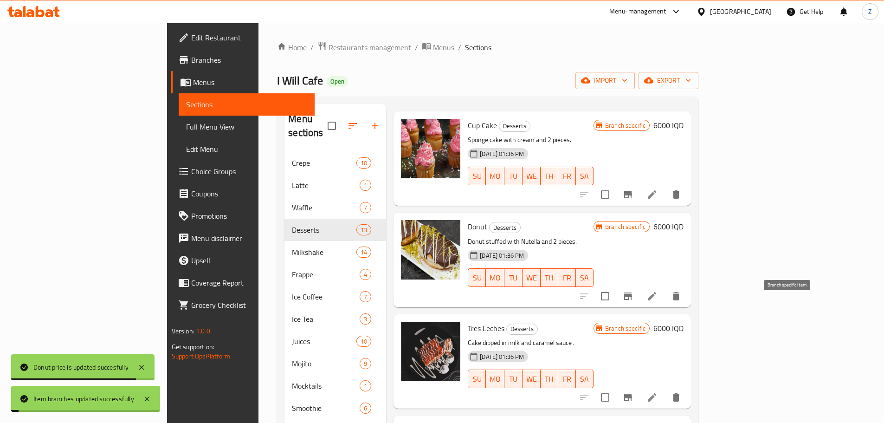
scroll to position [93, 0]
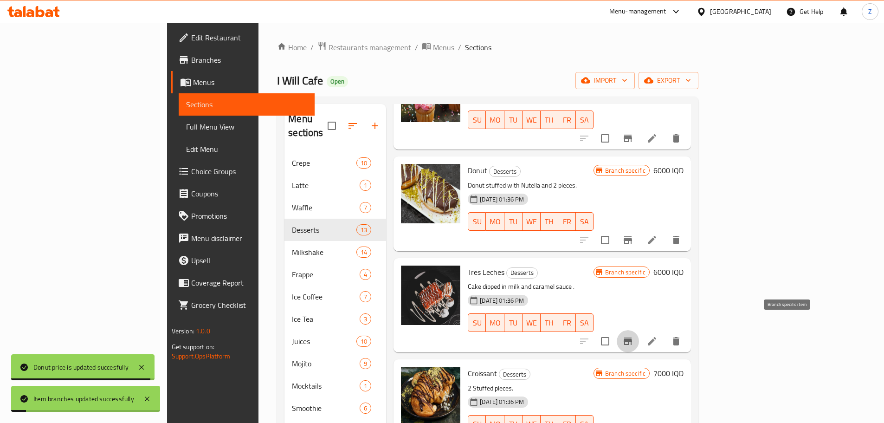
click at [639, 330] on button "Branch-specific-item" at bounding box center [628, 341] width 22 height 22
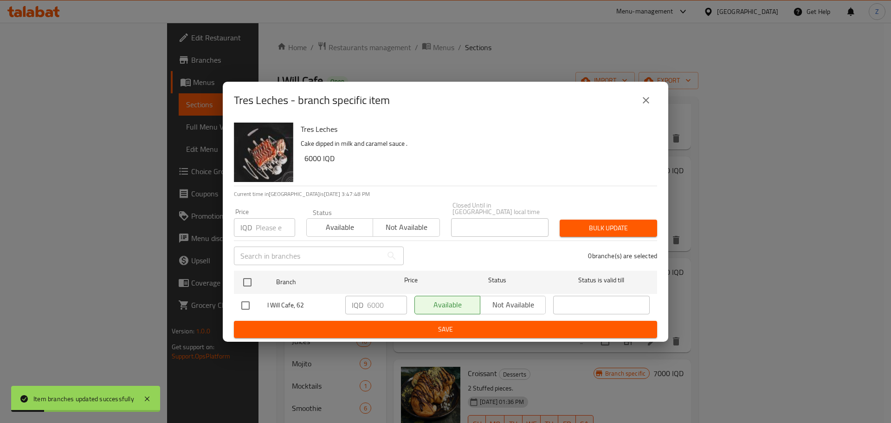
click at [648, 106] on icon "close" at bounding box center [645, 100] width 11 height 11
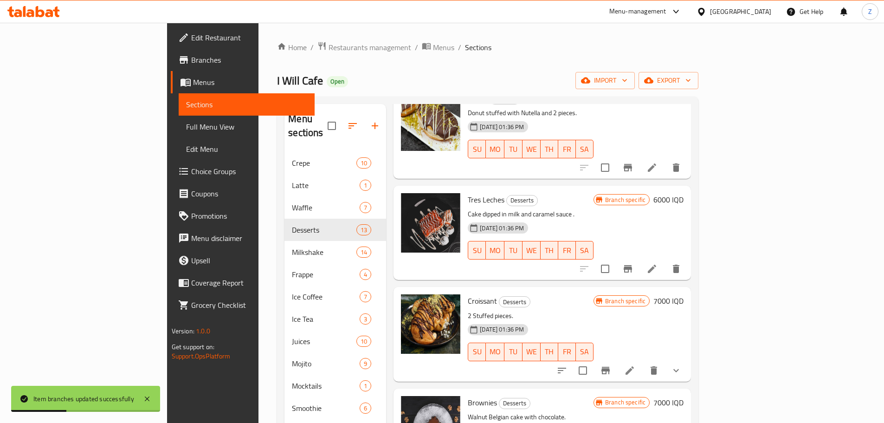
scroll to position [186, 0]
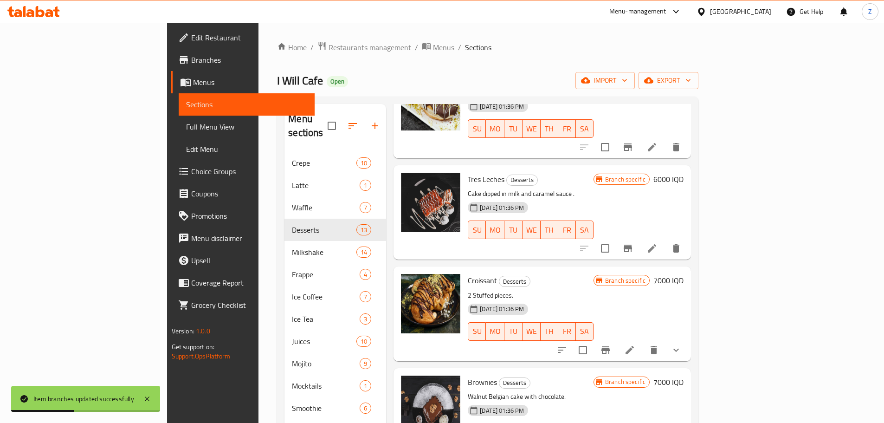
click at [684, 274] on h6 "7000 IQD" at bounding box center [668, 280] width 30 height 13
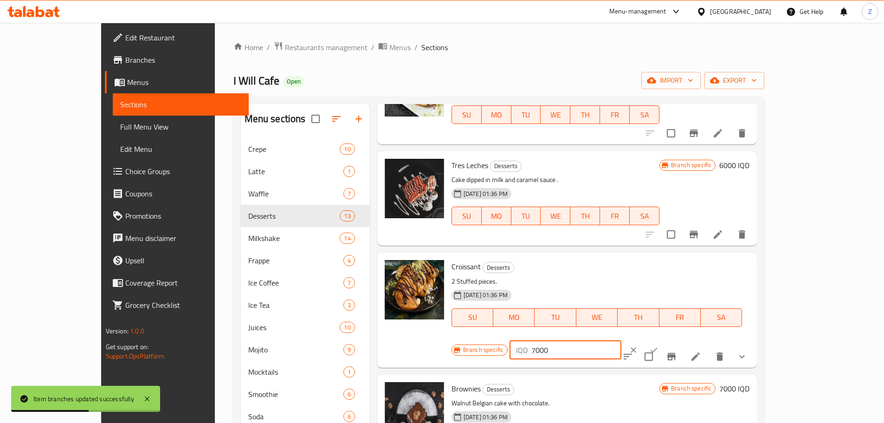
click at [621, 341] on input "7000" at bounding box center [576, 350] width 90 height 19
click at [621, 341] on input "number" at bounding box center [576, 350] width 90 height 19
paste input "6000"
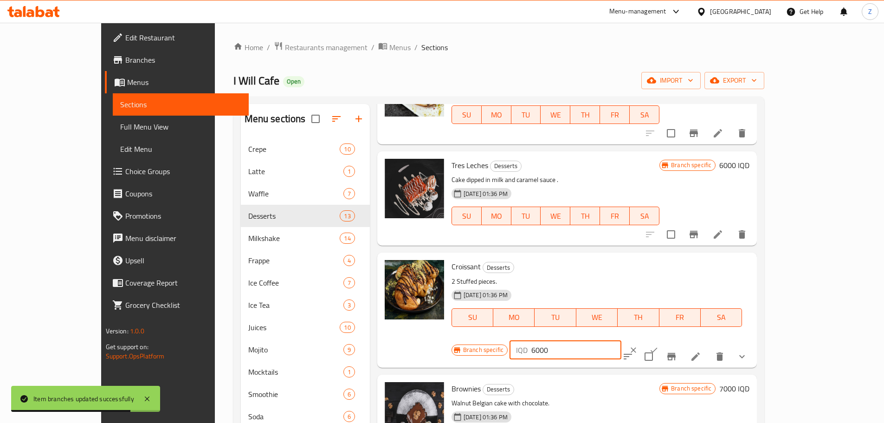
type input "6000"
click at [659, 345] on icon "ok" at bounding box center [653, 349] width 9 height 9
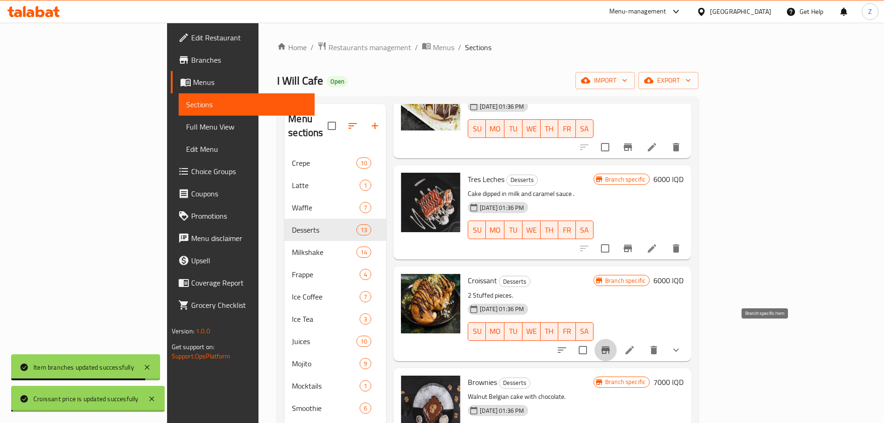
click at [617, 339] on button "Branch-specific-item" at bounding box center [605, 350] width 22 height 22
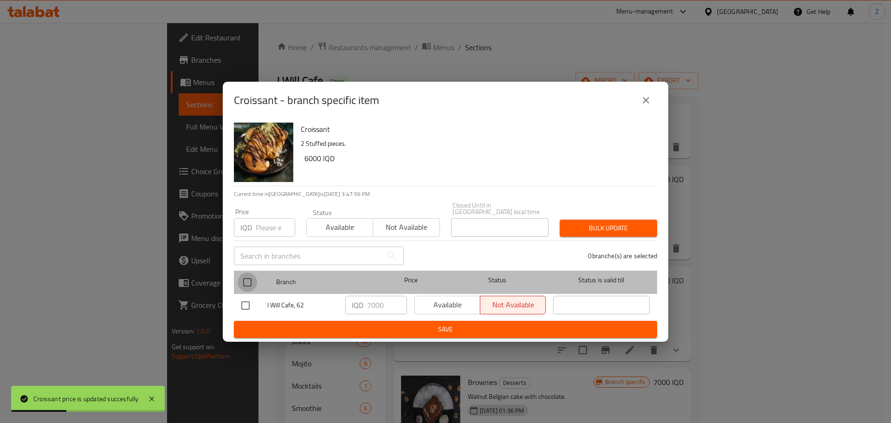
click at [250, 285] on input "checkbox" at bounding box center [247, 281] width 19 height 19
checkbox input "true"
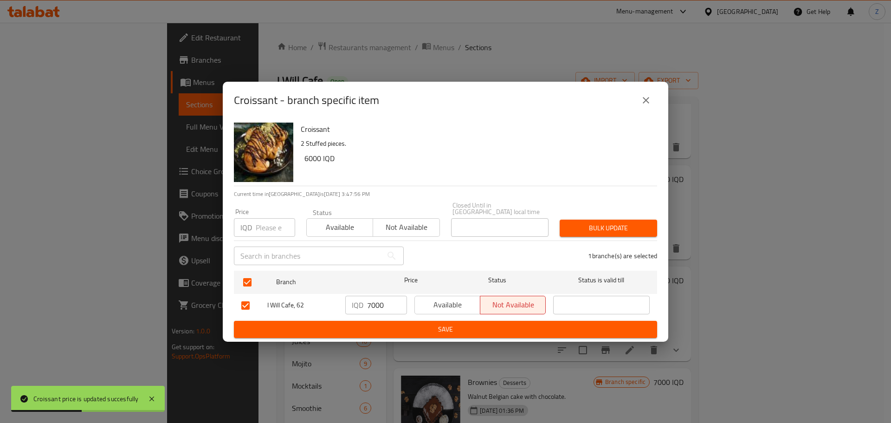
click at [370, 308] on input "7000" at bounding box center [387, 305] width 40 height 19
paste input "6"
type input "6000"
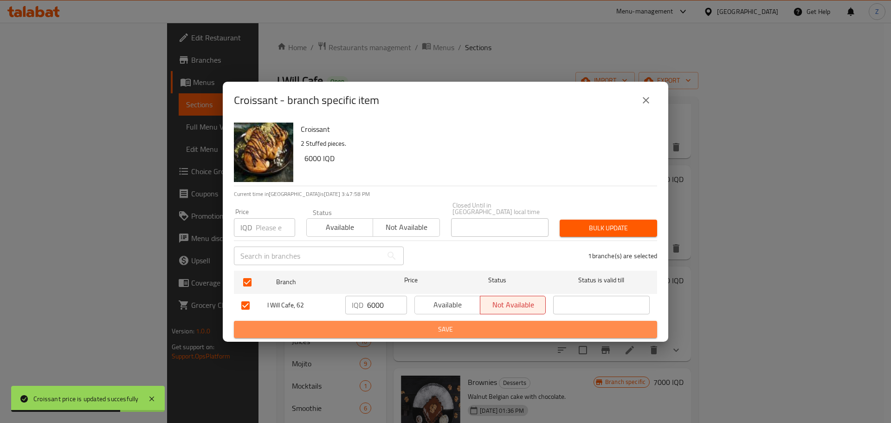
click at [382, 328] on span "Save" at bounding box center [445, 329] width 408 height 12
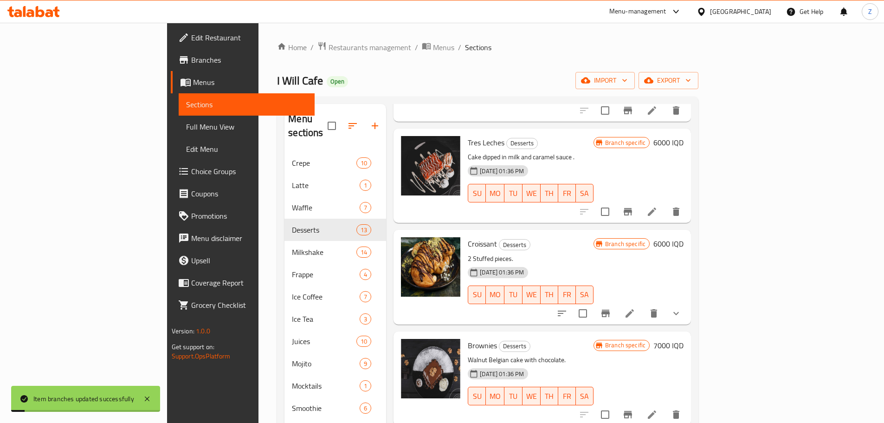
scroll to position [278, 0]
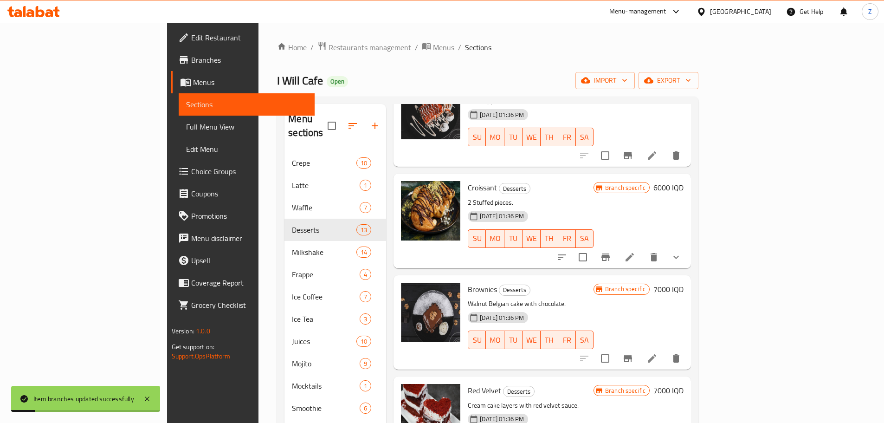
click at [684, 283] on h6 "7000 IQD" at bounding box center [668, 289] width 30 height 13
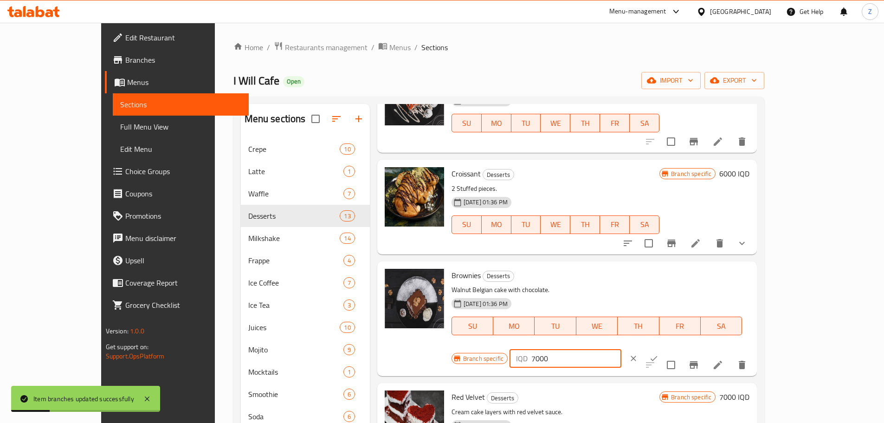
click at [621, 349] on input "7000" at bounding box center [576, 358] width 90 height 19
paste input "6"
type input "6000"
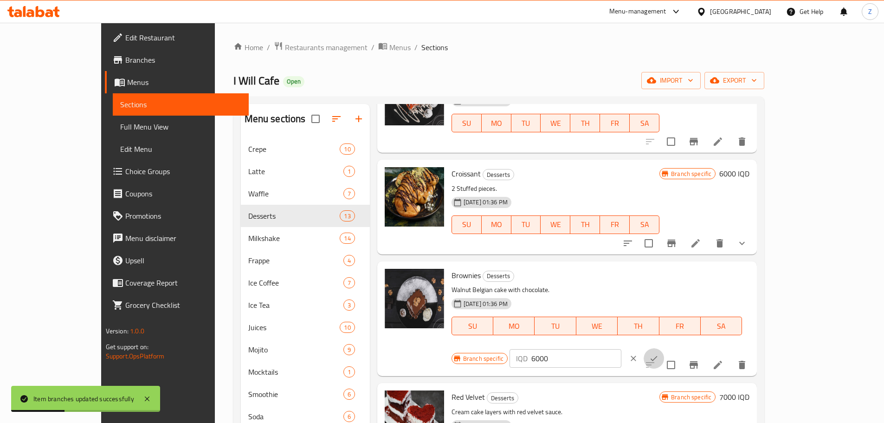
click at [658, 356] on icon "ok" at bounding box center [654, 358] width 7 height 5
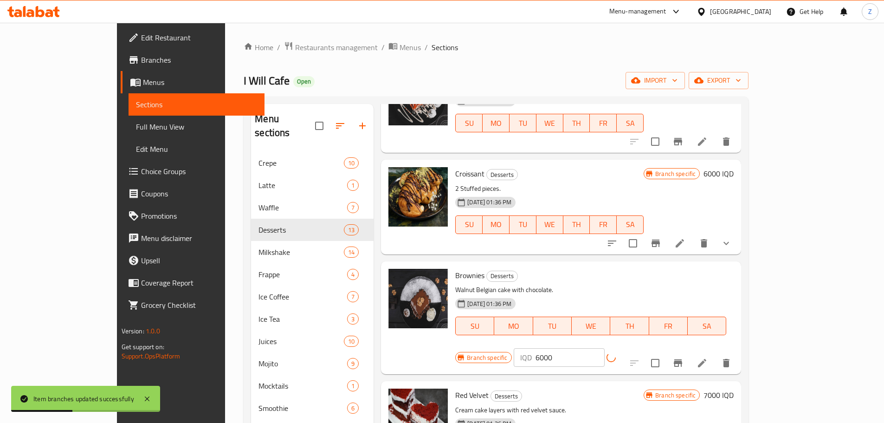
click at [684, 357] on icon "Branch-specific-item" at bounding box center [677, 362] width 11 height 11
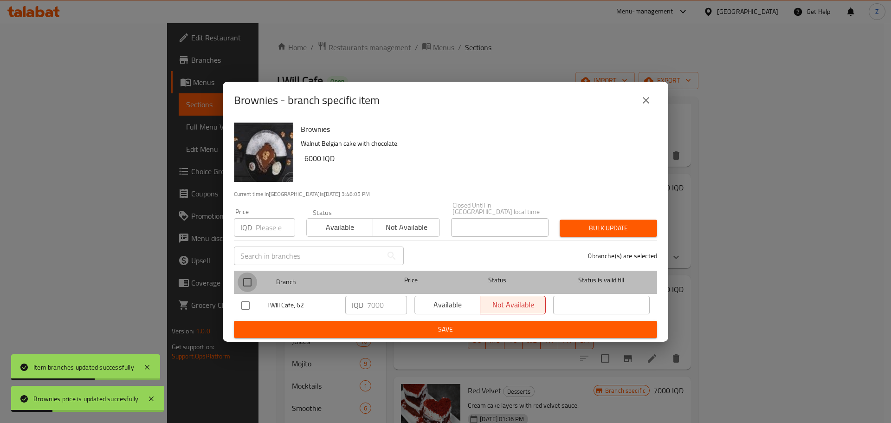
click at [256, 284] on input "checkbox" at bounding box center [247, 281] width 19 height 19
checkbox input "true"
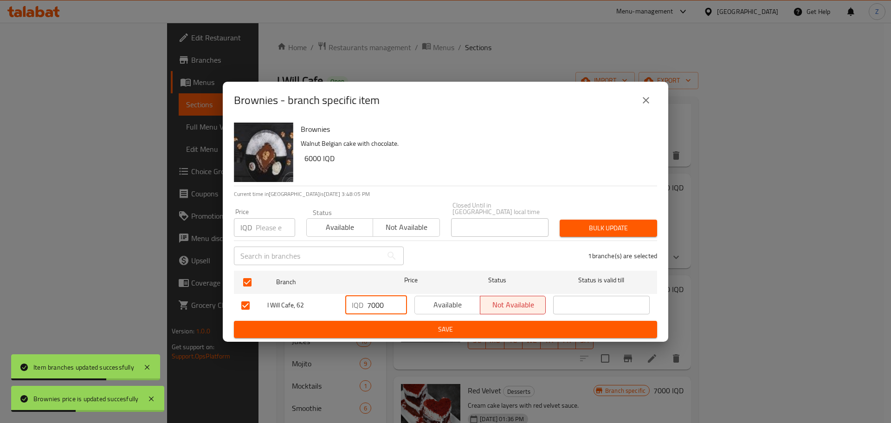
click at [381, 301] on input "7000" at bounding box center [387, 305] width 40 height 19
paste input "6"
type input "6000"
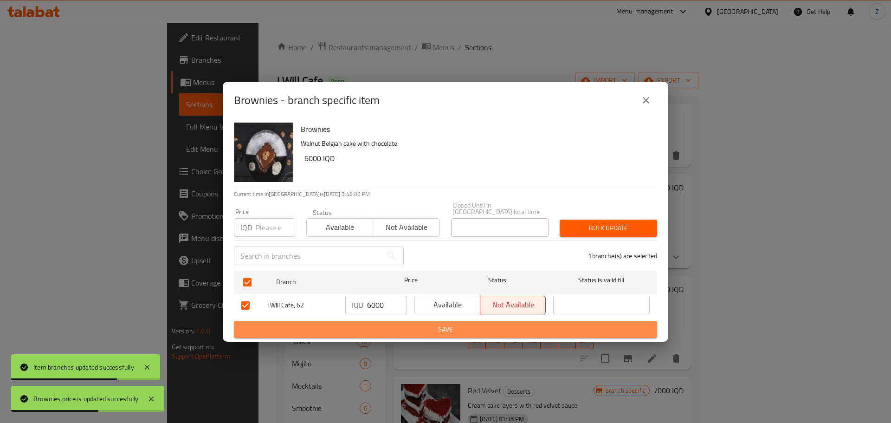
click at [415, 323] on span "Save" at bounding box center [445, 329] width 408 height 12
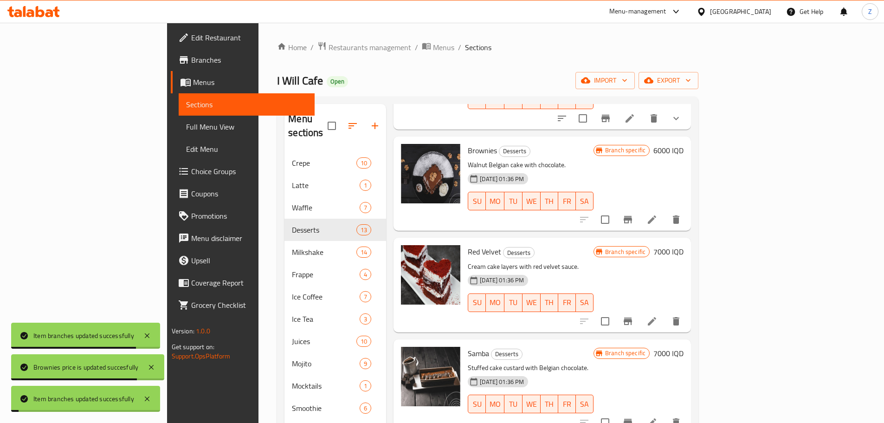
scroll to position [418, 0]
click at [684, 245] on h6 "7000 IQD" at bounding box center [668, 251] width 30 height 13
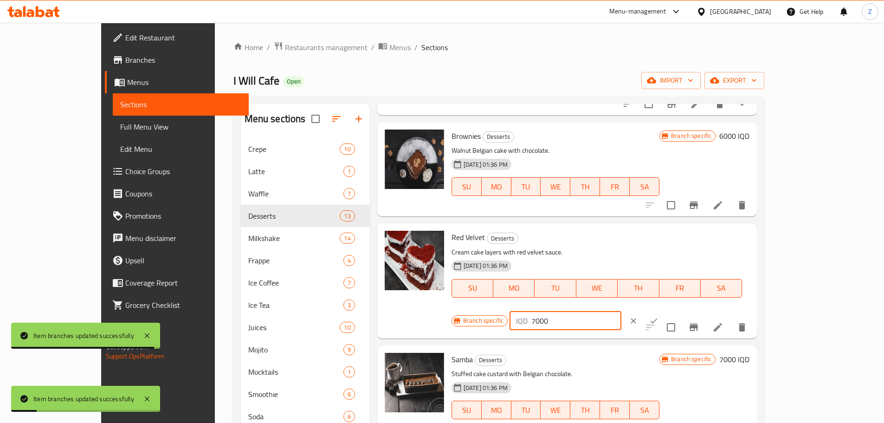
click at [621, 311] on input "7000" at bounding box center [576, 320] width 90 height 19
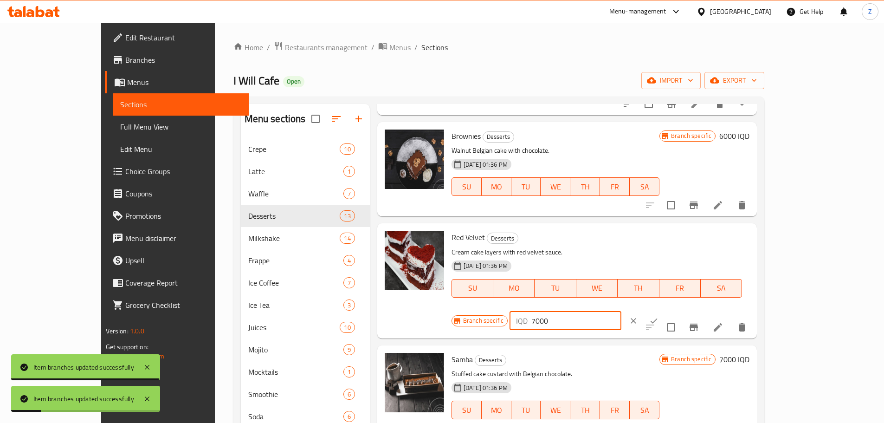
click at [621, 311] on input "7000" at bounding box center [576, 320] width 90 height 19
paste input "6"
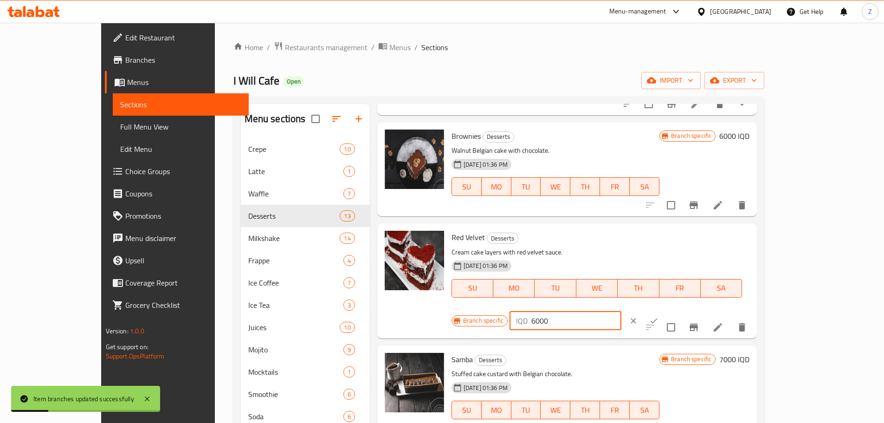
type input "6000"
click at [659, 316] on icon "ok" at bounding box center [653, 320] width 9 height 9
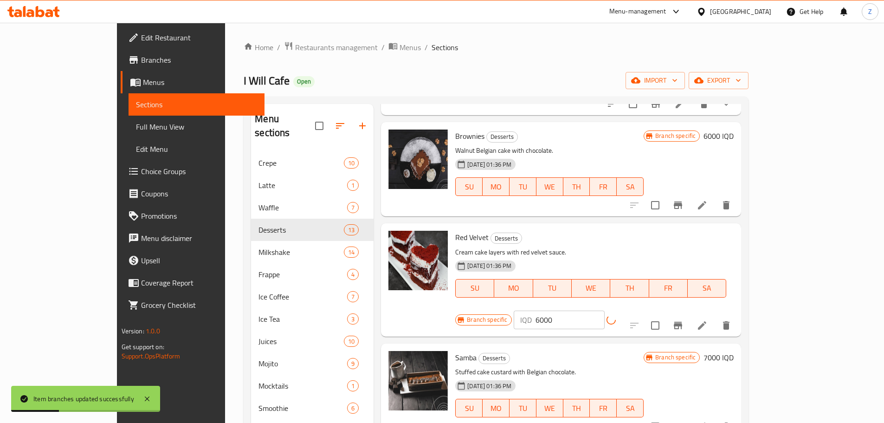
click at [684, 320] on icon "Branch-specific-item" at bounding box center [677, 325] width 11 height 11
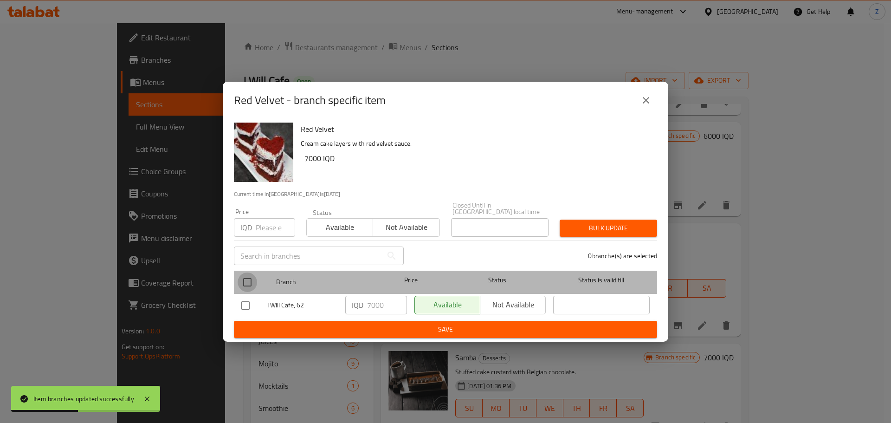
drag, startPoint x: 243, startPoint y: 273, endPoint x: 326, endPoint y: 289, distance: 84.6
click at [244, 273] on input "checkbox" at bounding box center [247, 281] width 19 height 19
checkbox input "true"
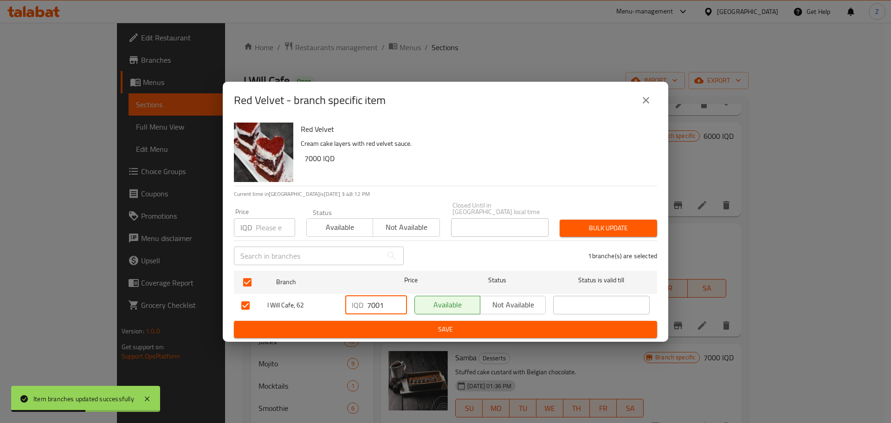
click at [395, 298] on input "7001" at bounding box center [387, 305] width 40 height 19
click at [388, 300] on input "7001" at bounding box center [387, 305] width 40 height 19
paste input "6000"
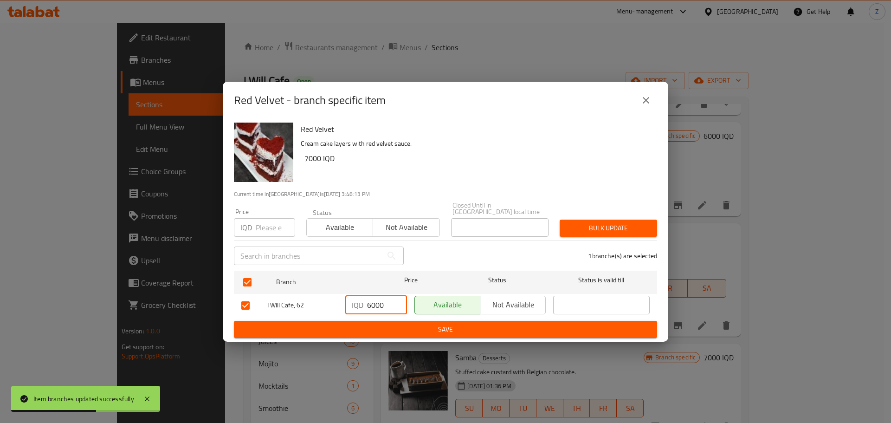
type input "6000"
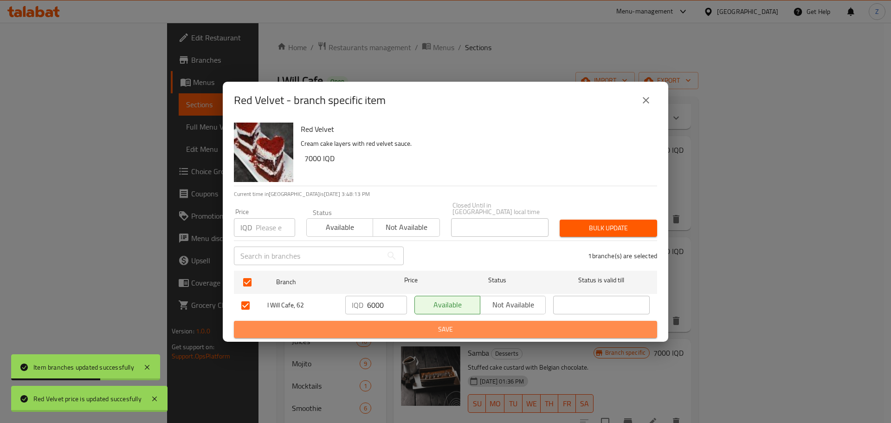
click at [401, 323] on span "Save" at bounding box center [445, 329] width 408 height 12
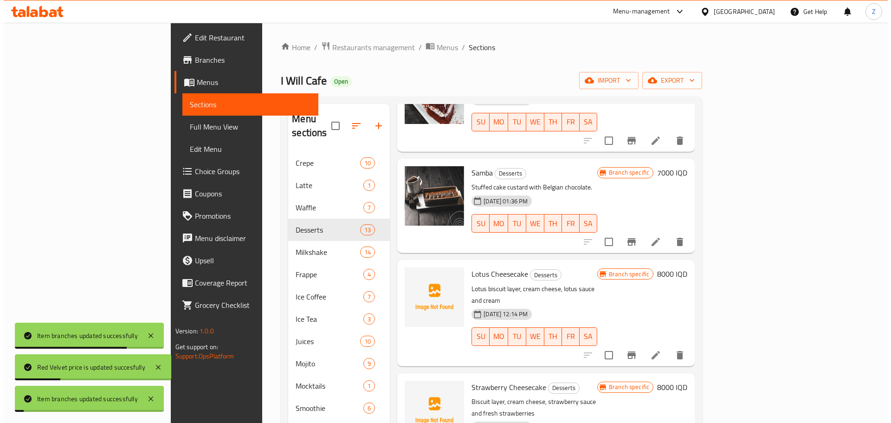
scroll to position [603, 0]
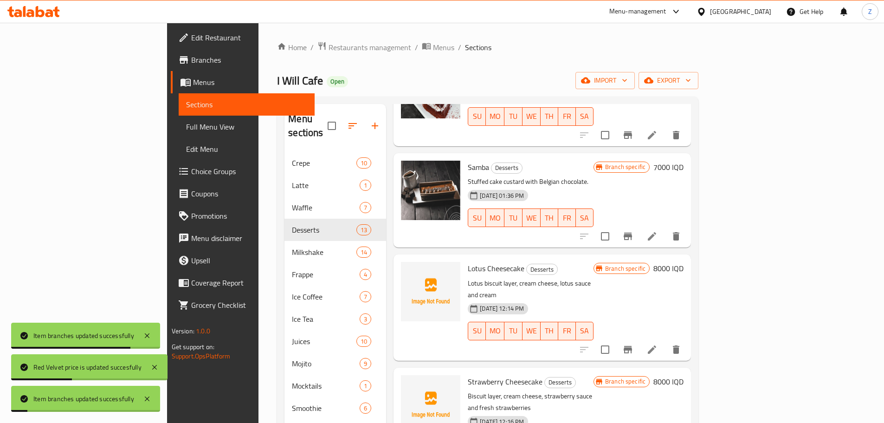
click at [684, 161] on h6 "7000 IQD" at bounding box center [668, 167] width 30 height 13
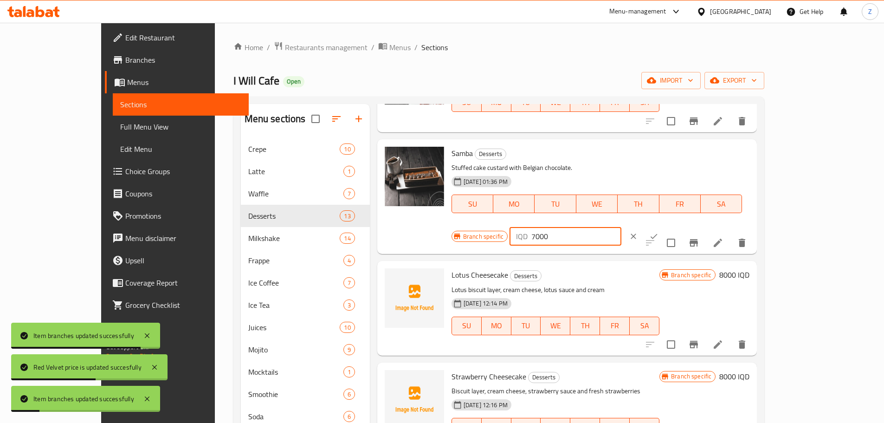
click at [621, 227] on input "7000" at bounding box center [576, 236] width 90 height 19
paste input "6"
type input "6000"
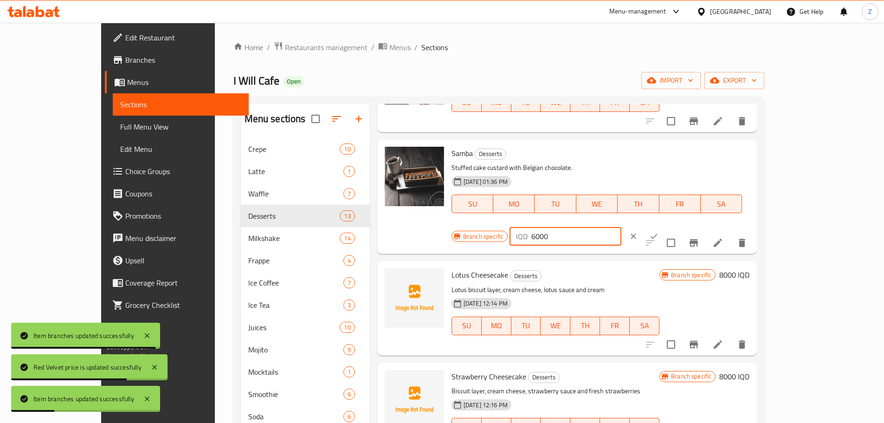
drag, startPoint x: 831, startPoint y: 159, endPoint x: 817, endPoint y: 174, distance: 20.4
click at [659, 232] on icon "ok" at bounding box center [653, 236] width 9 height 9
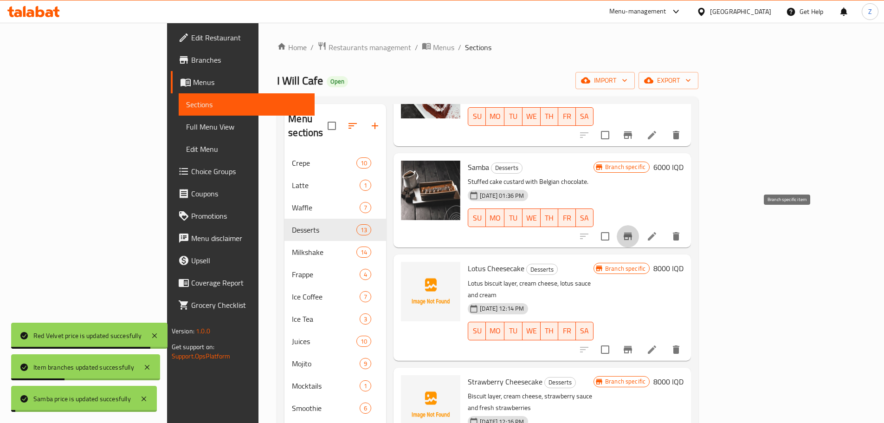
click at [632, 233] on icon "Branch-specific-item" at bounding box center [628, 236] width 8 height 7
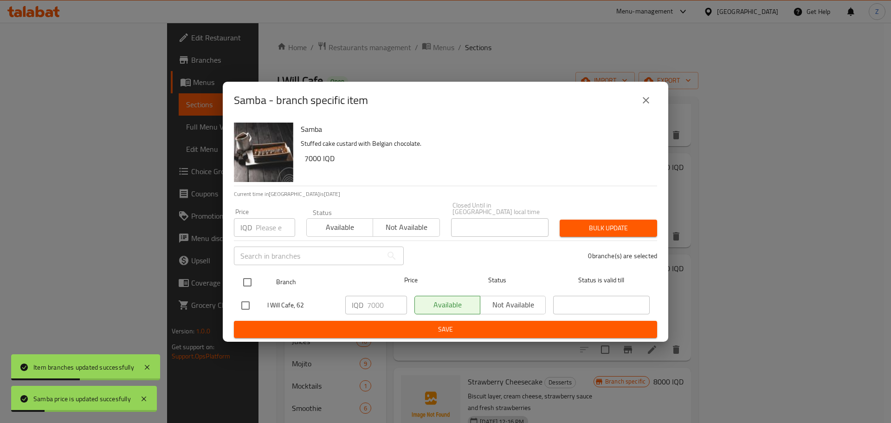
click at [253, 283] on input "checkbox" at bounding box center [247, 281] width 19 height 19
checkbox input "true"
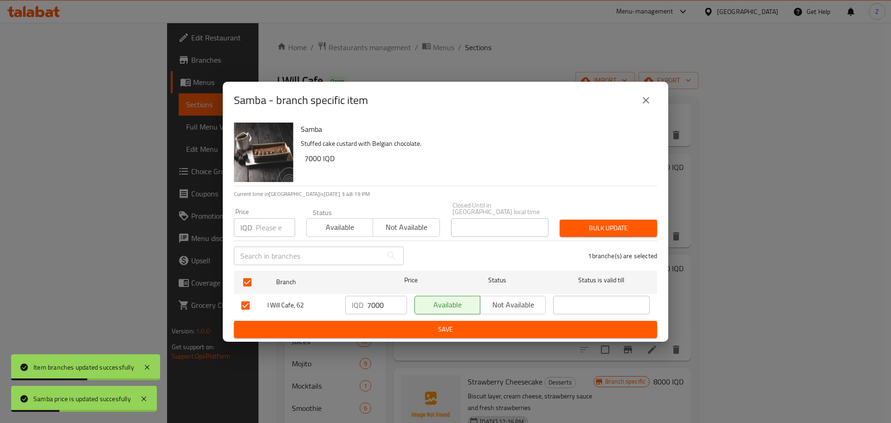
click at [382, 296] on input "7000" at bounding box center [387, 305] width 40 height 19
paste input "6"
type input "6000"
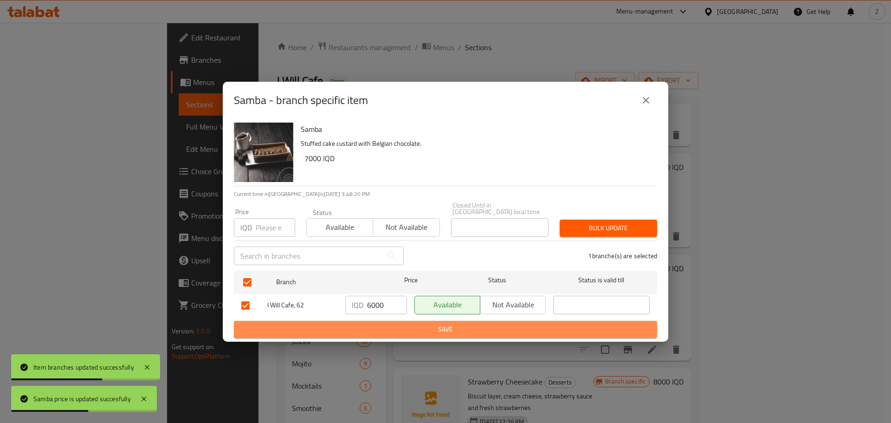
click at [389, 324] on span "Save" at bounding box center [445, 329] width 408 height 12
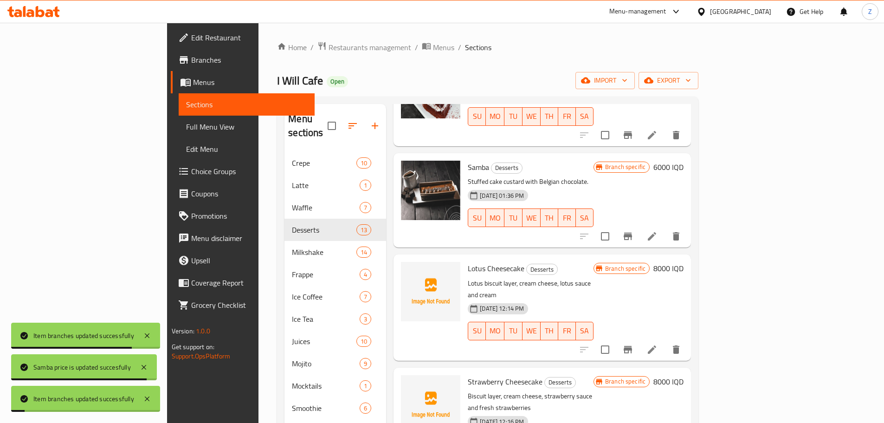
click at [684, 262] on h6 "8000 IQD" at bounding box center [668, 268] width 30 height 13
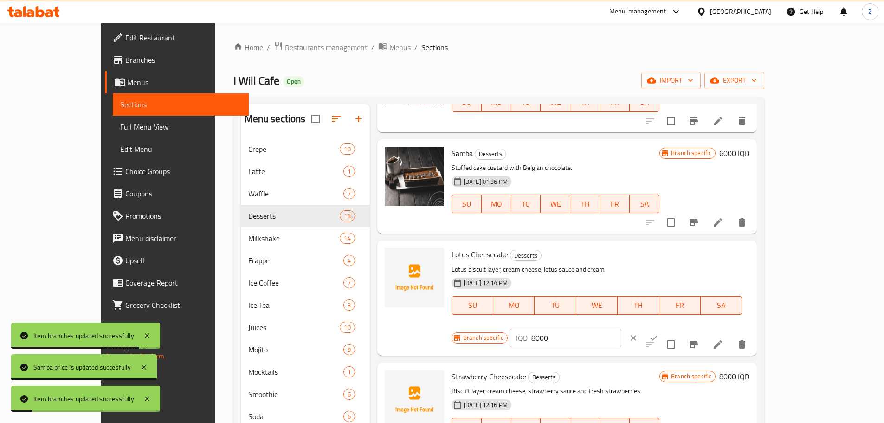
click at [621, 329] on input "8000" at bounding box center [576, 338] width 90 height 19
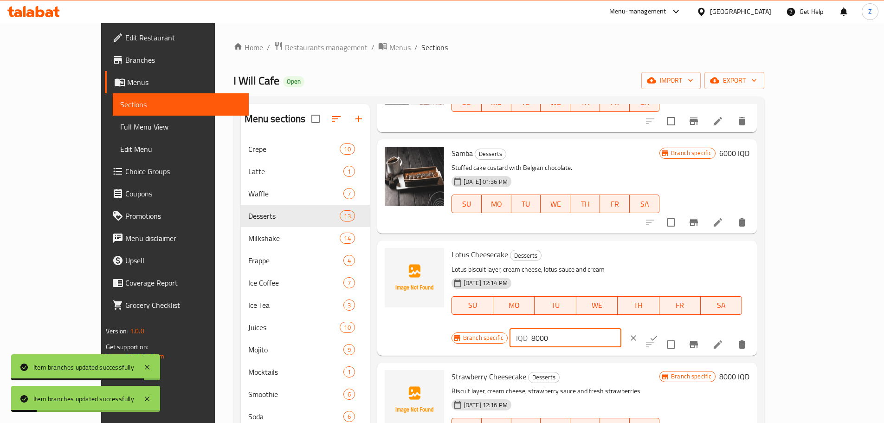
click at [621, 329] on input "8000" at bounding box center [576, 338] width 90 height 19
paste input "6"
type input "6000"
click at [659, 333] on icon "ok" at bounding box center [653, 337] width 9 height 9
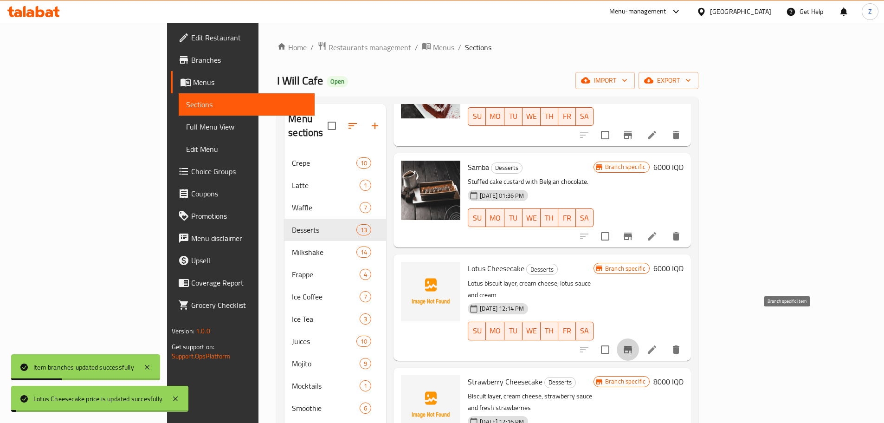
click at [639, 338] on button "Branch-specific-item" at bounding box center [628, 349] width 22 height 22
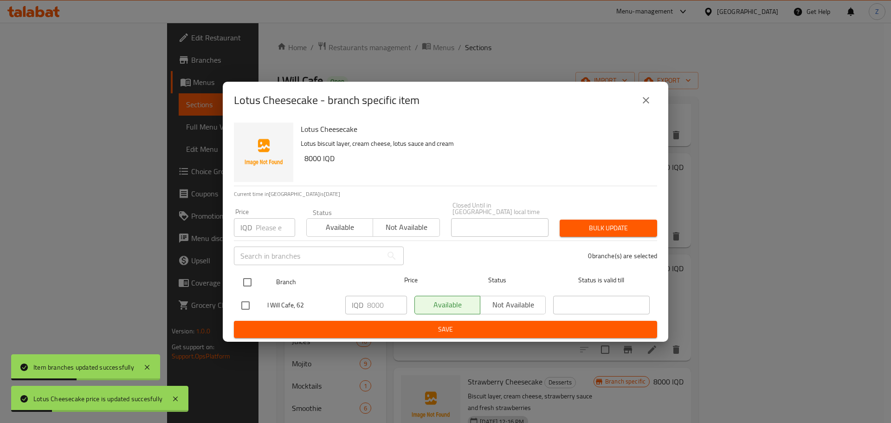
click at [266, 279] on div at bounding box center [255, 282] width 35 height 27
drag, startPoint x: 247, startPoint y: 276, endPoint x: 278, endPoint y: 285, distance: 32.6
click at [247, 276] on input "checkbox" at bounding box center [247, 281] width 19 height 19
checkbox input "true"
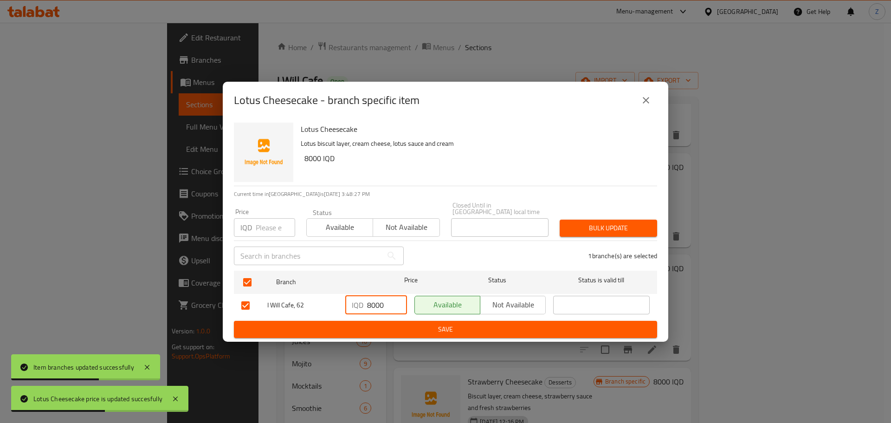
click at [381, 296] on input "8000" at bounding box center [387, 305] width 40 height 19
paste input "6000"
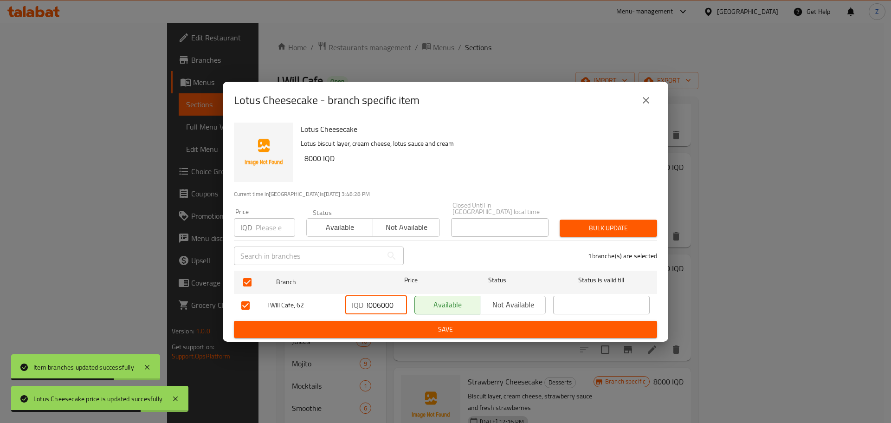
click at [383, 303] on input "80060000" at bounding box center [387, 305] width 40 height 19
paste input "6"
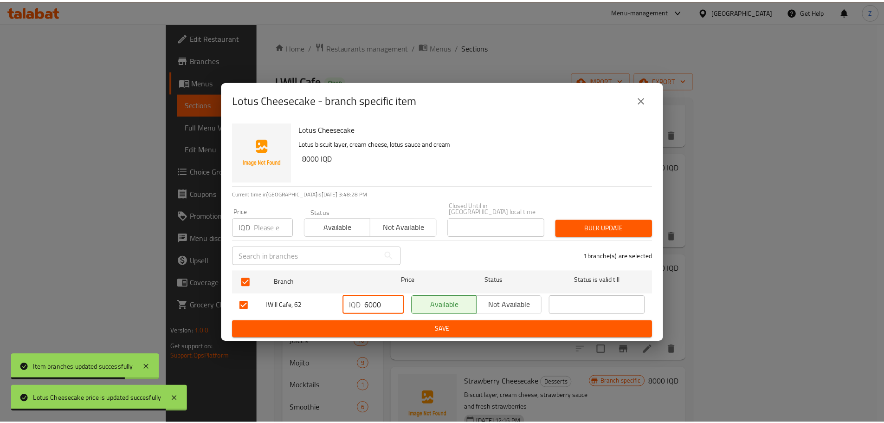
scroll to position [0, 0]
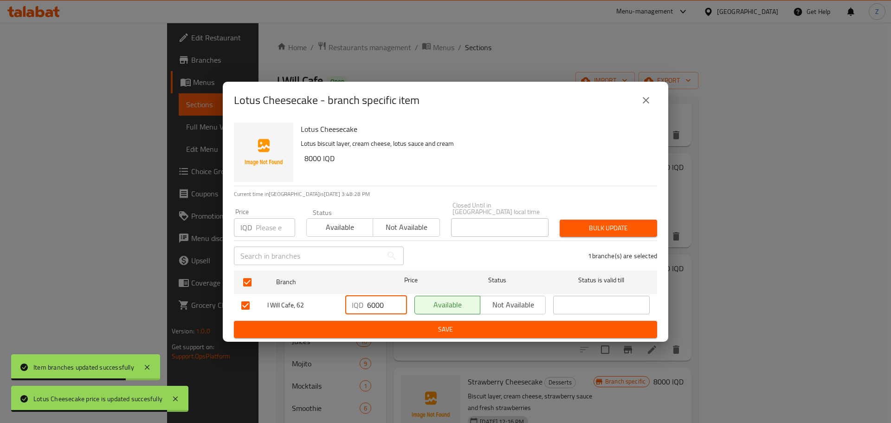
type input "6000"
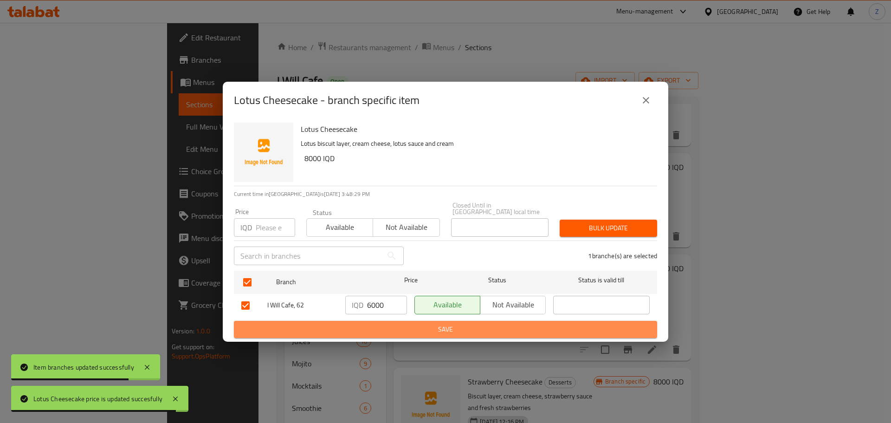
click at [402, 323] on span "Save" at bounding box center [445, 329] width 408 height 12
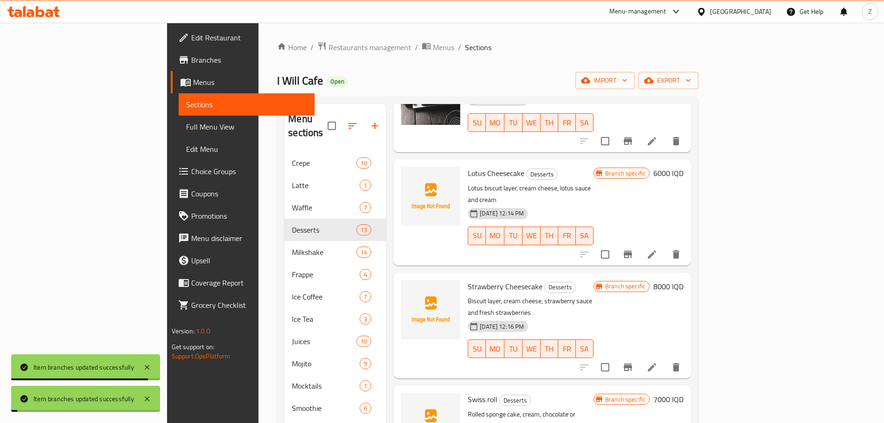
scroll to position [743, 0]
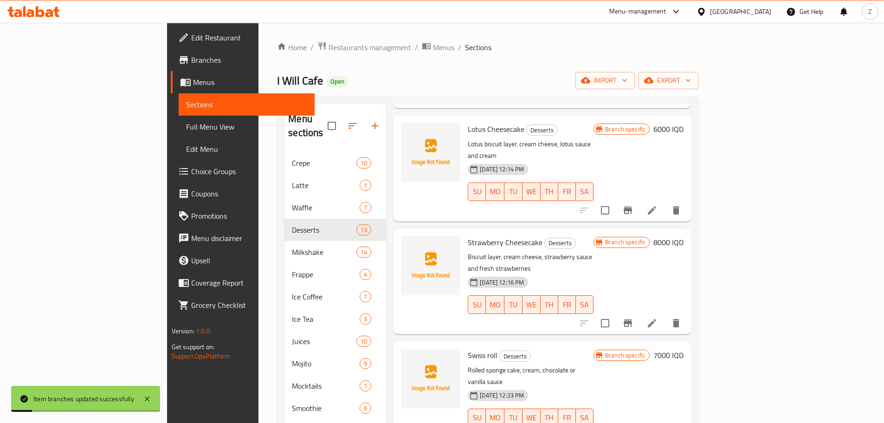
click at [684, 236] on h6 "8000 IQD" at bounding box center [668, 242] width 30 height 13
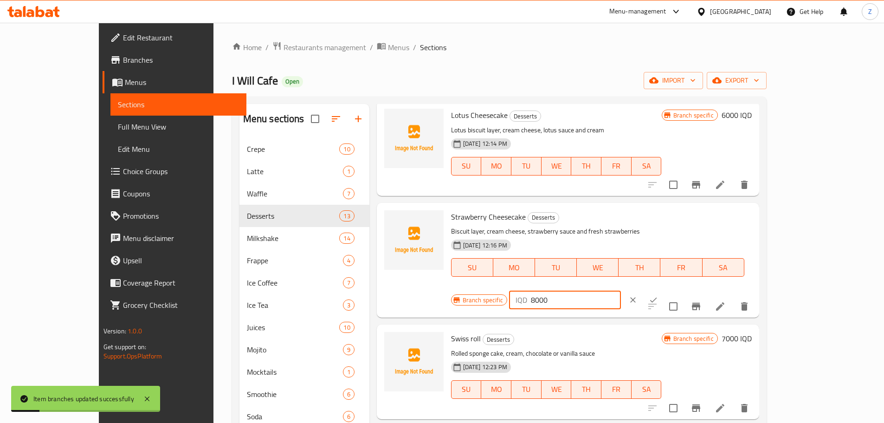
click at [621, 291] on input "8000" at bounding box center [576, 300] width 90 height 19
paste input "6"
type input "6000"
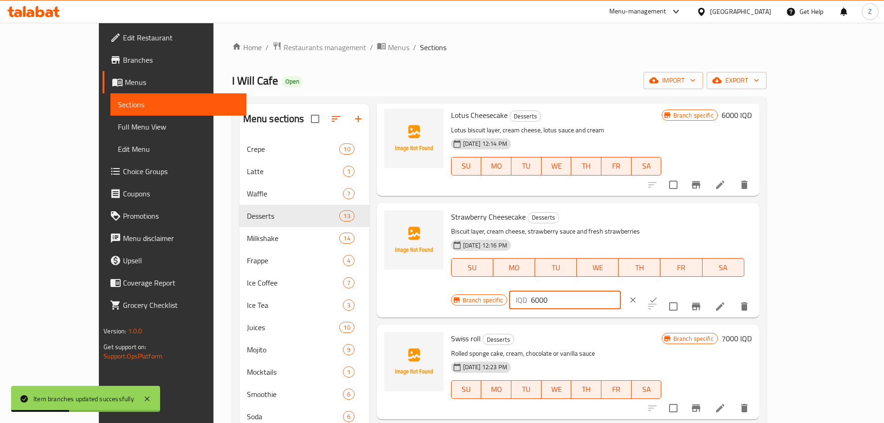
click at [664, 290] on div at bounding box center [643, 300] width 41 height 20
click at [658, 295] on icon "ok" at bounding box center [653, 299] width 9 height 9
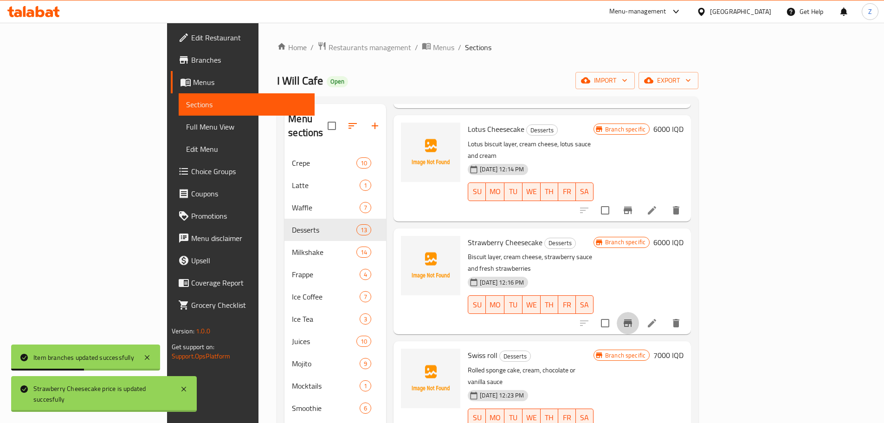
click at [639, 312] on button "Branch-specific-item" at bounding box center [628, 323] width 22 height 22
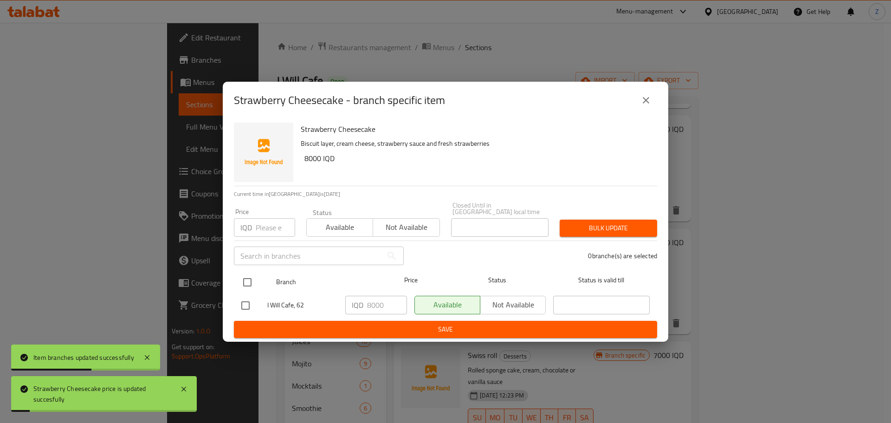
click at [276, 282] on div "Branch" at bounding box center [324, 282] width 104 height 27
click at [251, 283] on input "checkbox" at bounding box center [247, 281] width 19 height 19
checkbox input "true"
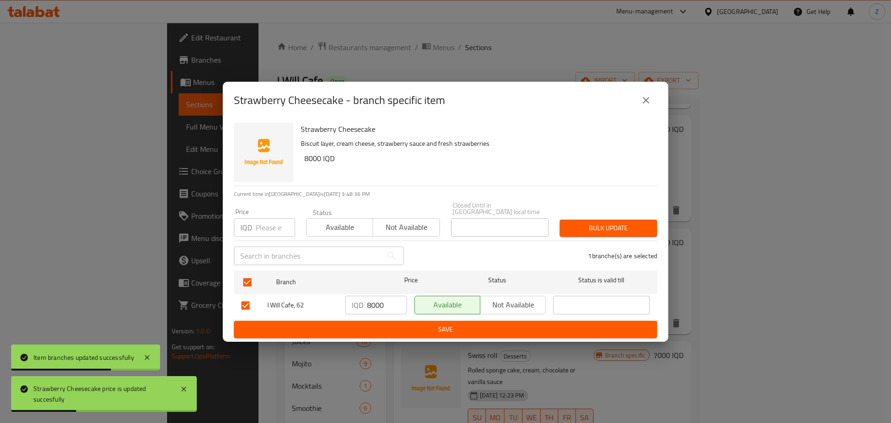
click at [375, 305] on input "8000" at bounding box center [387, 305] width 40 height 19
paste input "6"
type input "6000"
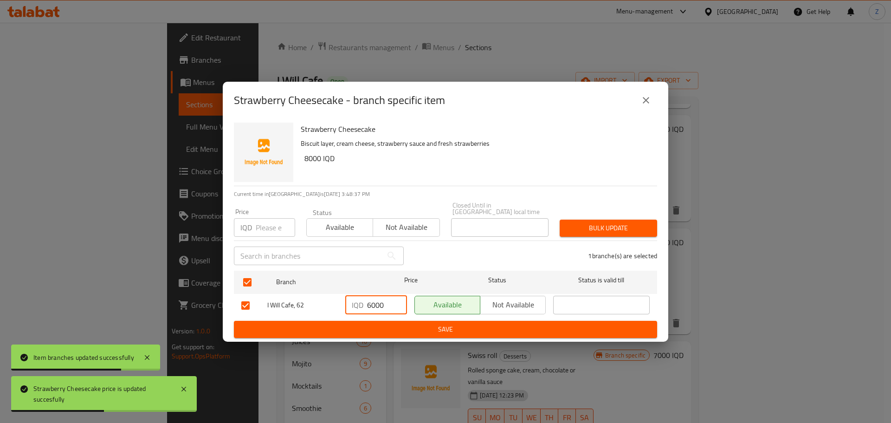
click at [391, 325] on span "Save" at bounding box center [445, 329] width 408 height 12
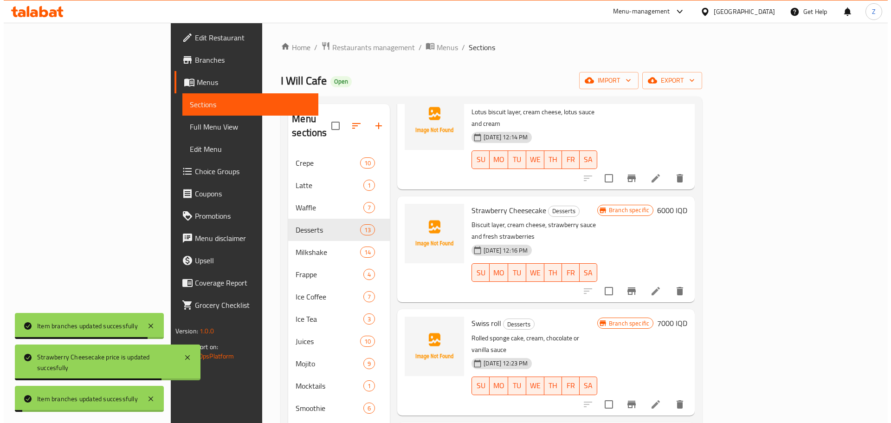
scroll to position [835, 0]
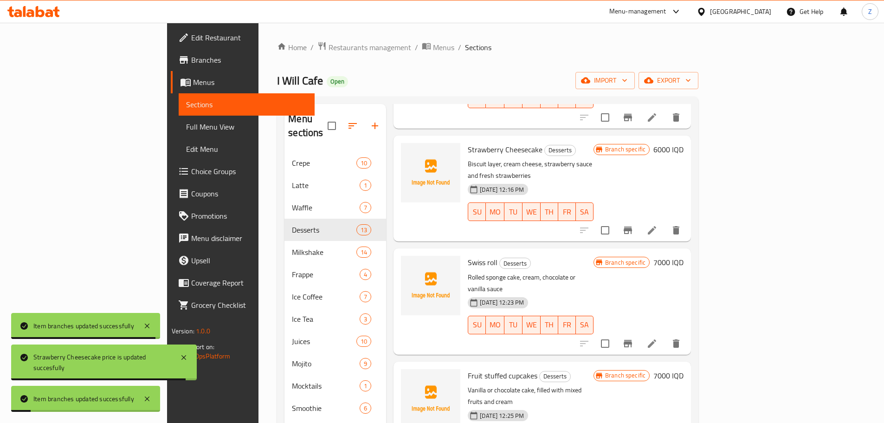
click at [684, 256] on h6 "7000 IQD" at bounding box center [668, 262] width 30 height 13
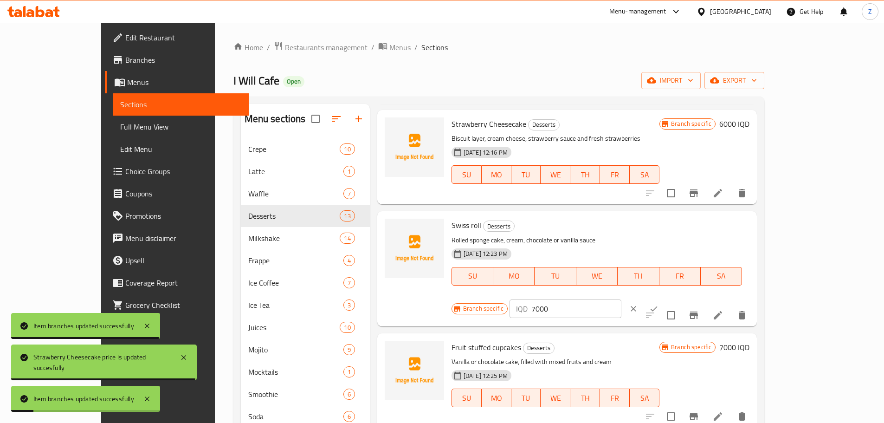
click at [621, 299] on input "7000" at bounding box center [576, 308] width 90 height 19
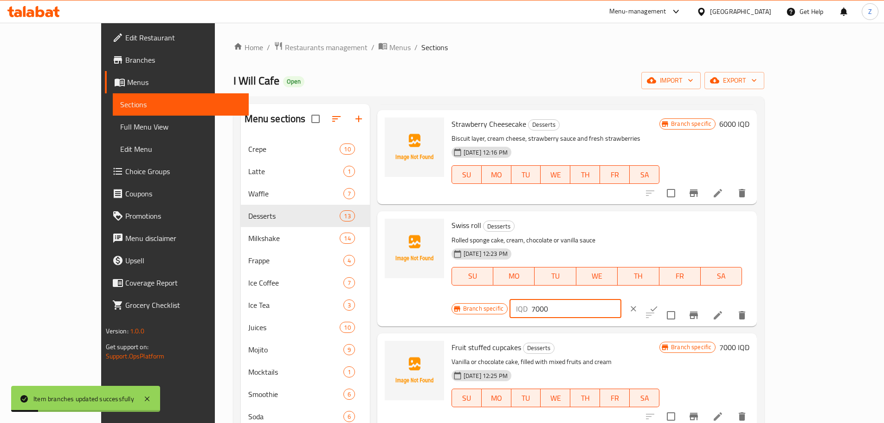
click at [621, 299] on input "7000" at bounding box center [576, 308] width 90 height 19
paste input "6"
type input "6000"
click at [664, 298] on button "ok" at bounding box center [654, 308] width 20 height 20
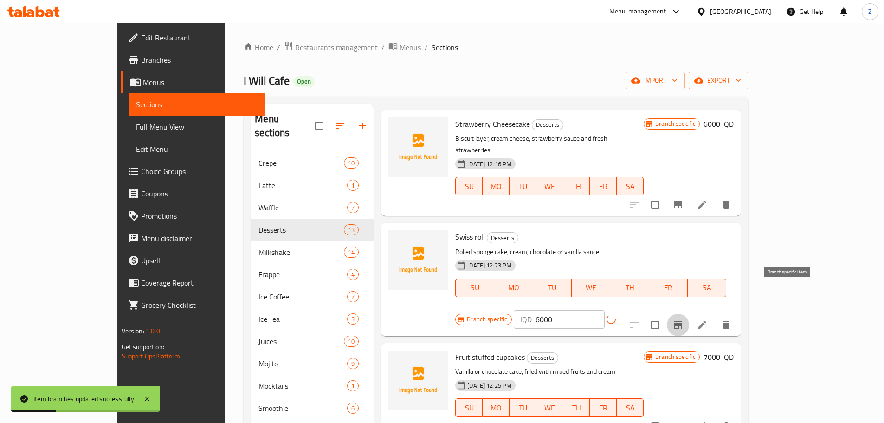
click at [684, 319] on icon "Branch-specific-item" at bounding box center [677, 324] width 11 height 11
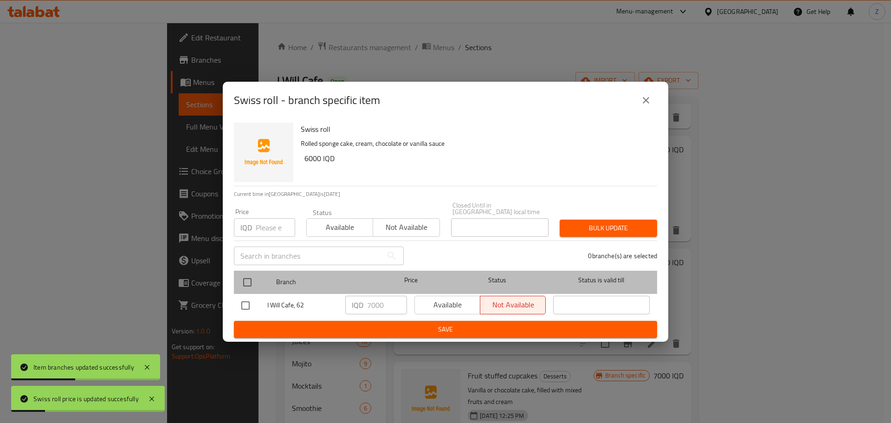
click at [260, 279] on div at bounding box center [255, 282] width 35 height 27
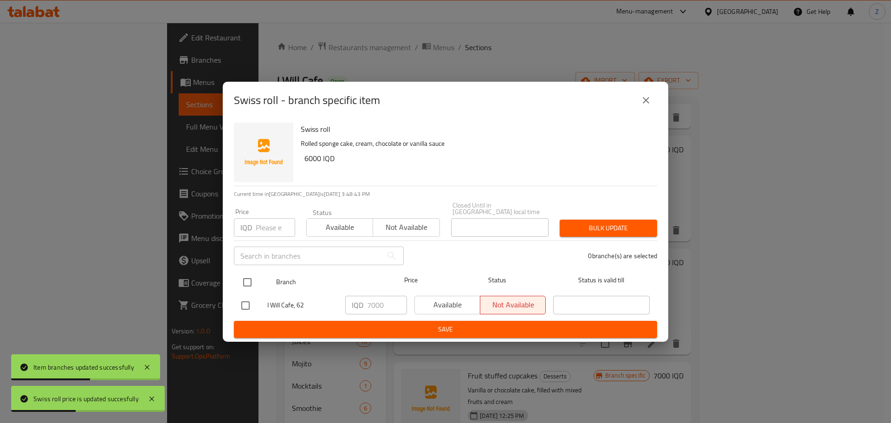
drag, startPoint x: 245, startPoint y: 279, endPoint x: 267, endPoint y: 284, distance: 23.4
click at [245, 279] on input "checkbox" at bounding box center [247, 281] width 19 height 19
checkbox input "true"
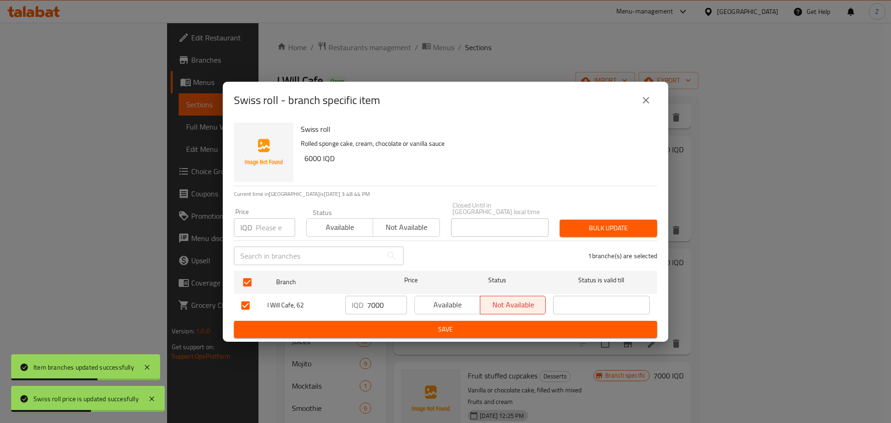
click at [379, 310] on input "7000" at bounding box center [387, 305] width 40 height 19
click at [379, 309] on input "7000" at bounding box center [387, 305] width 40 height 19
paste input "6000"
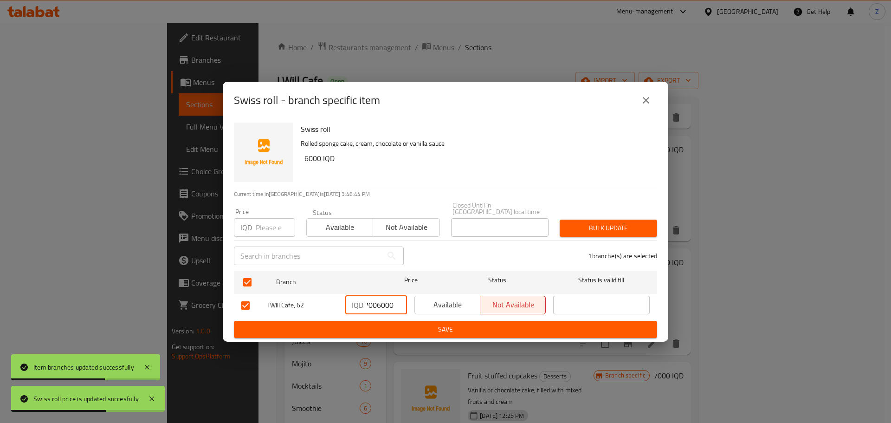
type input "70060000"
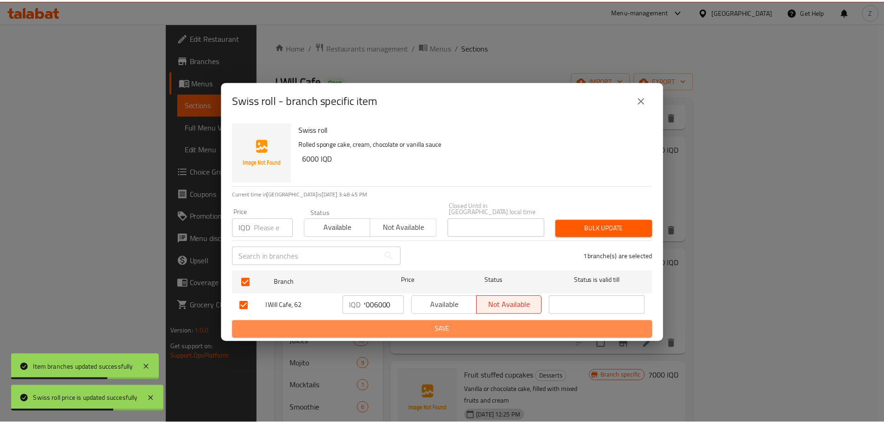
scroll to position [0, 0]
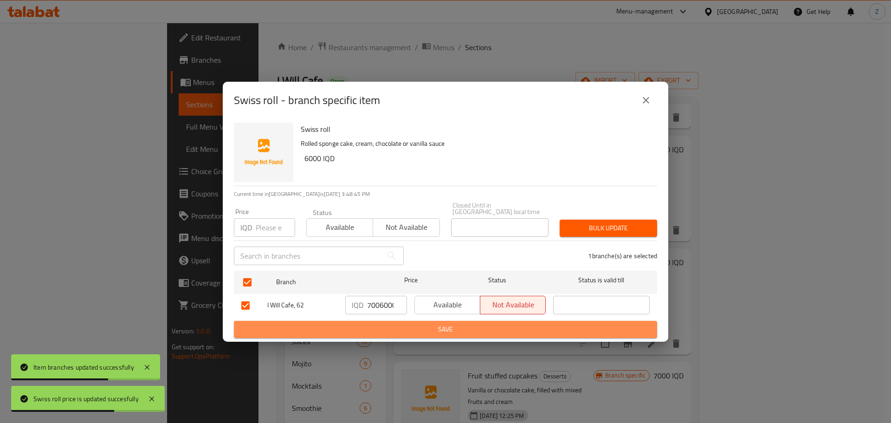
click at [395, 326] on span "Save" at bounding box center [445, 329] width 408 height 12
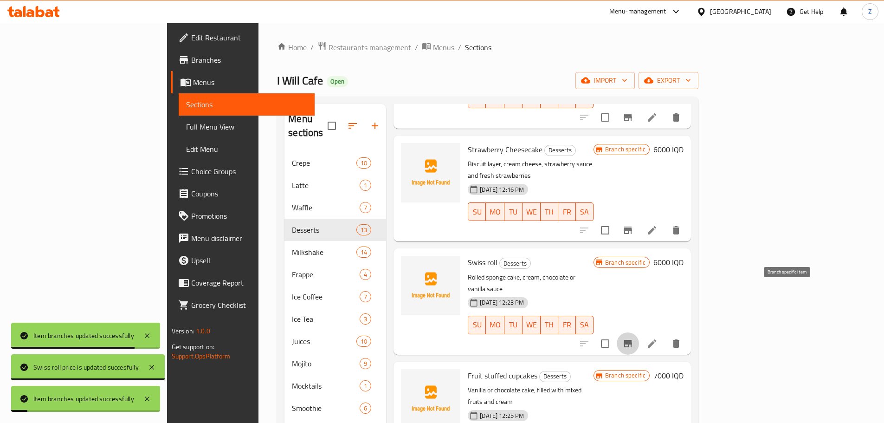
click at [639, 332] on button "Branch-specific-item" at bounding box center [628, 343] width 22 height 22
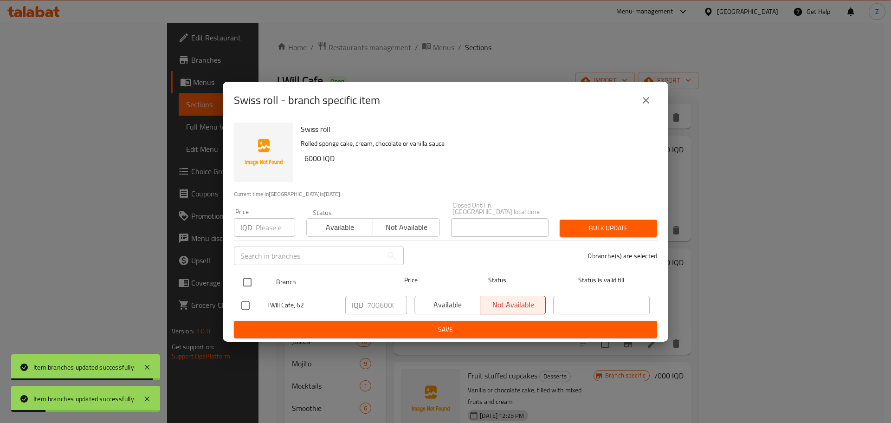
drag, startPoint x: 248, startPoint y: 280, endPoint x: 304, endPoint y: 297, distance: 58.0
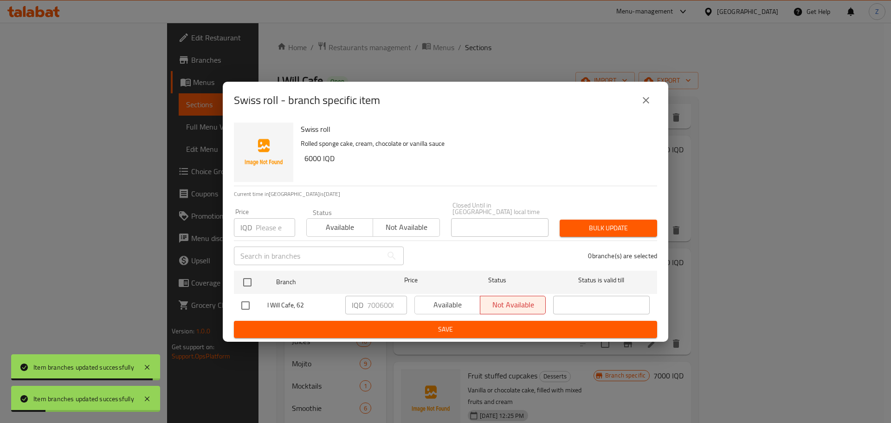
click at [249, 281] on input "checkbox" at bounding box center [247, 281] width 19 height 19
checkbox input "true"
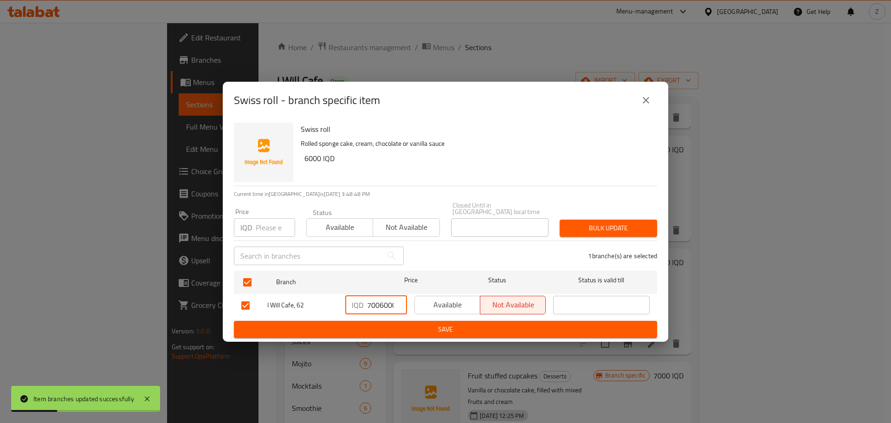
click at [371, 302] on input "70060000" at bounding box center [387, 305] width 40 height 19
paste input "6"
type input "6000"
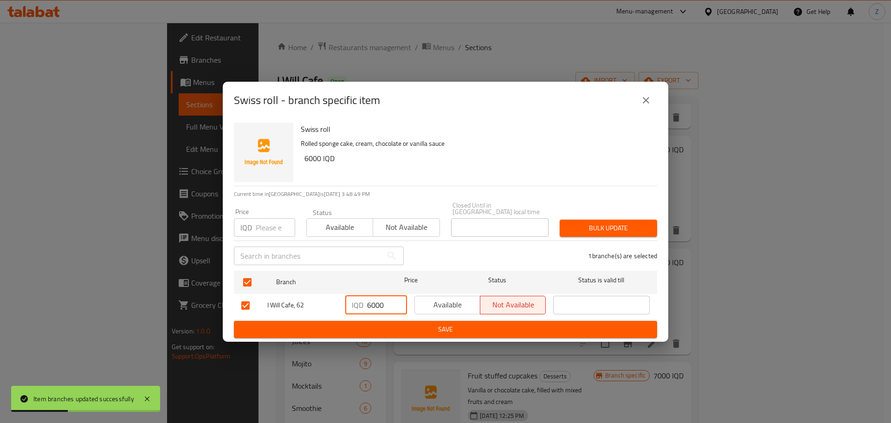
click at [380, 323] on span "Save" at bounding box center [445, 329] width 408 height 12
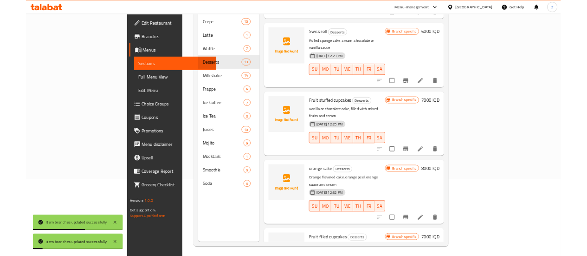
scroll to position [130, 0]
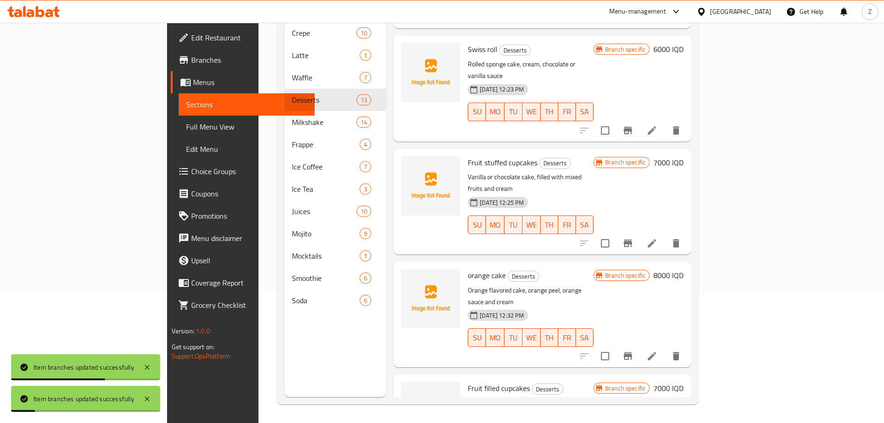
click at [684, 156] on h6 "7000 IQD" at bounding box center [668, 162] width 30 height 13
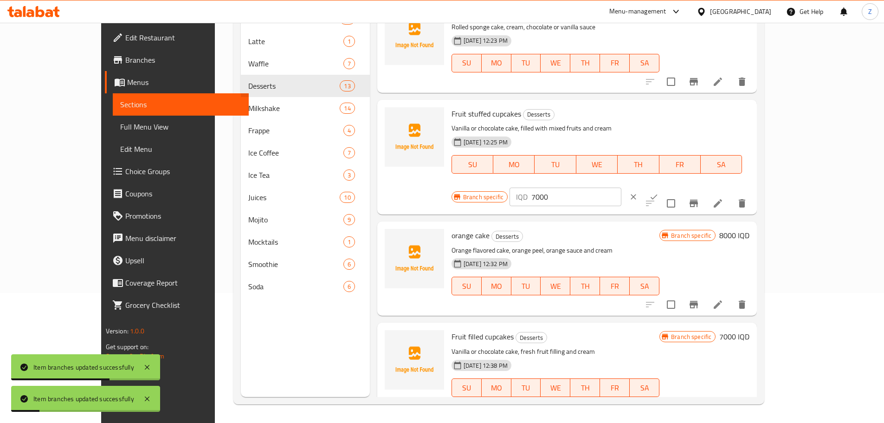
click at [621, 187] on input "7000" at bounding box center [576, 196] width 90 height 19
paste input "6"
type input "6000"
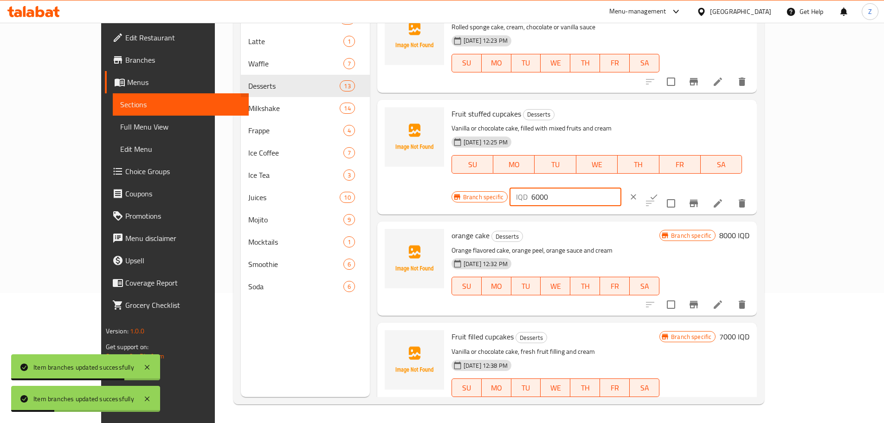
click at [659, 192] on icon "ok" at bounding box center [653, 196] width 9 height 9
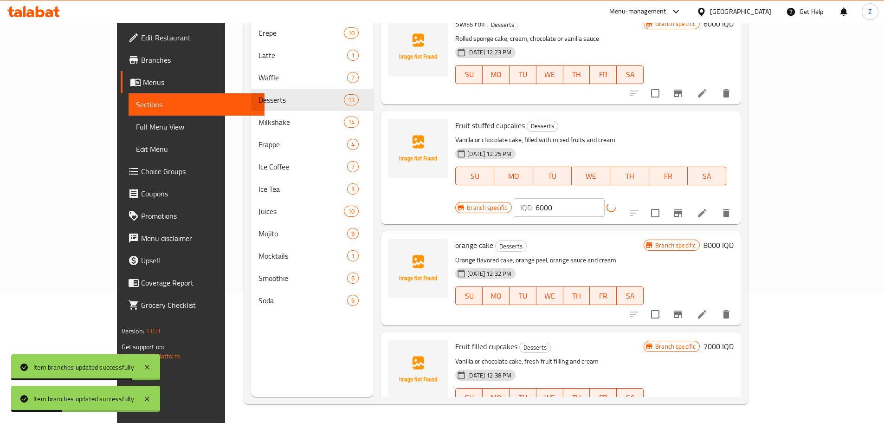
click at [682, 209] on icon "Branch-specific-item" at bounding box center [678, 212] width 8 height 7
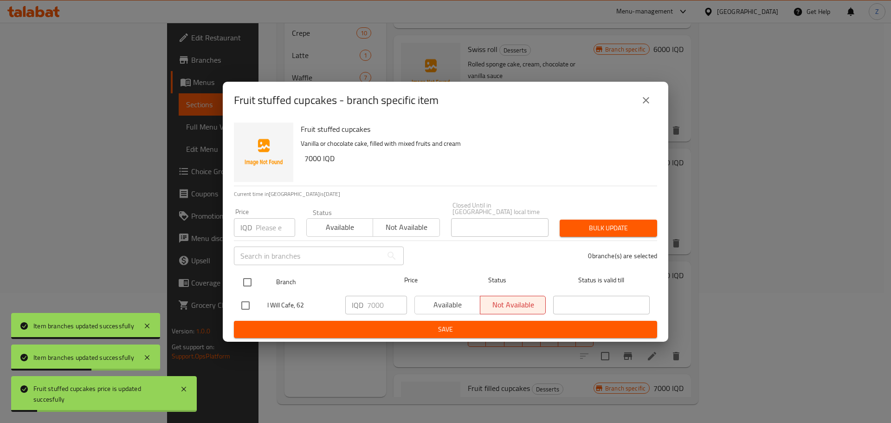
click at [267, 271] on div at bounding box center [255, 282] width 35 height 27
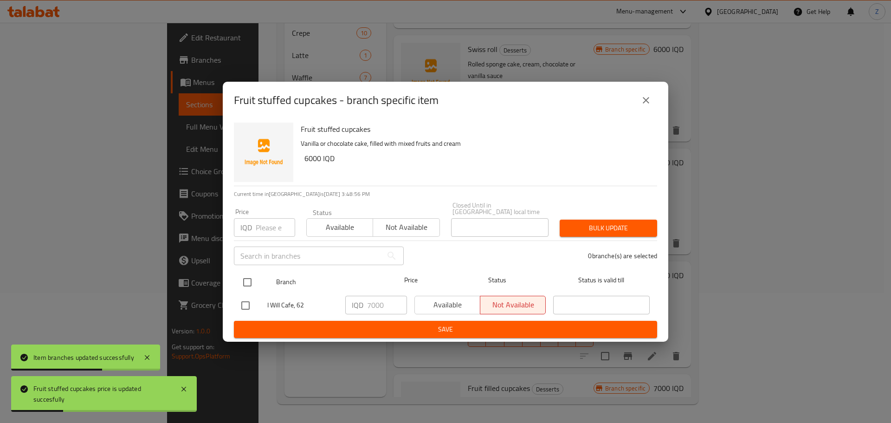
click at [255, 283] on input "checkbox" at bounding box center [247, 281] width 19 height 19
checkbox input "true"
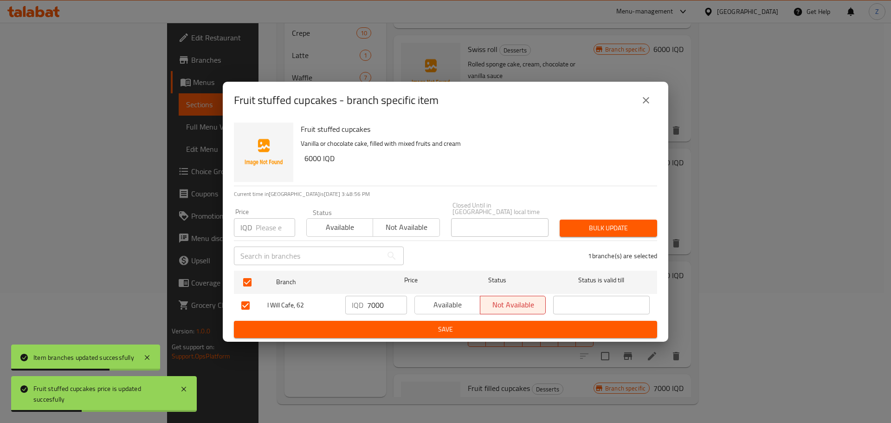
click at [373, 299] on input "7000" at bounding box center [387, 305] width 40 height 19
paste input "6"
type input "6000"
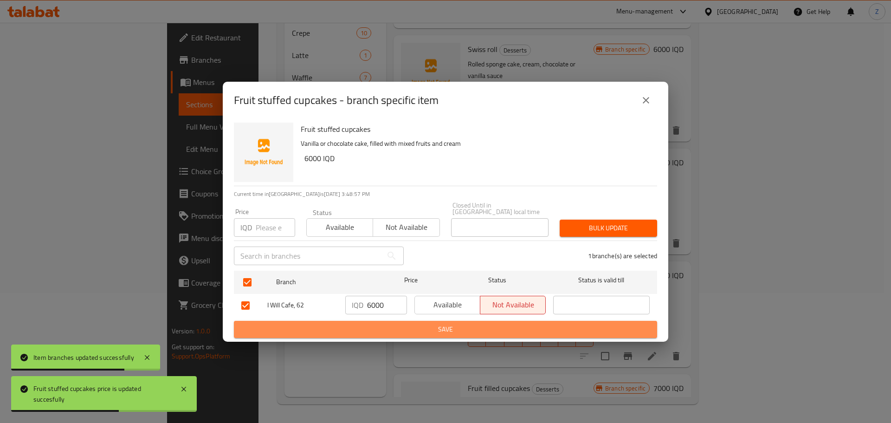
click at [387, 329] on span "Save" at bounding box center [445, 329] width 408 height 12
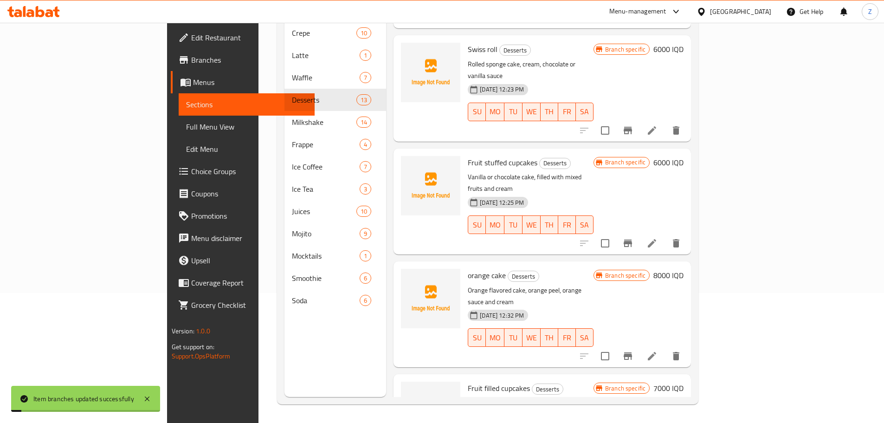
click at [684, 269] on h6 "8000 IQD" at bounding box center [668, 275] width 30 height 13
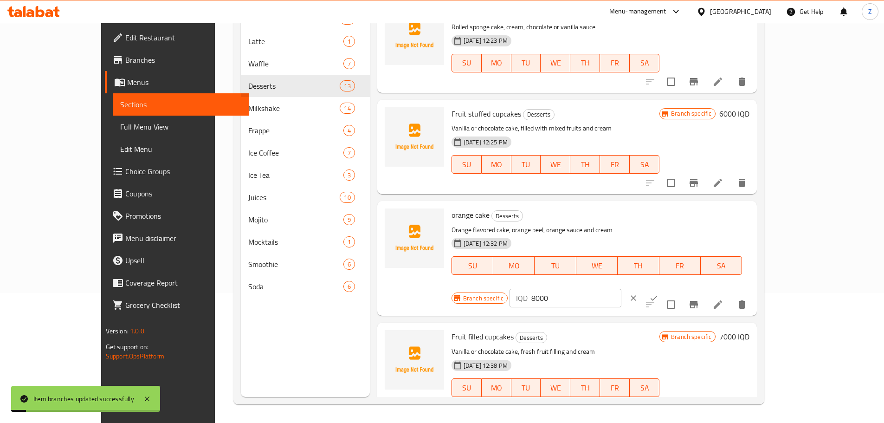
click at [621, 289] on input "8000" at bounding box center [576, 298] width 90 height 19
paste input "6"
type input "6000"
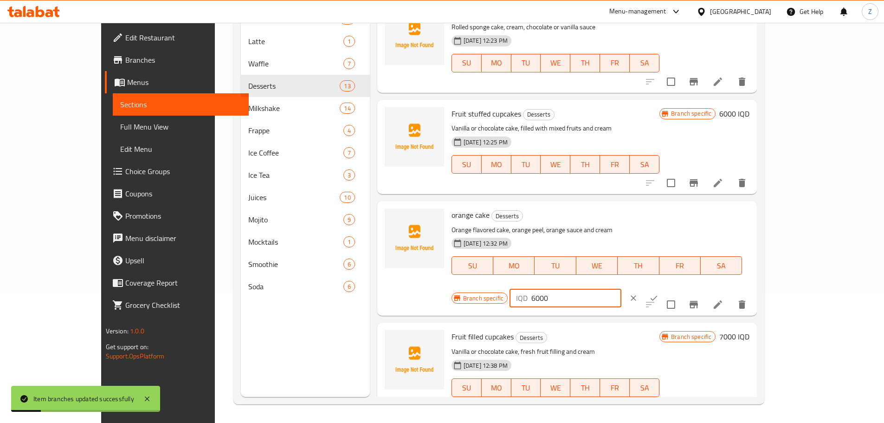
click at [659, 293] on icon "ok" at bounding box center [653, 297] width 9 height 9
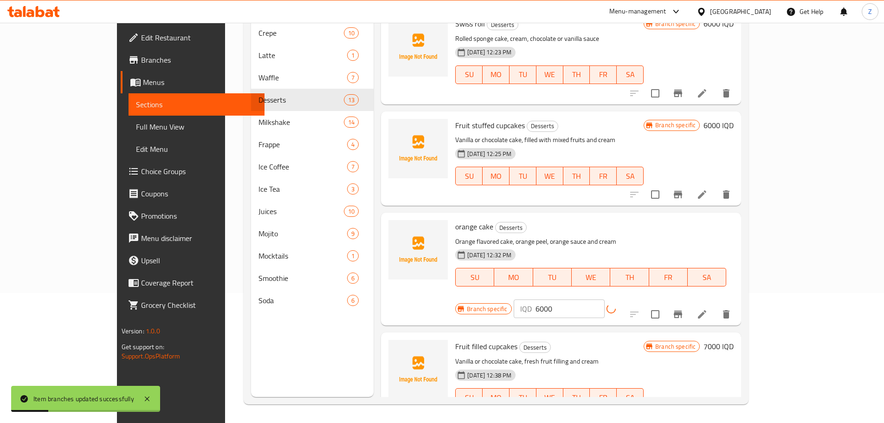
click at [684, 309] on icon "Branch-specific-item" at bounding box center [677, 314] width 11 height 11
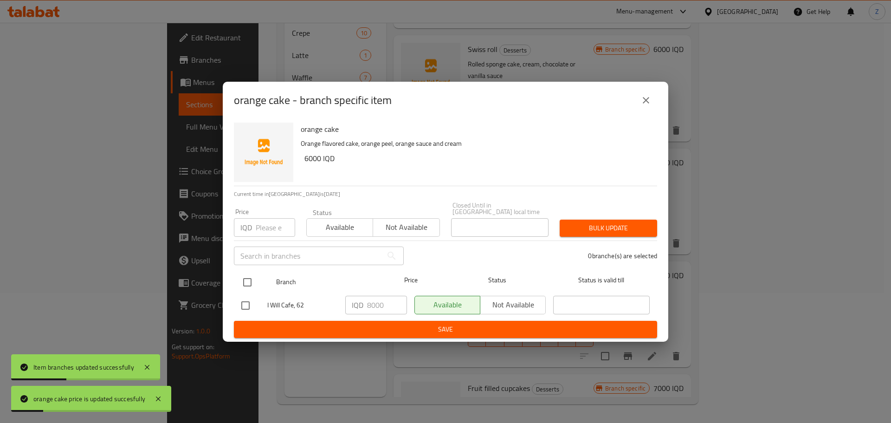
click at [263, 283] on div at bounding box center [255, 282] width 35 height 27
click at [256, 278] on input "checkbox" at bounding box center [247, 281] width 19 height 19
checkbox input "true"
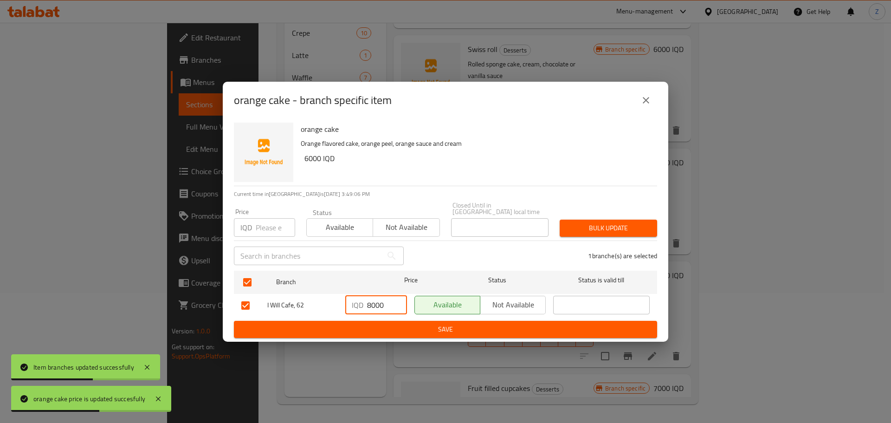
click at [386, 300] on input "8000" at bounding box center [387, 305] width 40 height 19
paste input "6"
type input "6000"
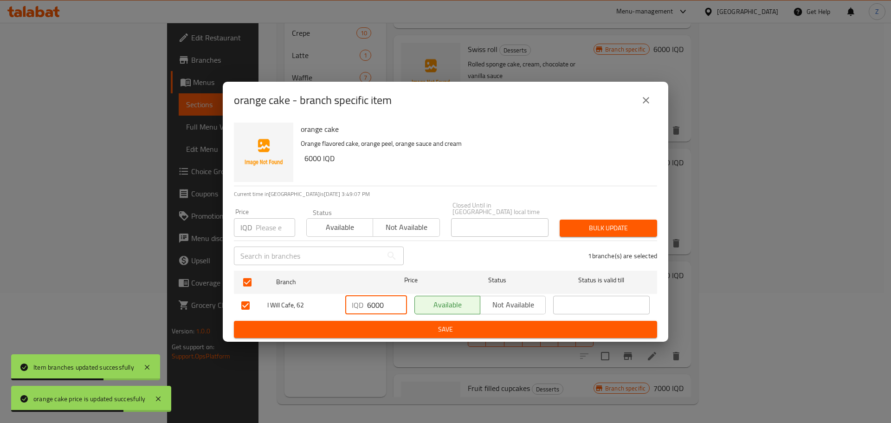
click at [402, 329] on span "Save" at bounding box center [445, 329] width 408 height 12
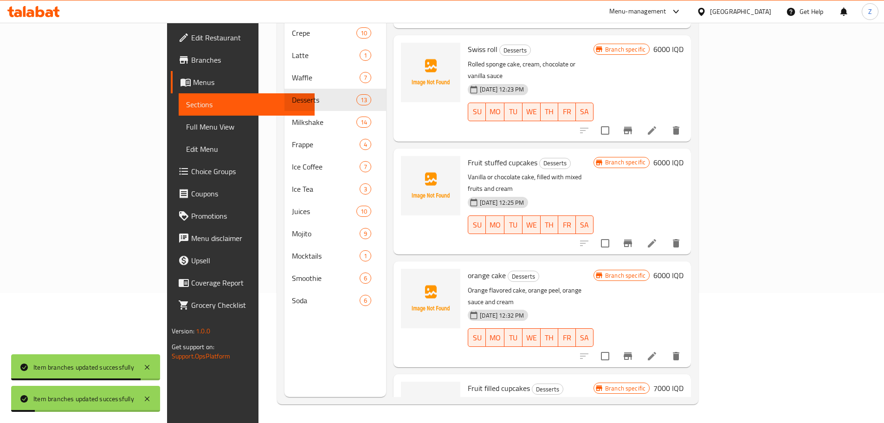
click at [687, 378] on div "Fruit filled cupcakes Desserts Vanilla or chocolate cake, fresh fruit filling a…" at bounding box center [575, 427] width 223 height 98
click at [684, 381] on h6 "7000 IQD" at bounding box center [668, 387] width 30 height 13
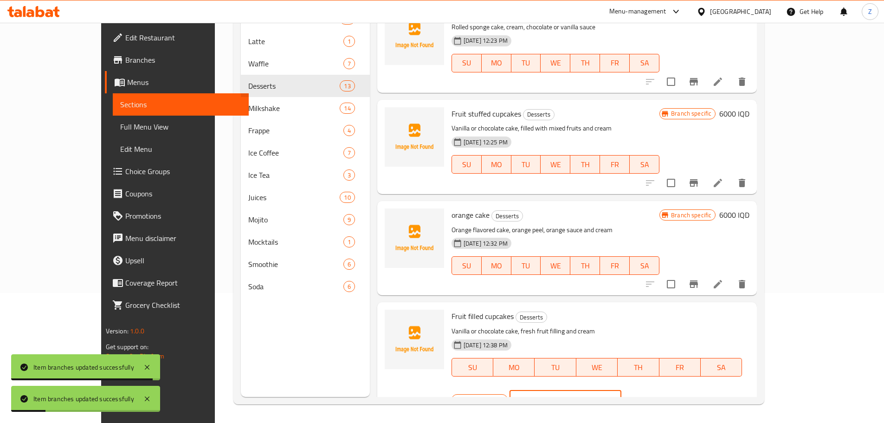
click at [621, 390] on input "7000" at bounding box center [576, 399] width 90 height 19
paste input "6"
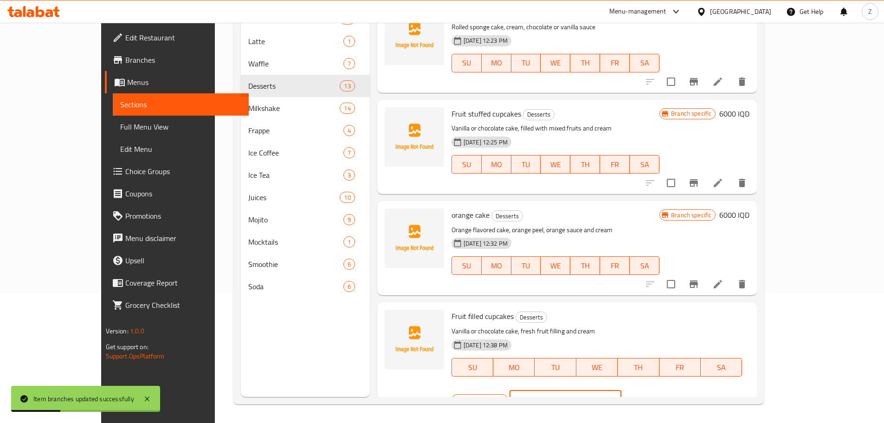
type input "6000"
click at [664, 389] on button "ok" at bounding box center [654, 399] width 20 height 20
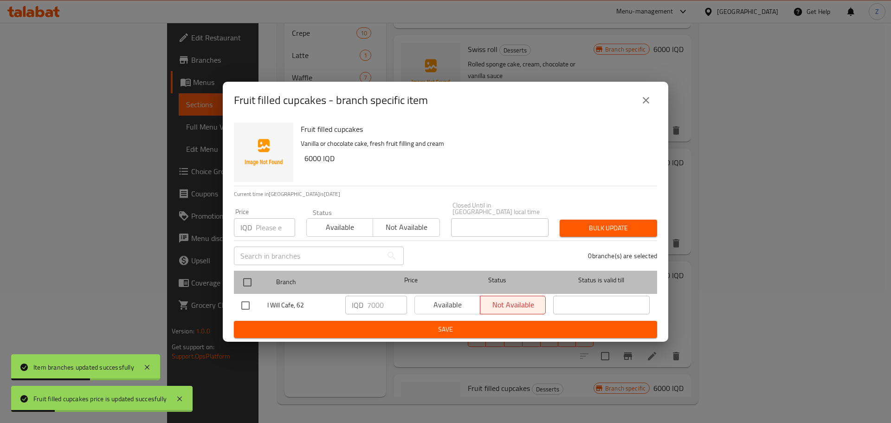
click at [271, 273] on div at bounding box center [255, 282] width 35 height 27
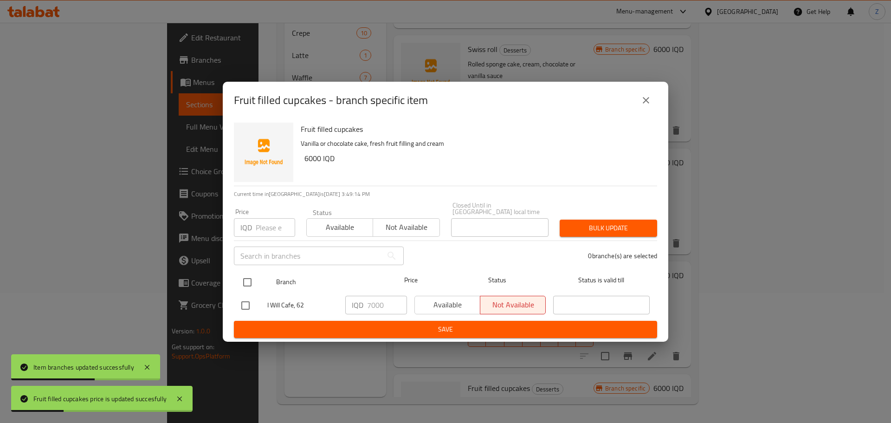
click at [252, 279] on input "checkbox" at bounding box center [247, 281] width 19 height 19
checkbox input "true"
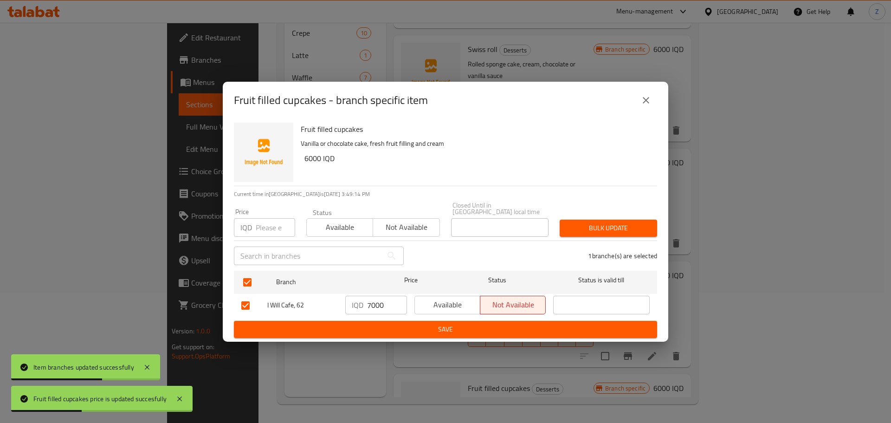
click at [372, 306] on input "7000" at bounding box center [387, 305] width 40 height 19
paste input "6"
type input "6000"
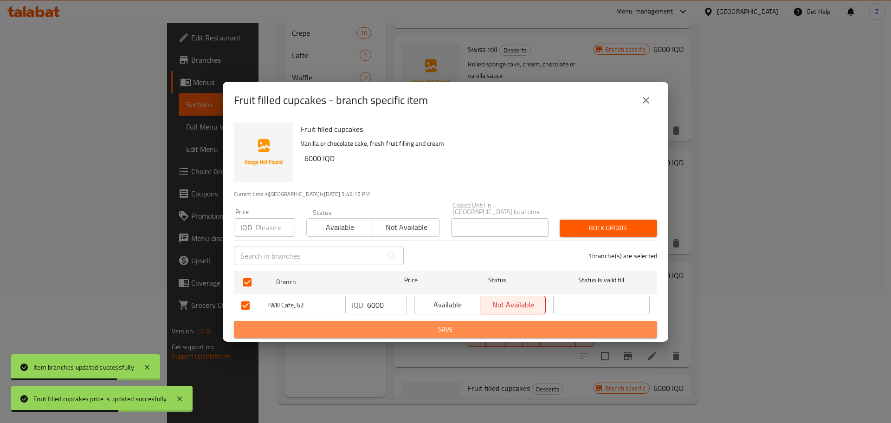
click at [386, 323] on span "Save" at bounding box center [445, 329] width 408 height 12
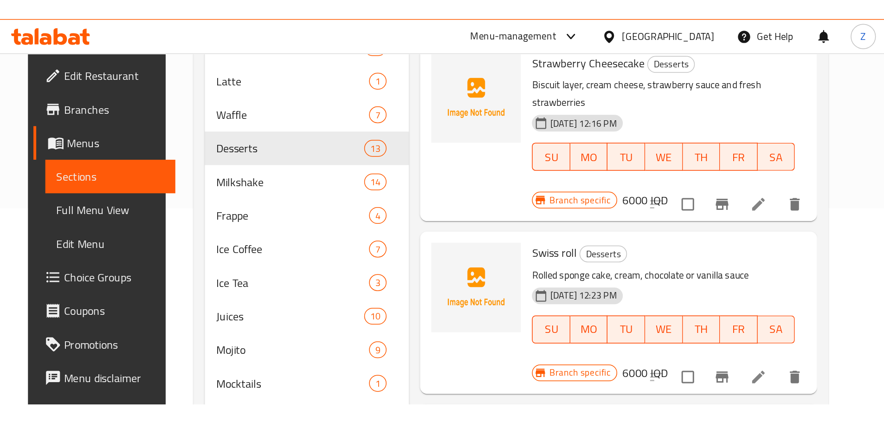
scroll to position [918, 0]
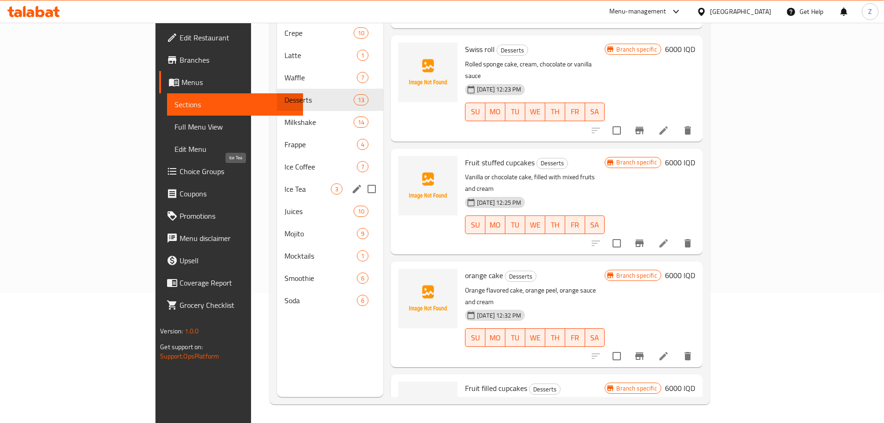
drag, startPoint x: 248, startPoint y: 177, endPoint x: 241, endPoint y: 169, distance: 10.5
click at [284, 183] on span "Ice Tea" at bounding box center [307, 188] width 46 height 11
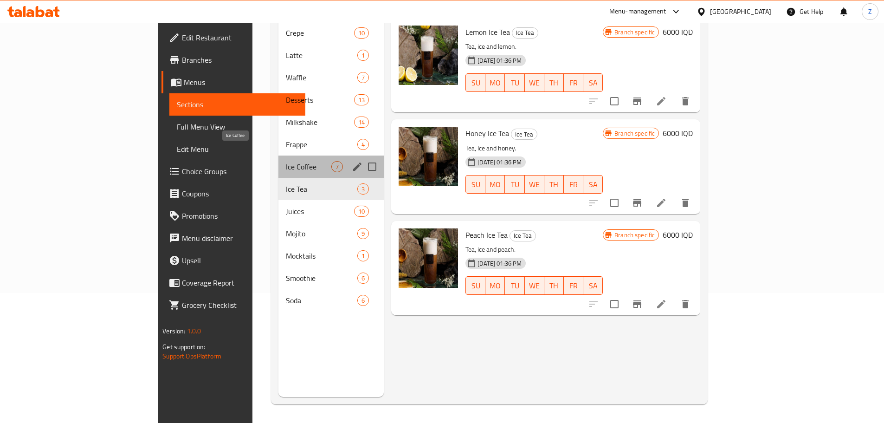
click at [286, 161] on span "Ice Coffee" at bounding box center [308, 166] width 45 height 11
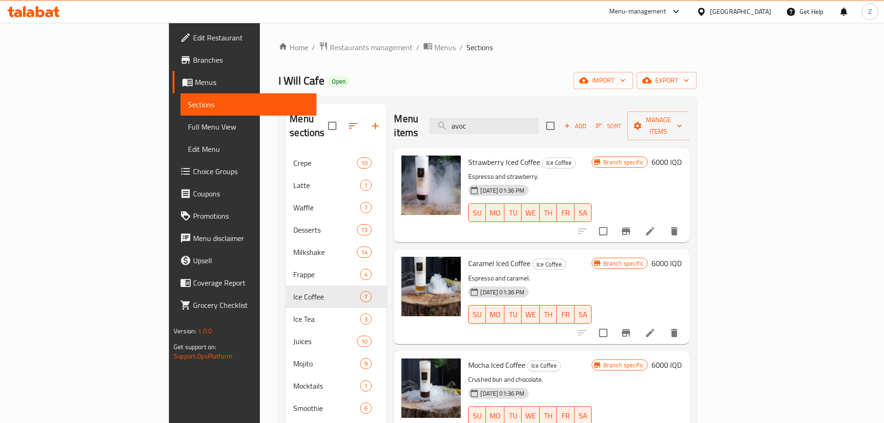
click at [682, 155] on h6 "6000 IQD" at bounding box center [667, 161] width 30 height 13
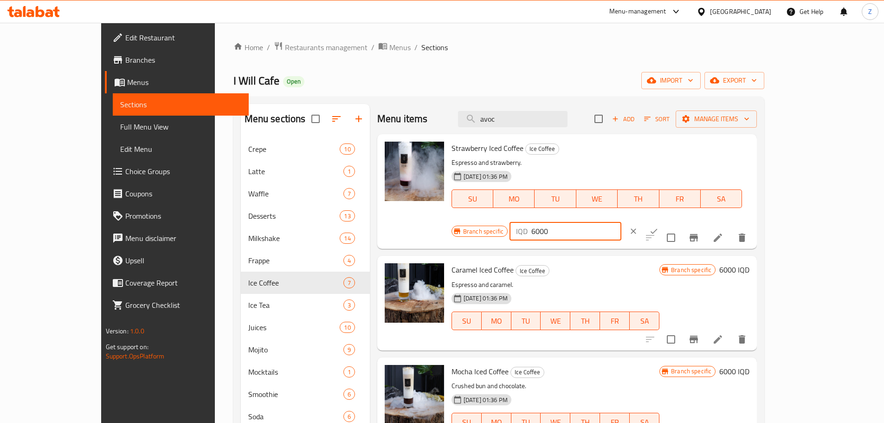
drag, startPoint x: 722, startPoint y: 158, endPoint x: 715, endPoint y: 155, distance: 6.9
click at [621, 222] on div "IQD 6000 ​" at bounding box center [566, 231] width 112 height 19
click at [621, 222] on input "5000" at bounding box center [576, 231] width 90 height 19
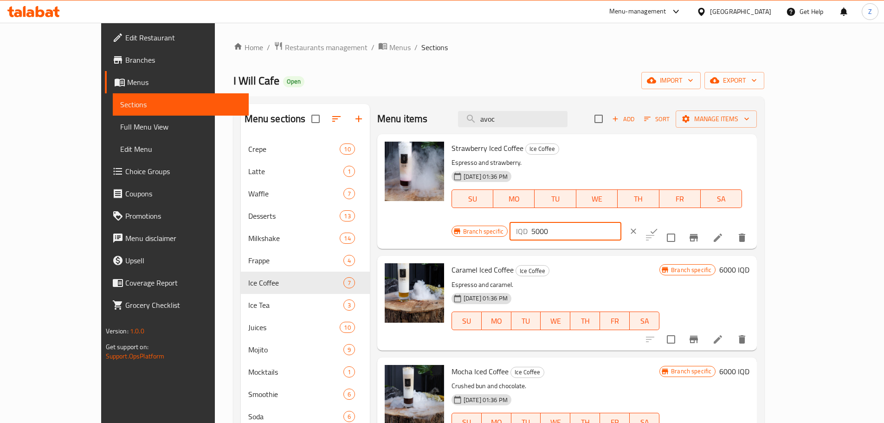
type input "5000"
click at [664, 221] on button "ok" at bounding box center [654, 231] width 20 height 20
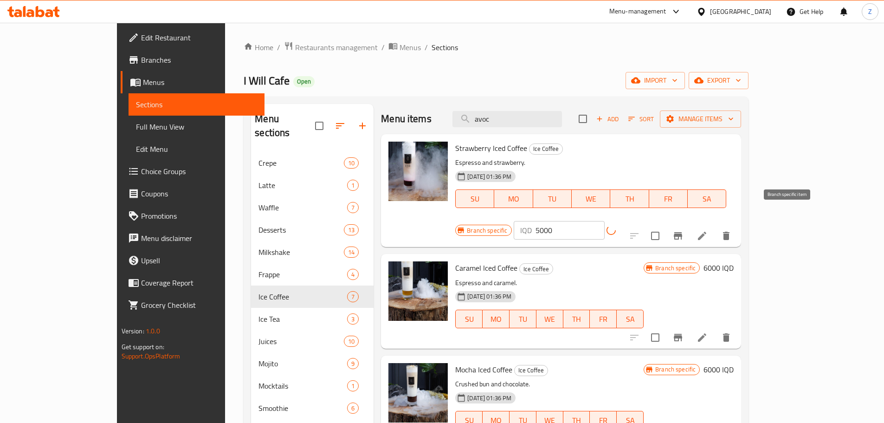
click at [682, 232] on icon "Branch-specific-item" at bounding box center [678, 235] width 8 height 7
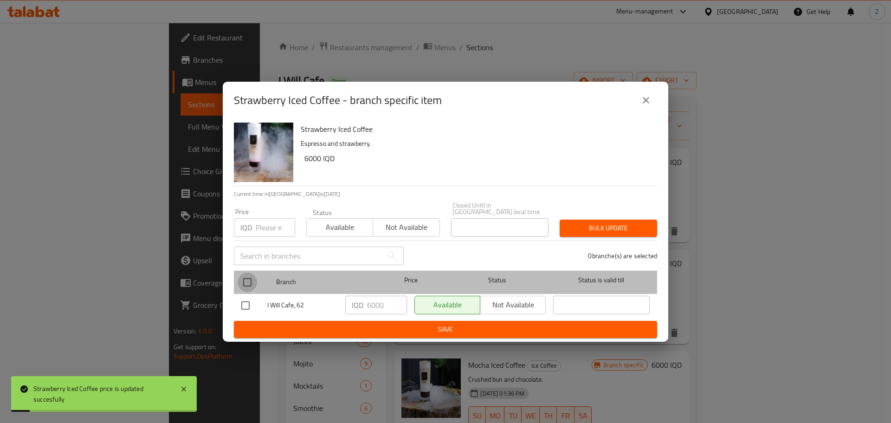
click at [246, 284] on input "checkbox" at bounding box center [247, 281] width 19 height 19
checkbox input "true"
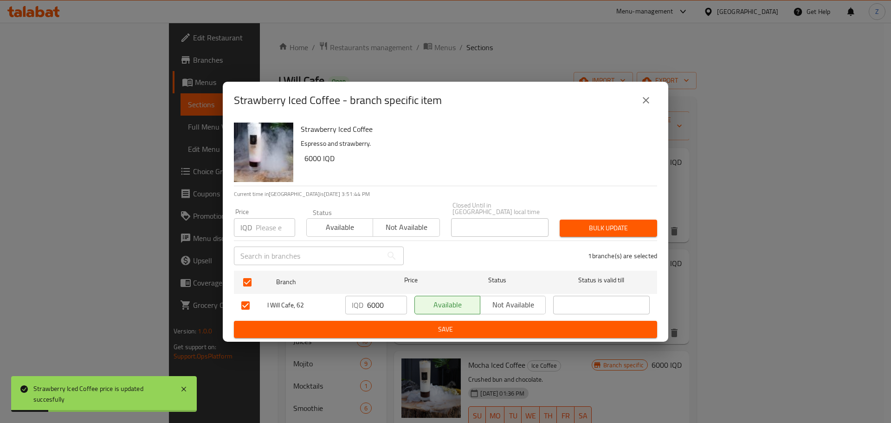
drag, startPoint x: 392, startPoint y: 304, endPoint x: 381, endPoint y: 304, distance: 11.1
click at [391, 304] on input "6000" at bounding box center [387, 305] width 40 height 19
click at [381, 304] on input "6000" at bounding box center [387, 305] width 40 height 19
click at [381, 303] on input "6000" at bounding box center [387, 305] width 40 height 19
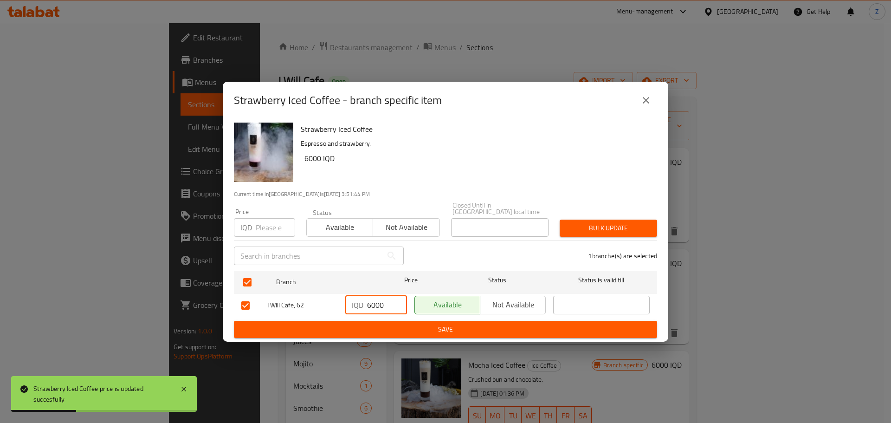
paste input "5"
type input "5000"
click at [387, 325] on span "Save" at bounding box center [445, 329] width 408 height 12
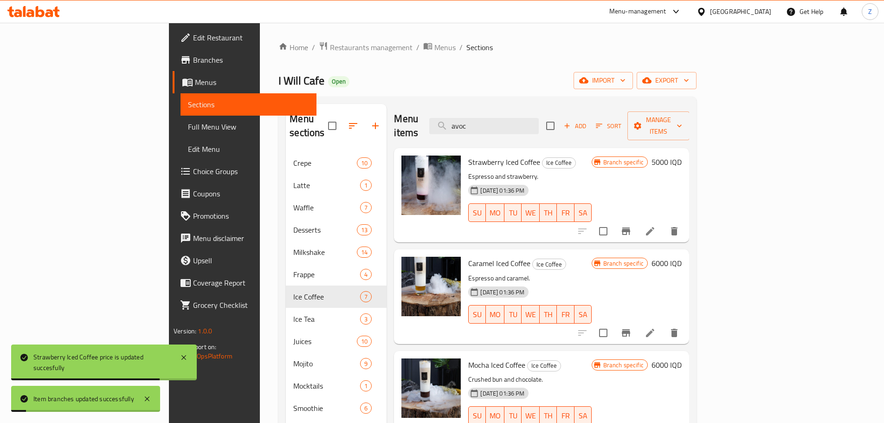
drag, startPoint x: 808, startPoint y: 252, endPoint x: 813, endPoint y: 250, distance: 5.6
click at [647, 259] on span "Branch specific" at bounding box center [624, 263] width 48 height 9
click at [682, 257] on h6 "6000 IQD" at bounding box center [667, 263] width 30 height 13
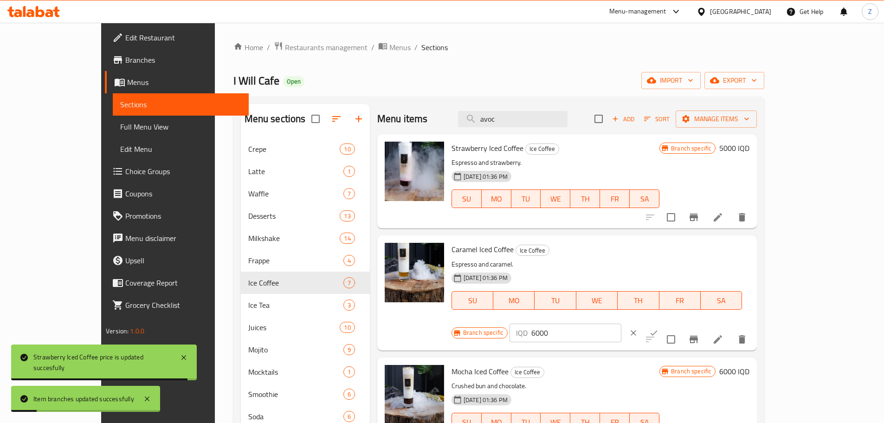
click at [621, 323] on input "6000" at bounding box center [576, 332] width 90 height 19
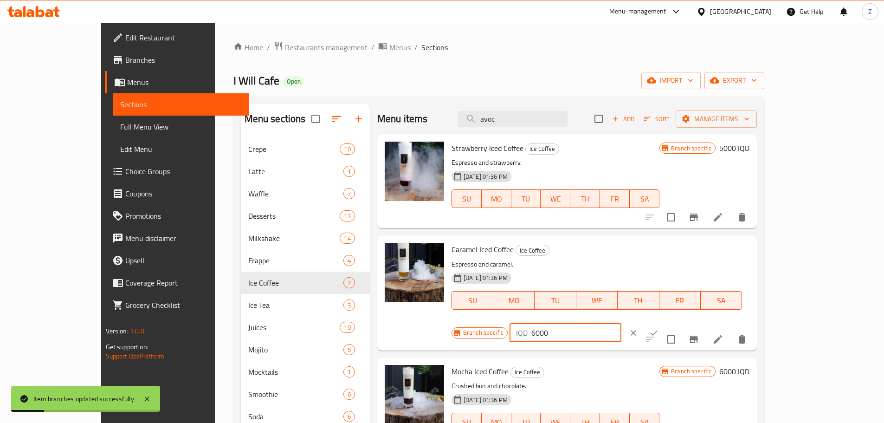
paste input "5"
type input "5000"
click at [659, 328] on icon "ok" at bounding box center [653, 332] width 9 height 9
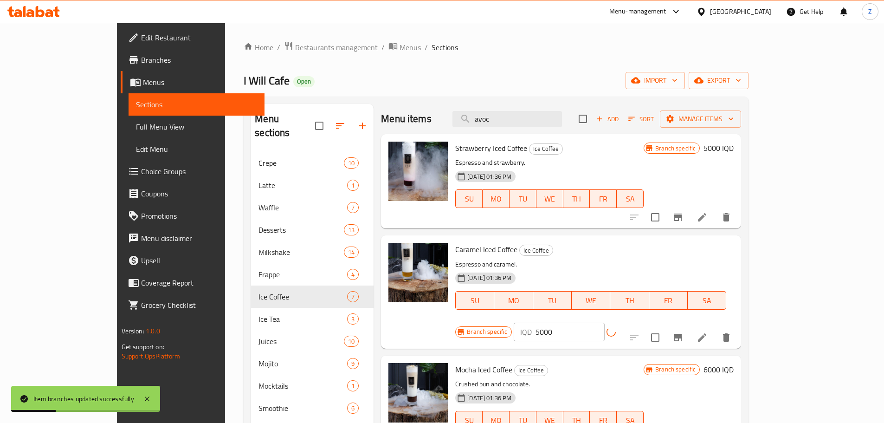
click at [684, 332] on icon "Branch-specific-item" at bounding box center [677, 337] width 11 height 11
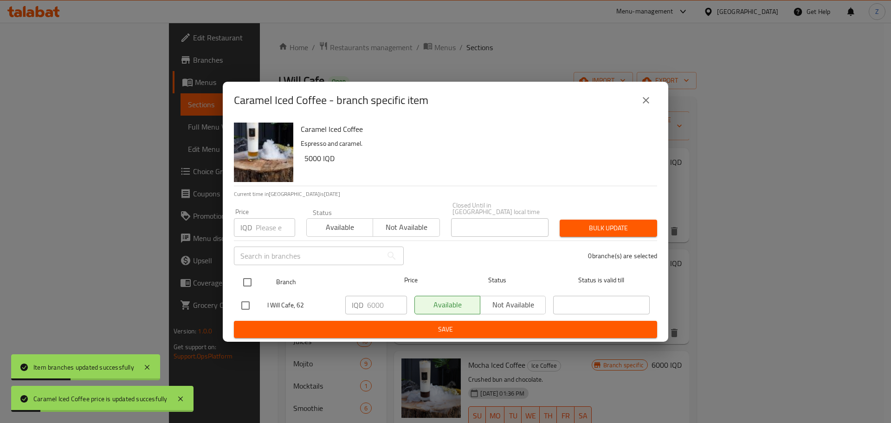
click at [241, 282] on input "checkbox" at bounding box center [247, 281] width 19 height 19
checkbox input "true"
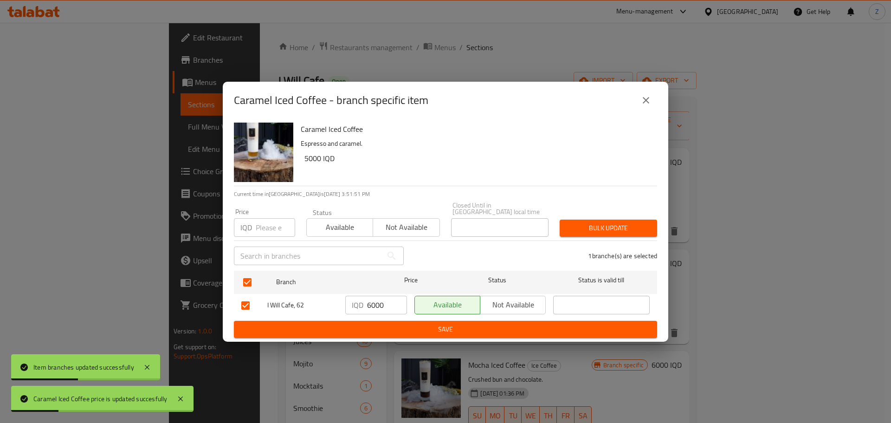
click at [385, 303] on input "6000" at bounding box center [387, 305] width 40 height 19
paste input "5"
type input "5000"
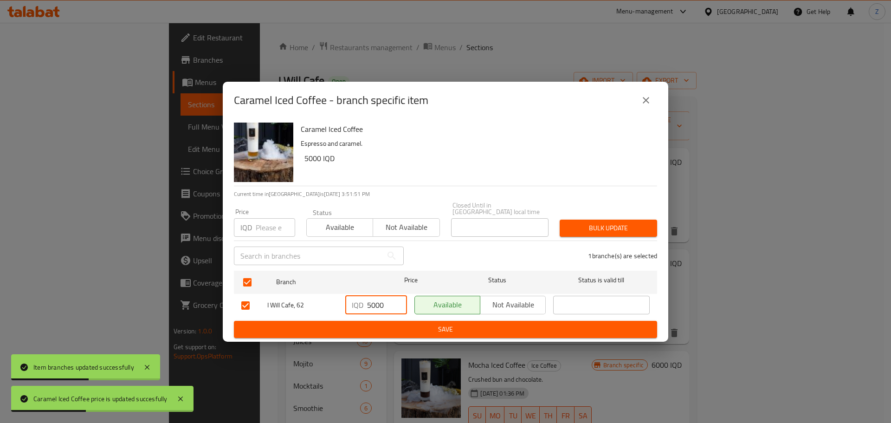
click at [381, 323] on span "Save" at bounding box center [445, 329] width 408 height 12
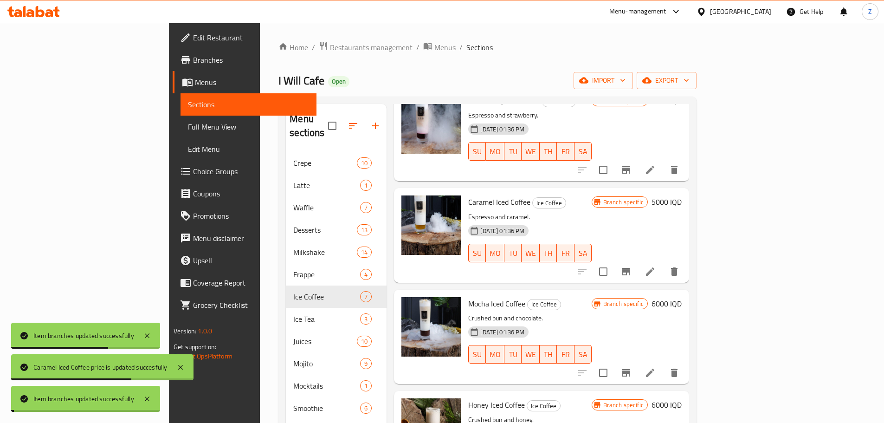
scroll to position [186, 0]
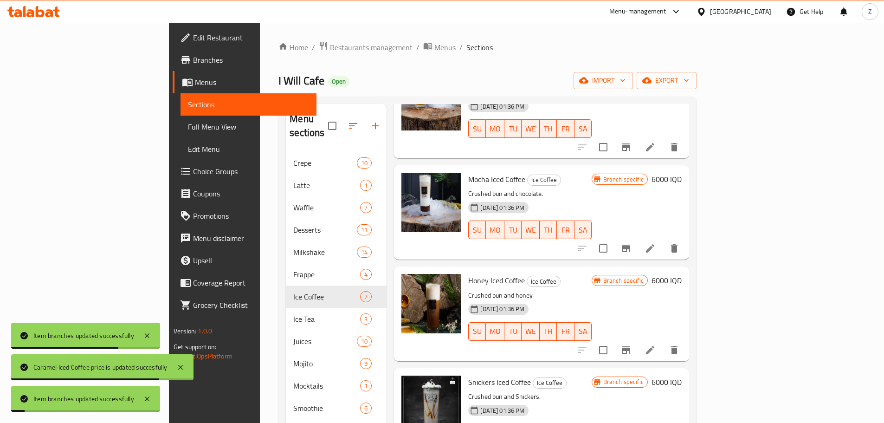
click at [682, 173] on h6 "6000 IQD" at bounding box center [667, 179] width 30 height 13
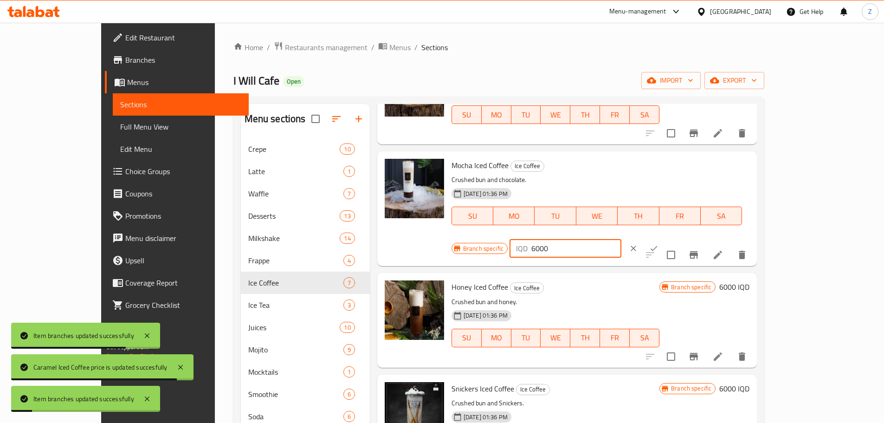
click at [621, 239] on input "6000" at bounding box center [576, 248] width 90 height 19
paste input "5"
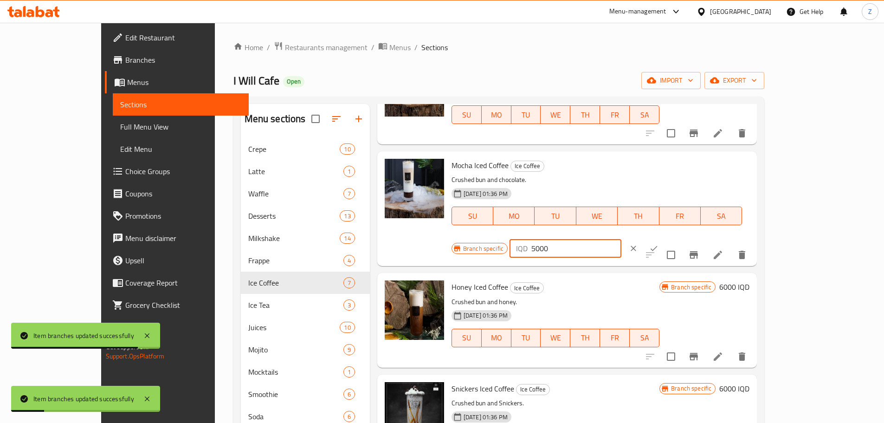
type input "5000"
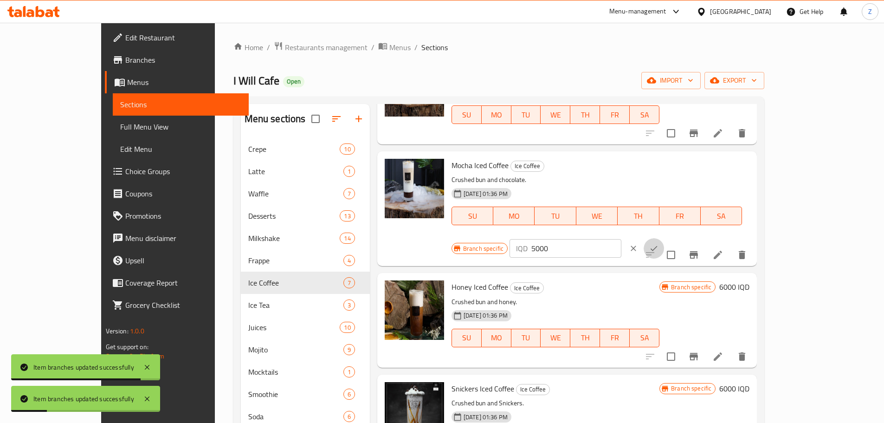
click at [659, 244] on icon "ok" at bounding box center [653, 248] width 9 height 9
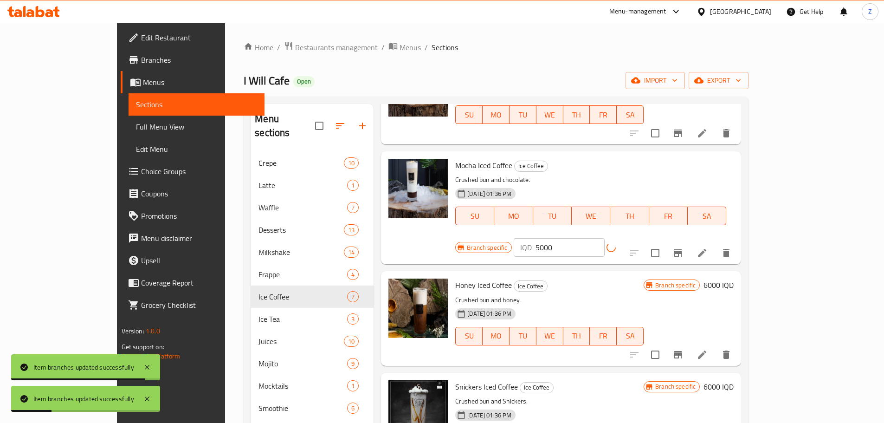
click at [684, 247] on icon "Branch-specific-item" at bounding box center [677, 252] width 11 height 11
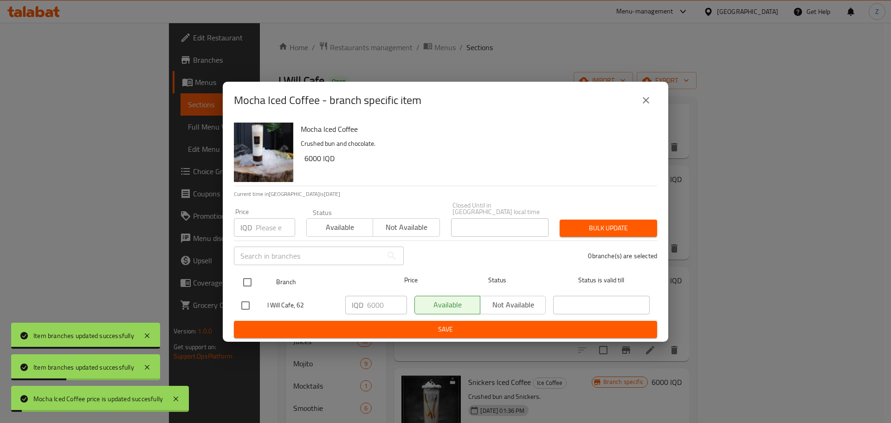
click at [258, 275] on div at bounding box center [255, 282] width 35 height 27
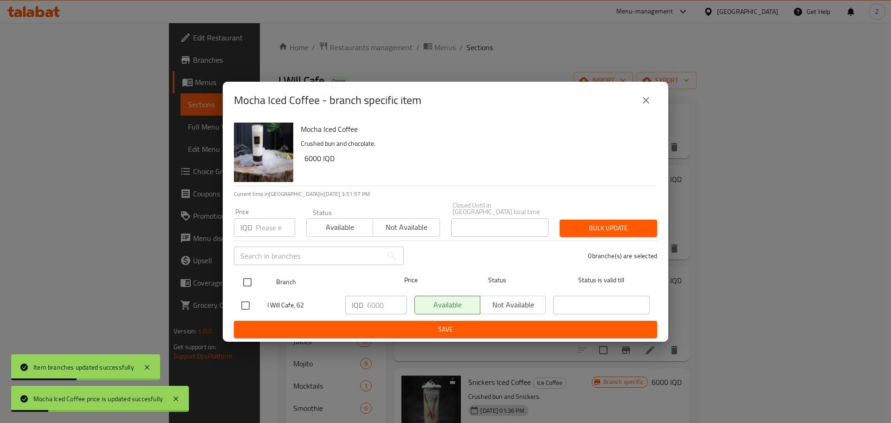
click at [251, 282] on input "checkbox" at bounding box center [247, 281] width 19 height 19
checkbox input "true"
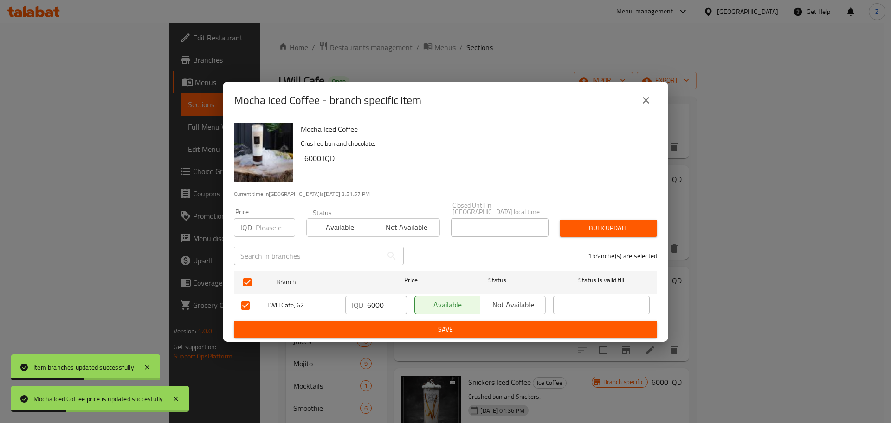
click at [377, 298] on input "6000" at bounding box center [387, 305] width 40 height 19
paste input "5"
type input "5000"
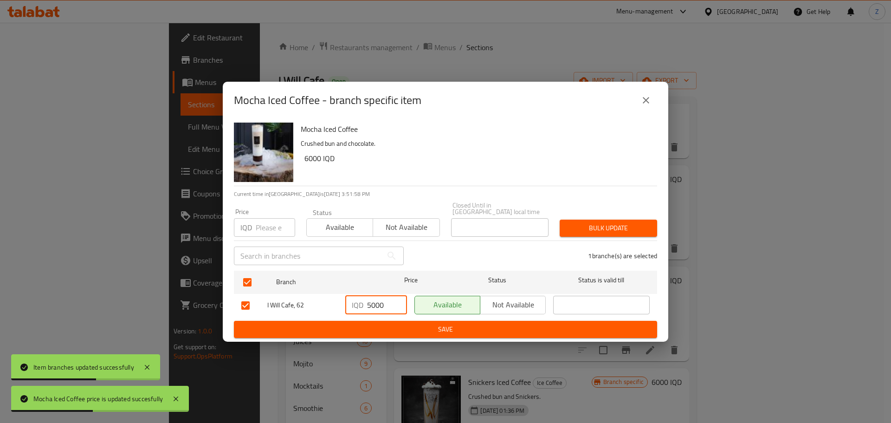
click at [385, 326] on span "Save" at bounding box center [445, 329] width 408 height 12
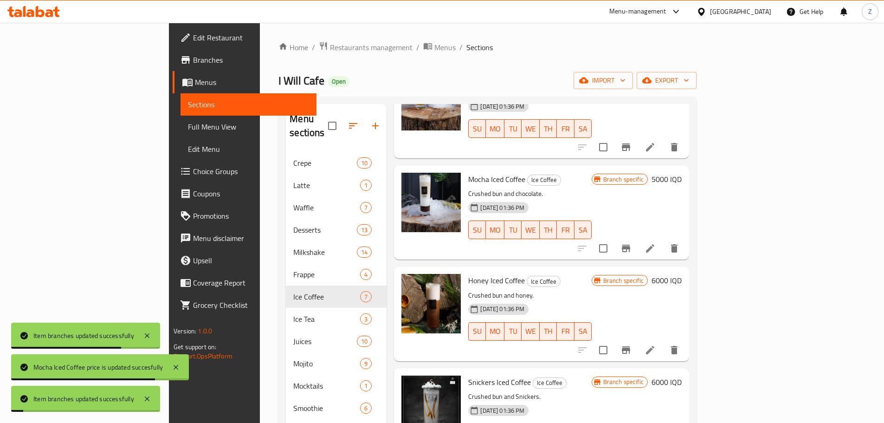
click at [682, 274] on h6 "6000 IQD" at bounding box center [667, 280] width 30 height 13
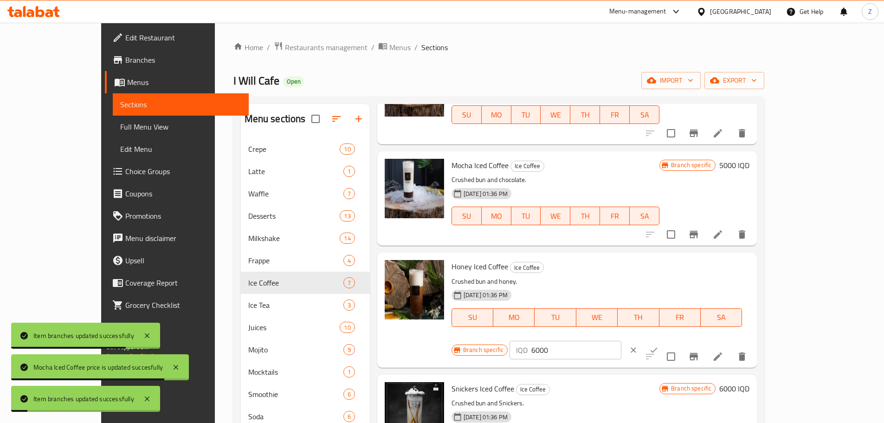
click at [621, 341] on div "IQD 6000 ​" at bounding box center [566, 350] width 112 height 19
drag, startPoint x: 822, startPoint y: 270, endPoint x: 713, endPoint y: 278, distance: 109.0
click at [621, 341] on div "IQD 6000 ​" at bounding box center [566, 350] width 112 height 19
click at [621, 341] on input "6000" at bounding box center [576, 350] width 90 height 19
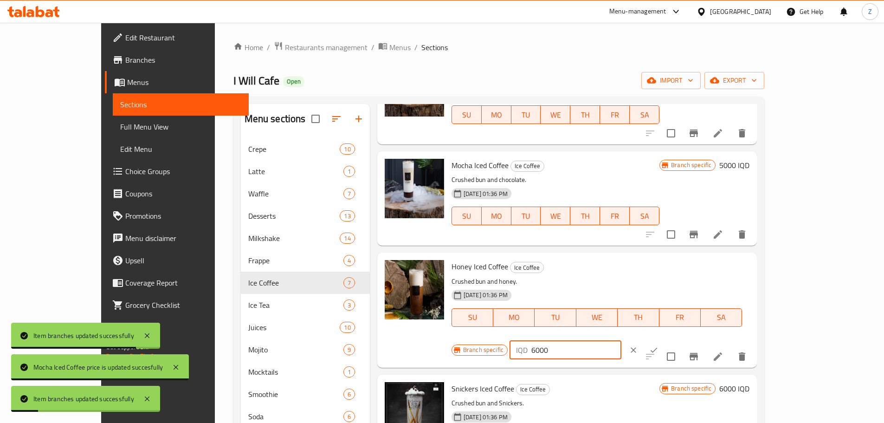
click at [621, 341] on input "6000" at bounding box center [576, 350] width 90 height 19
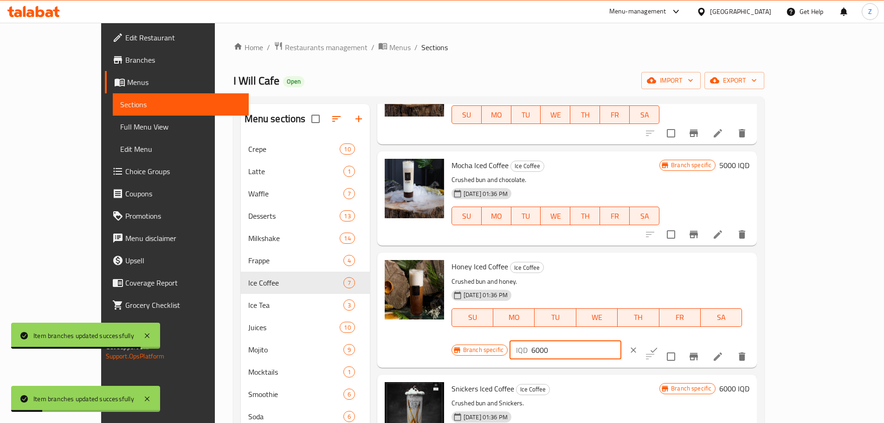
paste input "5"
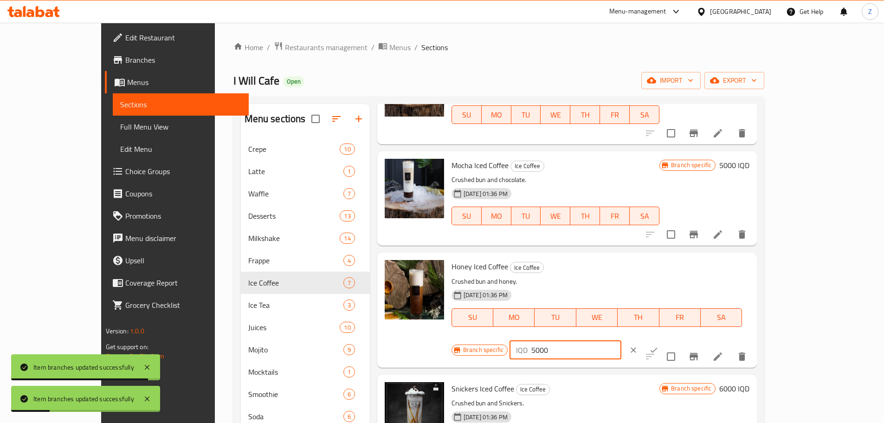
type input "5000"
click at [659, 345] on icon "ok" at bounding box center [653, 349] width 9 height 9
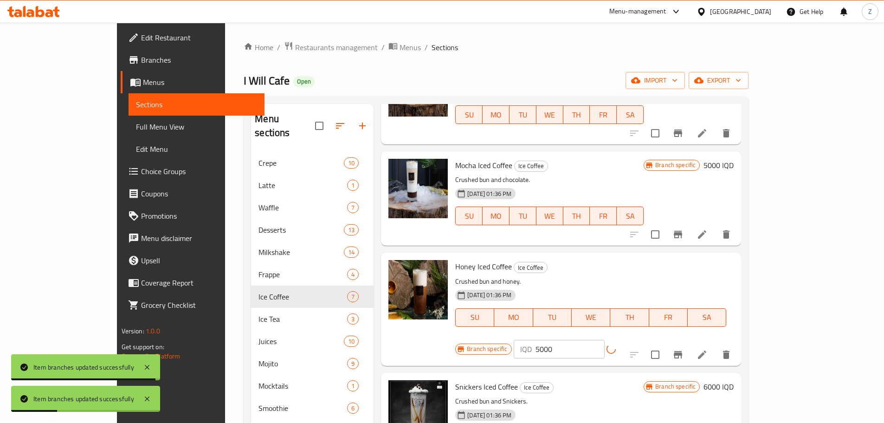
click at [689, 343] on button "Branch-specific-item" at bounding box center [678, 354] width 22 height 22
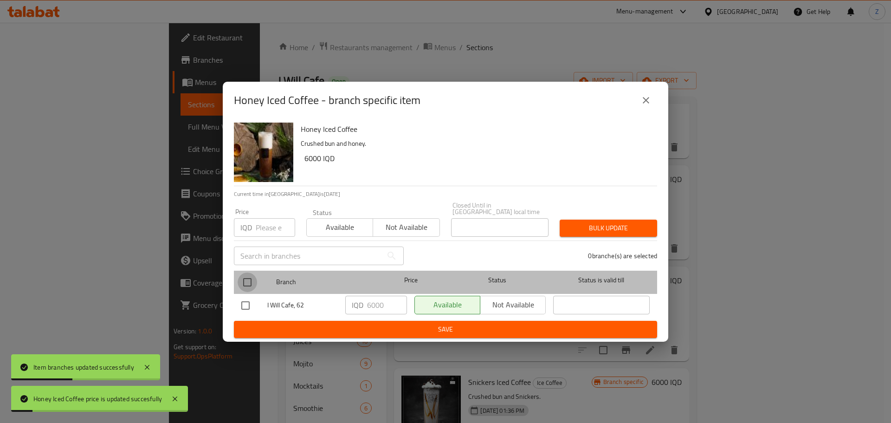
drag, startPoint x: 248, startPoint y: 284, endPoint x: 307, endPoint y: 288, distance: 59.0
click at [257, 284] on div at bounding box center [255, 282] width 35 height 27
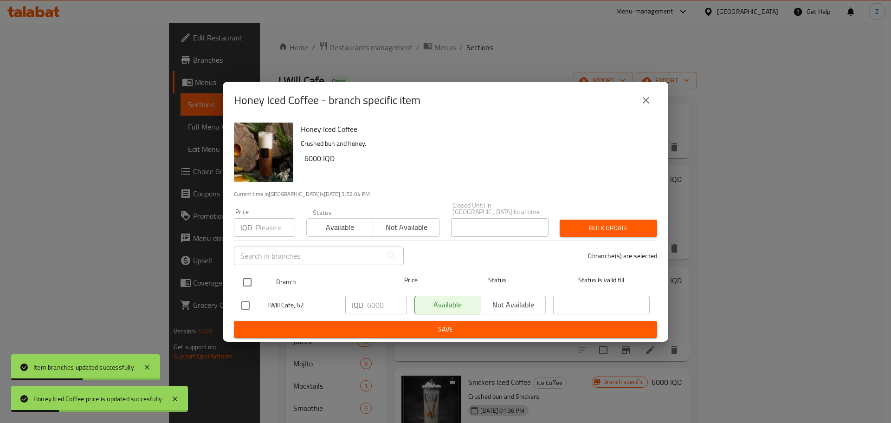
click at [258, 285] on div at bounding box center [255, 282] width 35 height 27
click at [247, 274] on input "checkbox" at bounding box center [247, 281] width 19 height 19
checkbox input "true"
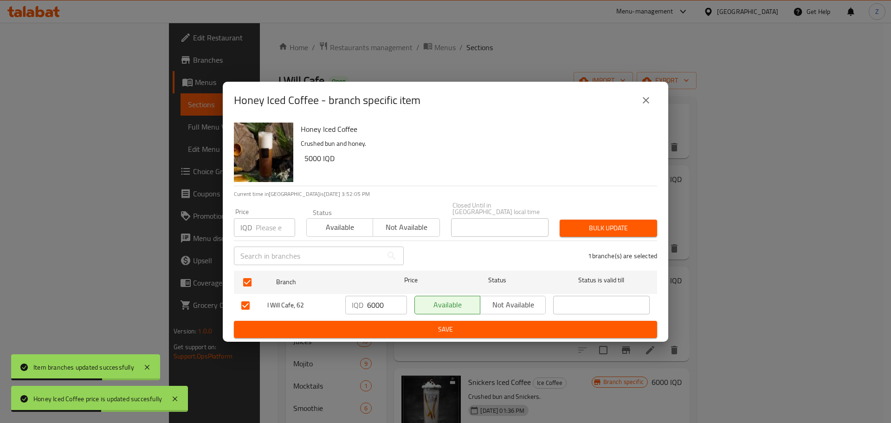
click at [385, 296] on input "6000" at bounding box center [387, 305] width 40 height 19
paste input "5"
type input "5000"
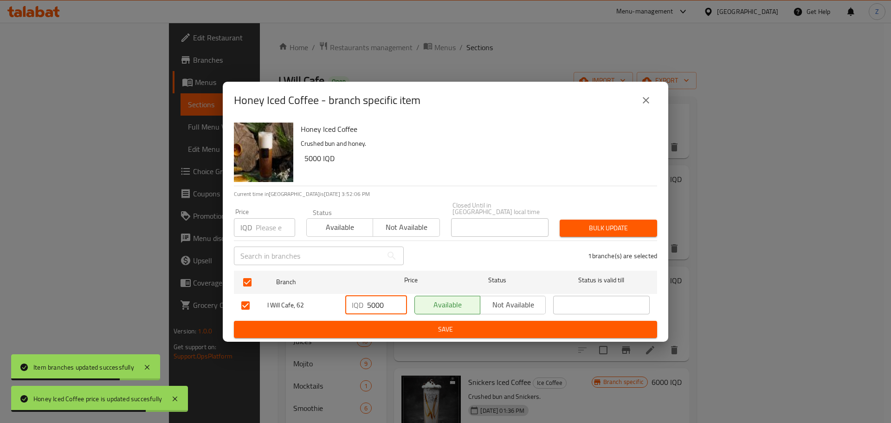
click at [391, 323] on span "Save" at bounding box center [445, 329] width 408 height 12
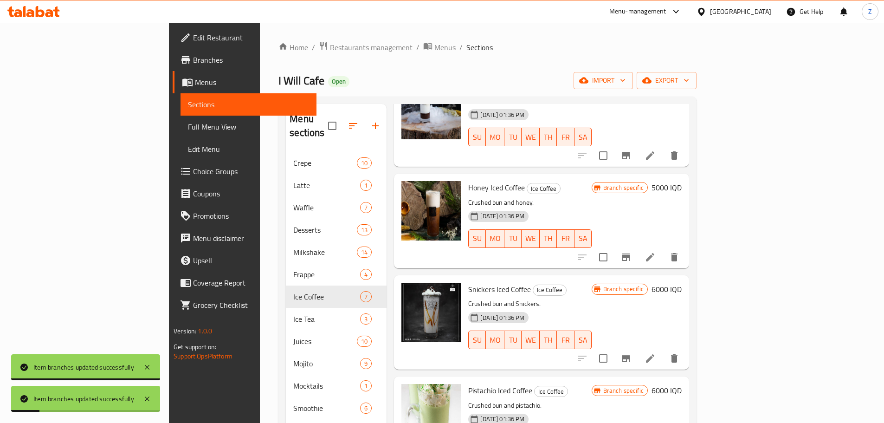
scroll to position [310, 0]
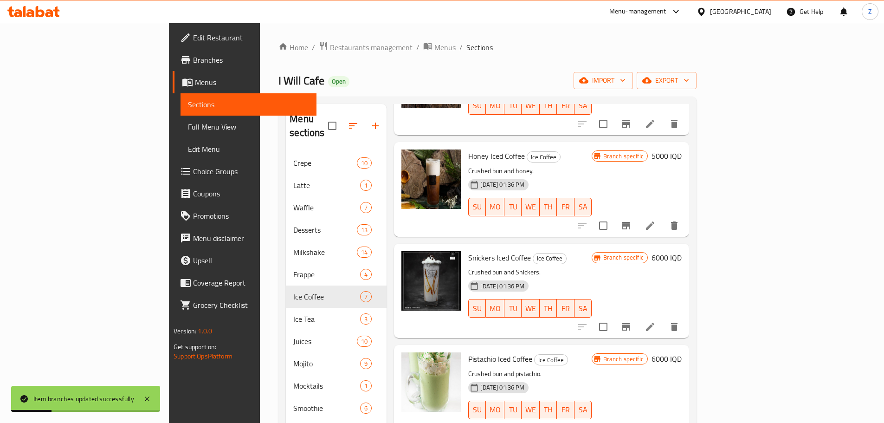
click at [682, 251] on h6 "6000 IQD" at bounding box center [667, 257] width 30 height 13
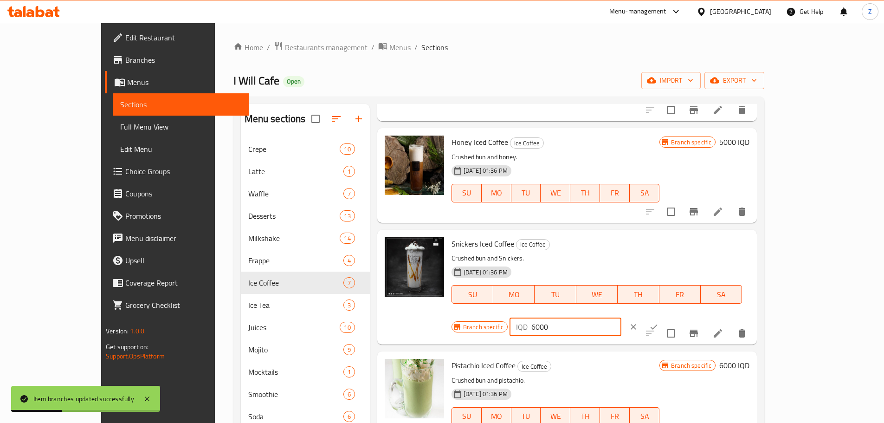
click at [621, 317] on input "6000" at bounding box center [576, 326] width 90 height 19
paste input "5"
type input "5000"
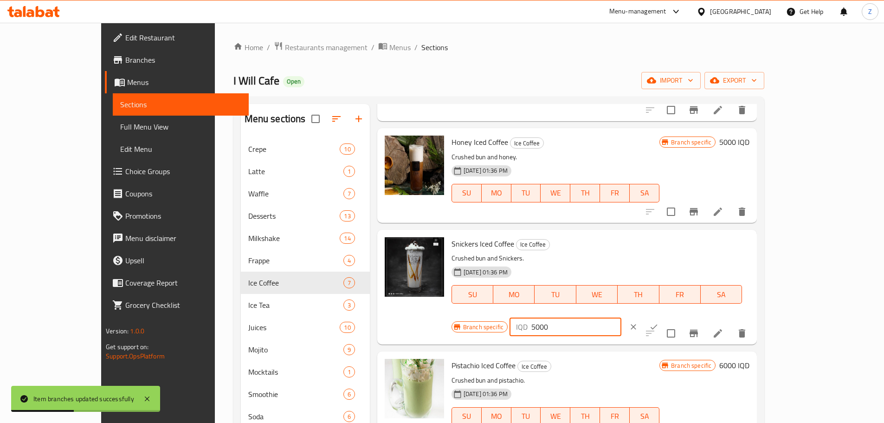
click at [664, 317] on button "ok" at bounding box center [654, 327] width 20 height 20
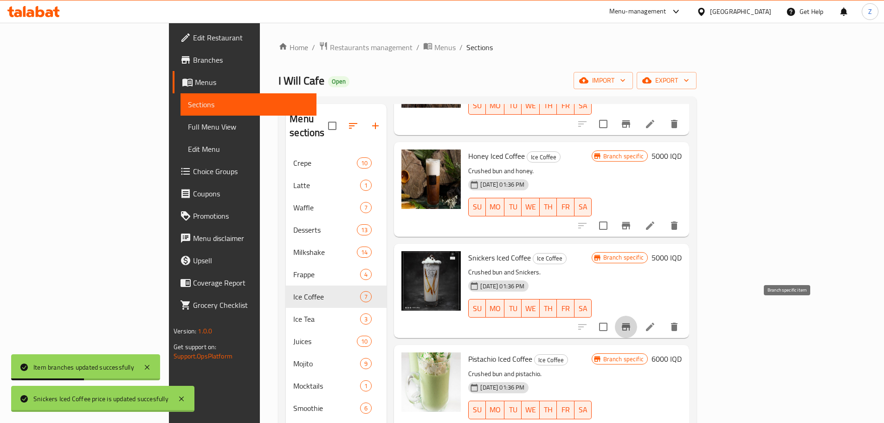
click at [630, 323] on icon "Branch-specific-item" at bounding box center [626, 326] width 8 height 7
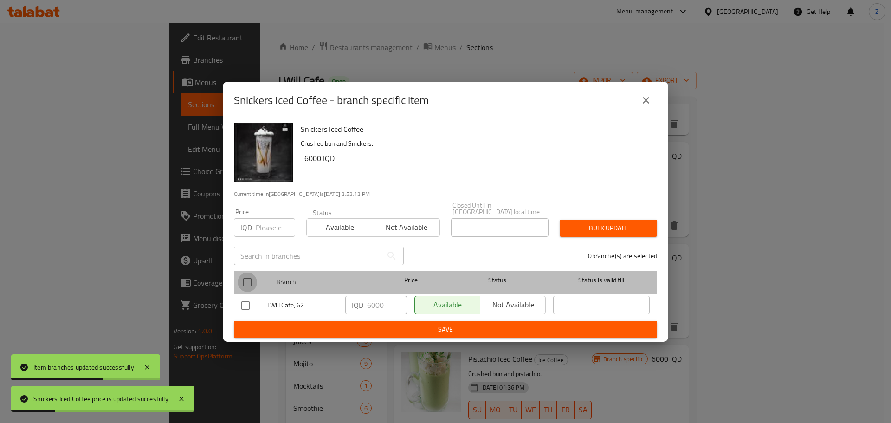
click at [245, 278] on input "checkbox" at bounding box center [247, 281] width 19 height 19
checkbox input "true"
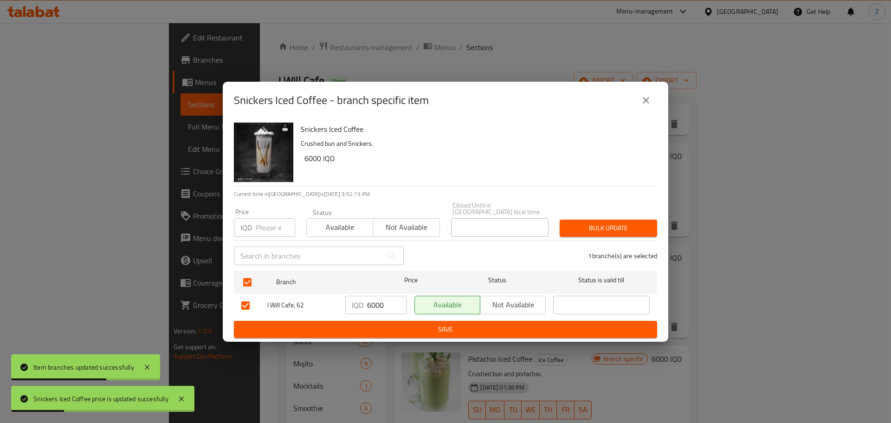
click at [382, 298] on input "6000" at bounding box center [387, 305] width 40 height 19
paste input "5"
type input "5000"
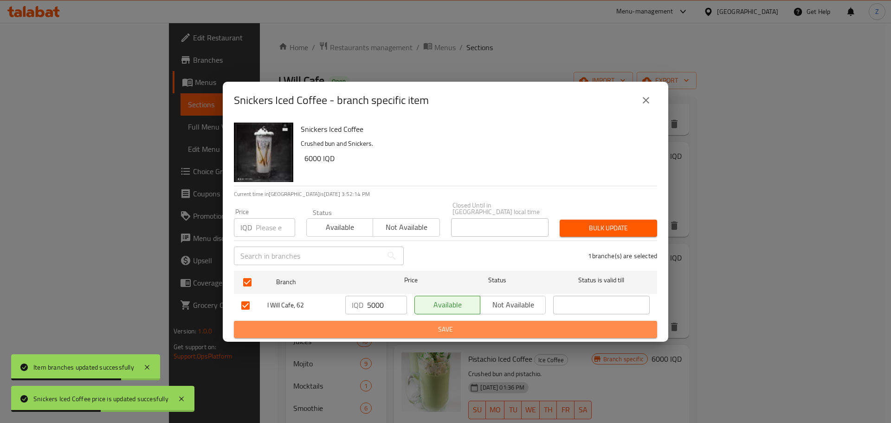
click at [390, 323] on span "Save" at bounding box center [445, 329] width 408 height 12
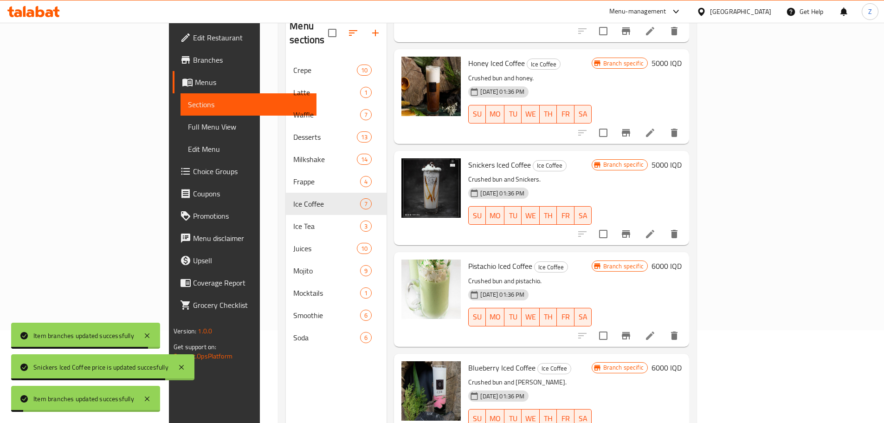
scroll to position [130, 0]
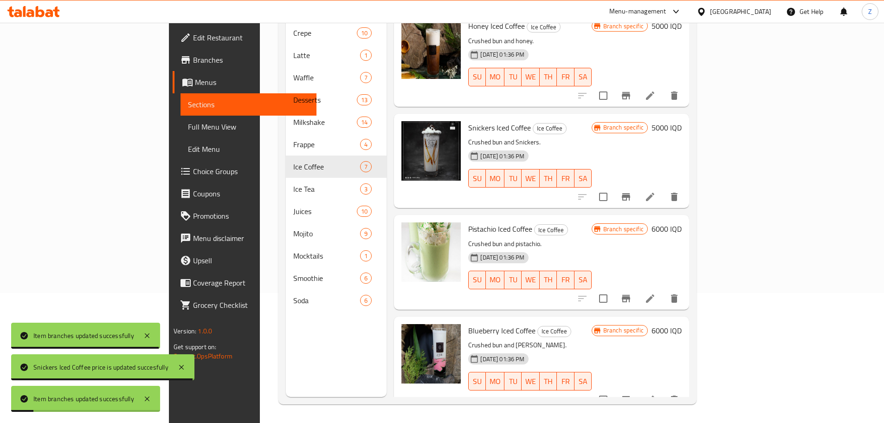
click at [682, 222] on h6 "6000 IQD" at bounding box center [667, 228] width 30 height 13
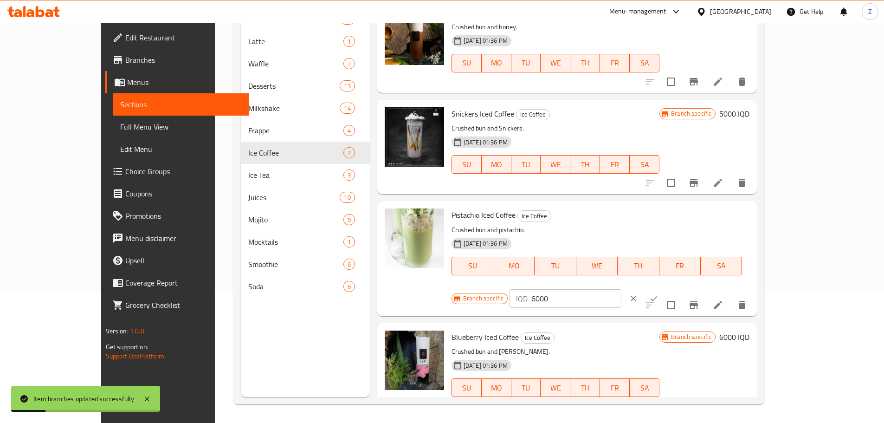
click at [621, 289] on input "6000" at bounding box center [576, 298] width 90 height 19
paste input "5"
type input "5000"
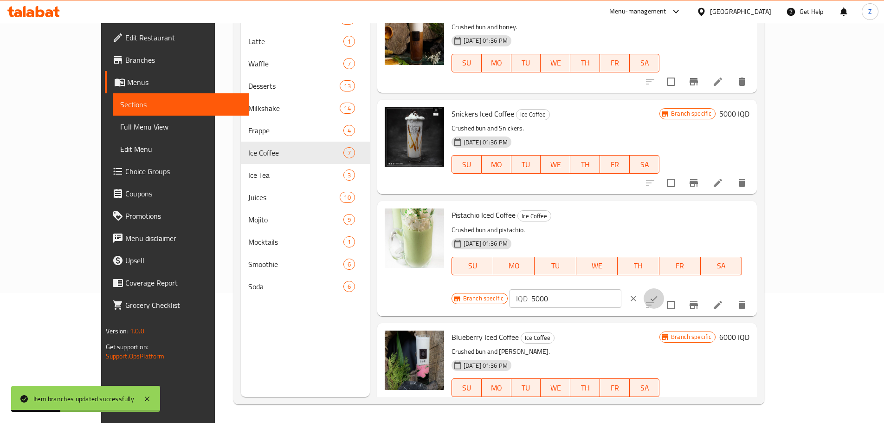
click at [664, 288] on button "ok" at bounding box center [654, 298] width 20 height 20
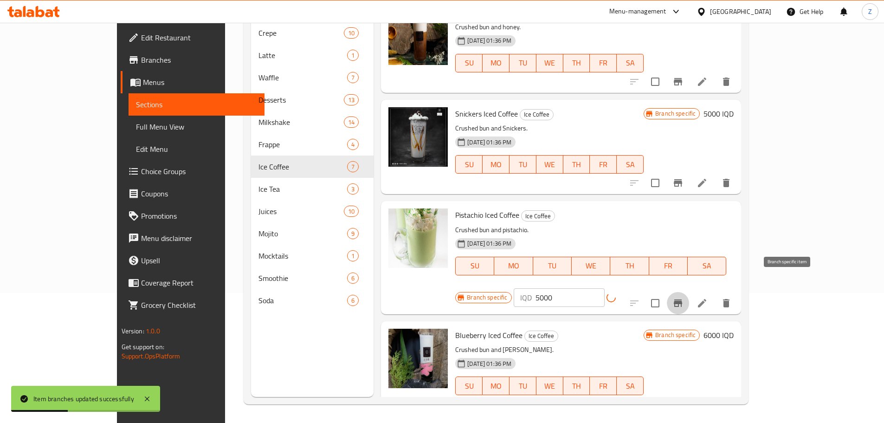
click at [689, 292] on button "Branch-specific-item" at bounding box center [678, 303] width 22 height 22
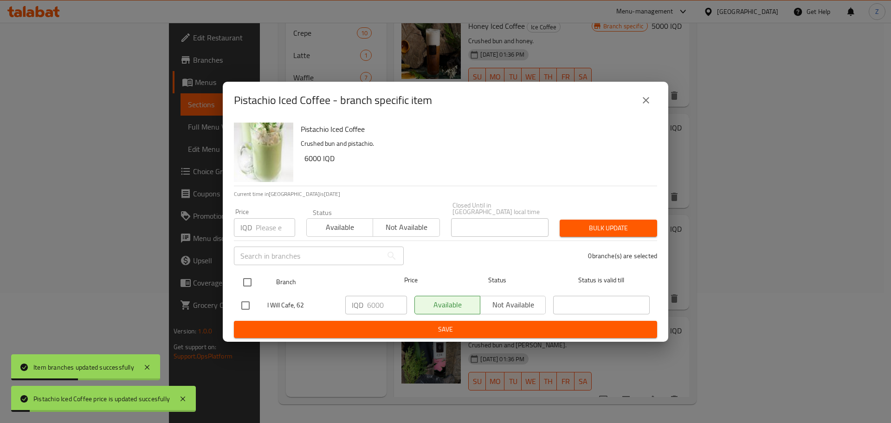
click at [239, 277] on input "checkbox" at bounding box center [247, 281] width 19 height 19
checkbox input "true"
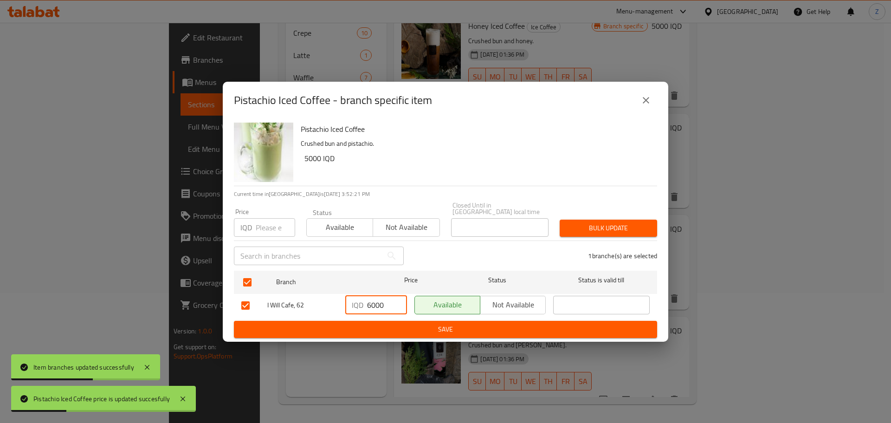
click at [378, 300] on input "6000" at bounding box center [387, 305] width 40 height 19
paste input "5"
type input "5000"
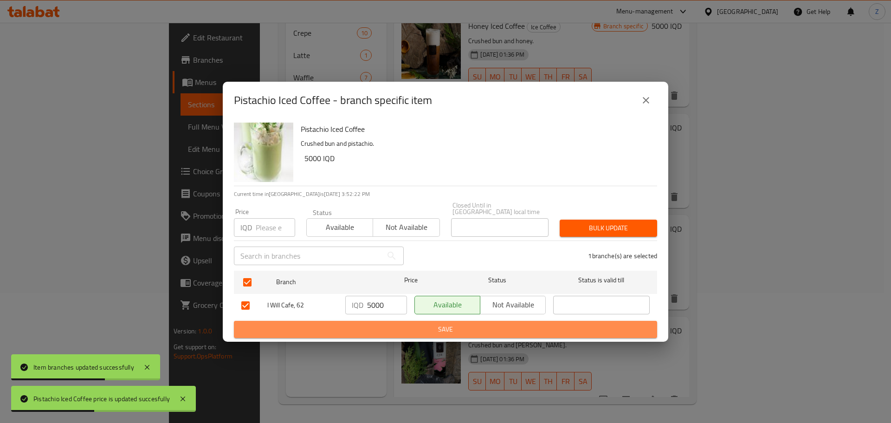
click at [401, 327] on span "Save" at bounding box center [445, 329] width 408 height 12
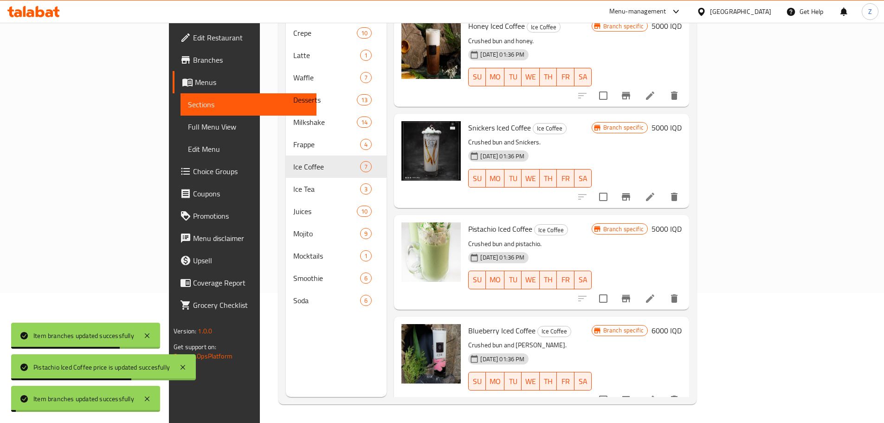
click at [682, 324] on h6 "6000 IQD" at bounding box center [667, 330] width 30 height 13
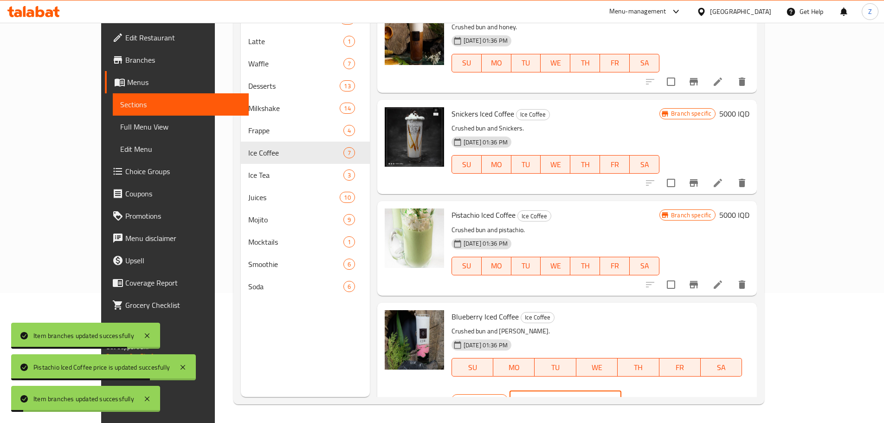
click at [621, 390] on input "6000" at bounding box center [576, 399] width 90 height 19
paste input "5"
type input "5000"
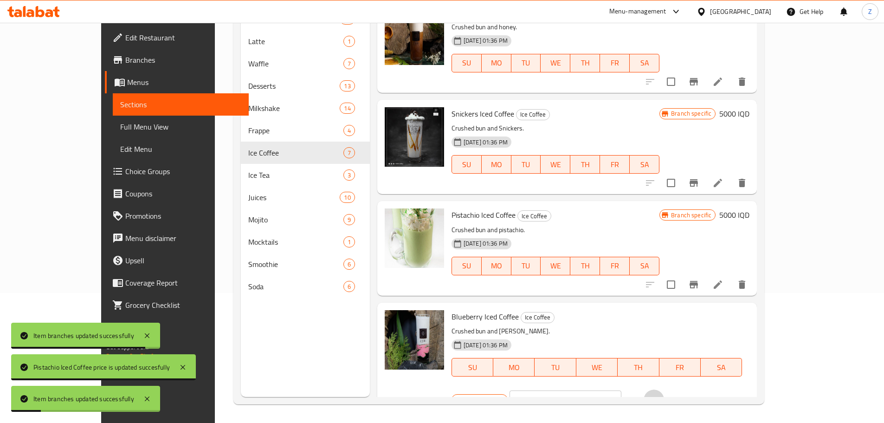
click at [658, 397] on icon "ok" at bounding box center [654, 399] width 7 height 5
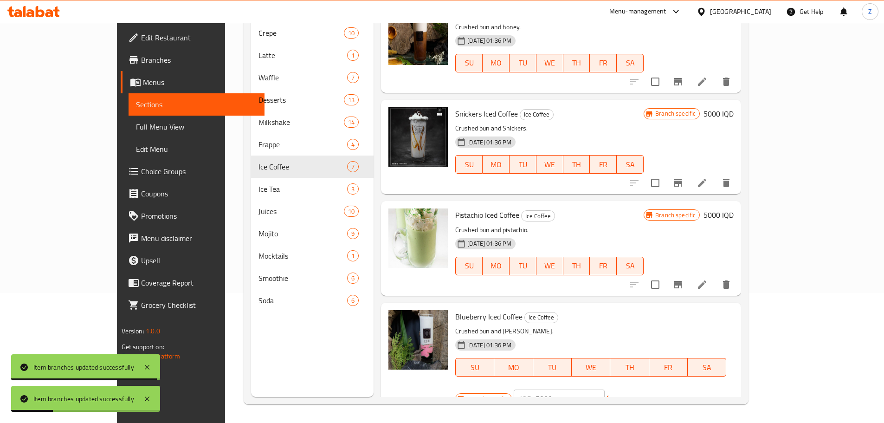
click at [682, 401] on icon "Branch-specific-item" at bounding box center [678, 404] width 8 height 7
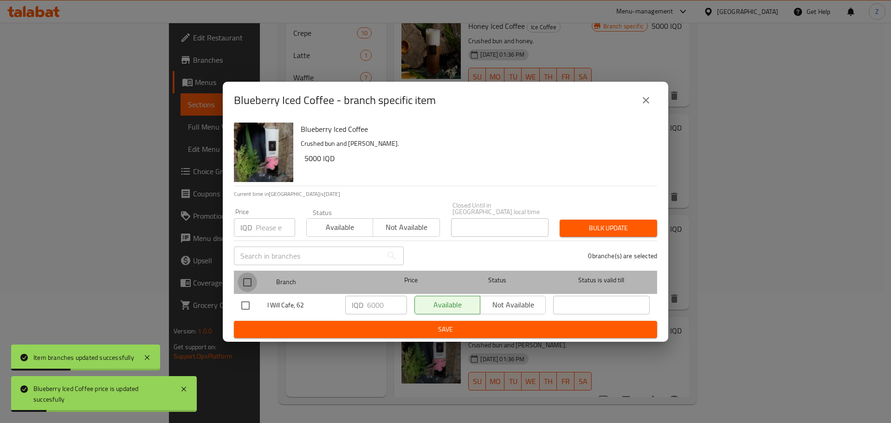
drag, startPoint x: 249, startPoint y: 276, endPoint x: 367, endPoint y: 292, distance: 119.0
click at [249, 276] on input "checkbox" at bounding box center [247, 281] width 19 height 19
checkbox input "true"
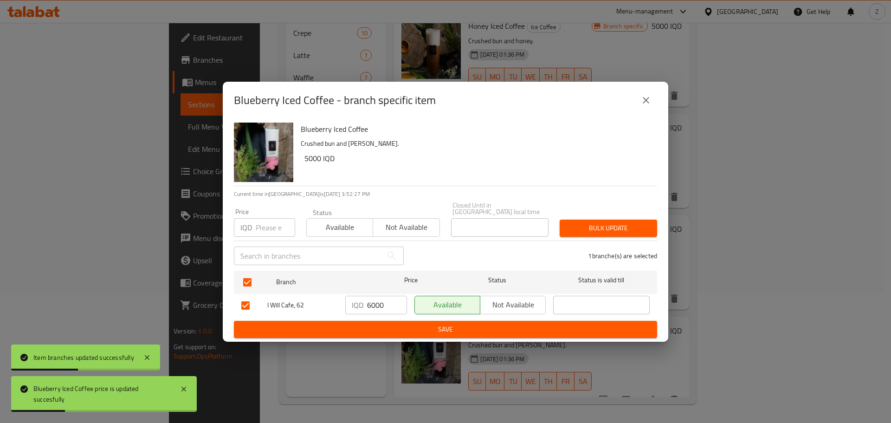
click at [380, 303] on input "6000" at bounding box center [387, 305] width 40 height 19
paste input "5"
type input "5000"
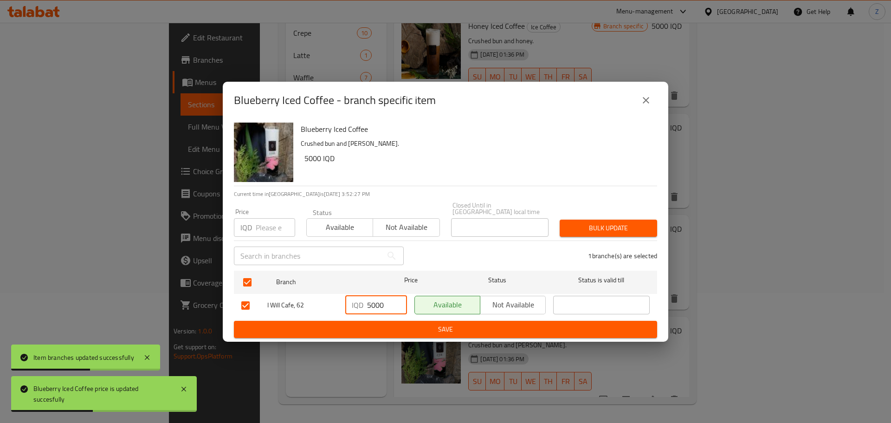
click at [387, 323] on span "Save" at bounding box center [445, 329] width 408 height 12
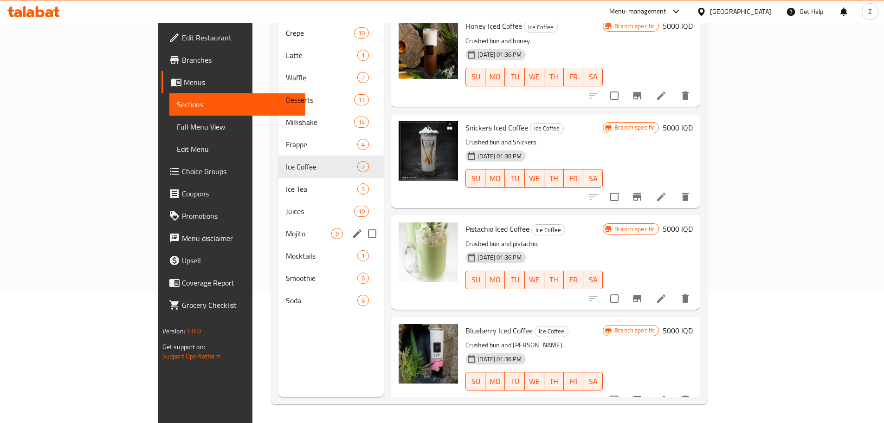
click at [278, 228] on div "Mojito 9" at bounding box center [330, 233] width 105 height 22
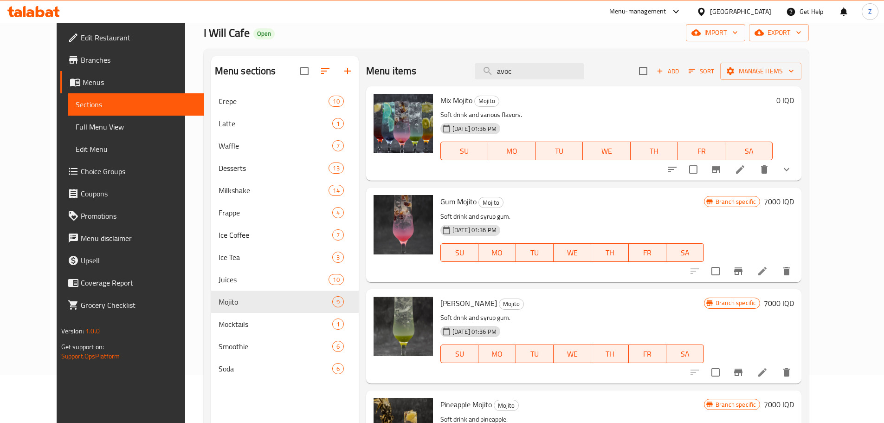
scroll to position [37, 0]
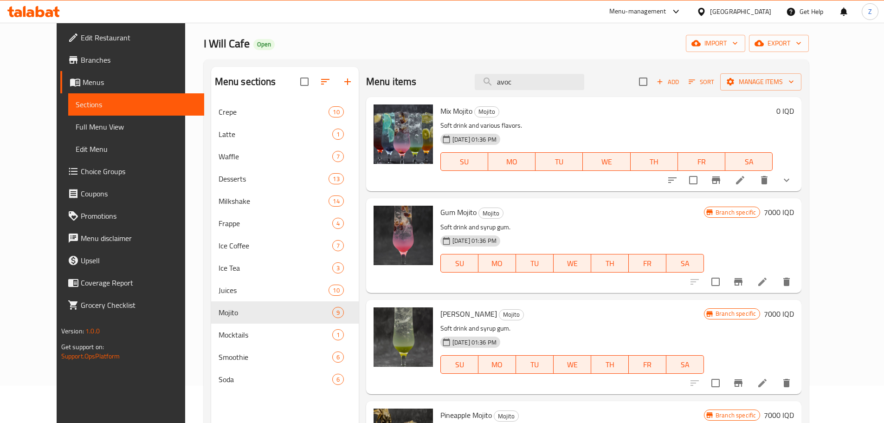
click at [753, 182] on li at bounding box center [740, 180] width 26 height 17
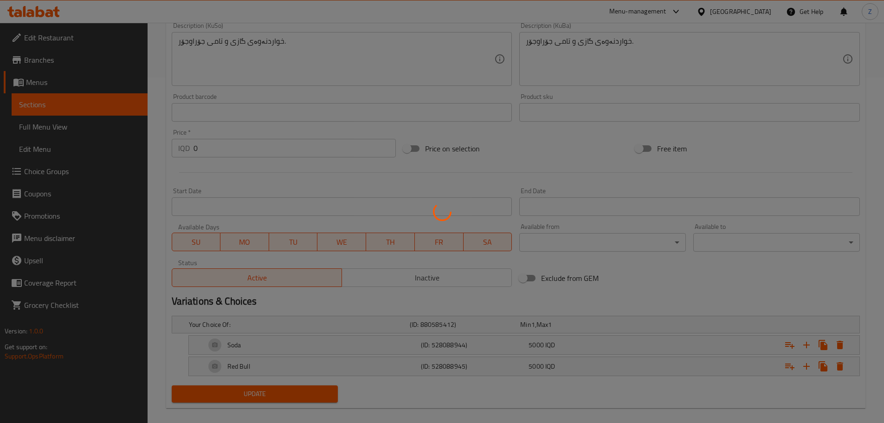
scroll to position [356, 0]
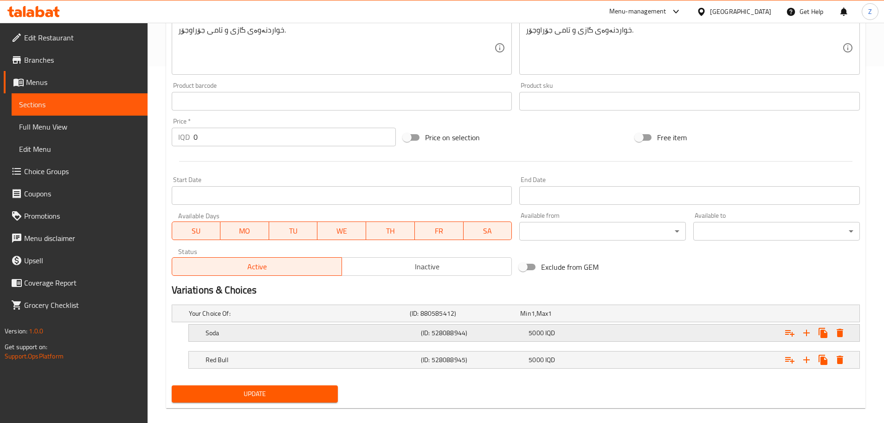
click at [522, 328] on h5 "(ID: 528088944)" at bounding box center [473, 332] width 104 height 9
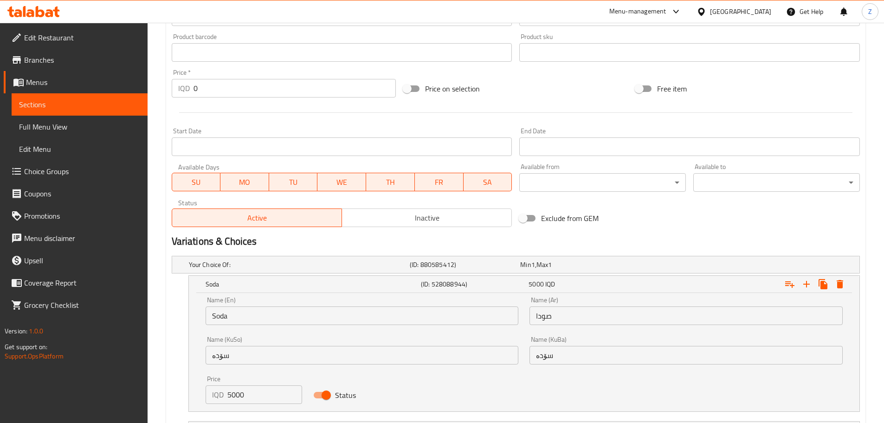
scroll to position [480, 0]
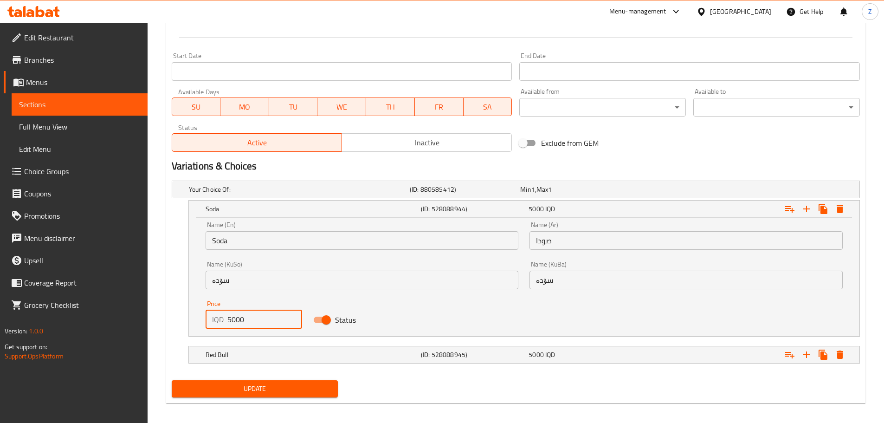
drag, startPoint x: 230, startPoint y: 317, endPoint x: 220, endPoint y: 315, distance: 10.0
click at [220, 315] on div "IQD 5000 Price" at bounding box center [254, 319] width 97 height 19
type input "6000"
click at [246, 361] on div "Red Bull" at bounding box center [311, 354] width 215 height 13
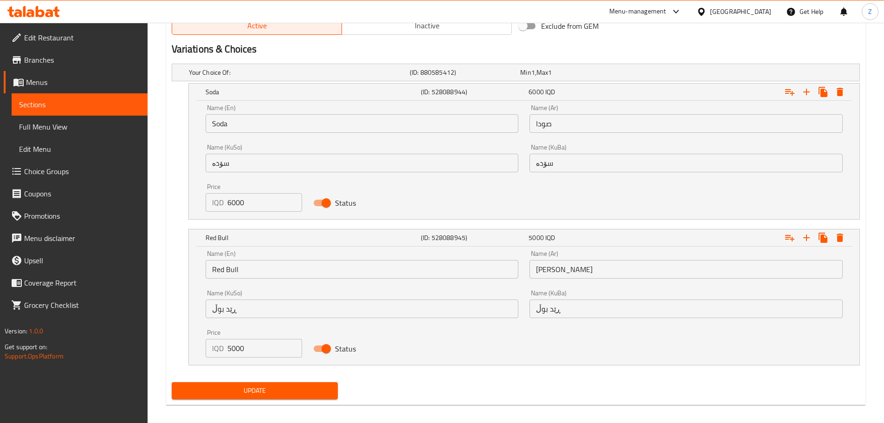
scroll to position [599, 0]
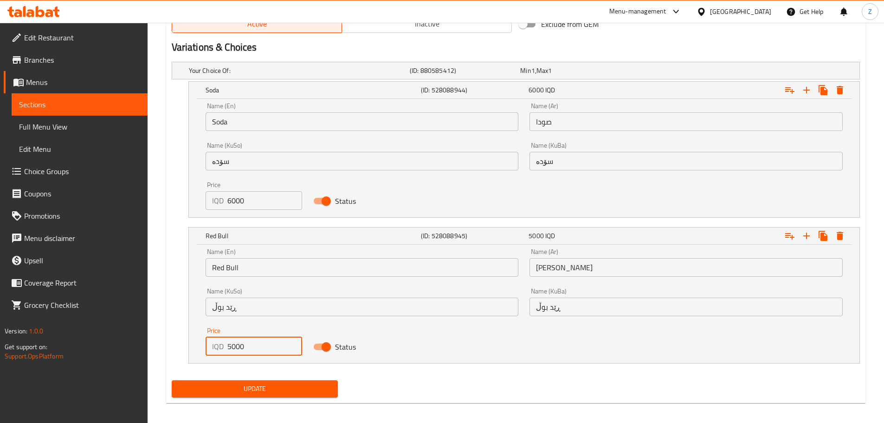
drag, startPoint x: 232, startPoint y: 349, endPoint x: 246, endPoint y: 375, distance: 30.5
click at [220, 348] on div "IQD 5000 Price" at bounding box center [254, 346] width 97 height 19
type input "6000"
click at [252, 387] on span "Update" at bounding box center [255, 389] width 152 height 12
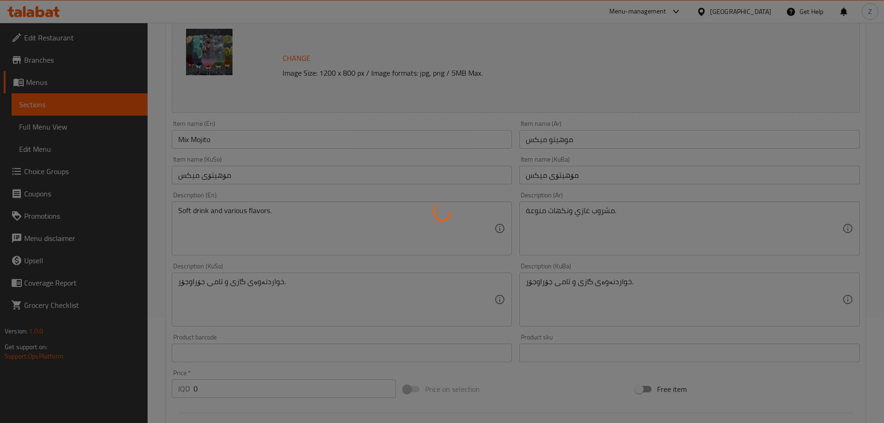
scroll to position [0, 0]
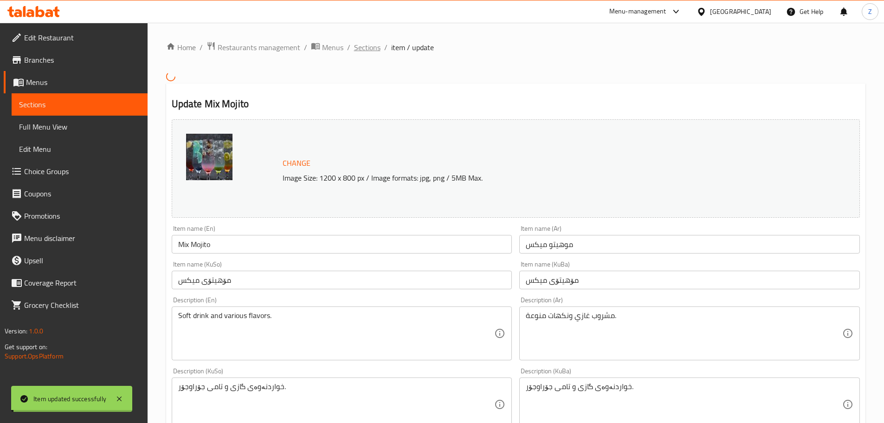
click at [374, 45] on span "Sections" at bounding box center [367, 47] width 26 height 11
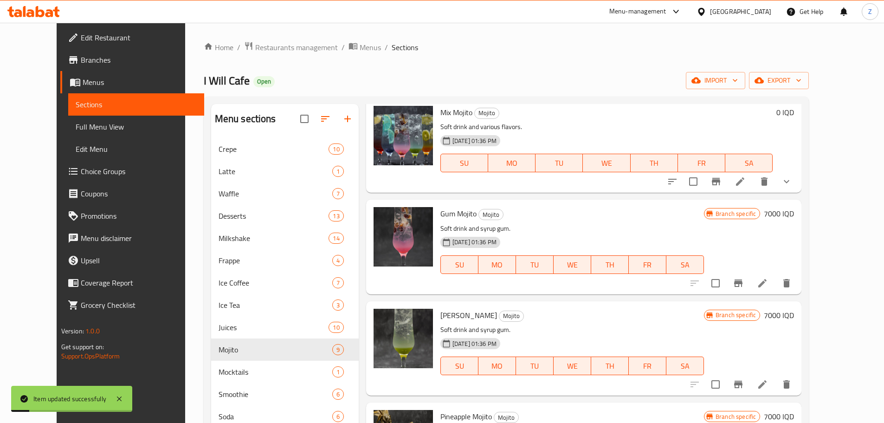
scroll to position [46, 0]
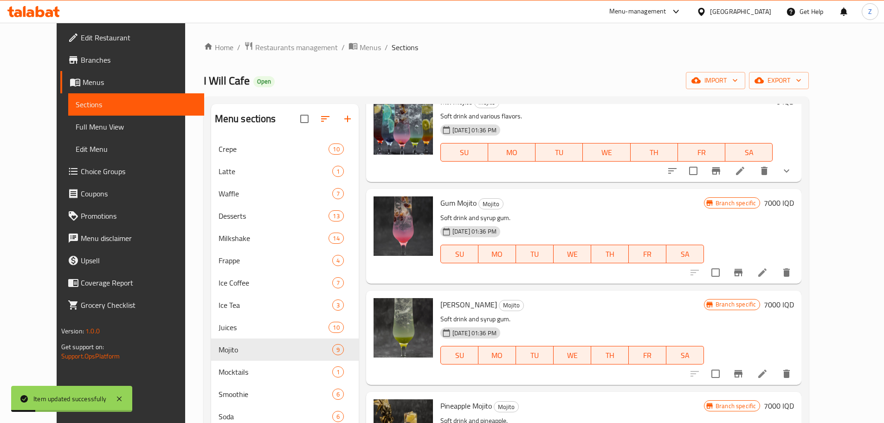
click at [794, 206] on h6 "7000 IQD" at bounding box center [779, 202] width 30 height 13
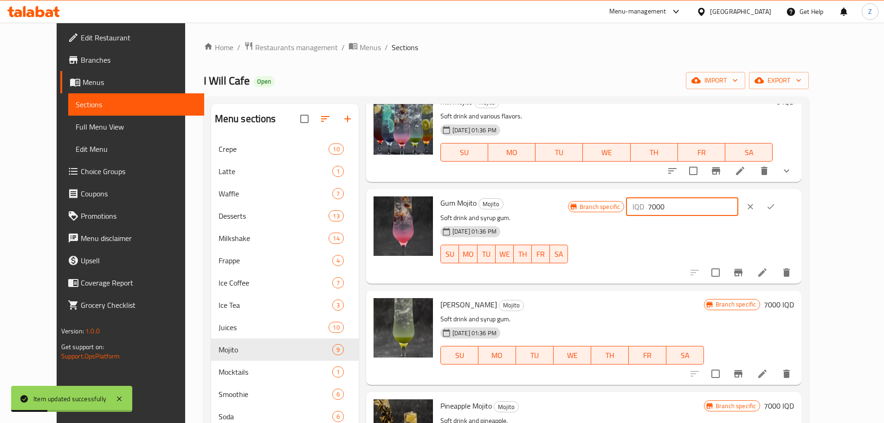
drag, startPoint x: 720, startPoint y: 207, endPoint x: 717, endPoint y: 211, distance: 4.9
click at [712, 209] on div "IQD 7000 ​" at bounding box center [682, 206] width 112 height 19
click at [738, 210] on input "6000" at bounding box center [693, 206] width 90 height 19
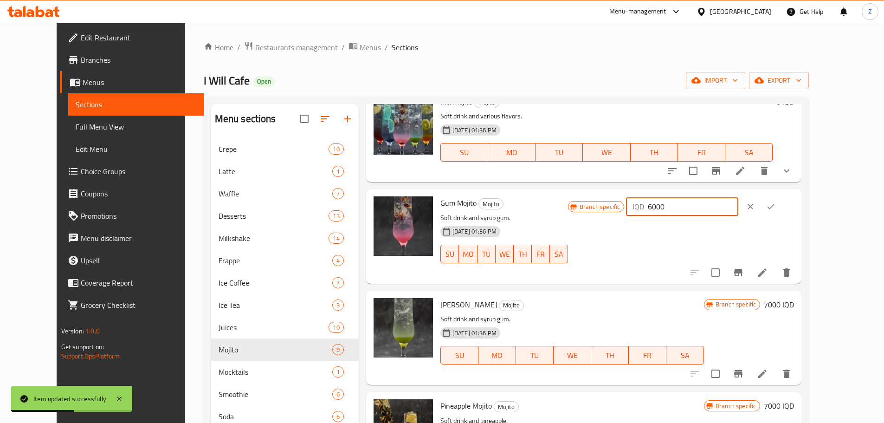
type input "6000"
click at [775, 210] on icon "ok" at bounding box center [770, 206] width 9 height 9
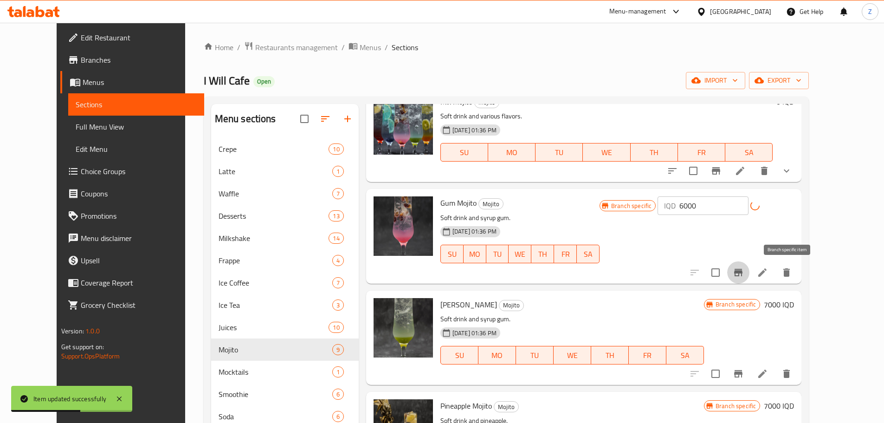
click at [749, 280] on button "Branch-specific-item" at bounding box center [738, 272] width 22 height 22
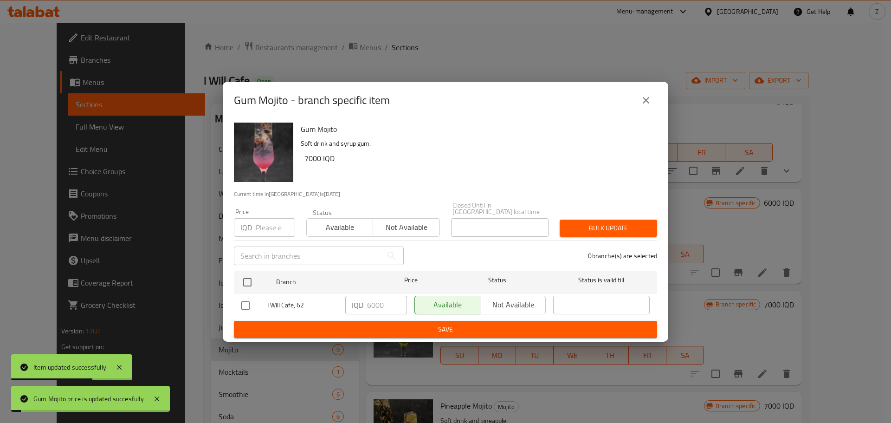
drag, startPoint x: 247, startPoint y: 284, endPoint x: 286, endPoint y: 288, distance: 39.2
click at [247, 284] on input "checkbox" at bounding box center [247, 281] width 19 height 19
checkbox input "true"
click at [640, 111] on button "close" at bounding box center [646, 100] width 22 height 22
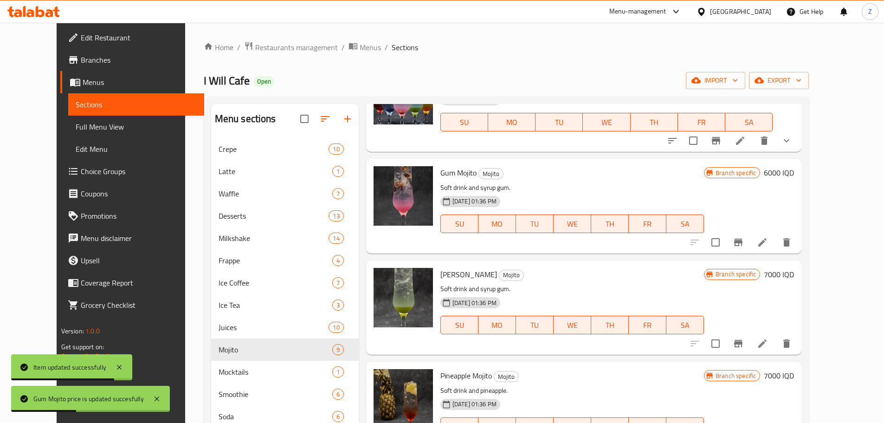
scroll to position [93, 0]
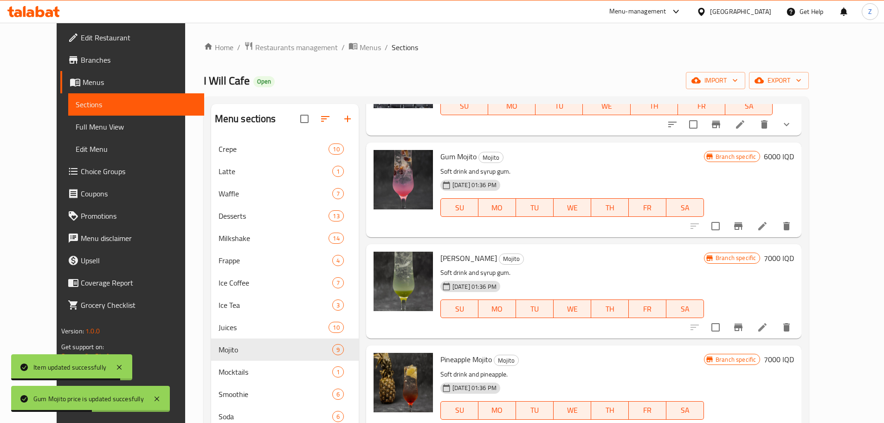
click at [794, 255] on h6 "7000 IQD" at bounding box center [779, 258] width 30 height 13
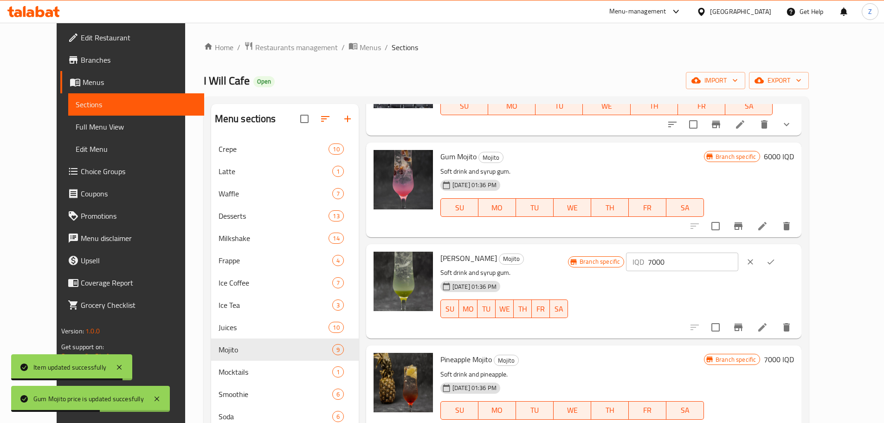
click at [738, 263] on input "7000" at bounding box center [693, 261] width 90 height 19
paste input "6"
type input "6000"
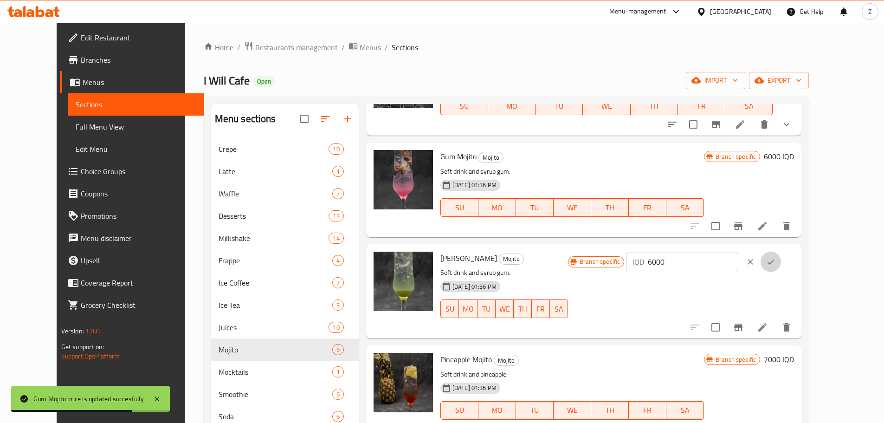
click at [775, 264] on icon "ok" at bounding box center [770, 261] width 9 height 9
click at [743, 327] on icon "Branch-specific-item" at bounding box center [738, 326] width 8 height 7
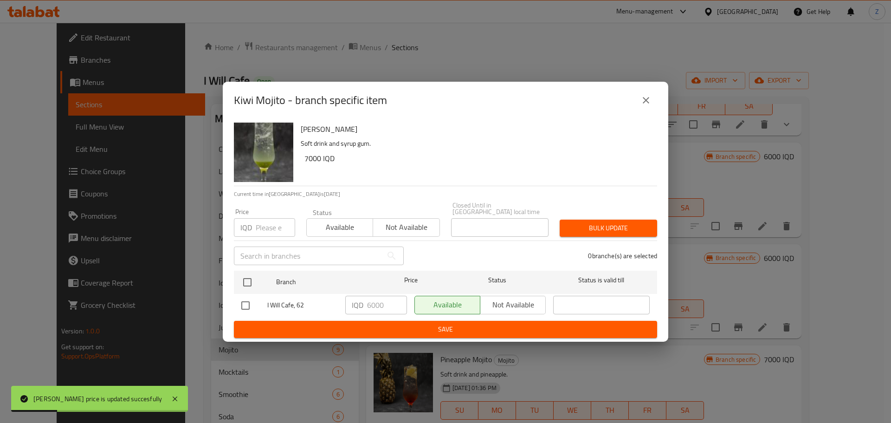
click at [655, 99] on button "close" at bounding box center [646, 100] width 22 height 22
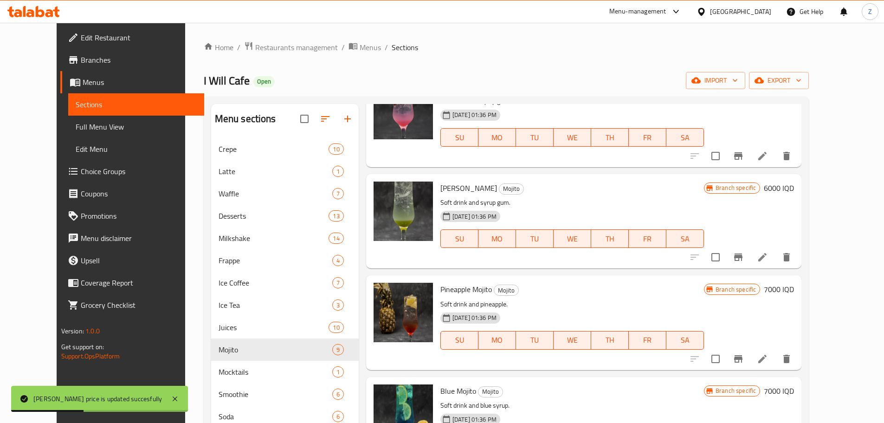
scroll to position [232, 0]
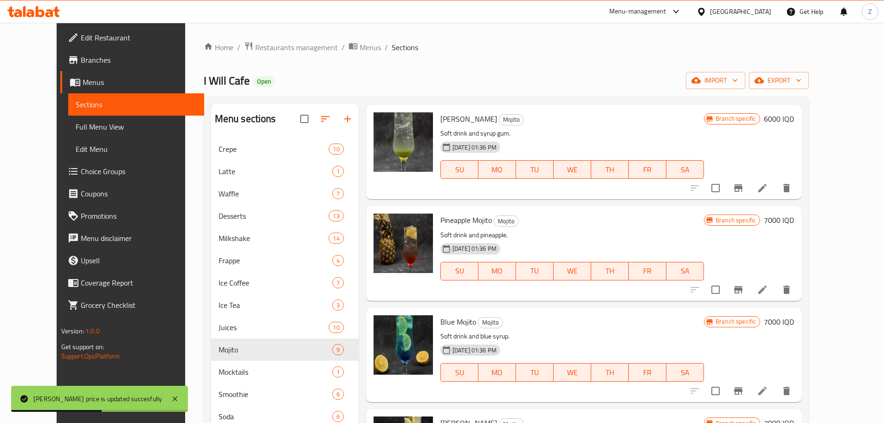
click at [794, 220] on h6 "7000 IQD" at bounding box center [779, 219] width 30 height 13
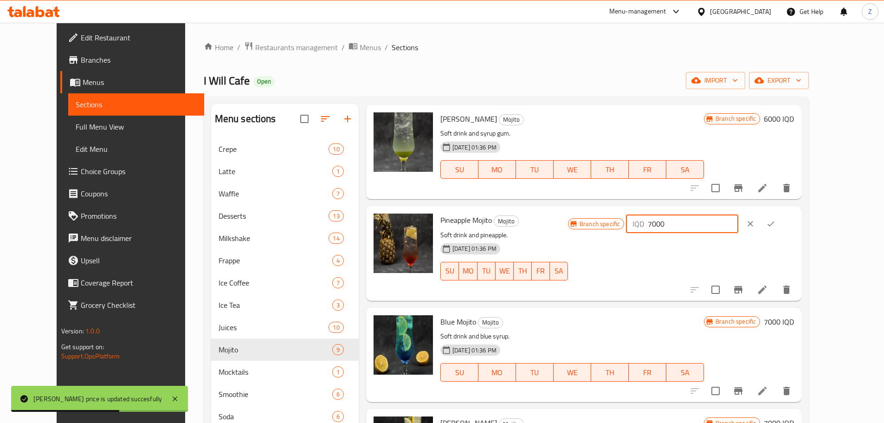
click at [738, 220] on input "7000" at bounding box center [693, 223] width 90 height 19
paste input "6"
type input "6000"
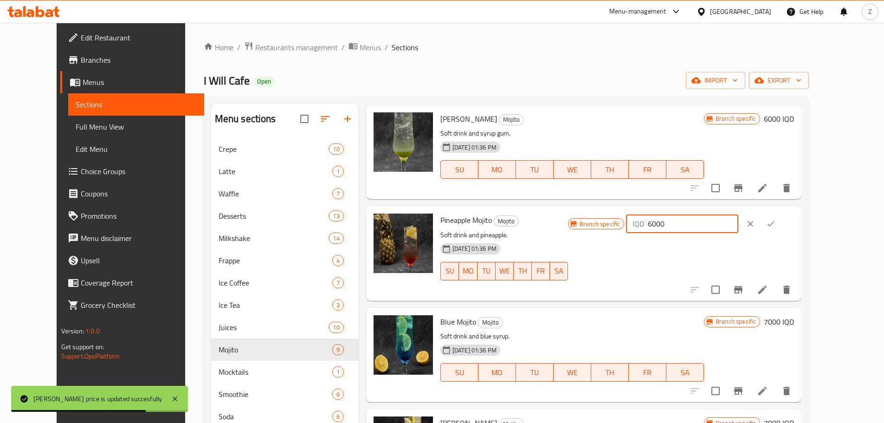
click at [775, 223] on icon "ok" at bounding box center [770, 223] width 9 height 9
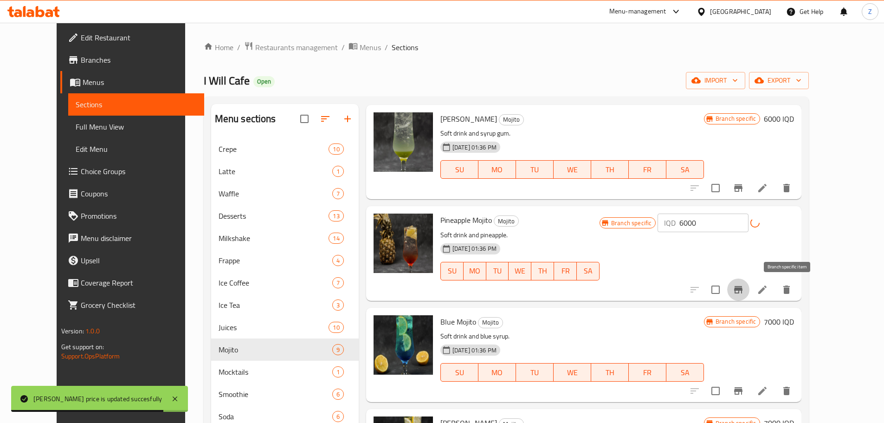
click at [749, 282] on button "Branch-specific-item" at bounding box center [738, 289] width 22 height 22
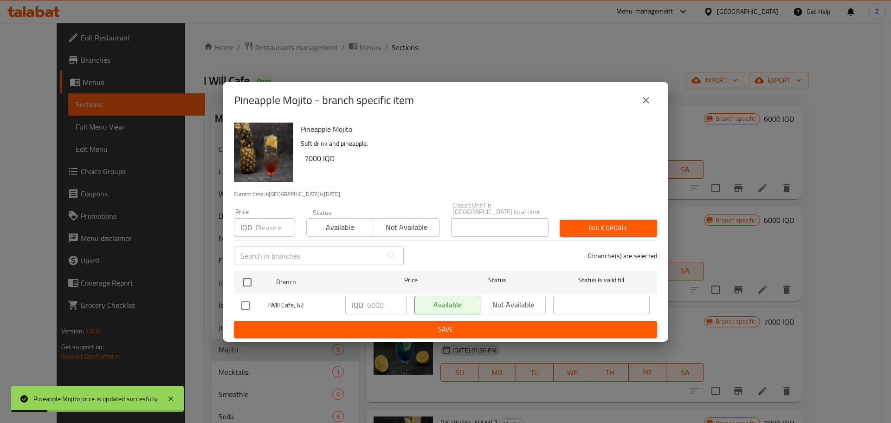
click at [646, 103] on icon "close" at bounding box center [646, 100] width 6 height 6
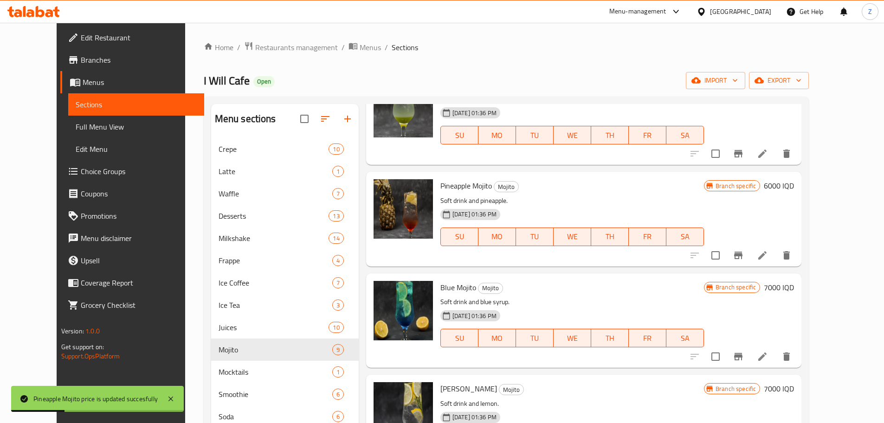
scroll to position [325, 0]
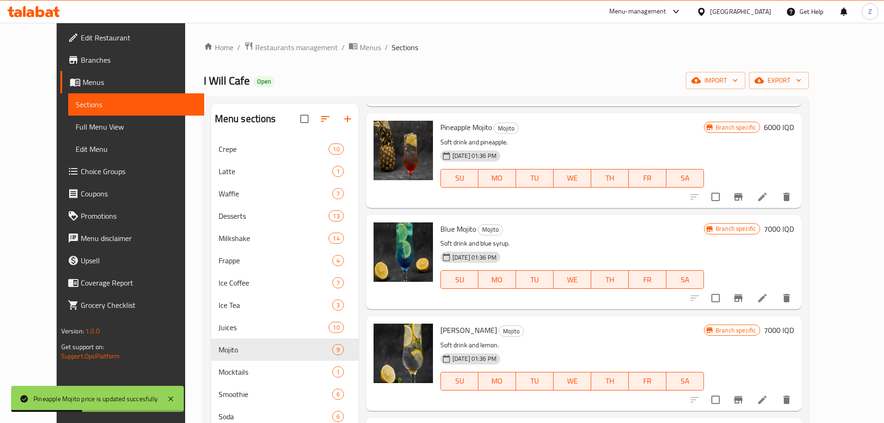
click at [794, 235] on h6 "7000 IQD" at bounding box center [779, 228] width 30 height 13
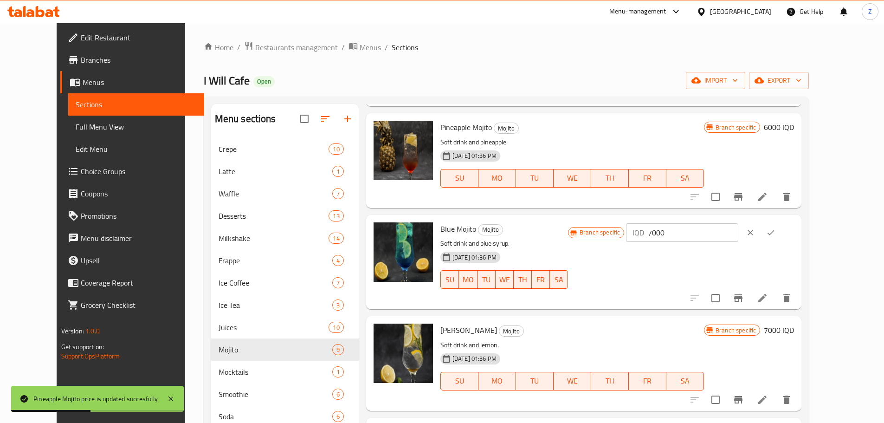
click at [738, 230] on input "7000" at bounding box center [693, 232] width 90 height 19
click at [738, 229] on input "7000" at bounding box center [693, 232] width 90 height 19
paste input "6"
type input "6000"
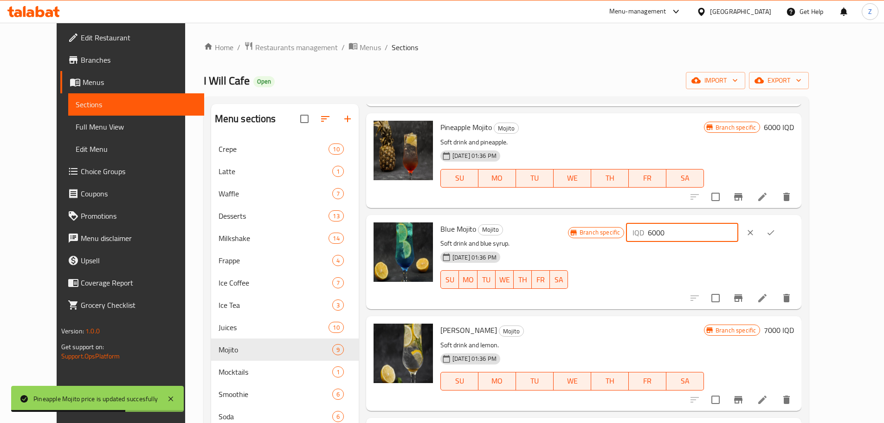
click at [775, 229] on icon "ok" at bounding box center [770, 232] width 9 height 9
click at [749, 291] on button "Branch-specific-item" at bounding box center [738, 298] width 22 height 22
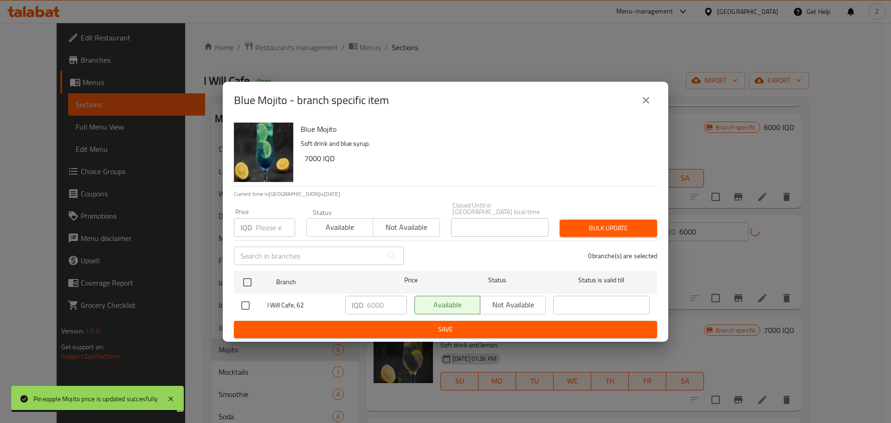
click at [650, 99] on icon "close" at bounding box center [645, 100] width 11 height 11
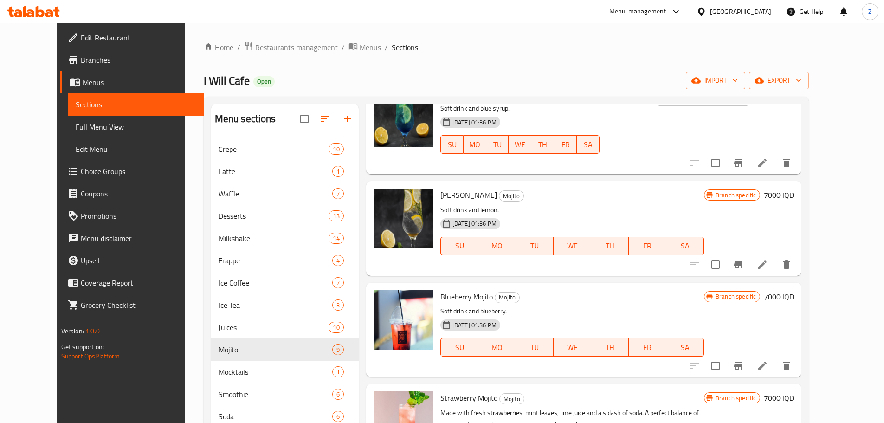
scroll to position [464, 0]
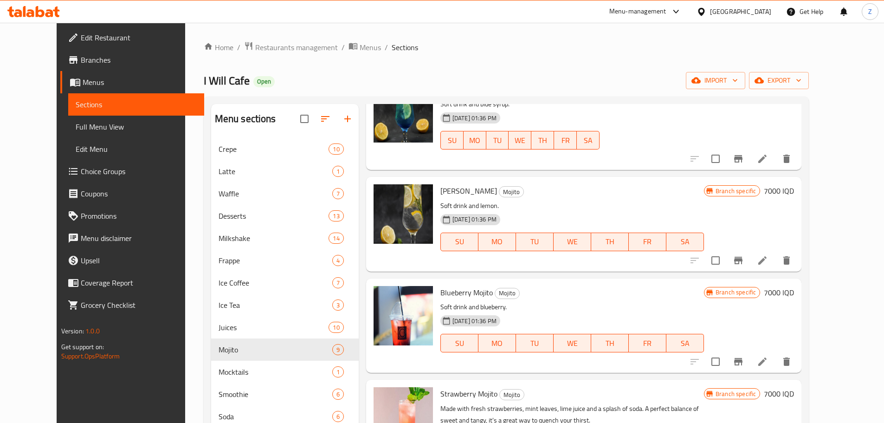
click at [794, 194] on h6 "7000 IQD" at bounding box center [779, 190] width 30 height 13
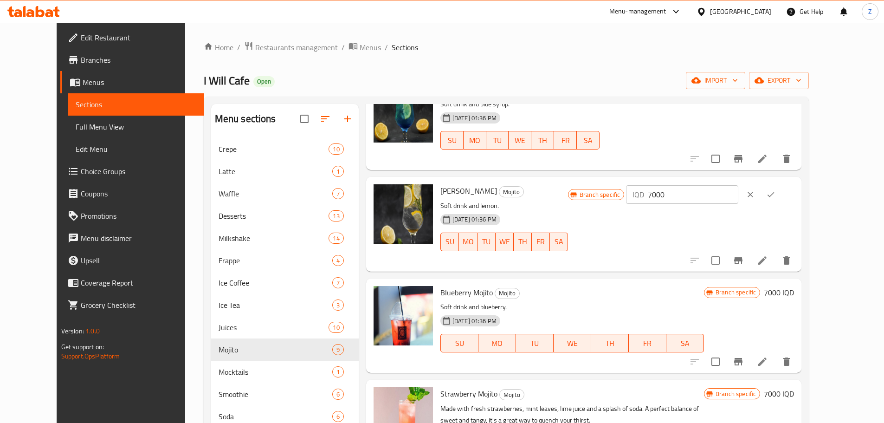
click at [738, 200] on input "7000" at bounding box center [693, 194] width 90 height 19
paste input "6"
type input "6000"
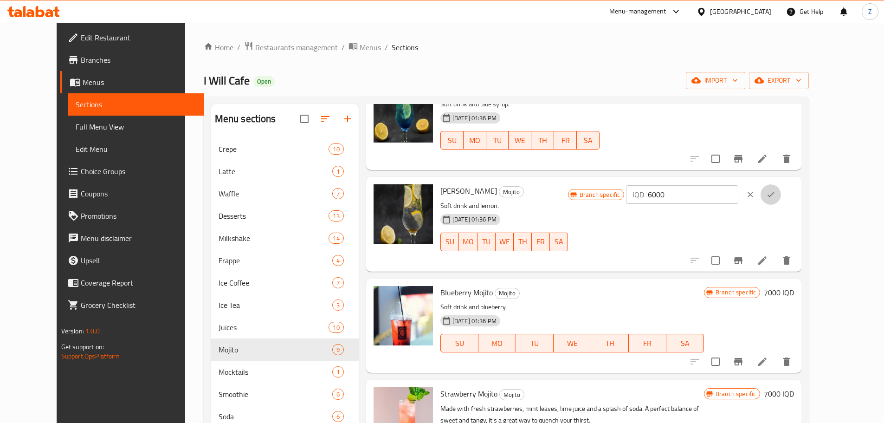
click at [781, 200] on button "ok" at bounding box center [771, 194] width 20 height 20
click at [744, 258] on icon "Branch-specific-item" at bounding box center [738, 260] width 11 height 11
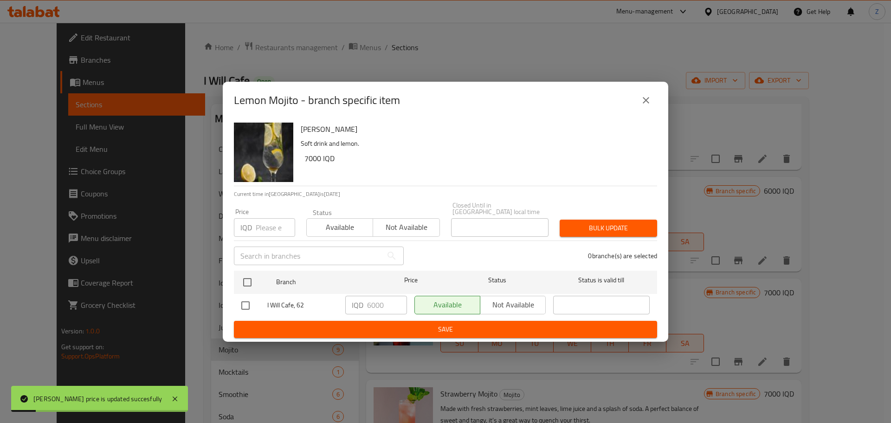
click at [651, 106] on icon "close" at bounding box center [645, 100] width 11 height 11
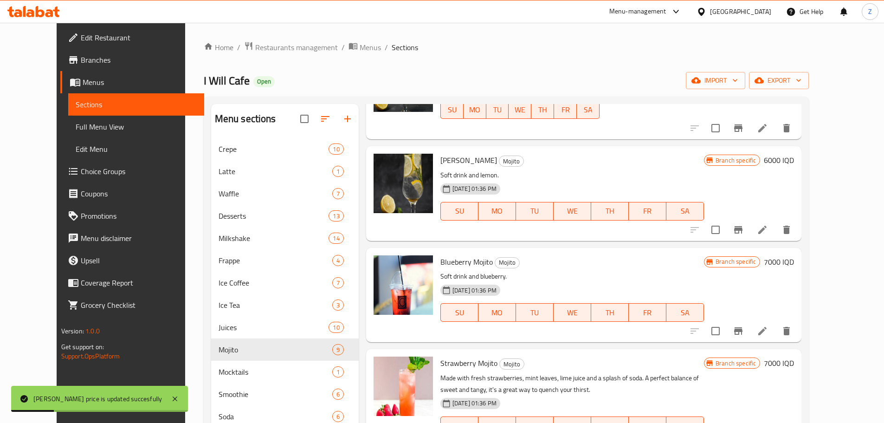
scroll to position [510, 0]
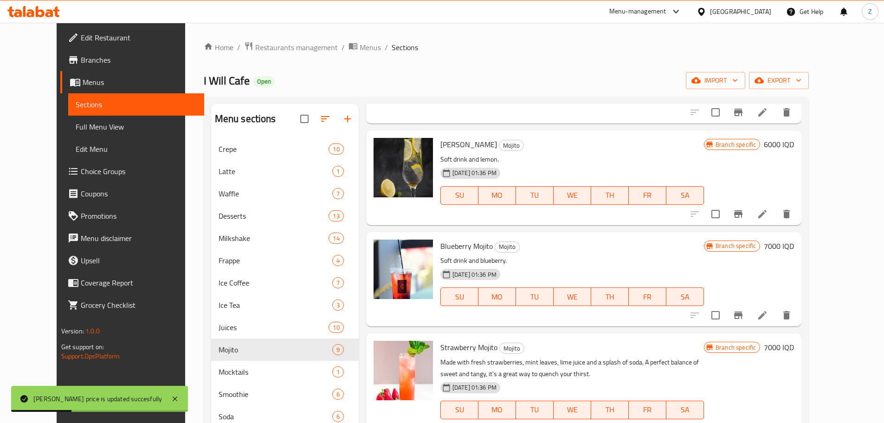
click at [794, 251] on h6 "7000 IQD" at bounding box center [779, 245] width 30 height 13
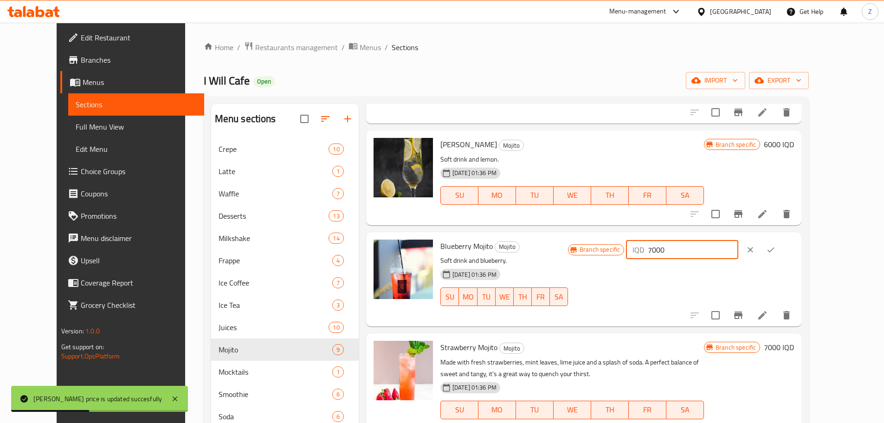
click at [721, 243] on input "7000" at bounding box center [693, 249] width 90 height 19
click at [726, 247] on input "7000" at bounding box center [693, 249] width 90 height 19
paste input "6"
type input "6000"
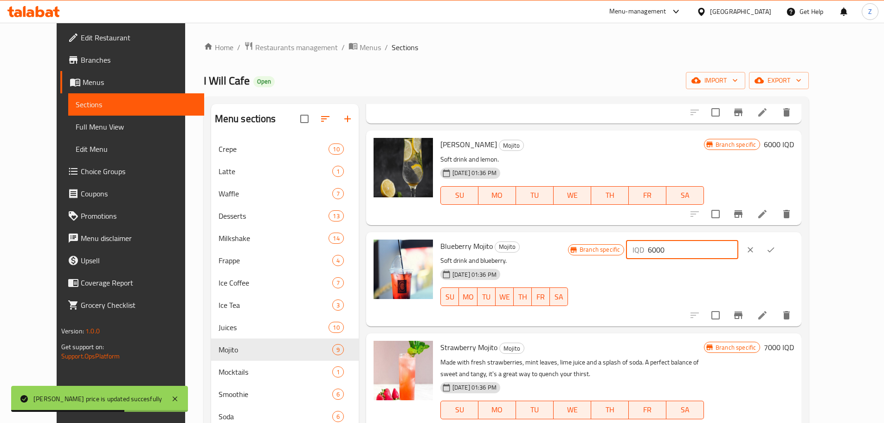
click at [775, 251] on icon "ok" at bounding box center [770, 249] width 9 height 9
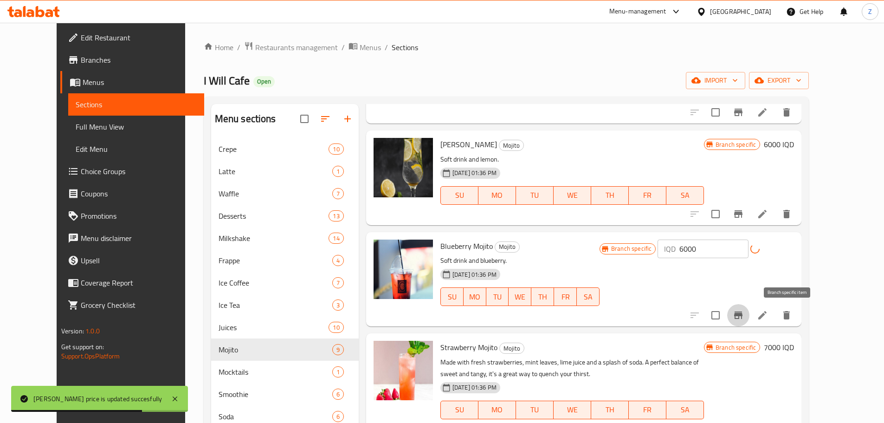
click at [749, 308] on button "Branch-specific-item" at bounding box center [738, 315] width 22 height 22
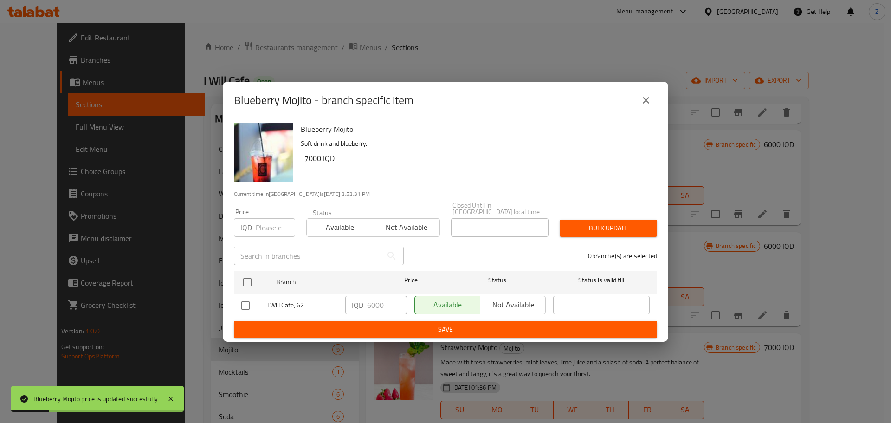
click at [654, 111] on div "Blueberry Mojito - branch specific item" at bounding box center [445, 100] width 423 height 22
click at [653, 110] on button "close" at bounding box center [646, 100] width 22 height 22
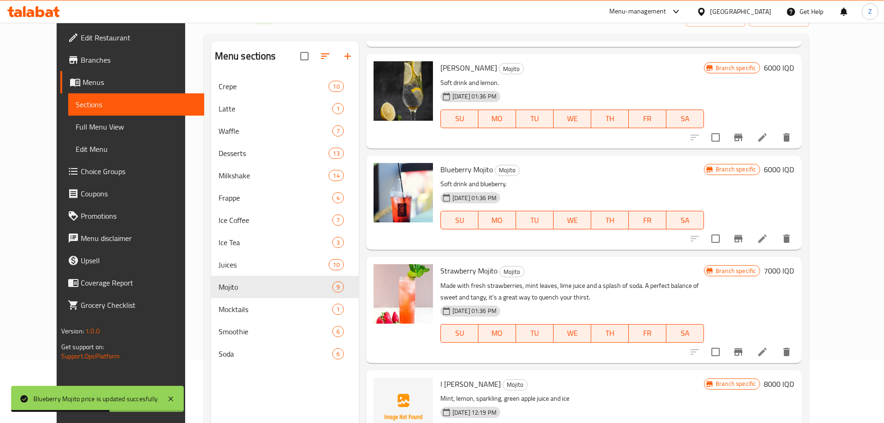
scroll to position [130, 0]
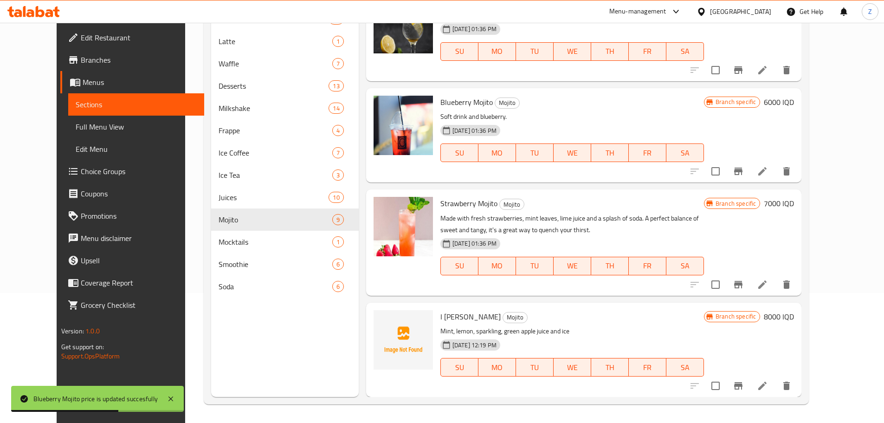
click at [794, 202] on h6 "7000 IQD" at bounding box center [779, 203] width 30 height 13
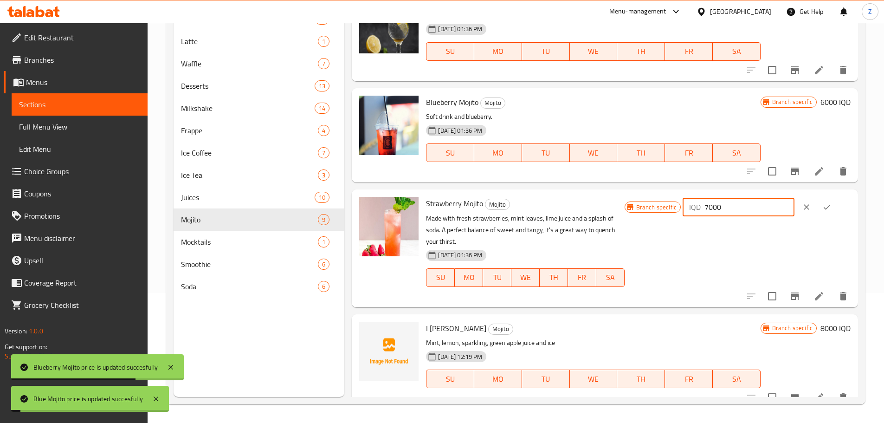
click at [737, 211] on input "7000" at bounding box center [749, 207] width 90 height 19
paste input "6"
type input "6000"
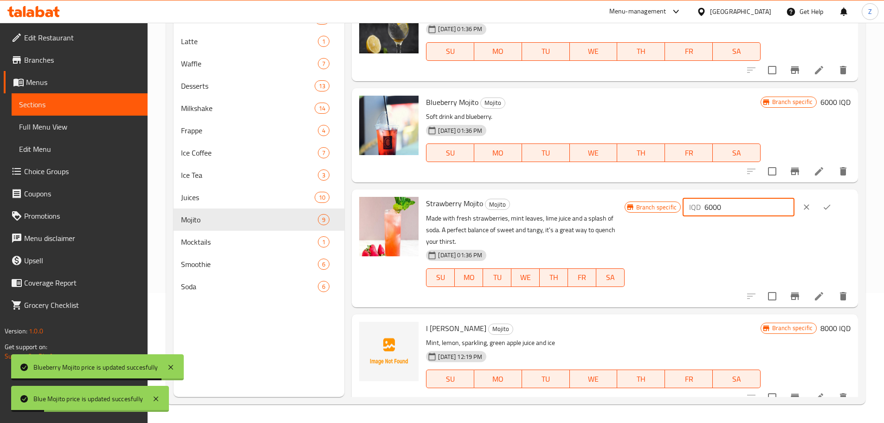
click at [826, 206] on icon "ok" at bounding box center [826, 206] width 9 height 9
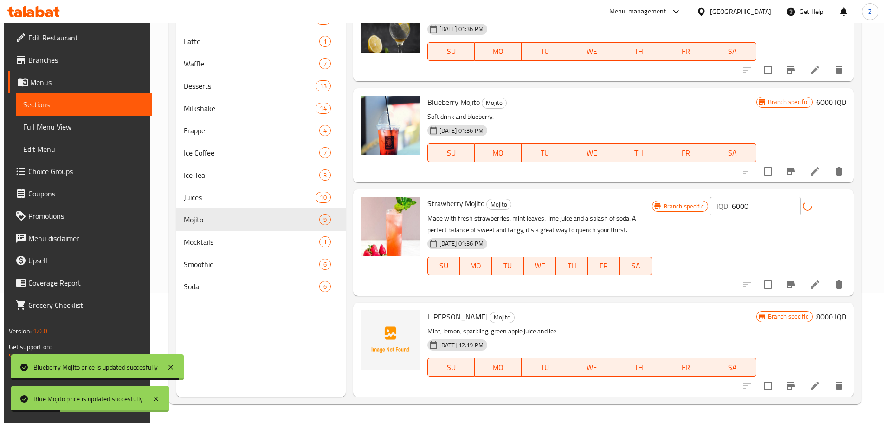
click at [791, 272] on div "Branch specific IQD 6000 ​" at bounding box center [749, 242] width 194 height 91
click at [791, 278] on button "Branch-specific-item" at bounding box center [791, 284] width 22 height 22
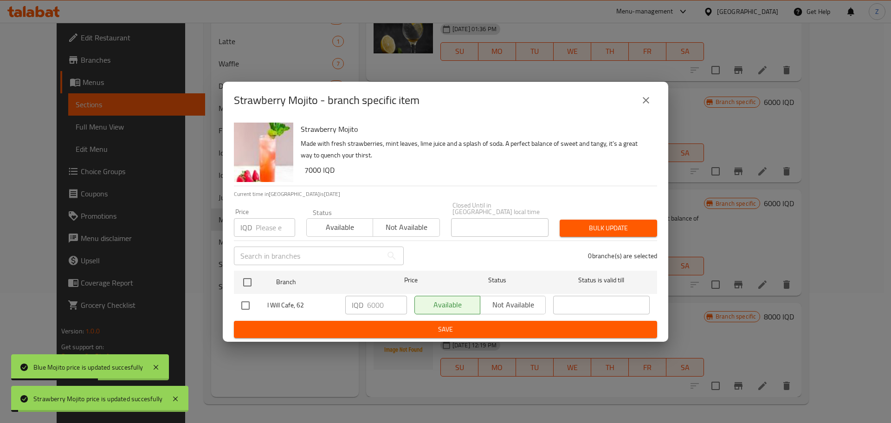
click at [640, 102] on button "close" at bounding box center [646, 100] width 22 height 22
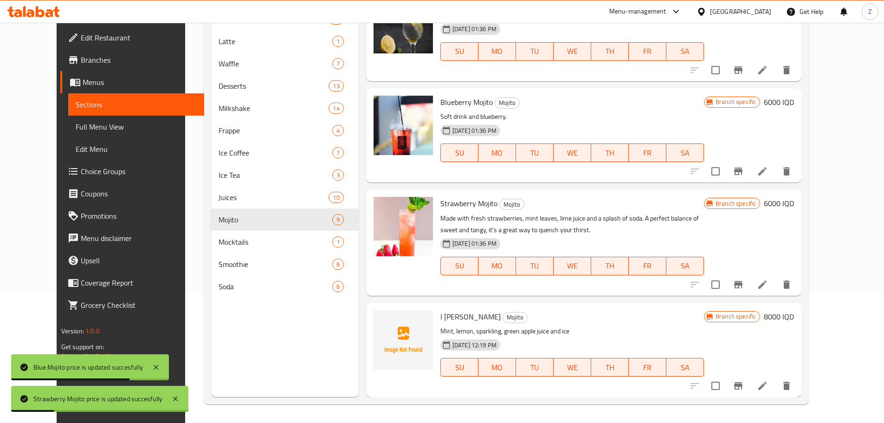
click at [794, 314] on h6 "8000 IQD" at bounding box center [779, 316] width 30 height 13
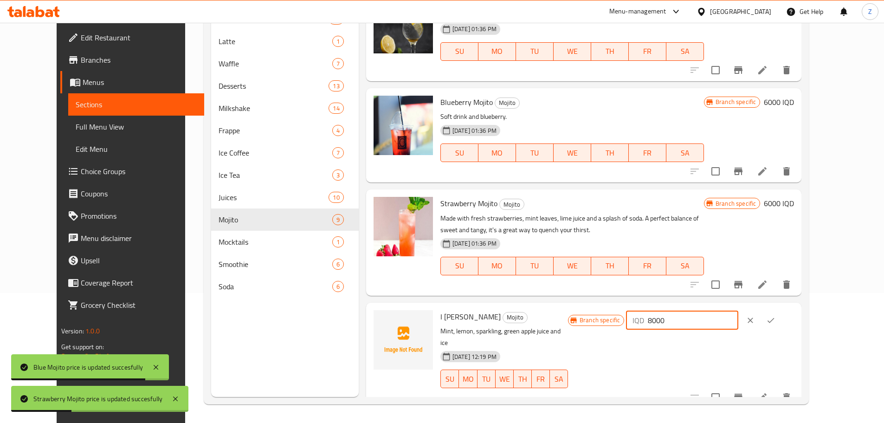
click at [738, 317] on input "8000" at bounding box center [693, 320] width 90 height 19
paste input "6"
type input "6000"
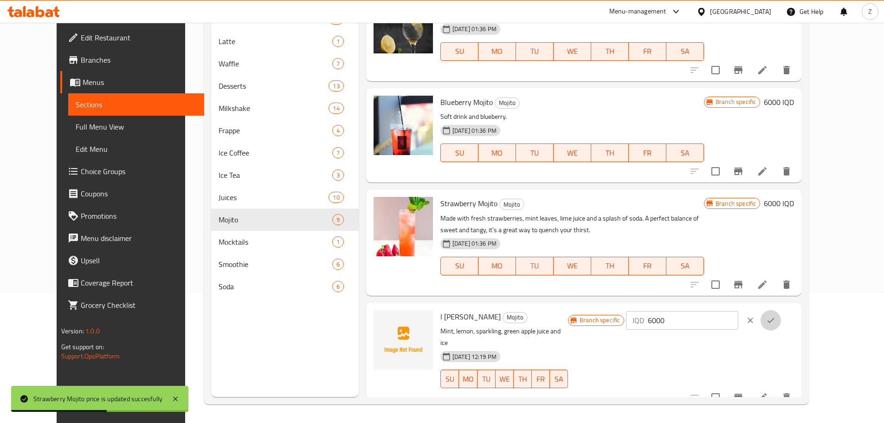
click at [781, 323] on button "ok" at bounding box center [771, 320] width 20 height 20
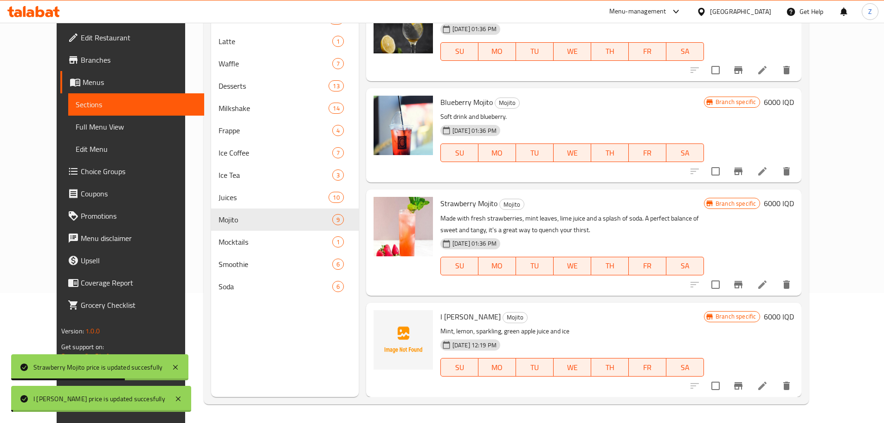
click at [744, 385] on icon "Branch-specific-item" at bounding box center [738, 385] width 11 height 11
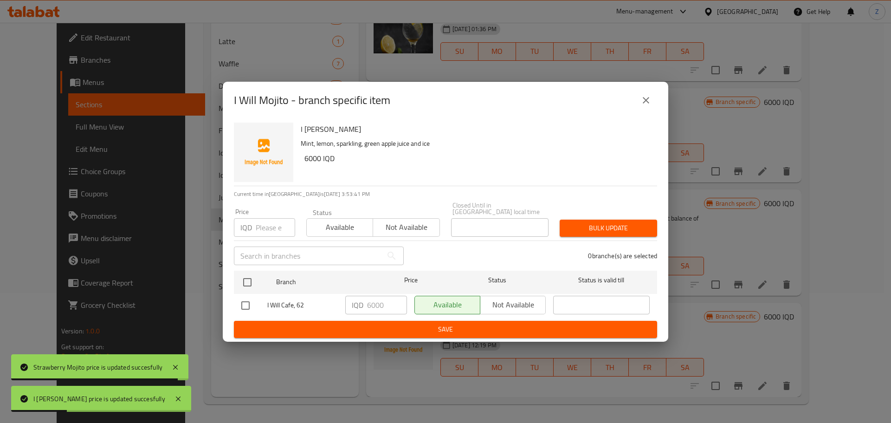
click at [646, 96] on button "close" at bounding box center [646, 100] width 22 height 22
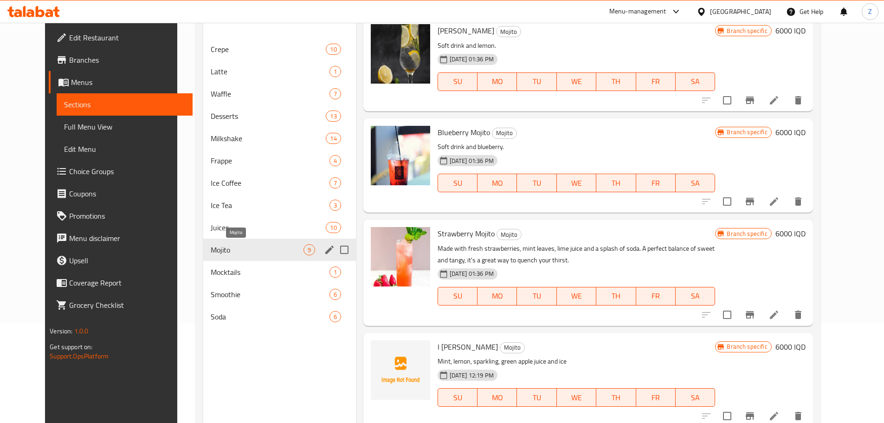
scroll to position [84, 0]
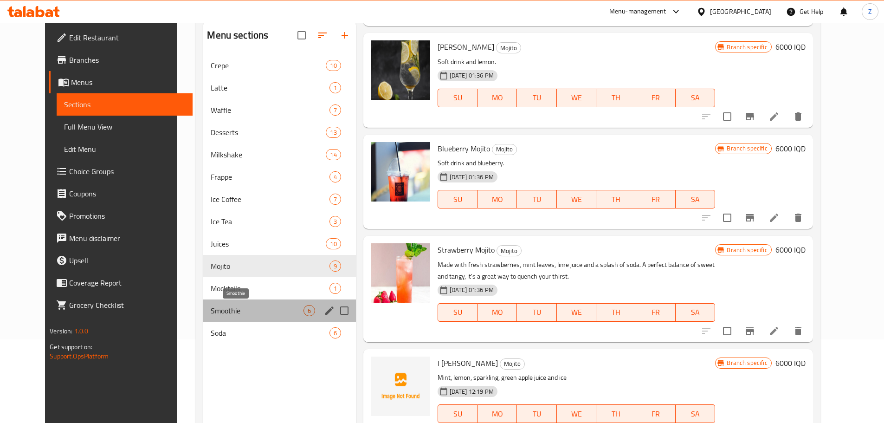
click at [214, 305] on span "Smoothie" at bounding box center [257, 310] width 92 height 11
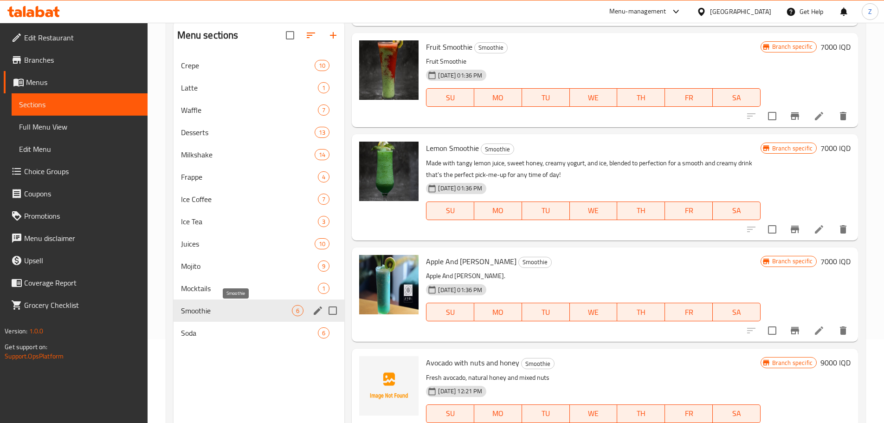
scroll to position [232, 0]
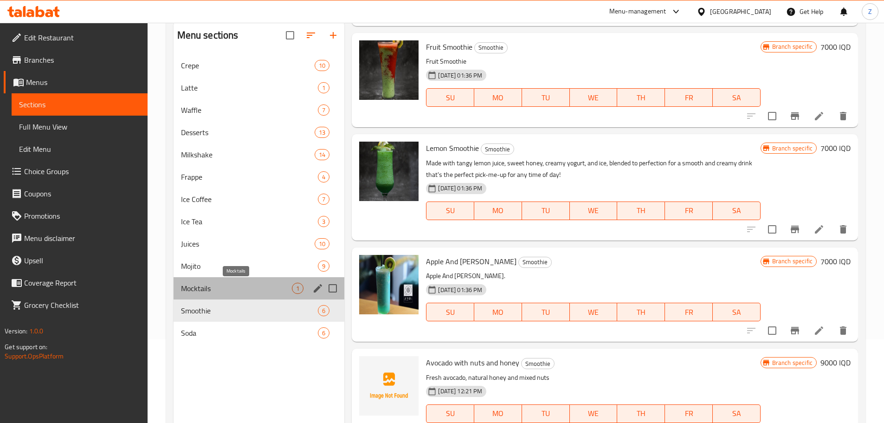
click at [214, 291] on span "Mocktails" at bounding box center [236, 288] width 111 height 11
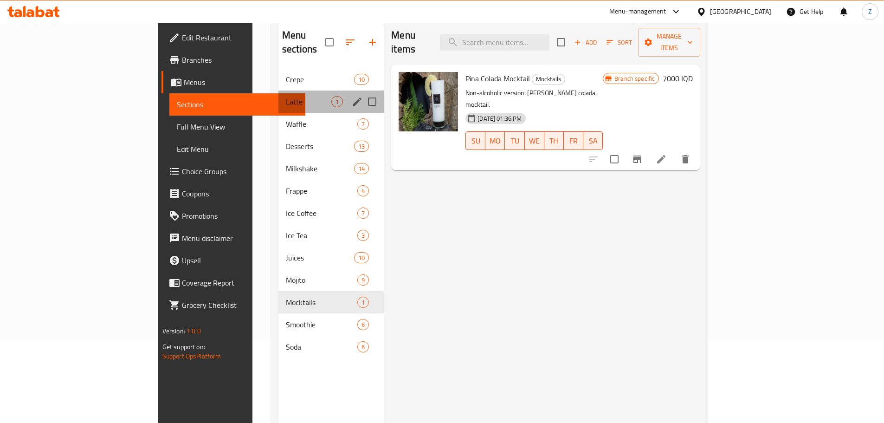
click at [278, 90] on div "Latte 1" at bounding box center [330, 101] width 105 height 22
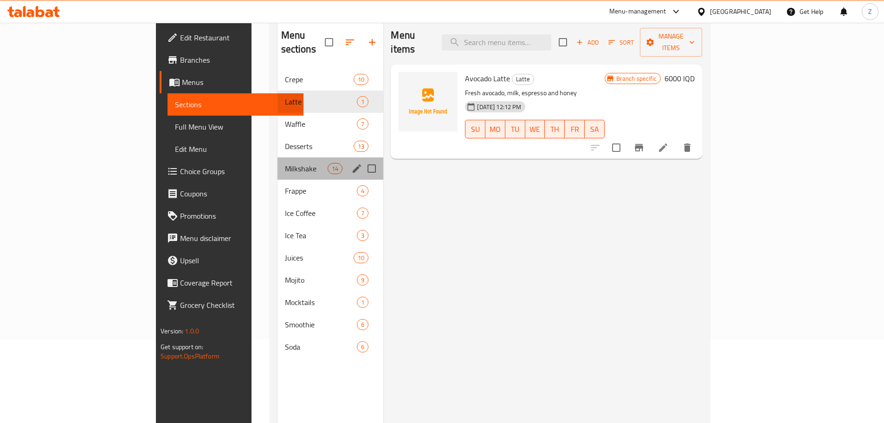
click at [278, 163] on div "Milkshake 14" at bounding box center [331, 168] width 106 height 22
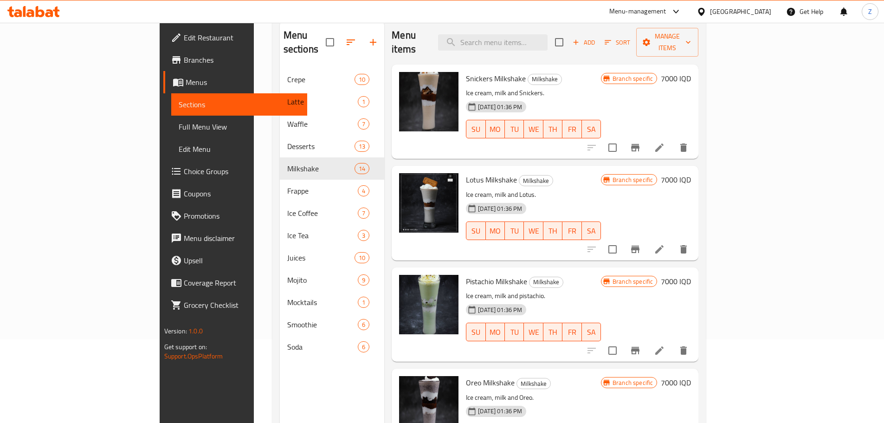
click at [691, 77] on div "Branch specific 7000 IQD" at bounding box center [646, 111] width 90 height 79
click at [691, 74] on div "Branch specific 7000 IQD" at bounding box center [646, 111] width 90 height 79
click at [691, 72] on h6 "7000 IQD" at bounding box center [676, 78] width 30 height 13
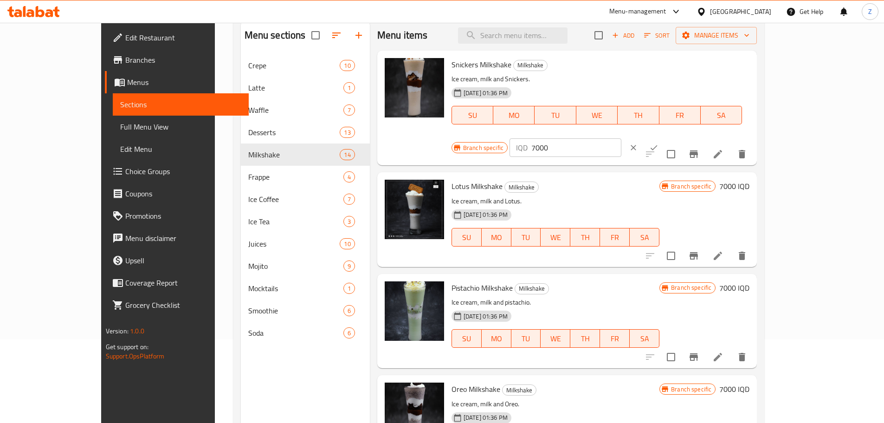
click at [621, 138] on input "7000" at bounding box center [576, 147] width 90 height 19
drag, startPoint x: 724, startPoint y: 70, endPoint x: 712, endPoint y: 69, distance: 11.7
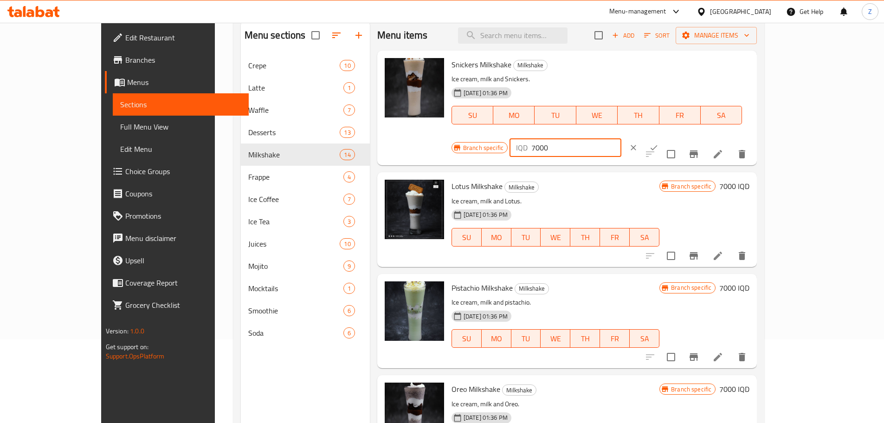
click at [621, 138] on div "IQD 7000 ​" at bounding box center [566, 147] width 112 height 19
click at [621, 138] on input "6000" at bounding box center [576, 147] width 90 height 19
type input "6000"
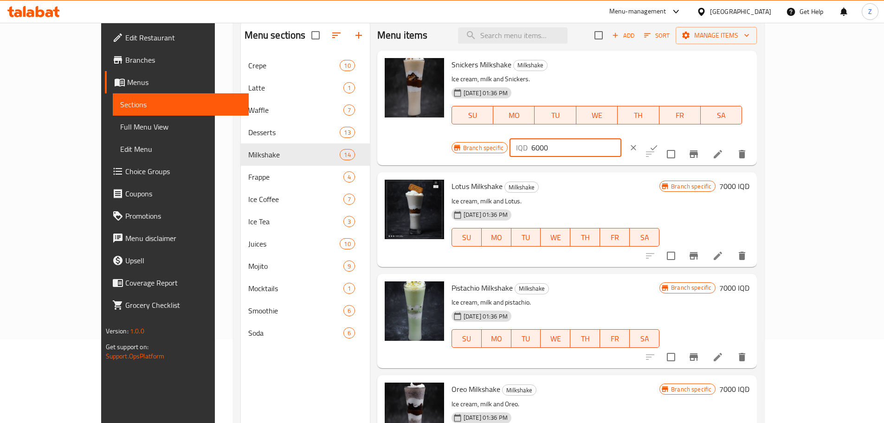
drag, startPoint x: 831, startPoint y: 68, endPoint x: 823, endPoint y: 79, distance: 13.6
click at [659, 143] on icon "ok" at bounding box center [653, 147] width 9 height 9
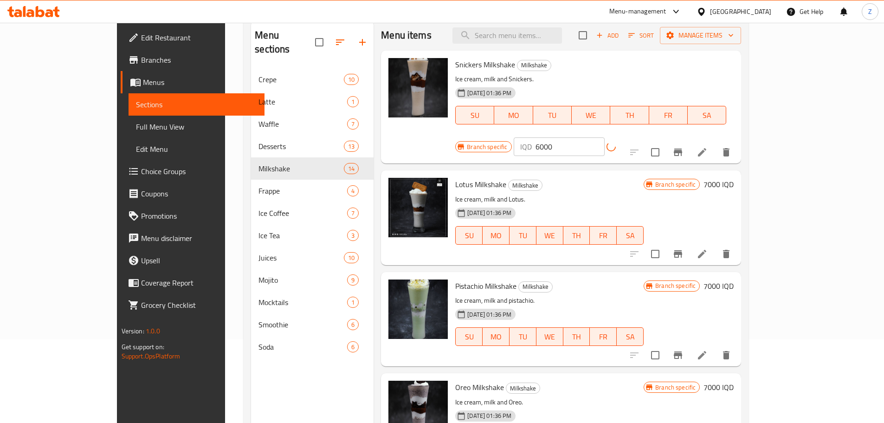
click at [684, 147] on icon "Branch-specific-item" at bounding box center [677, 152] width 11 height 11
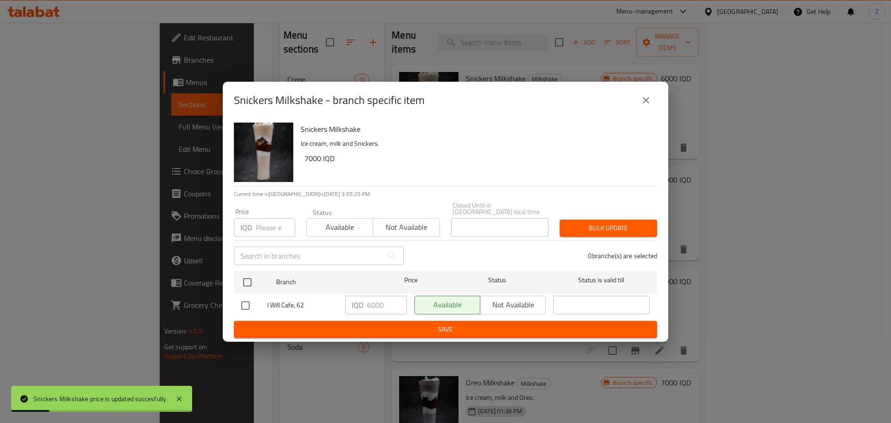
drag, startPoint x: 646, startPoint y: 109, endPoint x: 753, endPoint y: 120, distance: 108.2
click at [646, 106] on icon "close" at bounding box center [645, 100] width 11 height 11
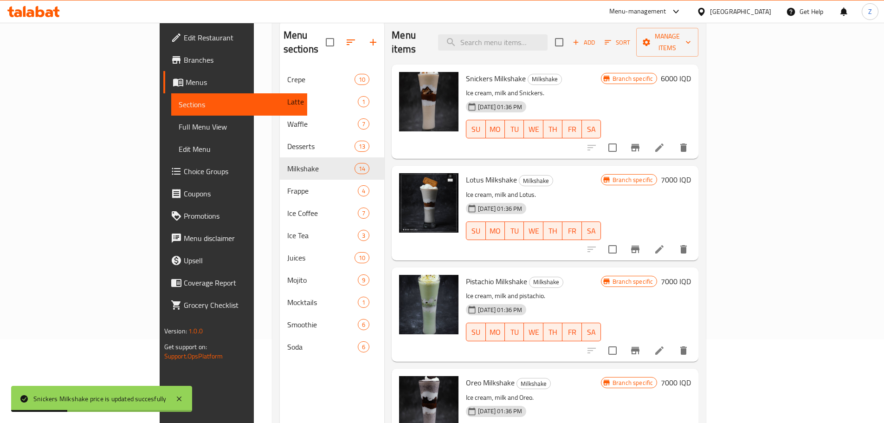
click at [691, 173] on h6 "7000 IQD" at bounding box center [676, 179] width 30 height 13
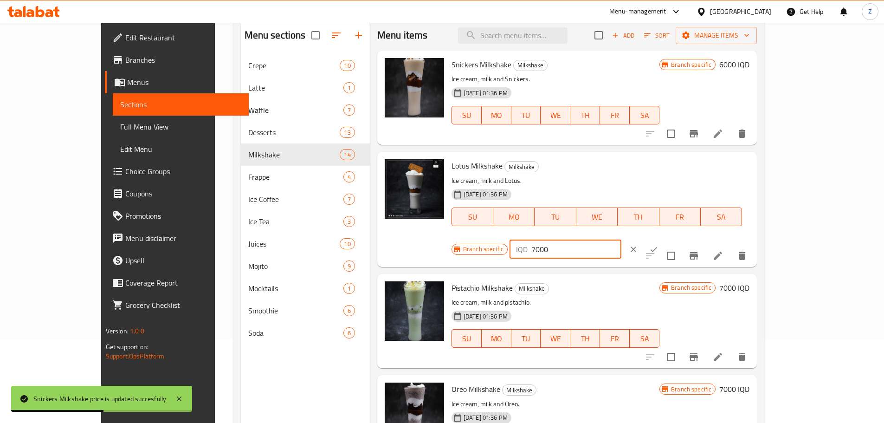
click at [621, 240] on input "7000" at bounding box center [576, 249] width 90 height 19
paste input "6"
type input "6000"
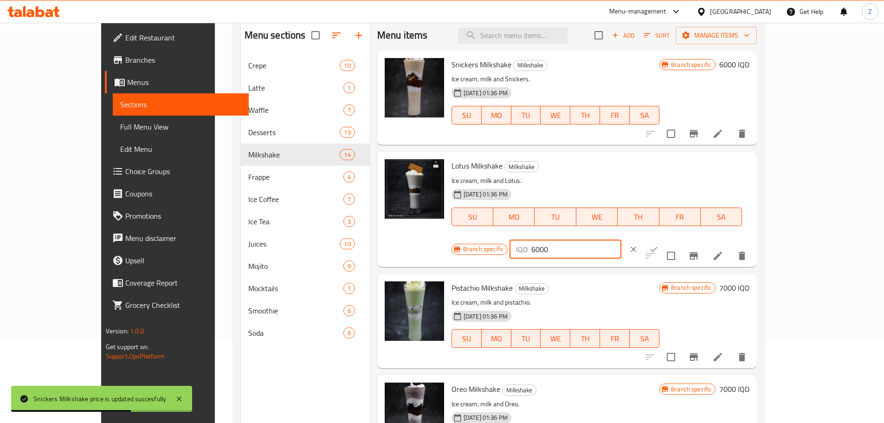
click at [664, 239] on button "ok" at bounding box center [654, 249] width 20 height 20
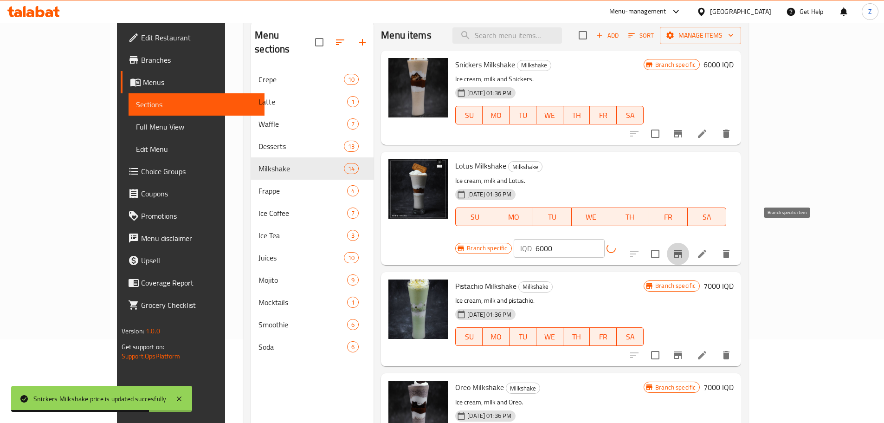
click at [682, 250] on icon "Branch-specific-item" at bounding box center [678, 253] width 8 height 7
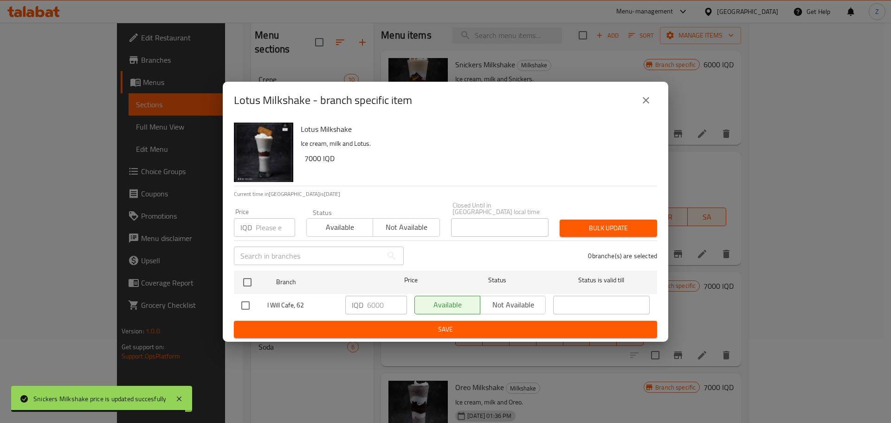
click at [657, 109] on div "Lotus Milkshake - branch specific item" at bounding box center [445, 100] width 423 height 22
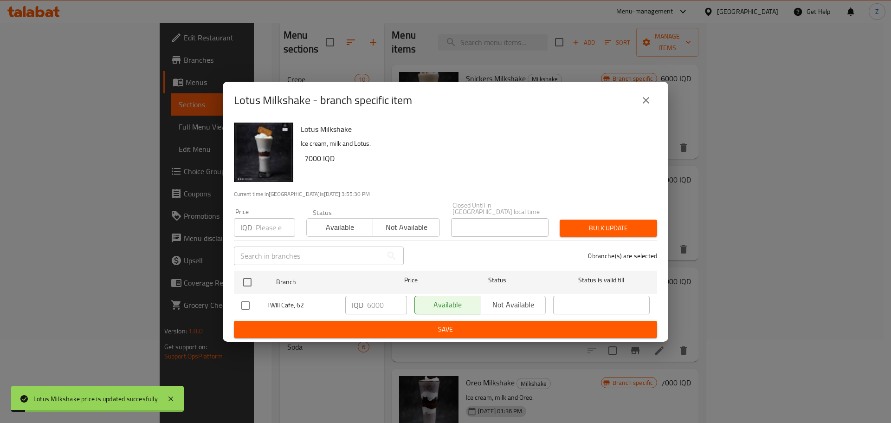
click at [654, 106] on button "close" at bounding box center [646, 100] width 22 height 22
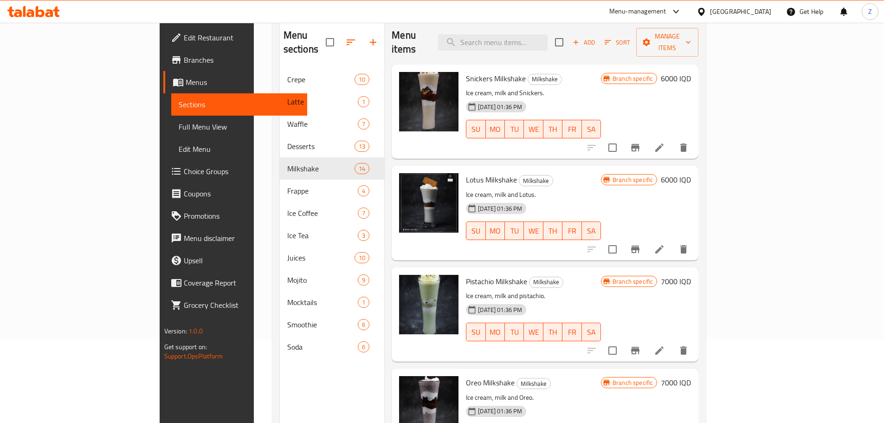
click at [691, 275] on h6 "7000 IQD" at bounding box center [676, 281] width 30 height 13
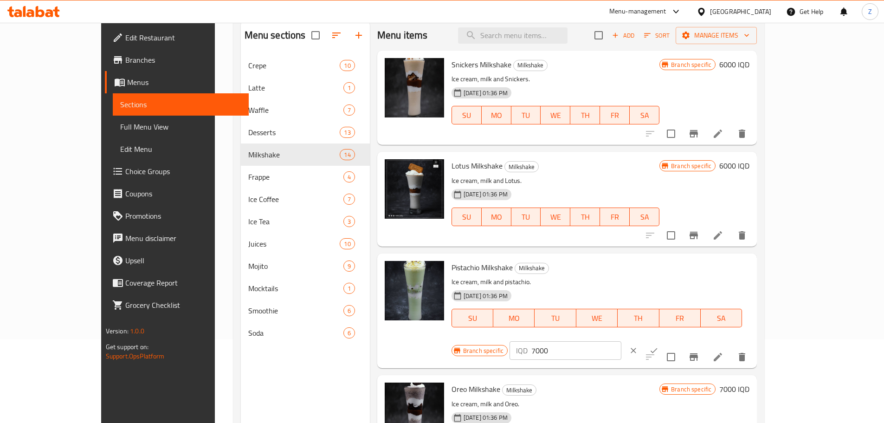
click at [621, 341] on input "7000" at bounding box center [576, 350] width 90 height 19
paste input "6"
type input "6000"
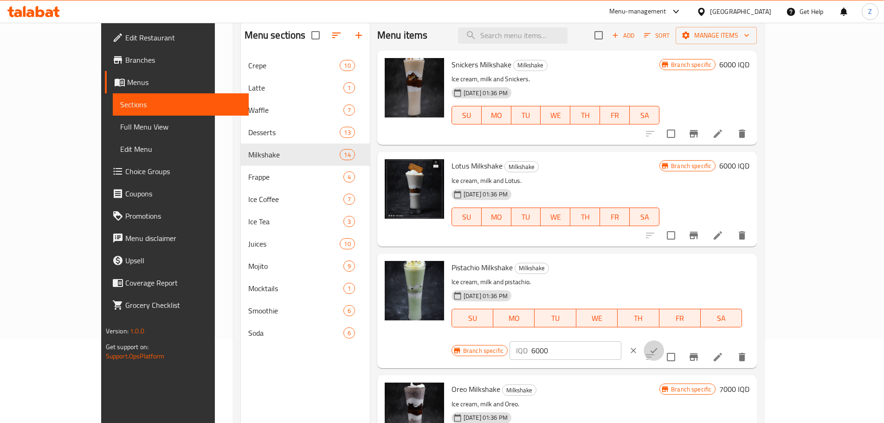
click at [659, 346] on icon "ok" at bounding box center [653, 350] width 9 height 9
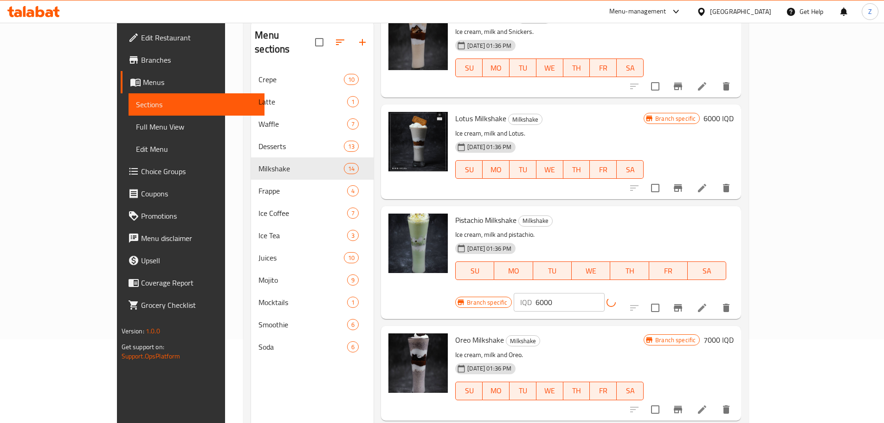
scroll to position [93, 0]
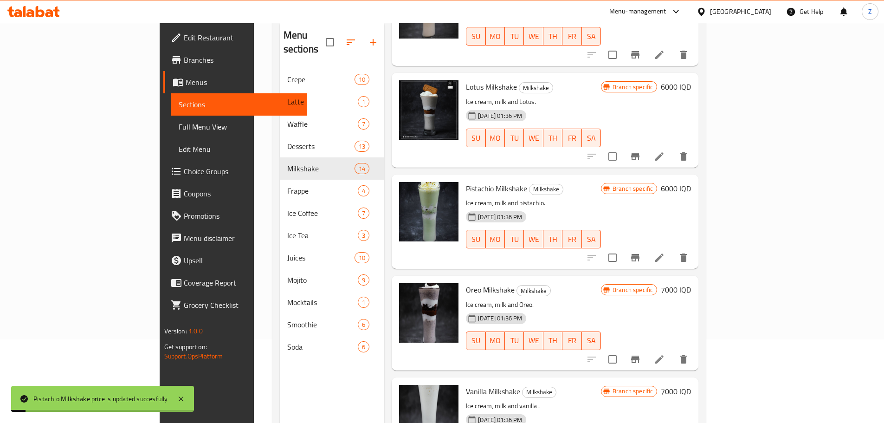
click at [691, 283] on h6 "7000 IQD" at bounding box center [676, 289] width 30 height 13
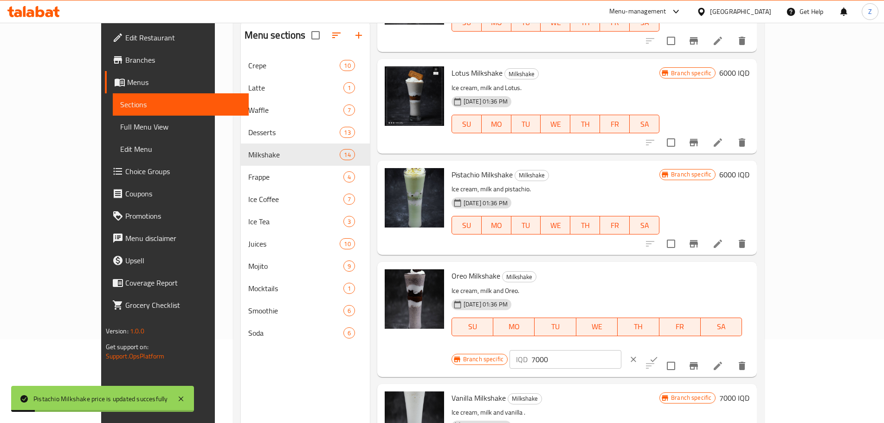
click at [621, 350] on input "7000" at bounding box center [576, 359] width 90 height 19
paste input "6"
type input "6000"
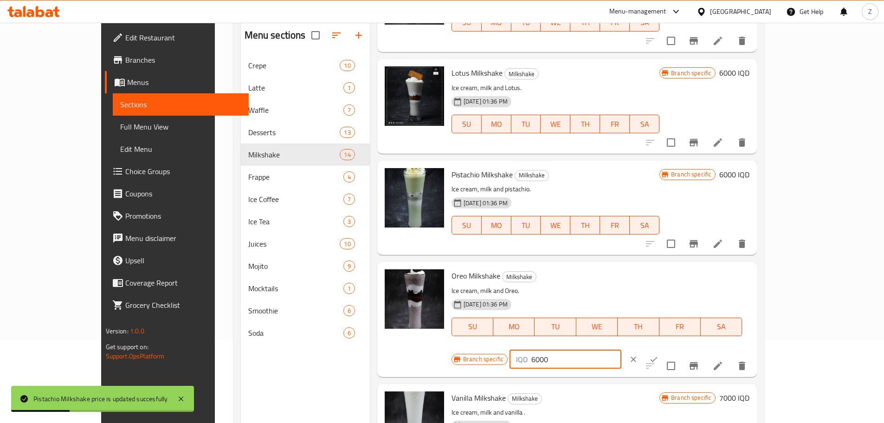
click at [664, 349] on button "ok" at bounding box center [654, 359] width 20 height 20
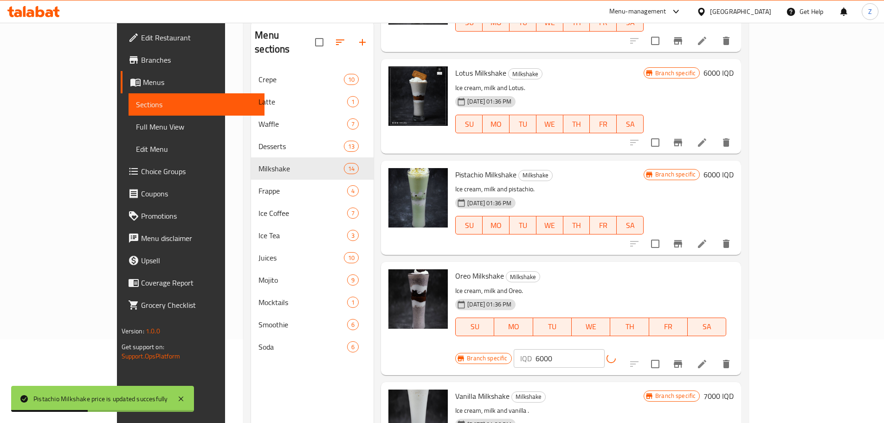
scroll to position [232, 0]
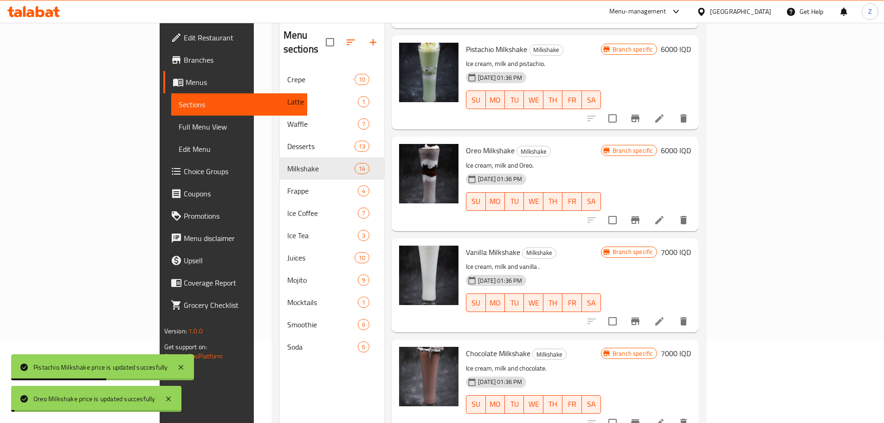
click at [691, 245] on h6 "7000 IQD" at bounding box center [676, 251] width 30 height 13
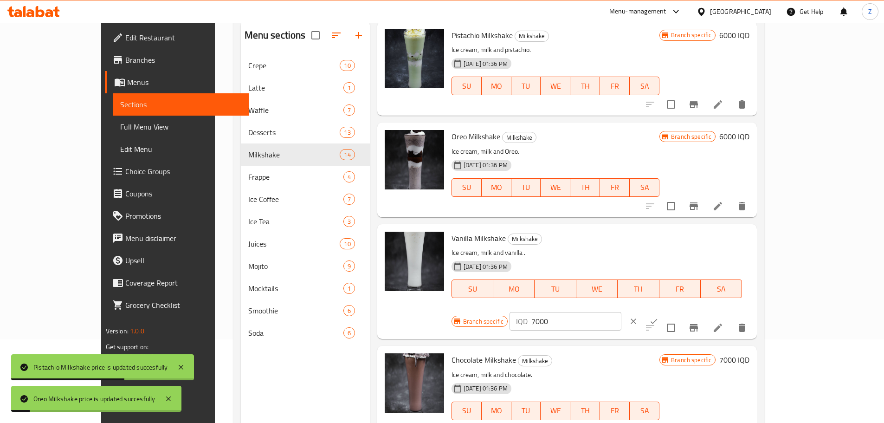
click at [621, 312] on input "7000" at bounding box center [576, 321] width 90 height 19
paste input "6"
type input "6000"
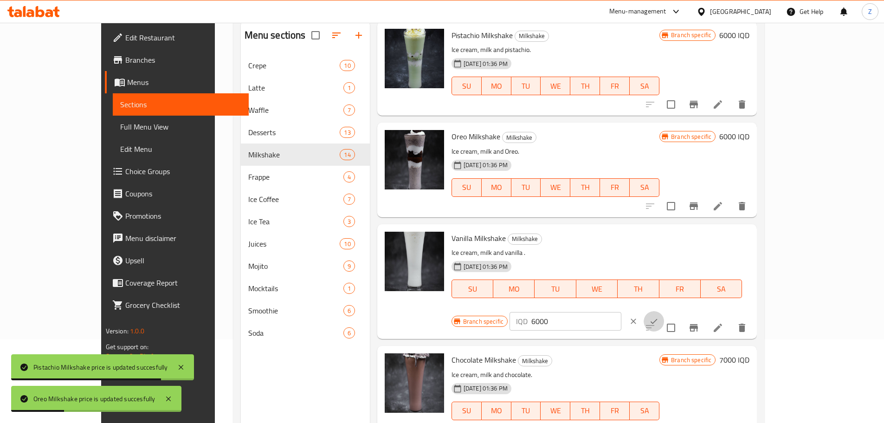
click at [659, 317] on icon "ok" at bounding box center [653, 321] width 9 height 9
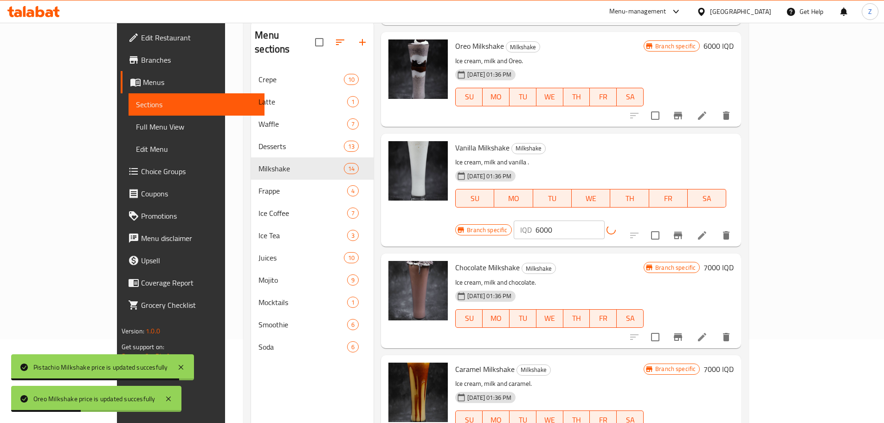
scroll to position [418, 0]
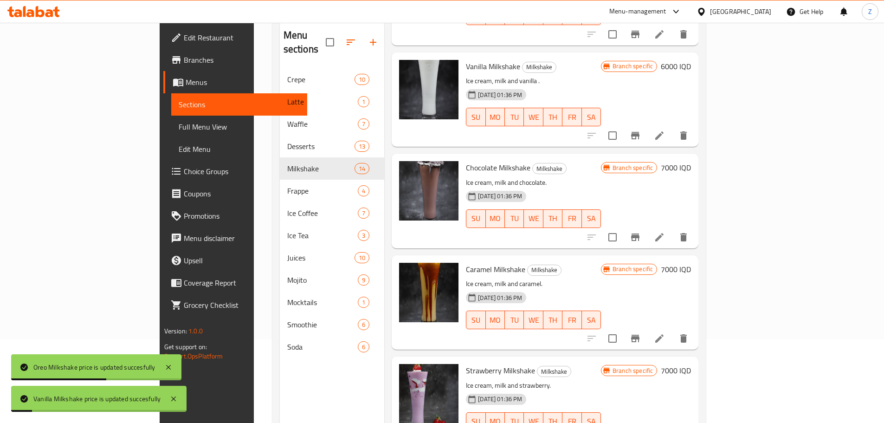
click at [691, 161] on h6 "7000 IQD" at bounding box center [676, 167] width 30 height 13
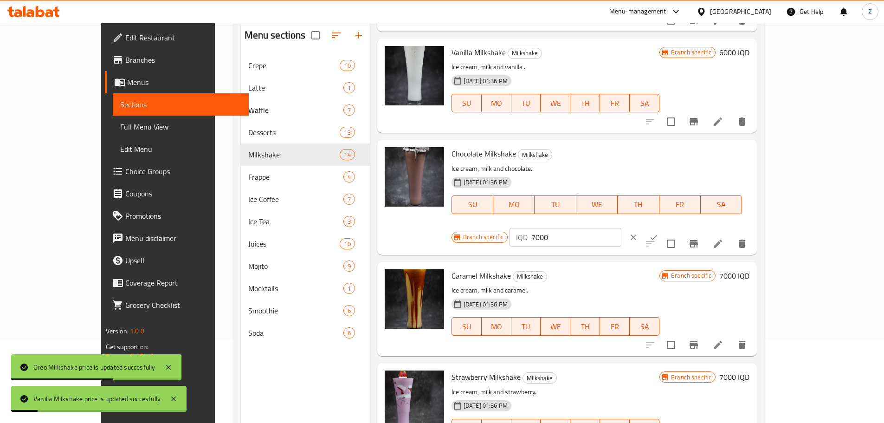
click at [621, 228] on input "7000" at bounding box center [576, 237] width 90 height 19
paste input "6"
type input "6000"
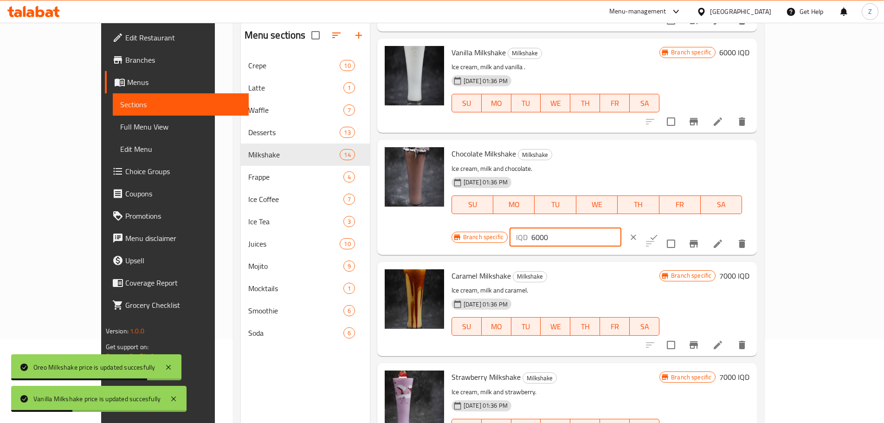
click at [678, 227] on div "IQD 6000 ​" at bounding box center [594, 237] width 168 height 20
click at [659, 233] on icon "ok" at bounding box center [653, 237] width 9 height 9
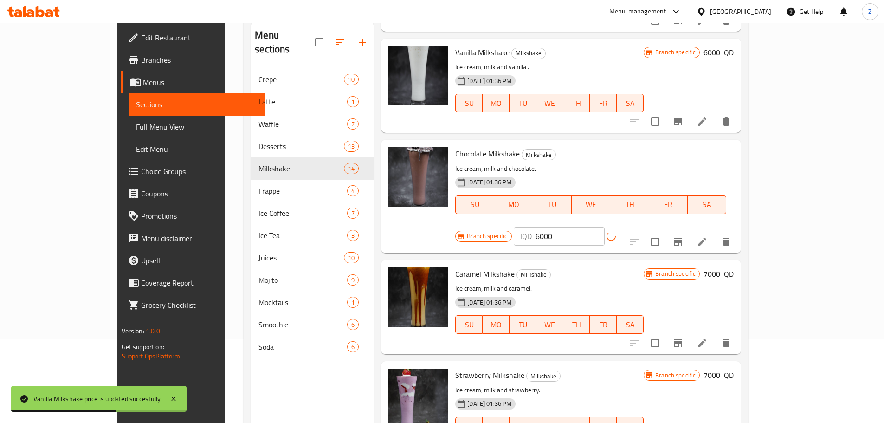
click at [734, 267] on h6 "7000 IQD" at bounding box center [719, 273] width 30 height 13
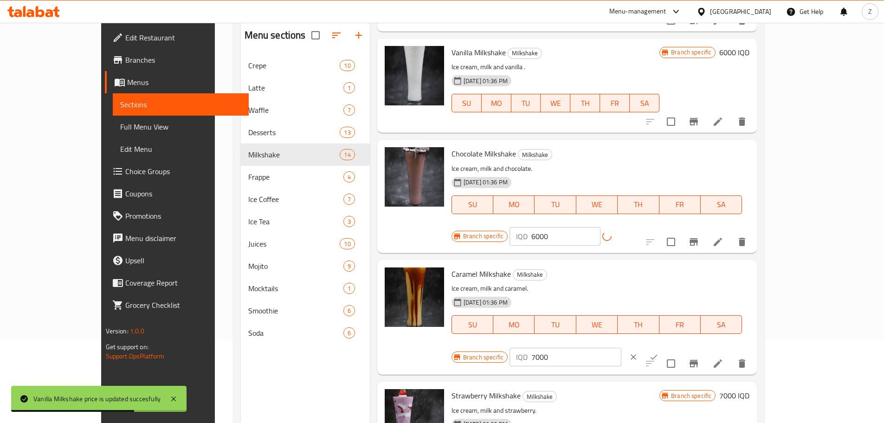
click at [621, 348] on input "7000" at bounding box center [576, 357] width 90 height 19
paste input "6"
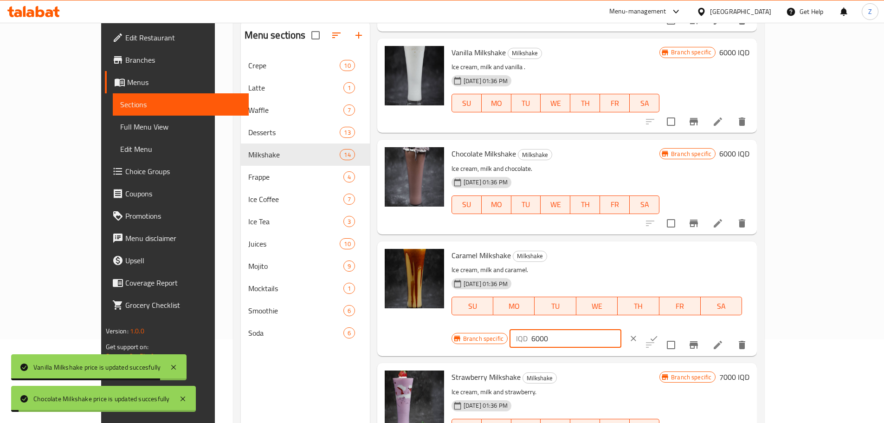
type input "6000"
click at [659, 334] on icon "ok" at bounding box center [653, 338] width 9 height 9
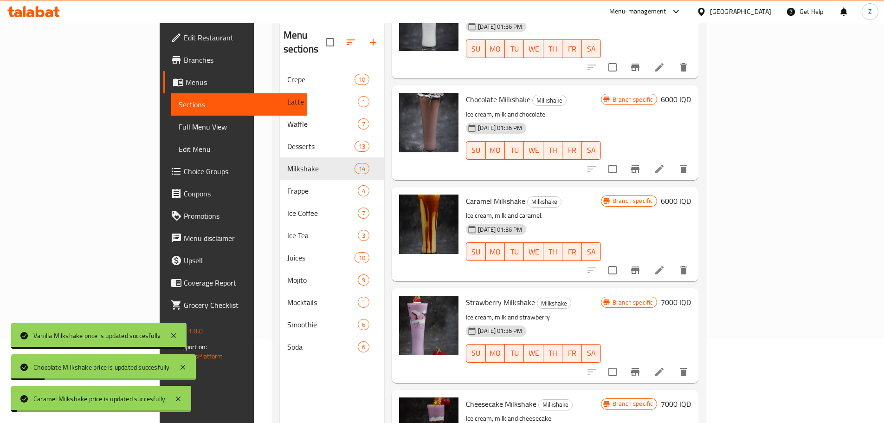
scroll to position [557, 0]
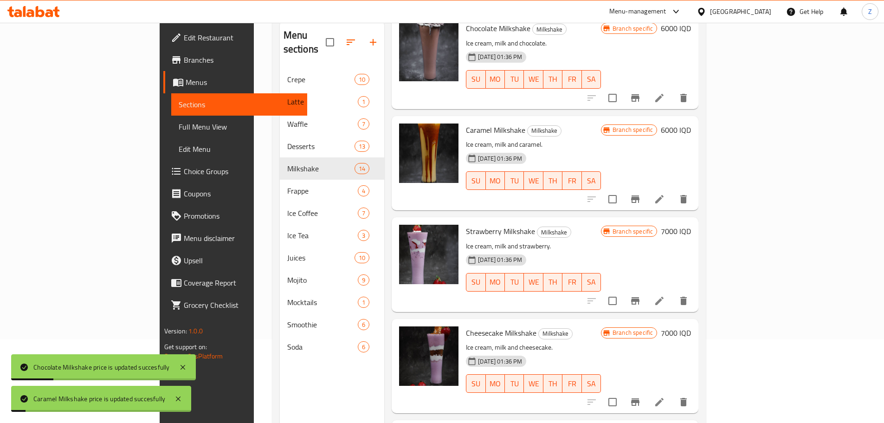
click at [691, 225] on h6 "7000 IQD" at bounding box center [676, 231] width 30 height 13
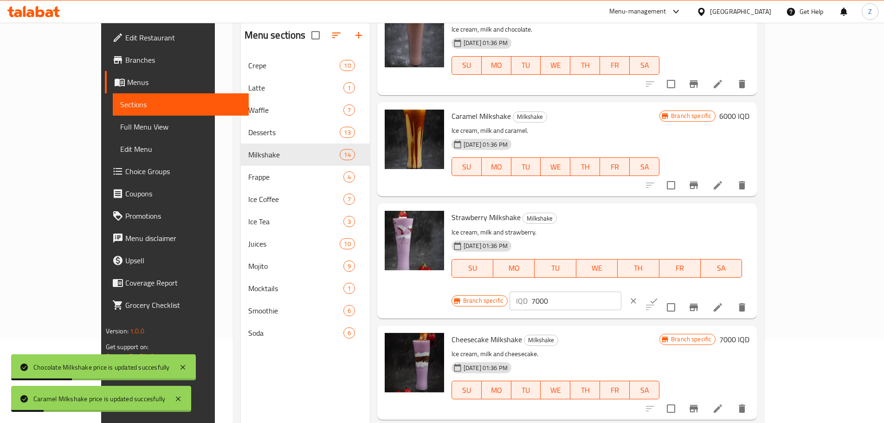
click at [621, 291] on input "7000" at bounding box center [576, 300] width 90 height 19
paste input "6"
type input "6000"
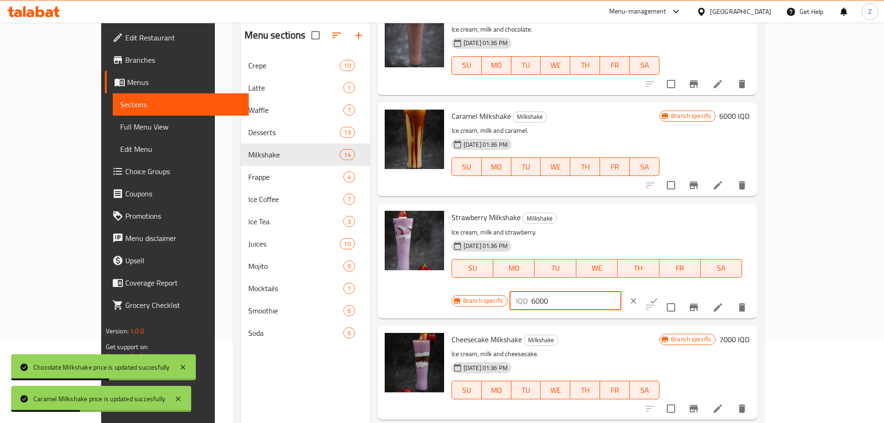
click at [659, 296] on icon "ok" at bounding box center [653, 300] width 9 height 9
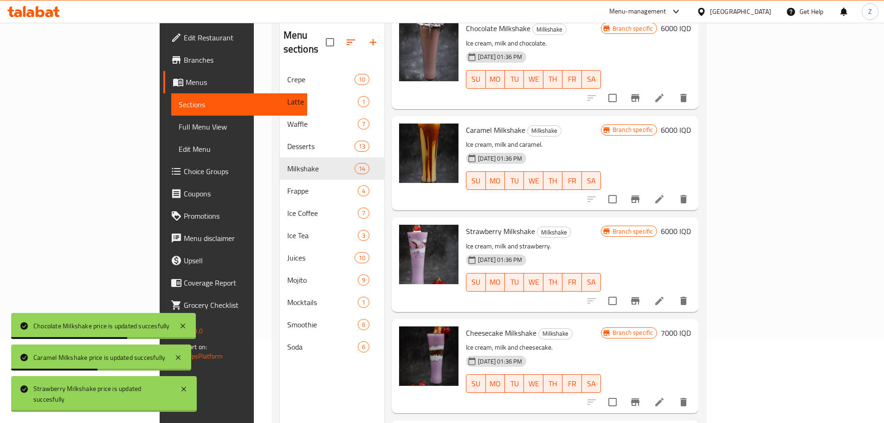
scroll to position [696, 0]
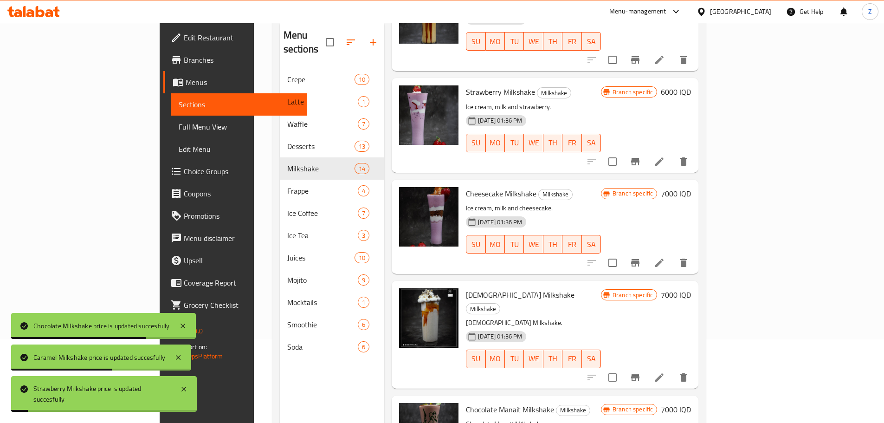
click at [691, 187] on h6 "7000 IQD" at bounding box center [676, 193] width 30 height 13
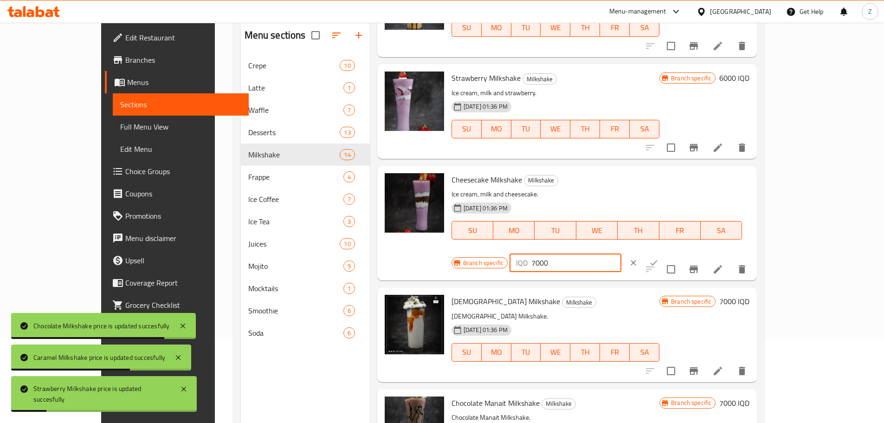
click at [621, 253] on input "7000" at bounding box center [576, 262] width 90 height 19
paste input "6"
type input "6000"
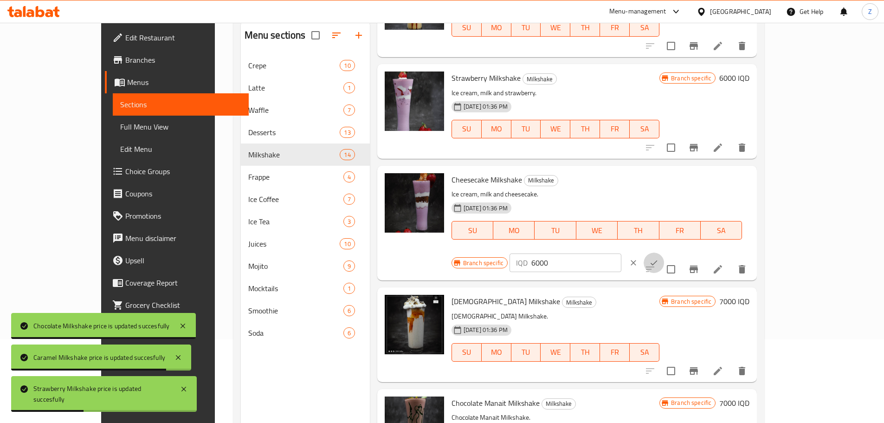
click at [659, 258] on icon "ok" at bounding box center [653, 262] width 9 height 9
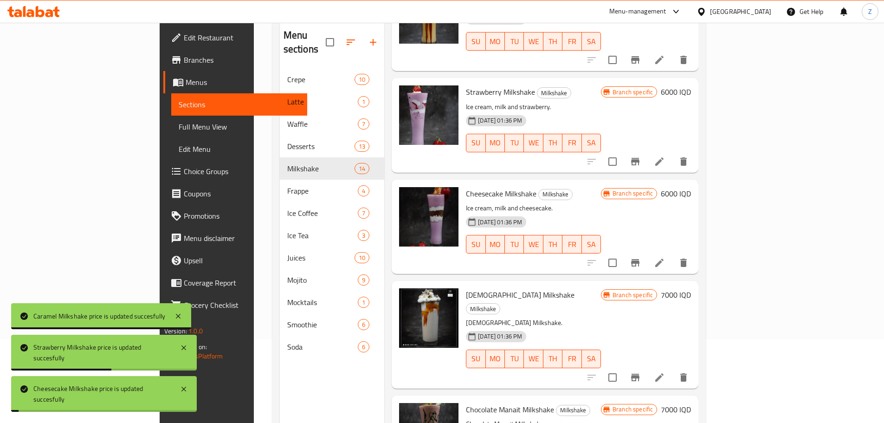
click at [691, 288] on h6 "7000 IQD" at bounding box center [676, 294] width 30 height 13
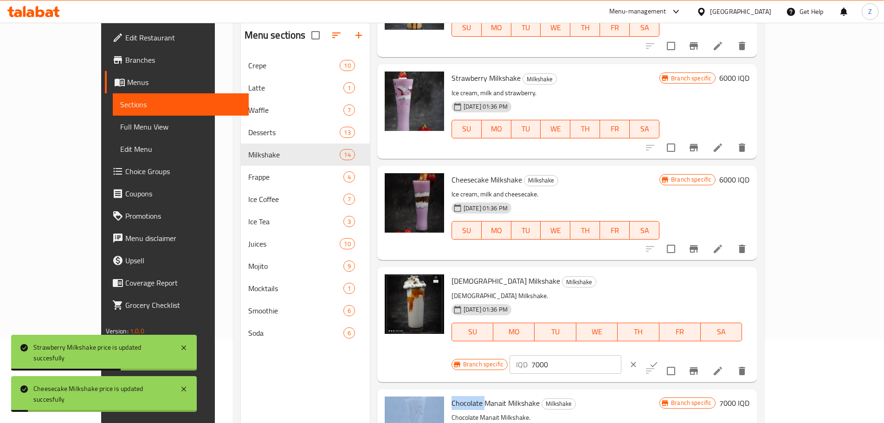
click at [664, 354] on div at bounding box center [643, 364] width 41 height 20
click at [621, 355] on input "7000" at bounding box center [576, 364] width 90 height 19
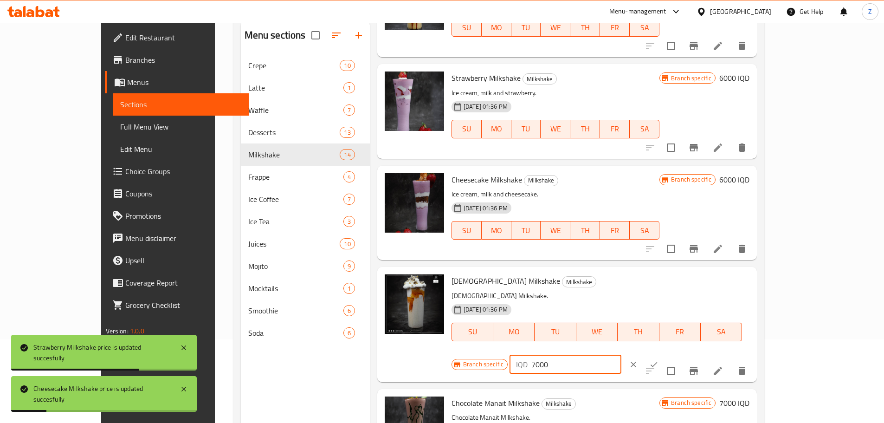
click at [621, 355] on input "7000" at bounding box center [576, 364] width 90 height 19
paste input "6"
type input "6000"
click at [659, 360] on icon "ok" at bounding box center [653, 364] width 9 height 9
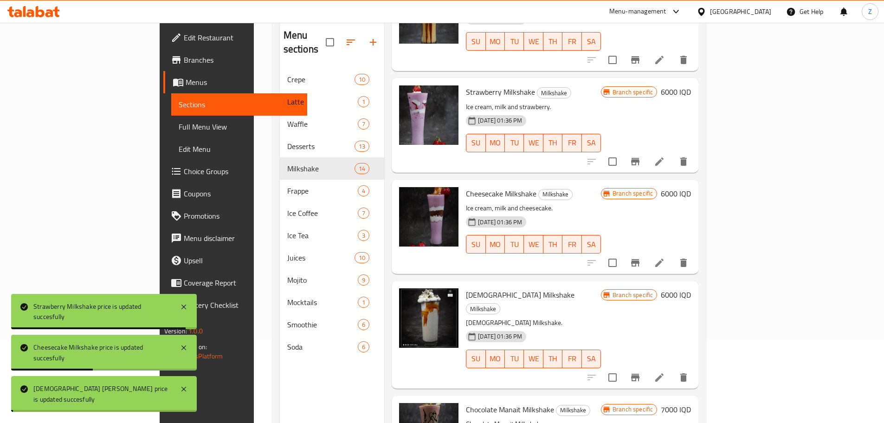
scroll to position [835, 0]
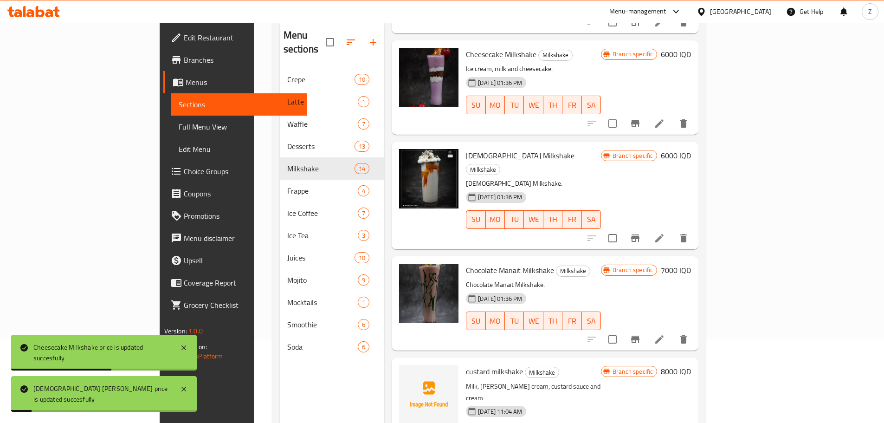
click at [691, 264] on h6 "7000 IQD" at bounding box center [676, 270] width 30 height 13
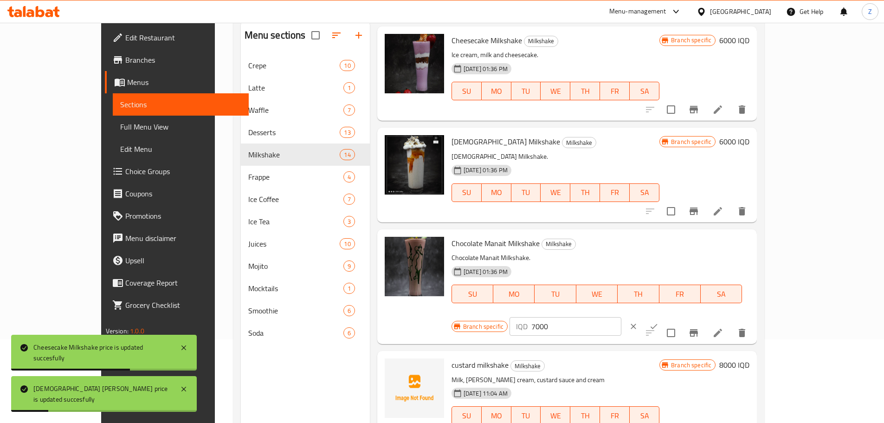
click at [621, 317] on input "7000" at bounding box center [576, 326] width 90 height 19
paste input "6"
type input "6000"
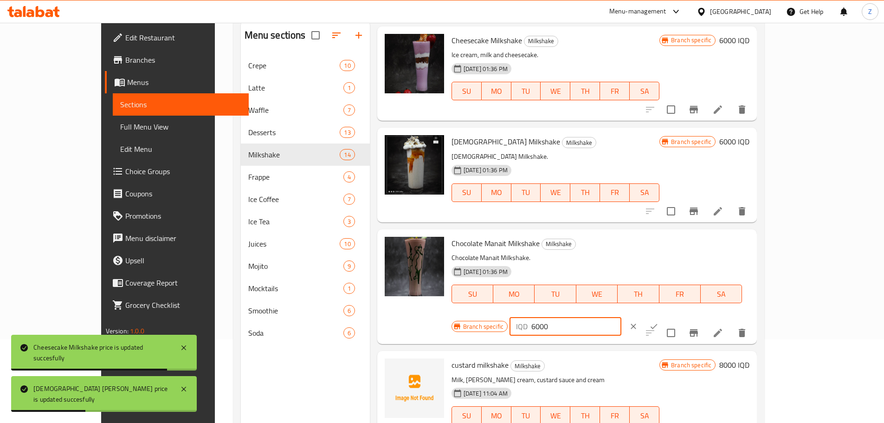
click at [658, 324] on icon "ok" at bounding box center [654, 326] width 7 height 5
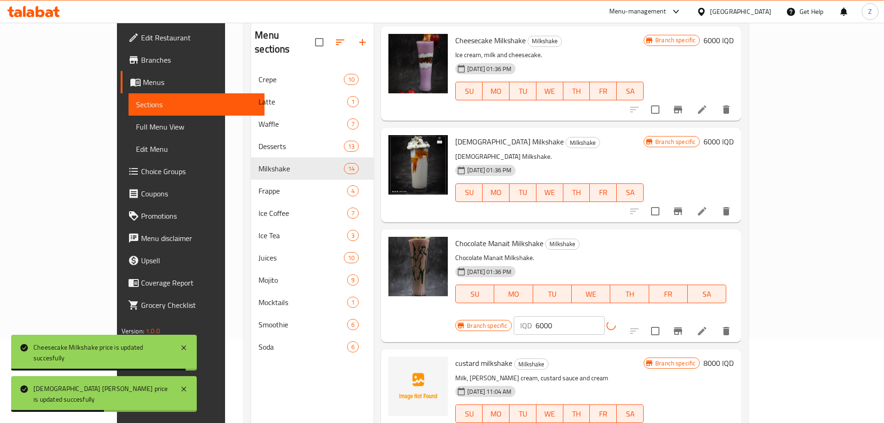
click at [682, 211] on icon "Branch-specific-item" at bounding box center [678, 210] width 8 height 7
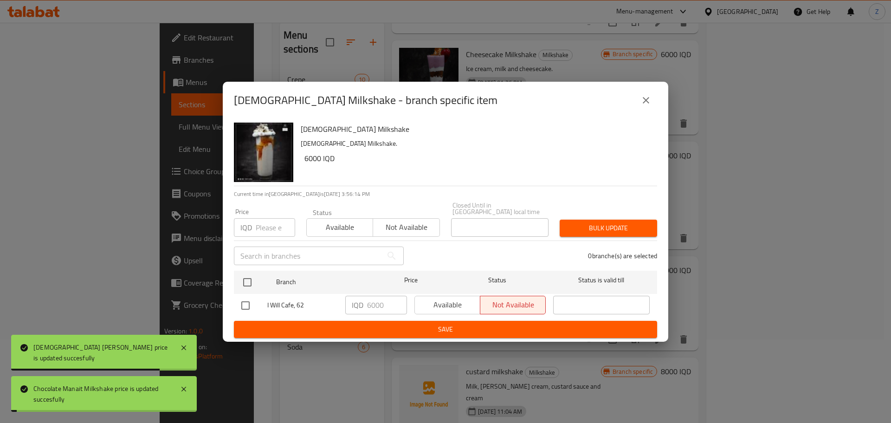
click at [650, 99] on button "close" at bounding box center [646, 100] width 22 height 22
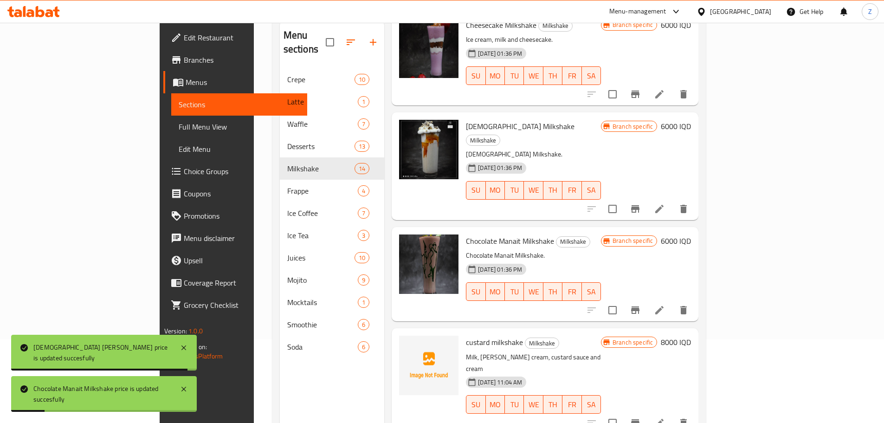
scroll to position [1020, 0]
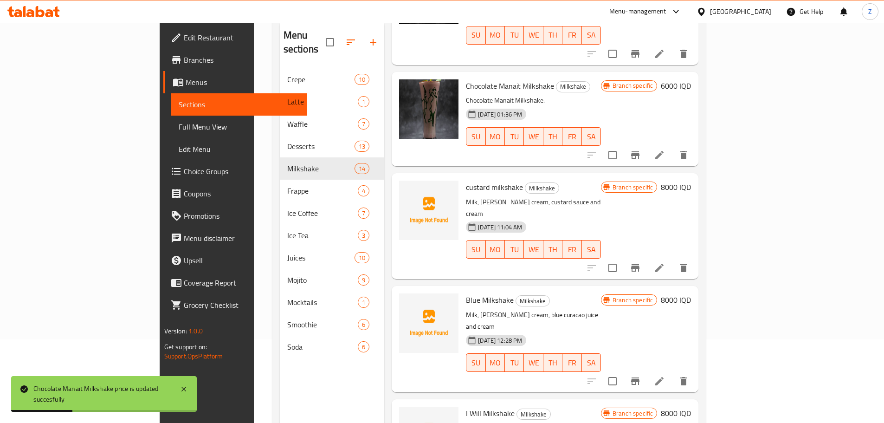
click at [691, 181] on div "Branch specific 8000 IQD" at bounding box center [646, 187] width 90 height 13
click at [691, 181] on h6 "8000 IQD" at bounding box center [676, 187] width 30 height 13
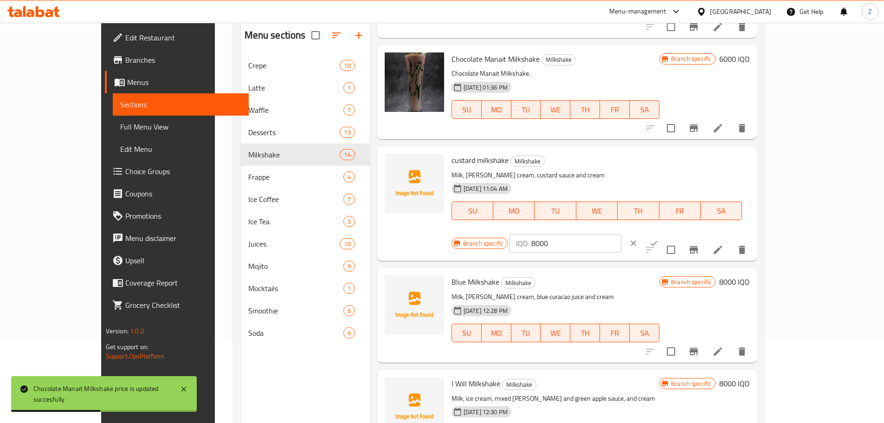
click at [621, 234] on input "8000" at bounding box center [576, 243] width 90 height 19
paste input "6"
type input "6000"
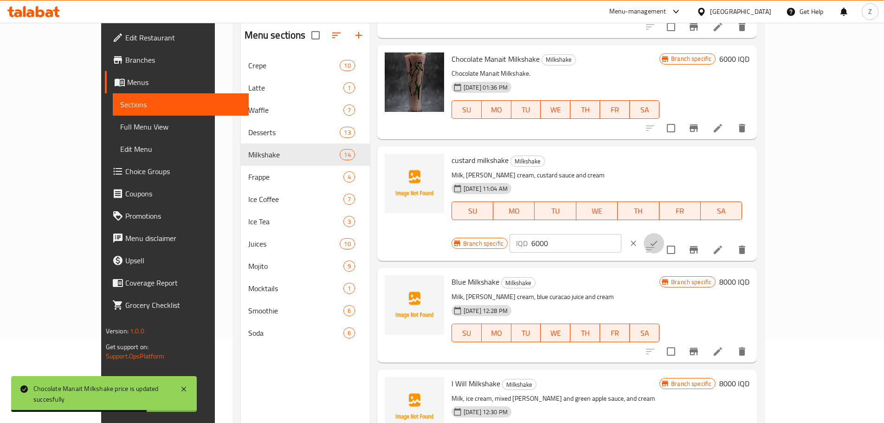
click at [659, 239] on icon "ok" at bounding box center [653, 243] width 9 height 9
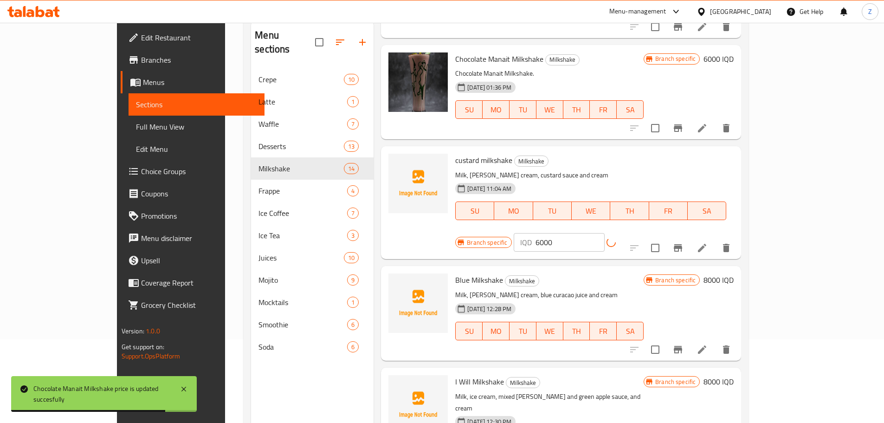
click at [734, 273] on h6 "8000 IQD" at bounding box center [719, 279] width 30 height 13
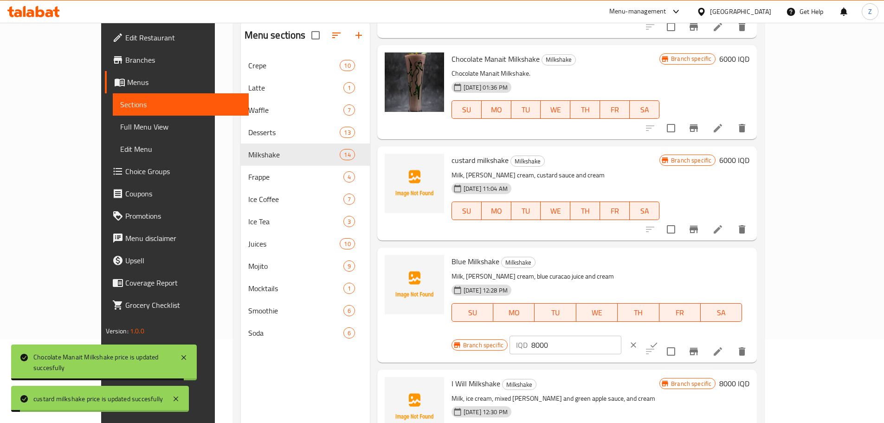
click at [621, 336] on input "8000" at bounding box center [576, 345] width 90 height 19
paste input "6"
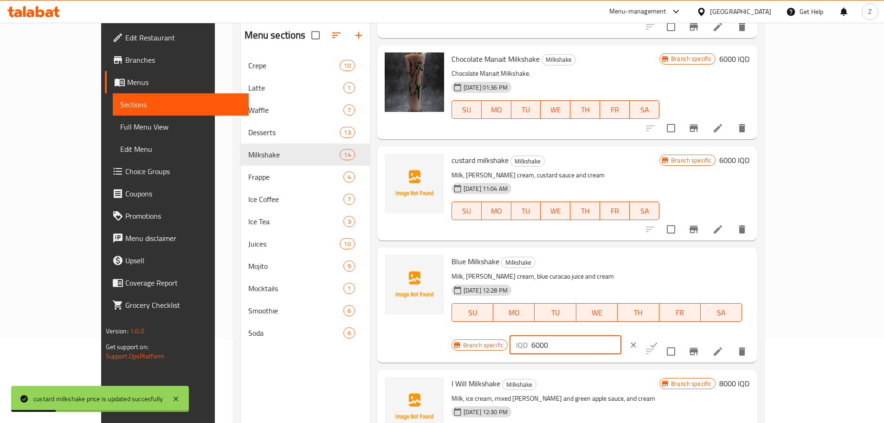
type input "6000"
click at [664, 335] on button "ok" at bounding box center [654, 345] width 20 height 20
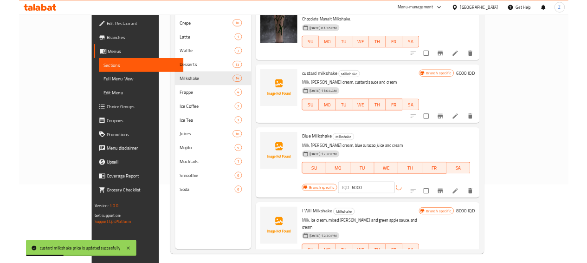
scroll to position [130, 0]
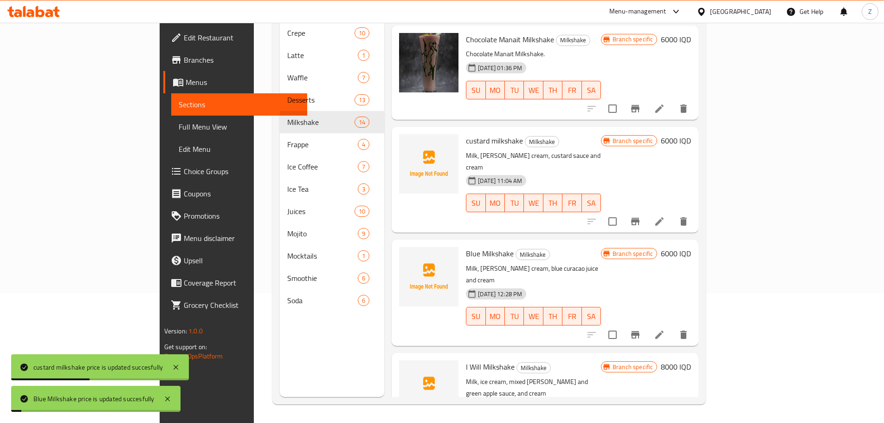
click at [691, 360] on h6 "8000 IQD" at bounding box center [676, 366] width 30 height 13
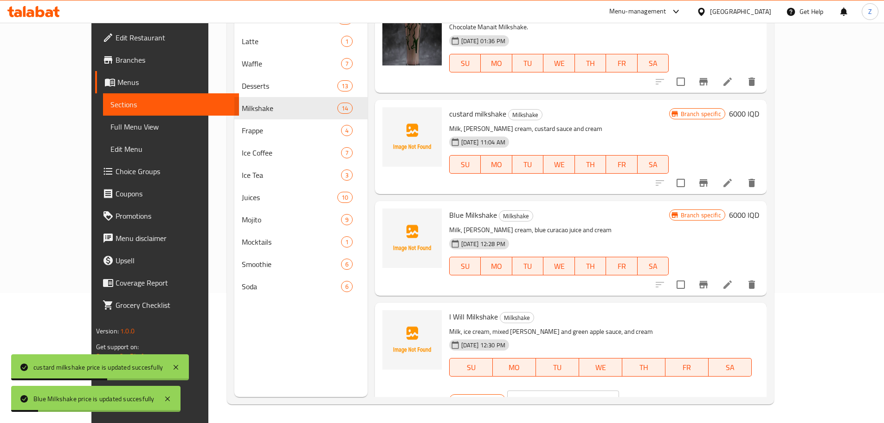
click at [619, 390] on input "8000" at bounding box center [574, 399] width 90 height 19
paste input "6"
type input "6000"
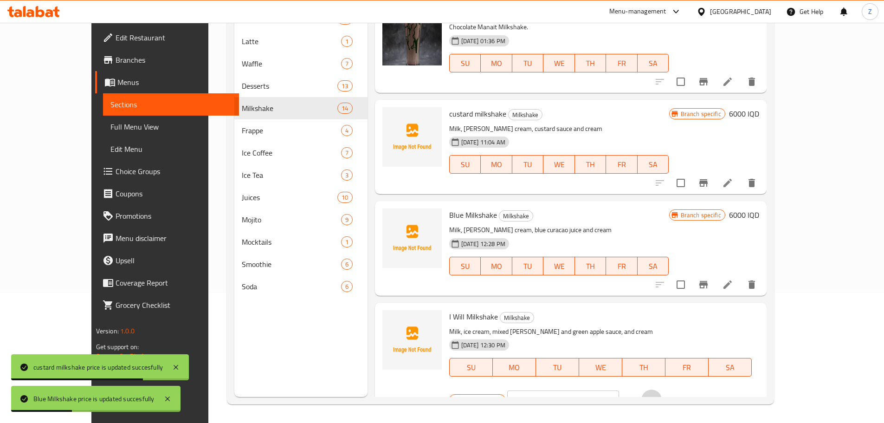
click at [656, 395] on icon "ok" at bounding box center [651, 399] width 9 height 9
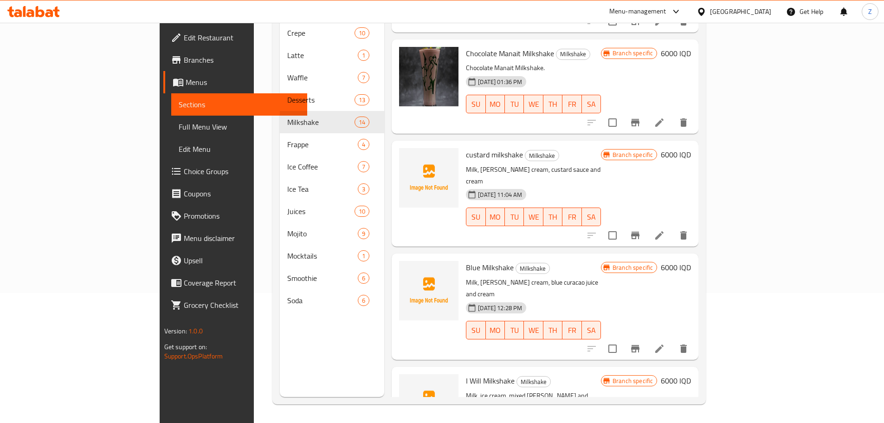
scroll to position [992, 0]
